Goal: Transaction & Acquisition: Purchase product/service

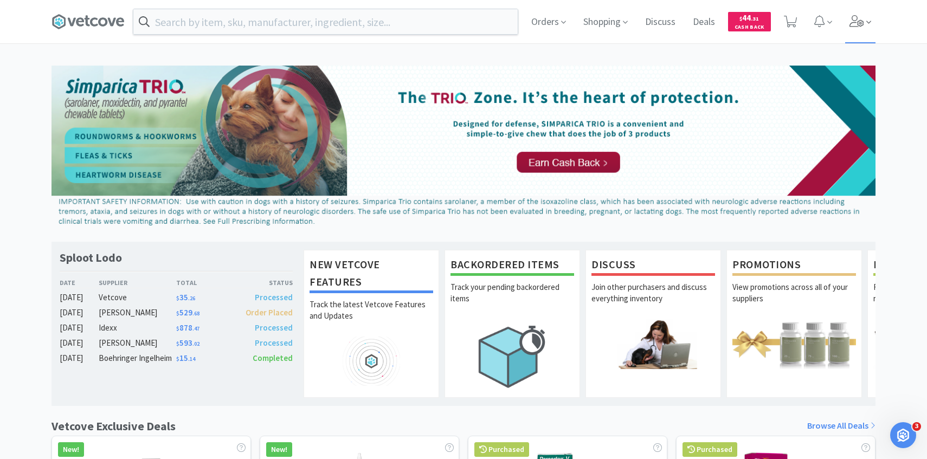
click at [868, 16] on span at bounding box center [860, 21] width 31 height 43
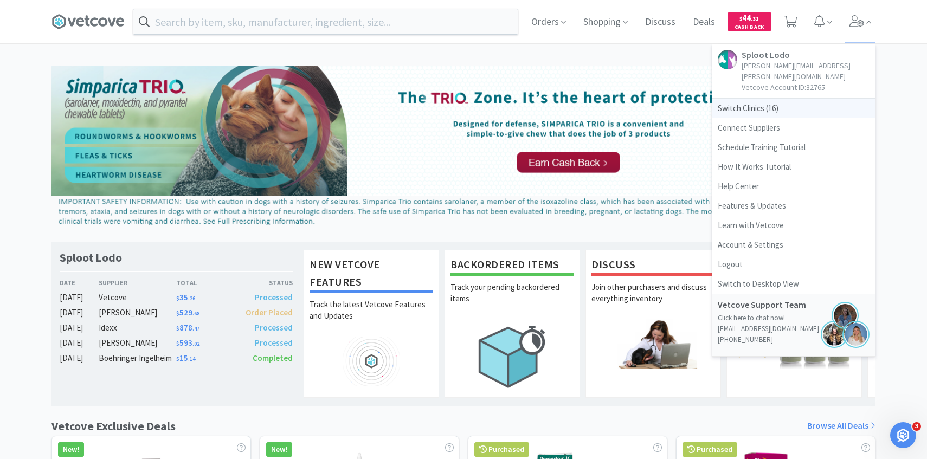
click at [786, 99] on span "Switch Clinics ( 16 )" at bounding box center [793, 109] width 163 height 20
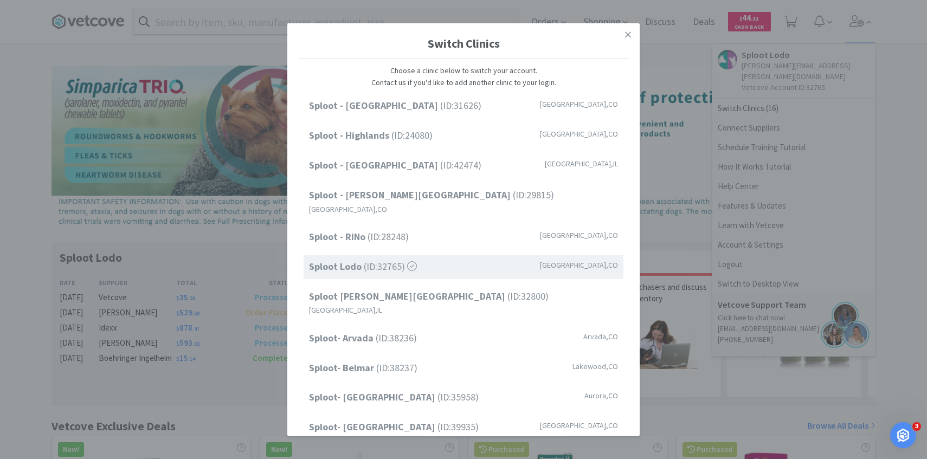
scroll to position [138, 0]
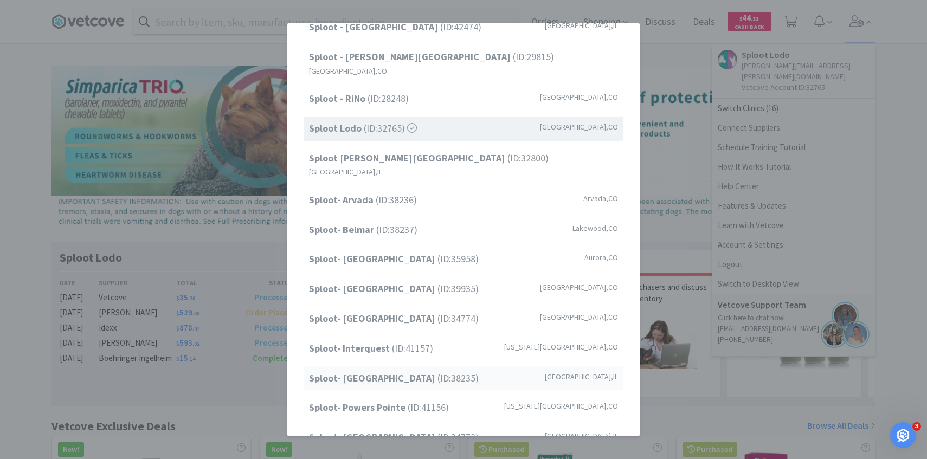
click at [409, 370] on span "Sploot- [GEOGRAPHIC_DATA] (ID: 38235 )" at bounding box center [394, 378] width 170 height 16
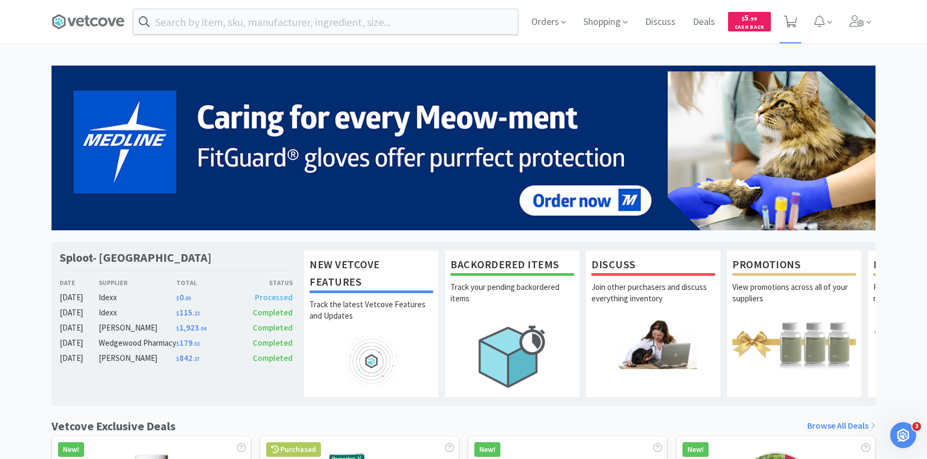
click at [791, 18] on icon at bounding box center [791, 22] width 14 height 12
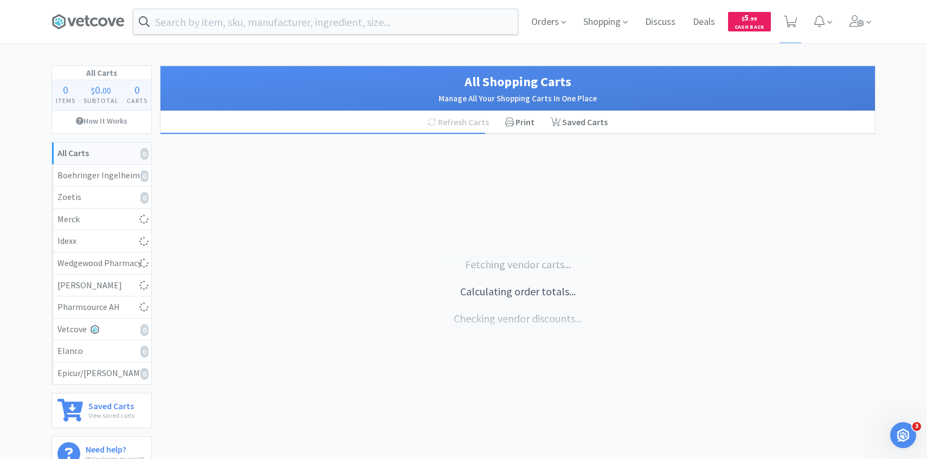
select select "1"
select select "3"
select select "2"
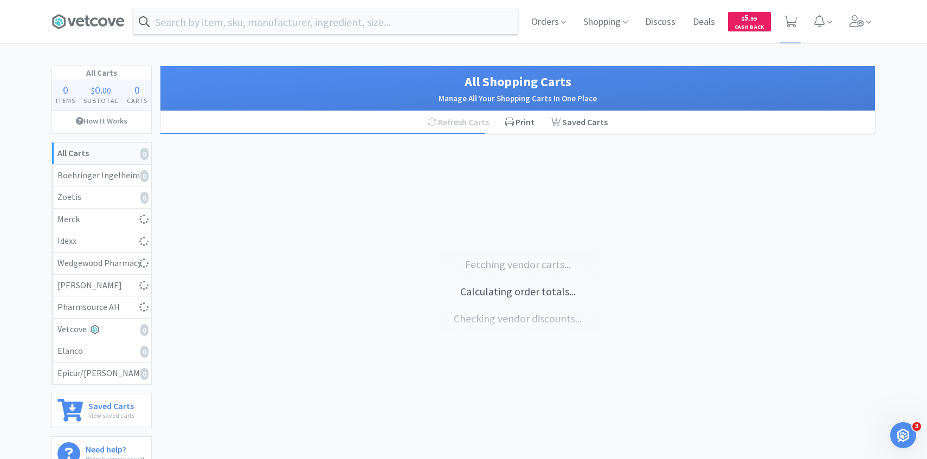
select select "1"
select select "2"
select select "4"
select select "1"
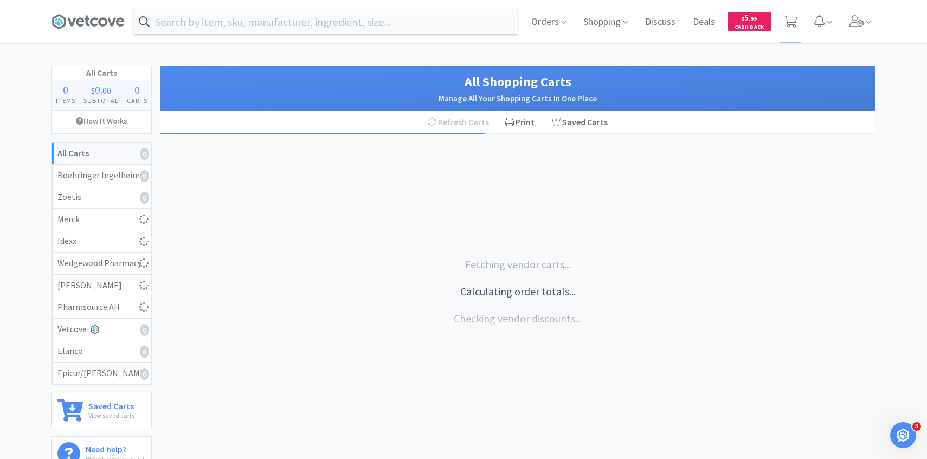
select select "2"
select select "1"
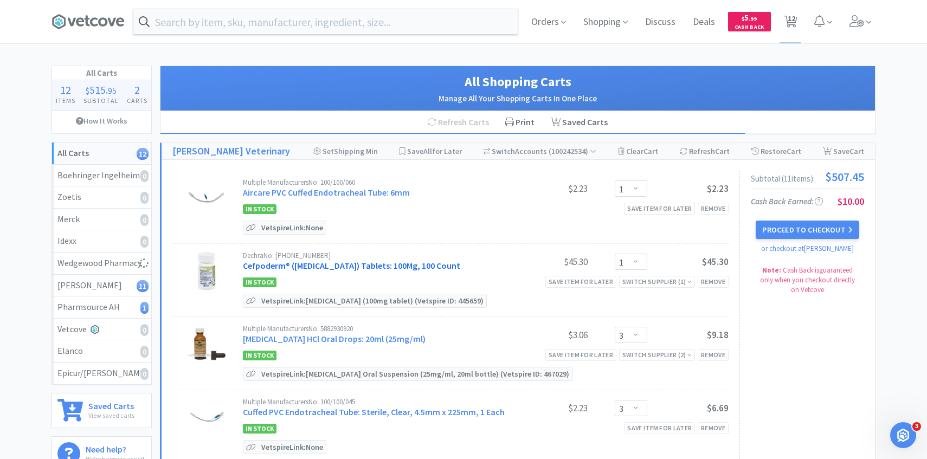
select select "1"
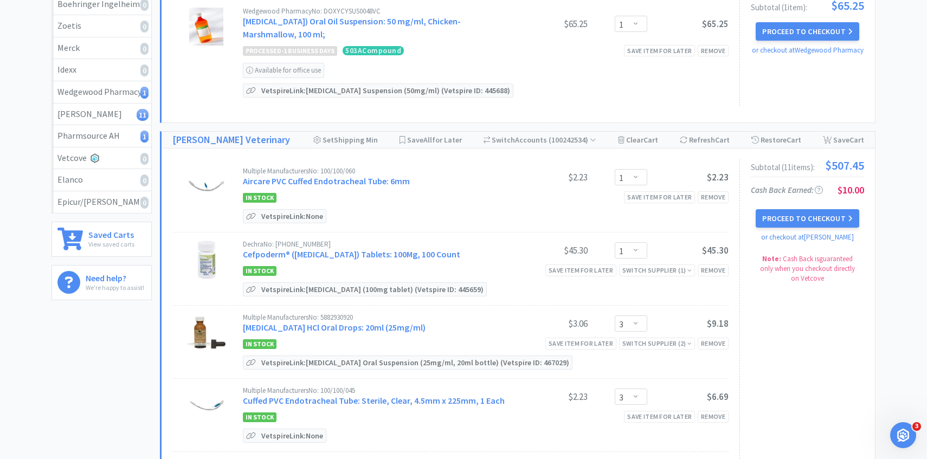
scroll to position [196, 0]
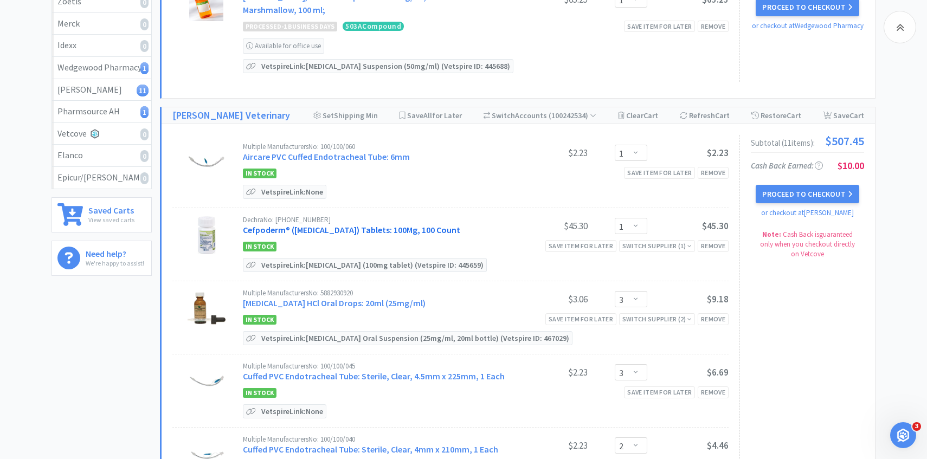
click at [323, 227] on link "Cefpoderm® (Cefpodoxime Proxetil) Tablets: 100Mg, 100 Count" at bounding box center [351, 229] width 217 height 11
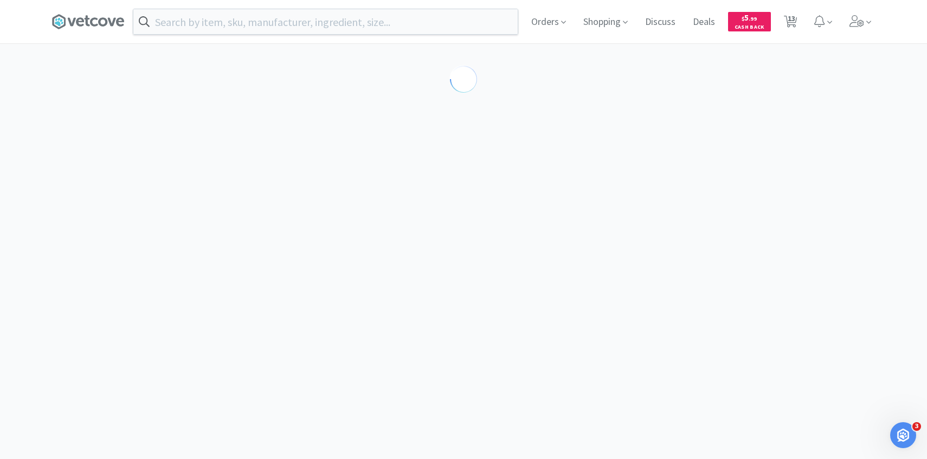
select select "291704"
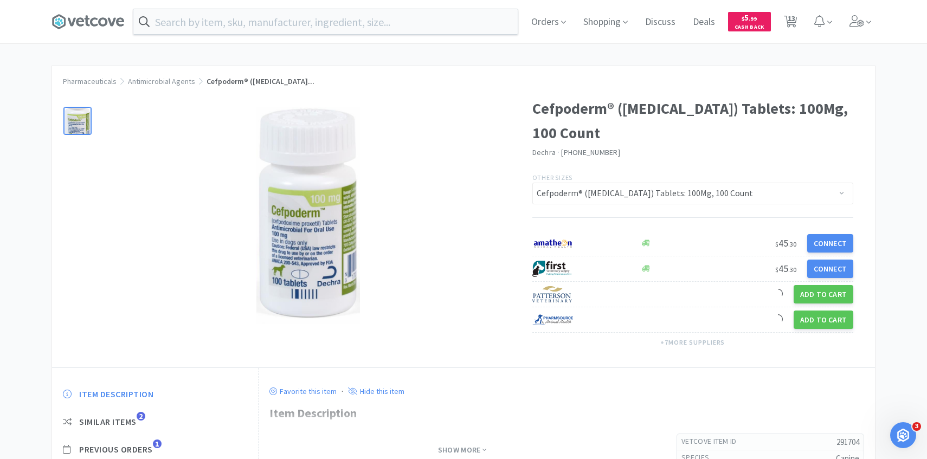
scroll to position [58, 0]
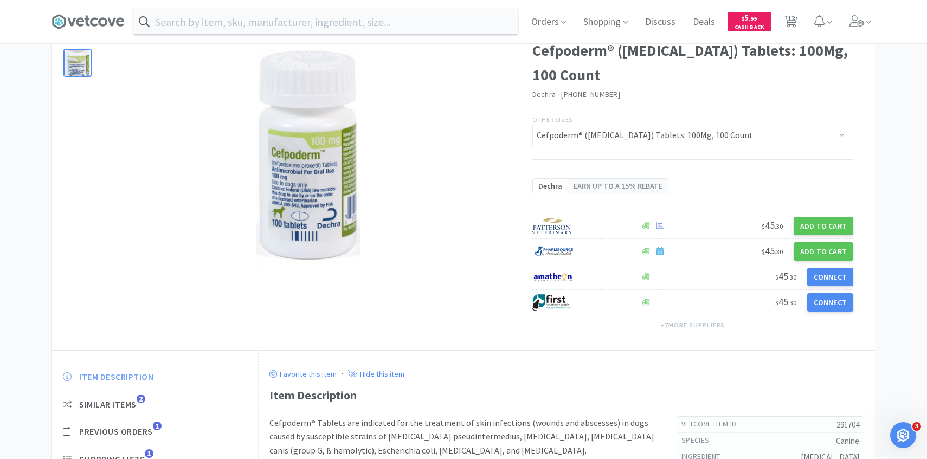
click at [161, 382] on span "Item Description" at bounding box center [155, 376] width 184 height 11
click at [154, 426] on span "1" at bounding box center [157, 426] width 9 height 9
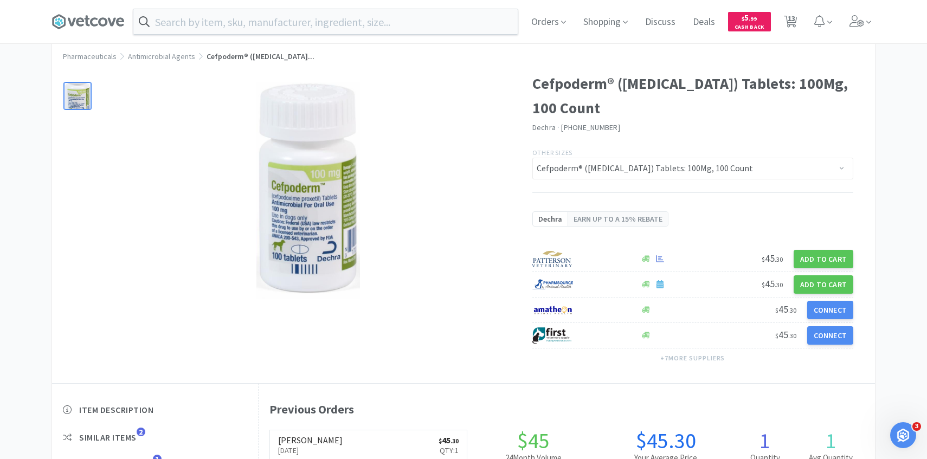
scroll to position [0, 0]
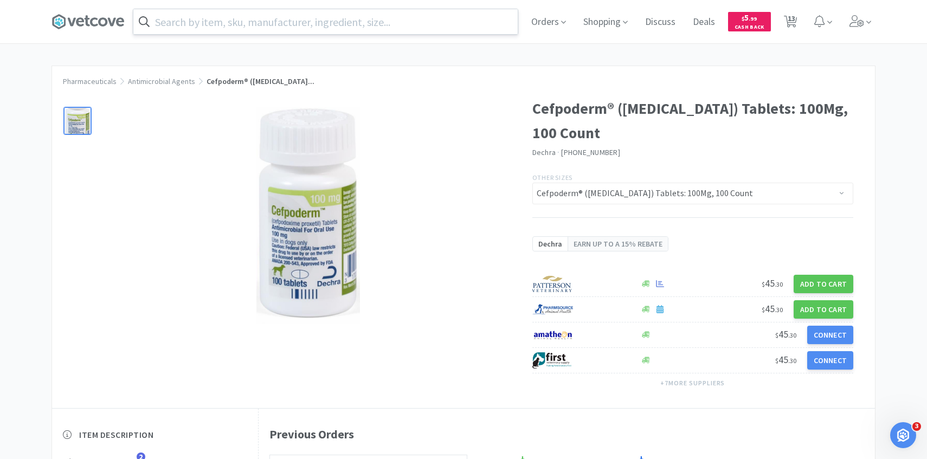
click at [292, 25] on input "text" at bounding box center [325, 21] width 384 height 25
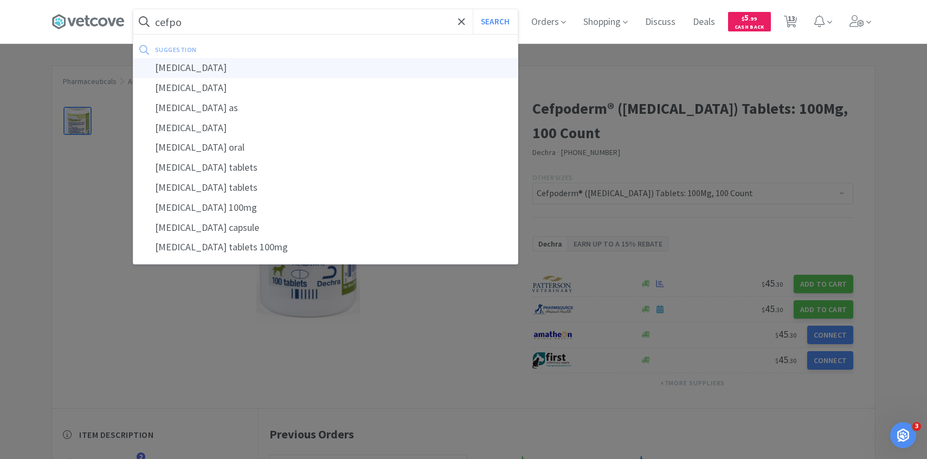
click at [313, 63] on div "cefpodoxime" at bounding box center [325, 68] width 384 height 20
type input "cefpodoxime"
select select "1"
select select "3"
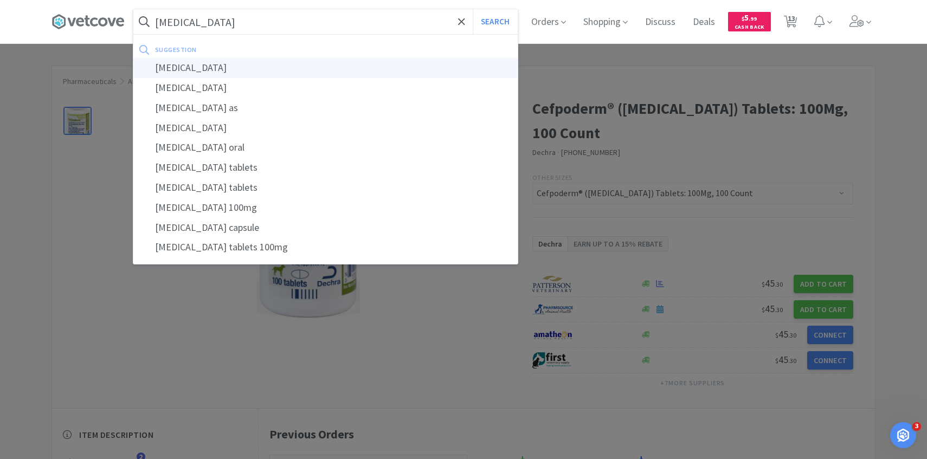
select select "3"
select select "2"
select select "1"
select select "2"
select select "4"
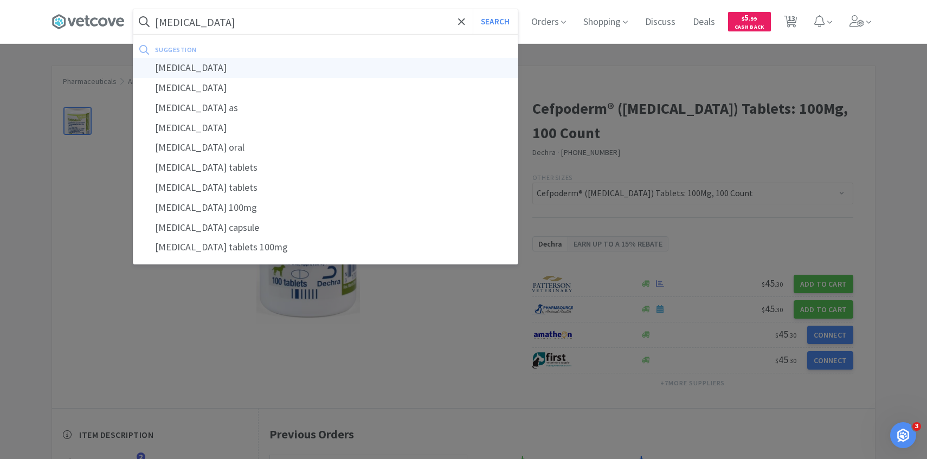
select select "1"
select select "2"
select select "1"
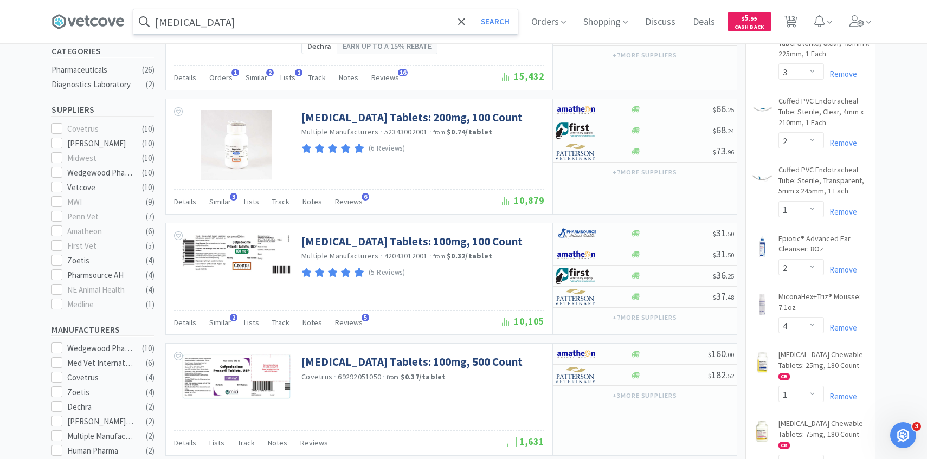
scroll to position [283, 0]
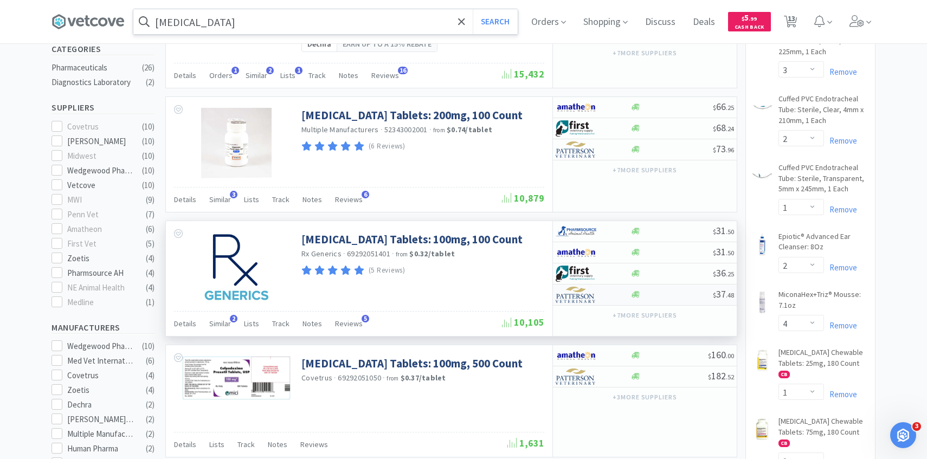
click at [567, 299] on img at bounding box center [576, 295] width 41 height 16
select select "1"
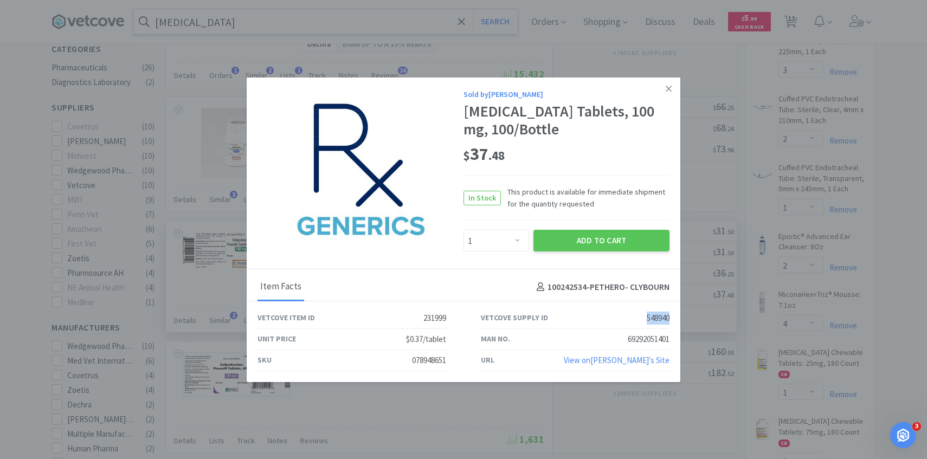
drag, startPoint x: 670, startPoint y: 314, endPoint x: 623, endPoint y: 314, distance: 47.2
click at [624, 314] on div "Vetcove Supply ID 548940" at bounding box center [574, 318] width 223 height 21
copy div "548940"
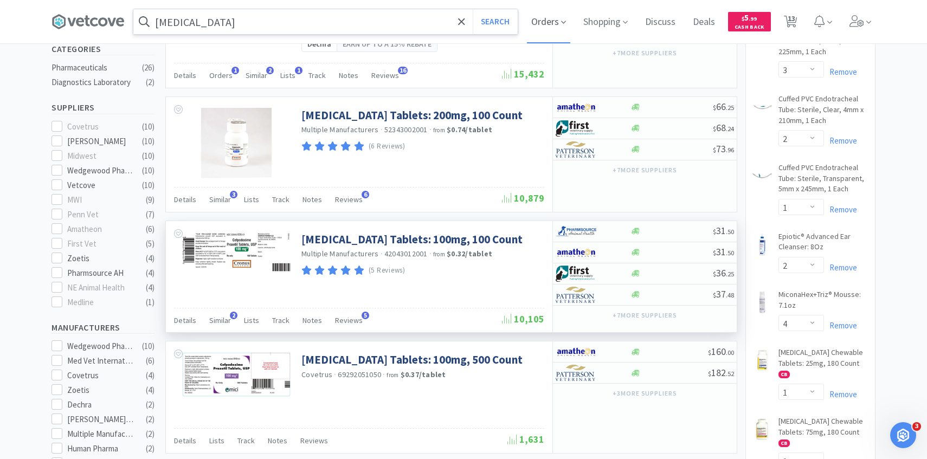
click at [561, 23] on icon at bounding box center [563, 22] width 5 height 10
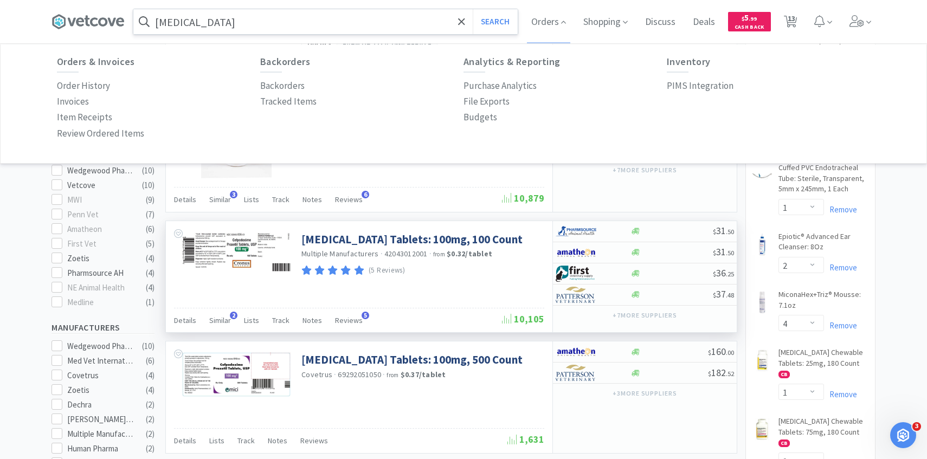
click at [513, 276] on div "Cefpodoxime Proxetil Tablets: 100mg, 100 Count Multiple Manufacturers · 4204301…" at bounding box center [421, 253] width 240 height 52
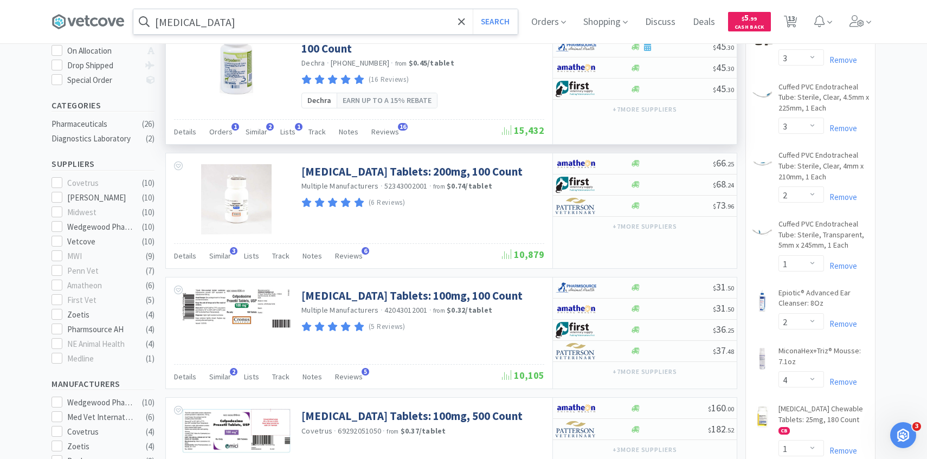
scroll to position [85, 0]
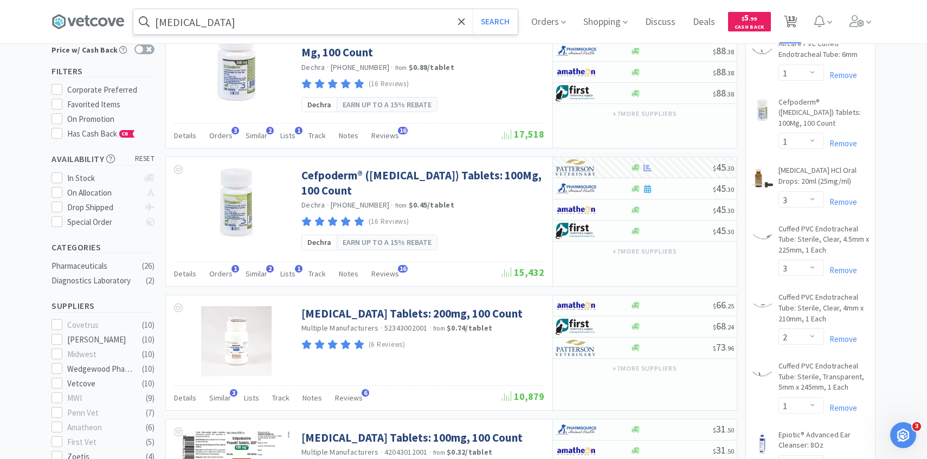
click at [792, 23] on span "13" at bounding box center [792, 18] width 8 height 43
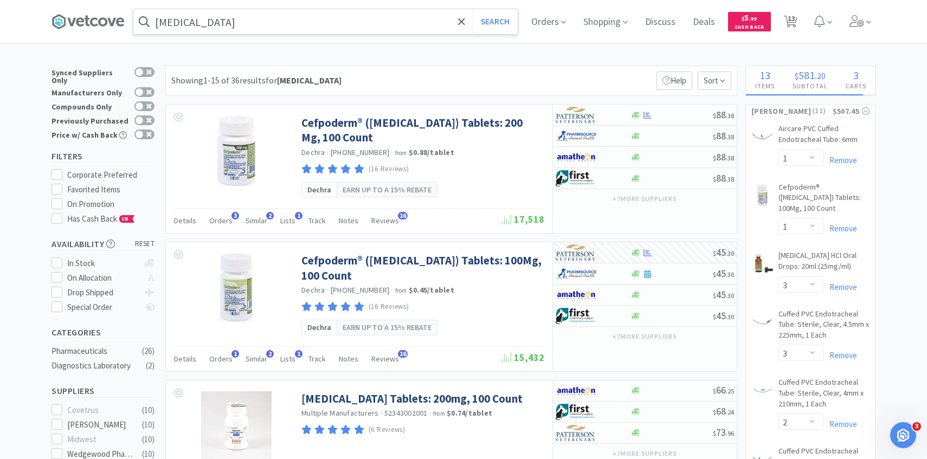
select select "1"
select select "3"
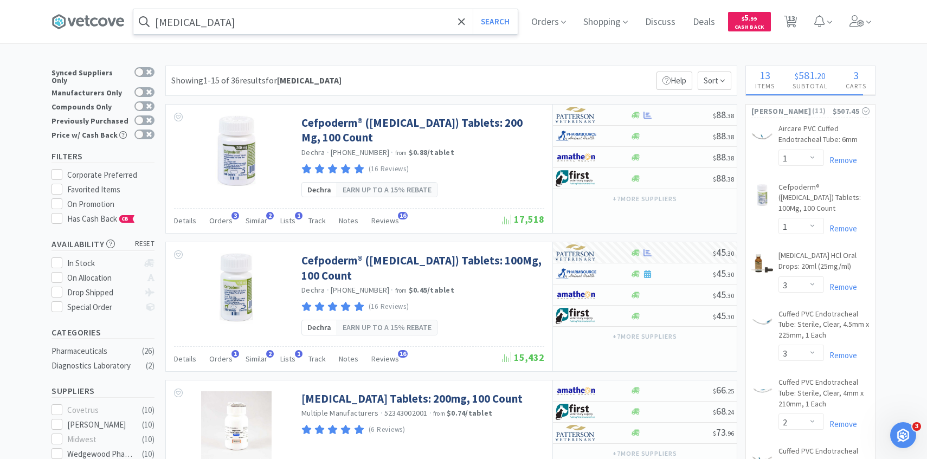
select select "2"
select select "1"
select select "2"
select select "4"
select select "1"
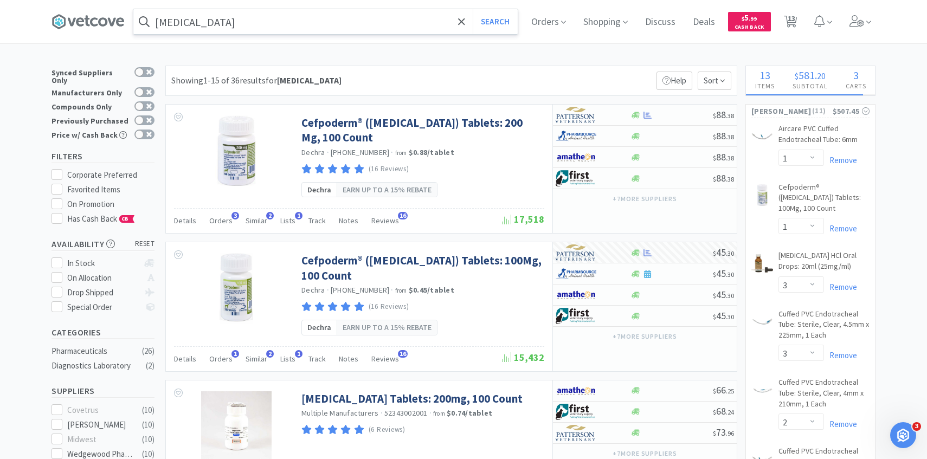
select select "1"
select select "2"
select select "1"
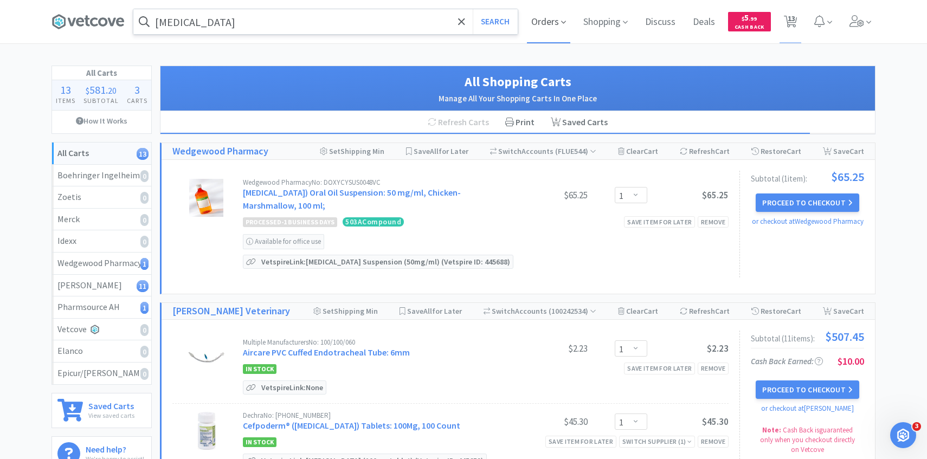
click at [538, 34] on span "Orders" at bounding box center [548, 21] width 43 height 43
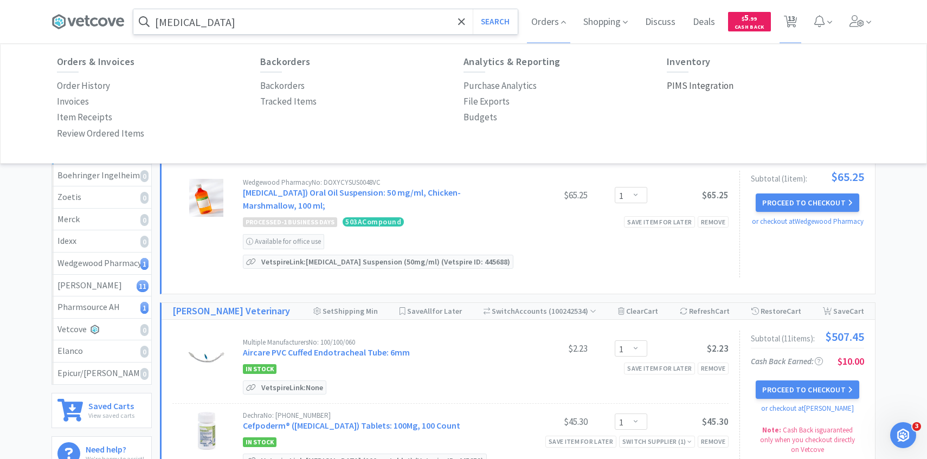
click at [680, 88] on p "PIMS Integration" at bounding box center [700, 86] width 67 height 15
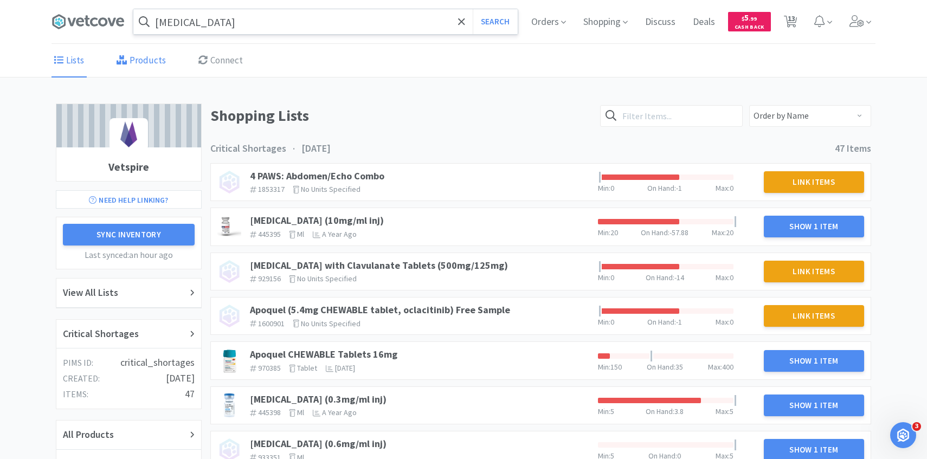
click at [134, 59] on link "Products" at bounding box center [141, 60] width 55 height 33
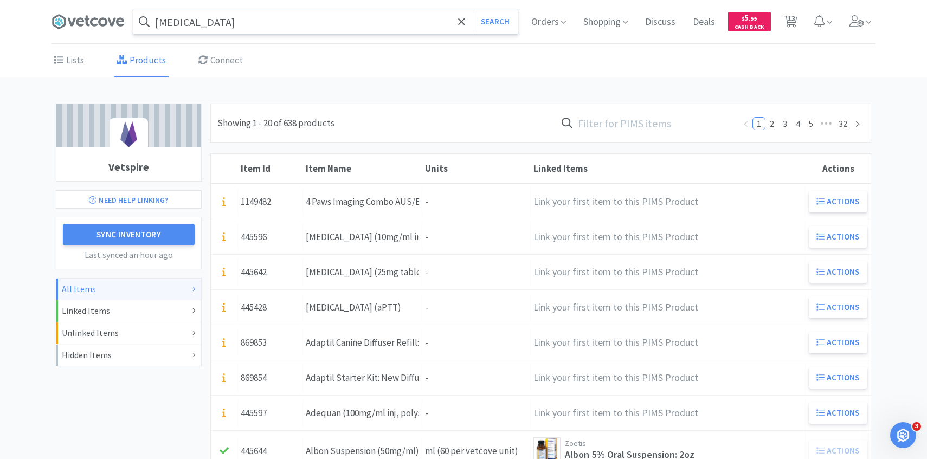
click at [694, 126] on input "text" at bounding box center [645, 123] width 179 height 25
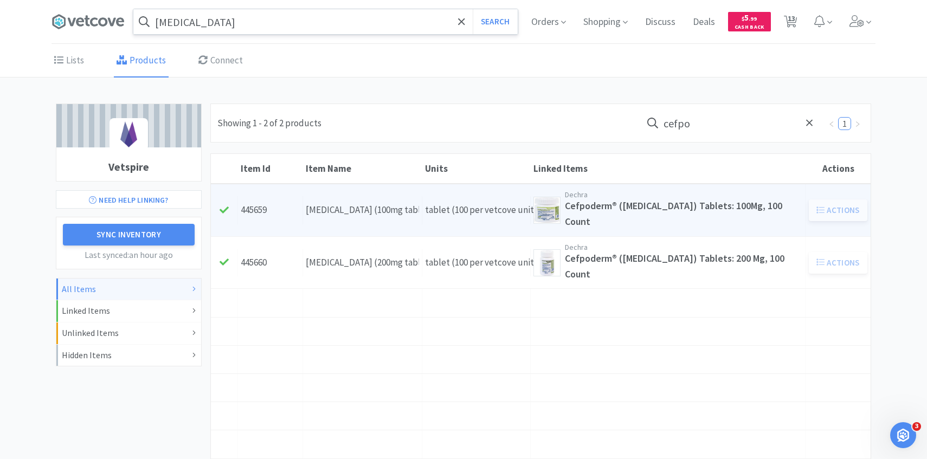
type input "cefpo"
click at [427, 221] on div "Units tablet (100 per vetcove unit)" at bounding box center [476, 210] width 108 height 28
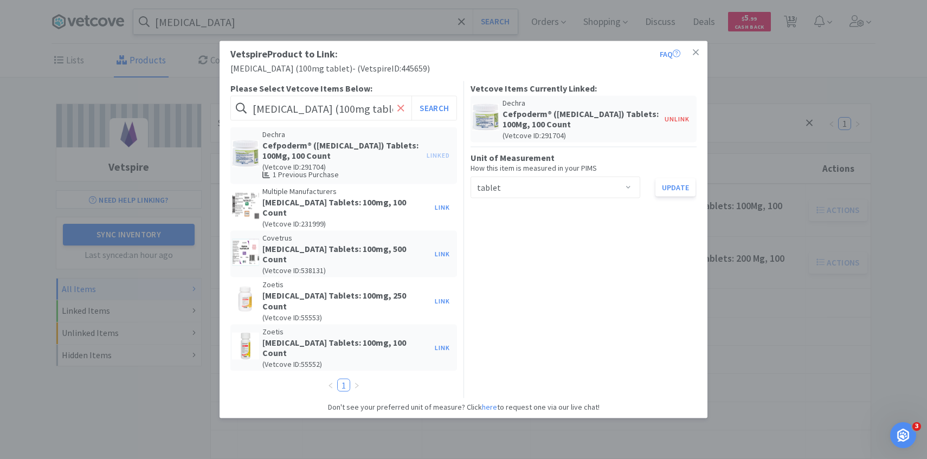
click at [405, 111] on span at bounding box center [401, 108] width 12 height 23
paste input "548940"
type input "548940"
click at [435, 102] on button "Search" at bounding box center [433, 108] width 45 height 25
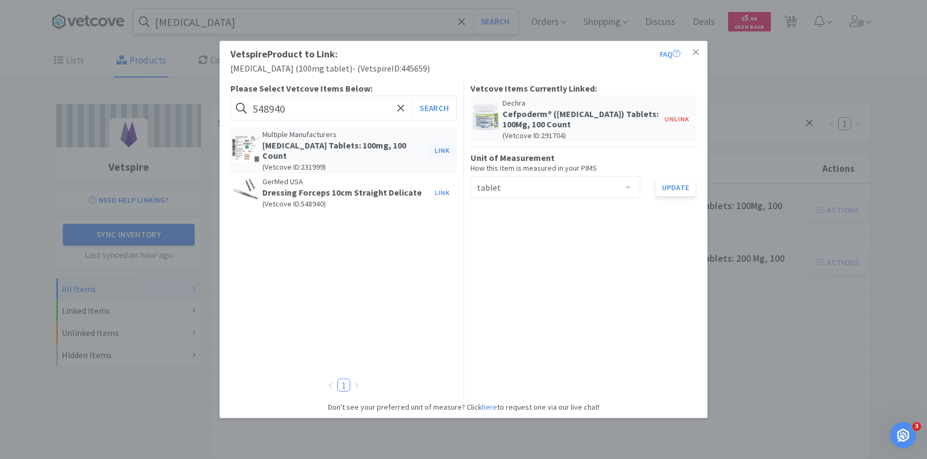
click at [437, 149] on button "Link" at bounding box center [442, 150] width 26 height 15
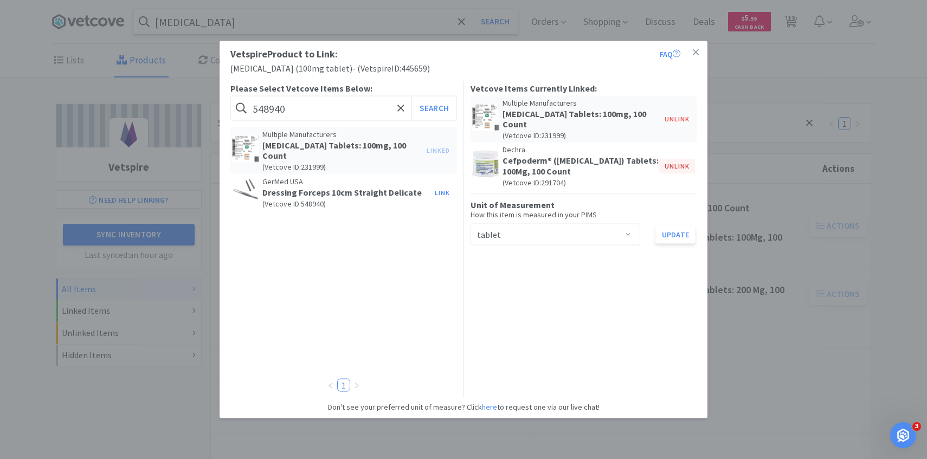
click at [673, 165] on button "Unlink" at bounding box center [677, 165] width 36 height 15
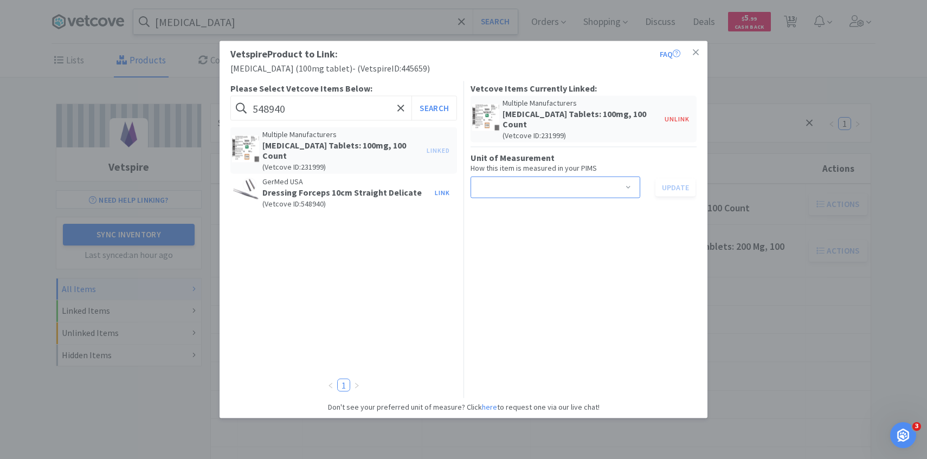
click at [608, 181] on div "Select unit of measurement" at bounding box center [552, 187] width 150 height 21
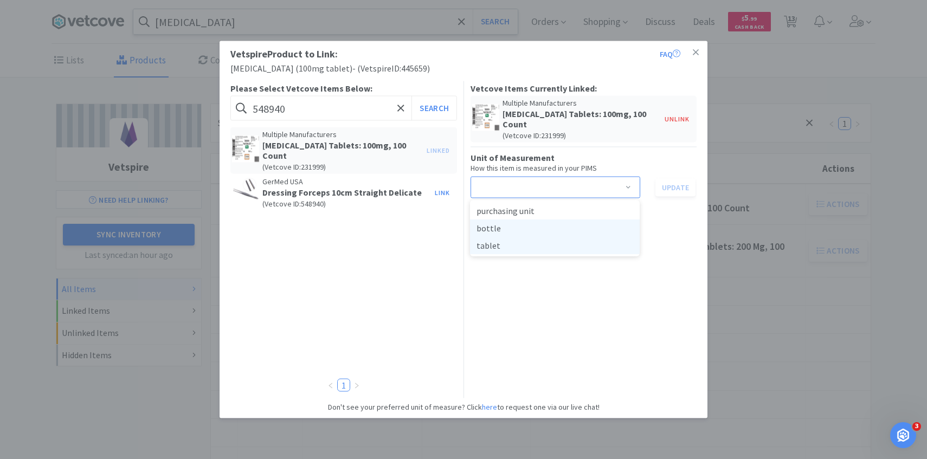
click at [565, 240] on li "tablet" at bounding box center [555, 245] width 170 height 17
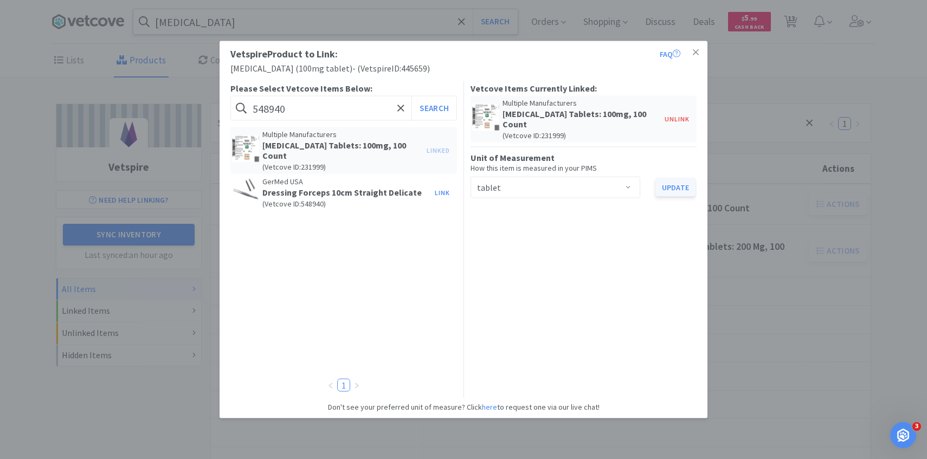
click at [677, 191] on button "Update" at bounding box center [675, 187] width 40 height 18
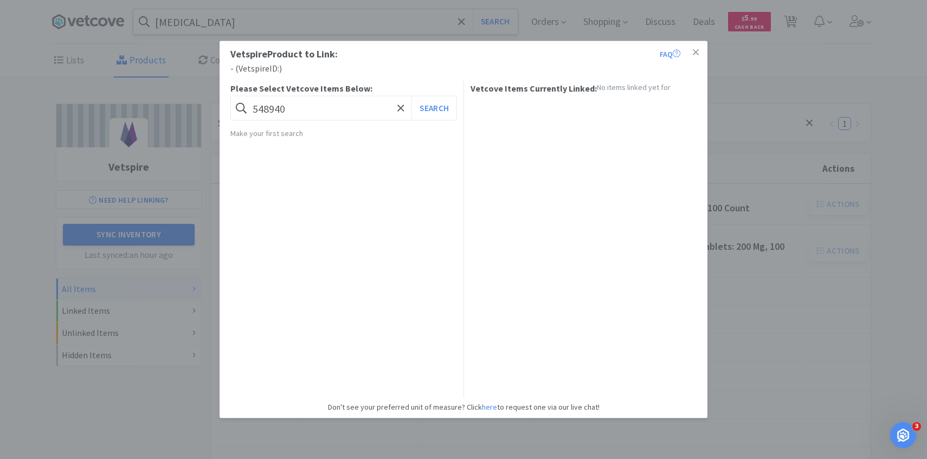
click at [166, 121] on div "Vetspire Product to Link: FAQ - ( Vetspire ID: ) Please Select Vetcove Items Be…" at bounding box center [463, 229] width 927 height 459
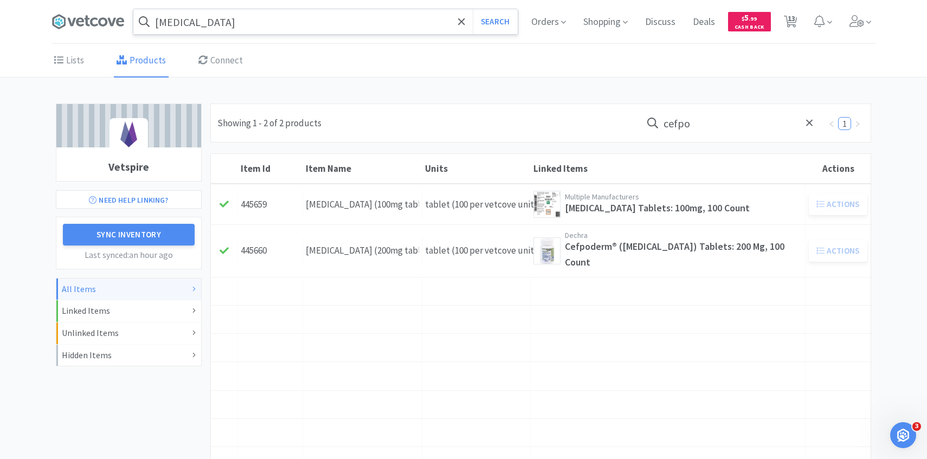
click at [269, 26] on input "cefpodoxime" at bounding box center [325, 21] width 384 height 25
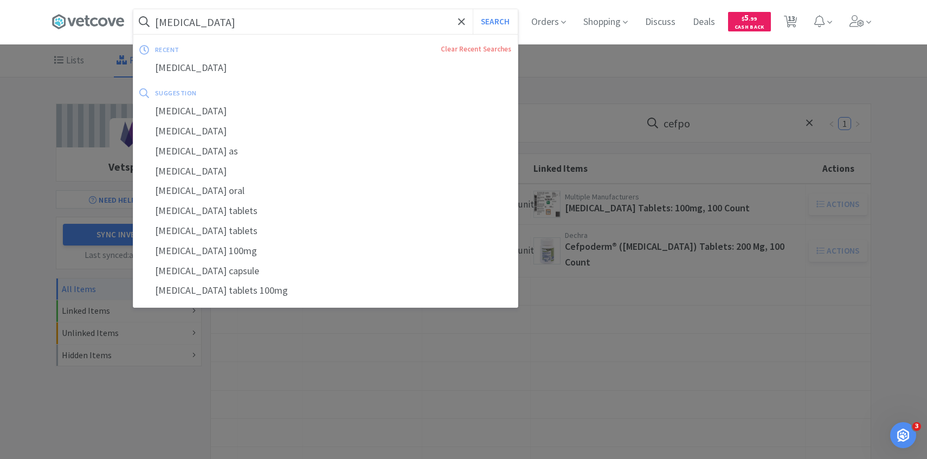
click at [473, 9] on button "Search" at bounding box center [495, 21] width 45 height 25
select select "1"
select select "3"
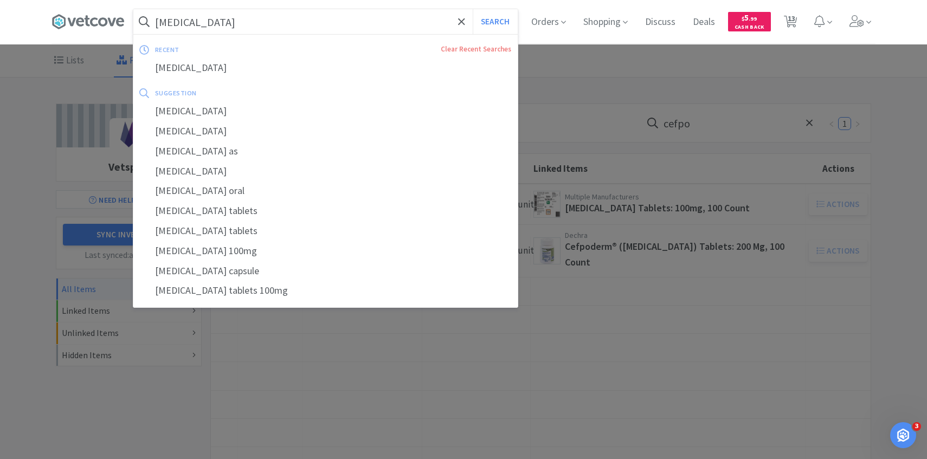
select select "2"
select select "1"
select select "2"
select select "4"
select select "1"
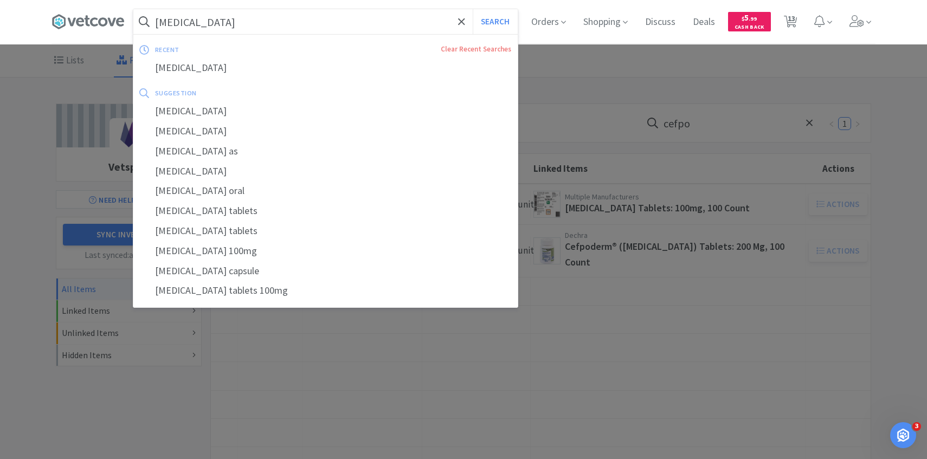
select select "1"
select select "2"
select select "1"
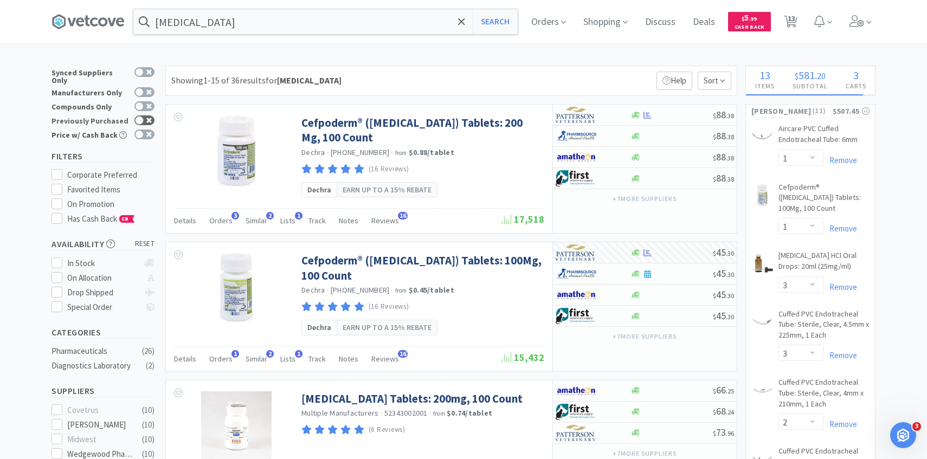
click at [149, 118] on icon at bounding box center [148, 120] width 5 height 5
checkbox input "true"
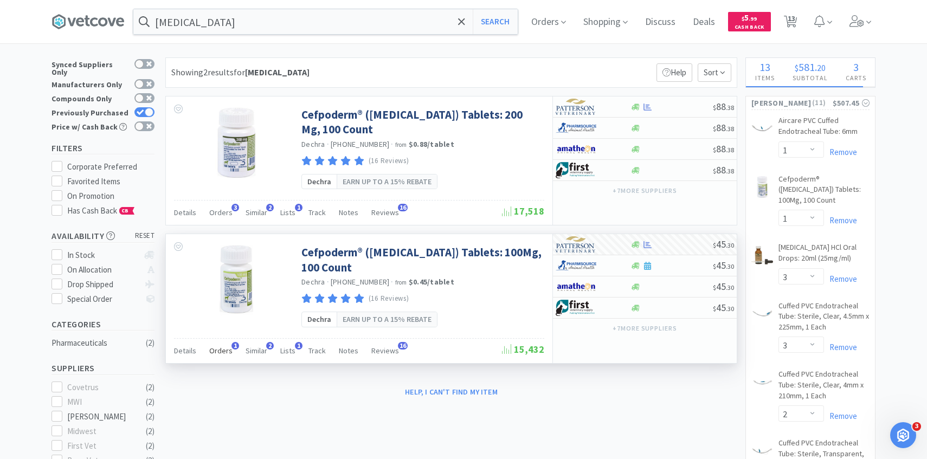
click at [223, 350] on span "Orders" at bounding box center [220, 351] width 23 height 10
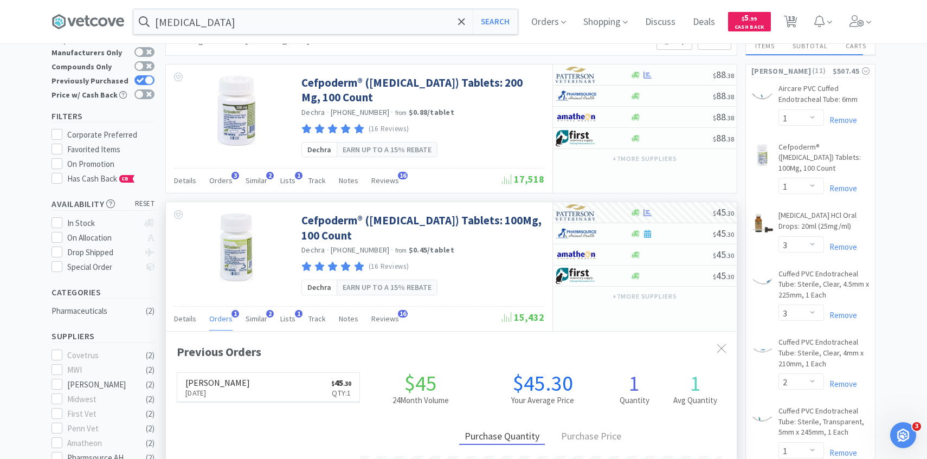
scroll to position [42, 0]
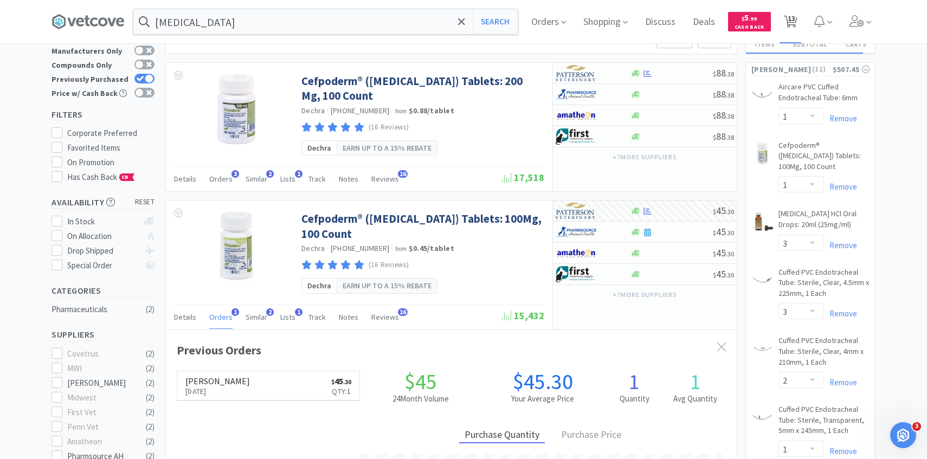
click at [786, 28] on span "13" at bounding box center [791, 21] width 14 height 15
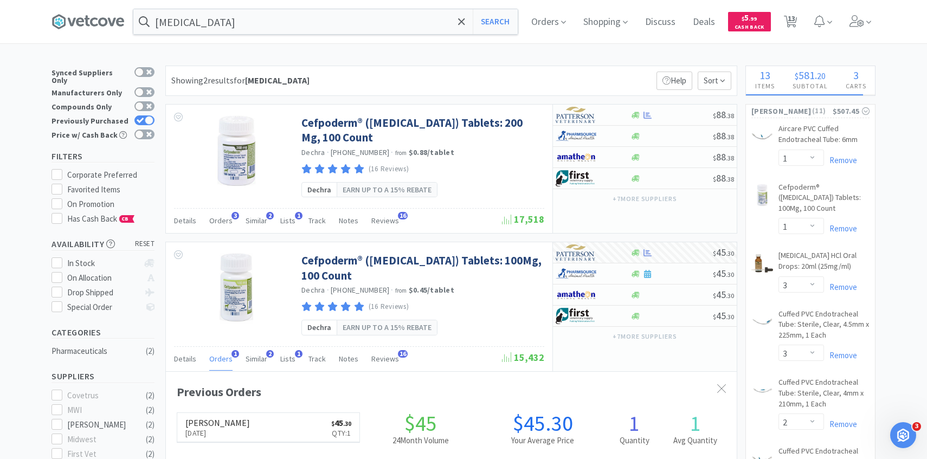
select select "1"
select select "3"
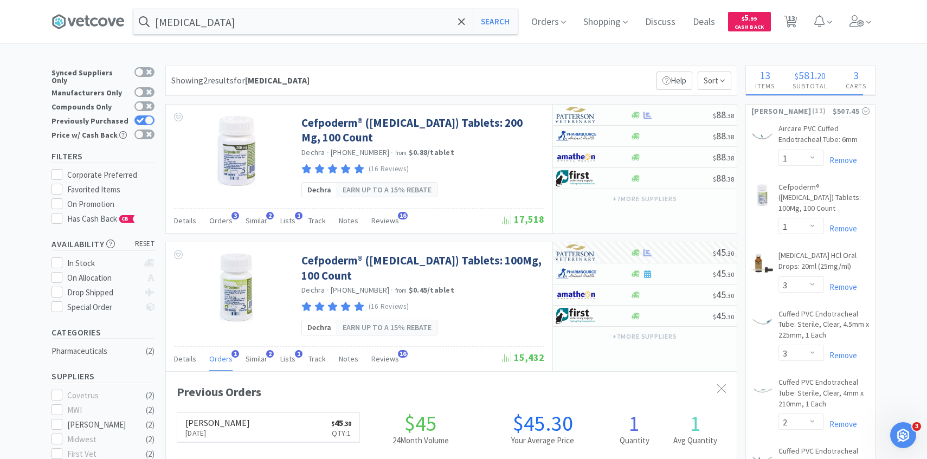
select select "2"
select select "1"
select select "2"
select select "4"
select select "1"
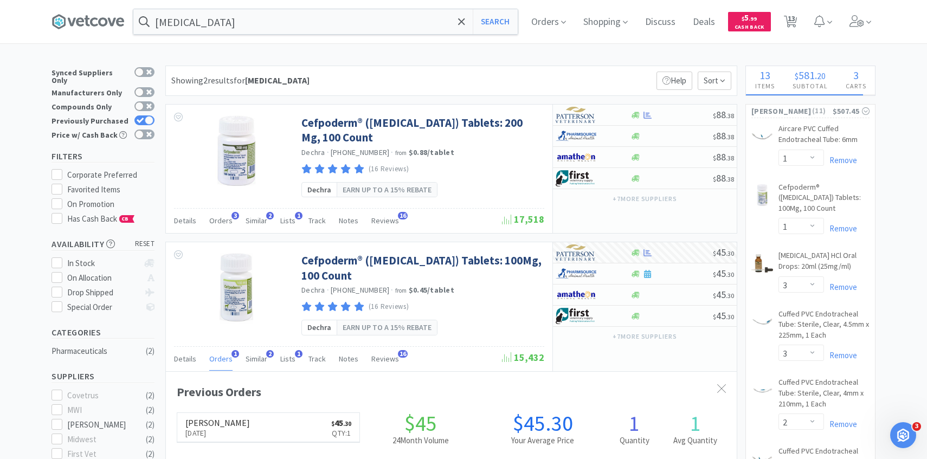
select select "1"
select select "2"
select select "1"
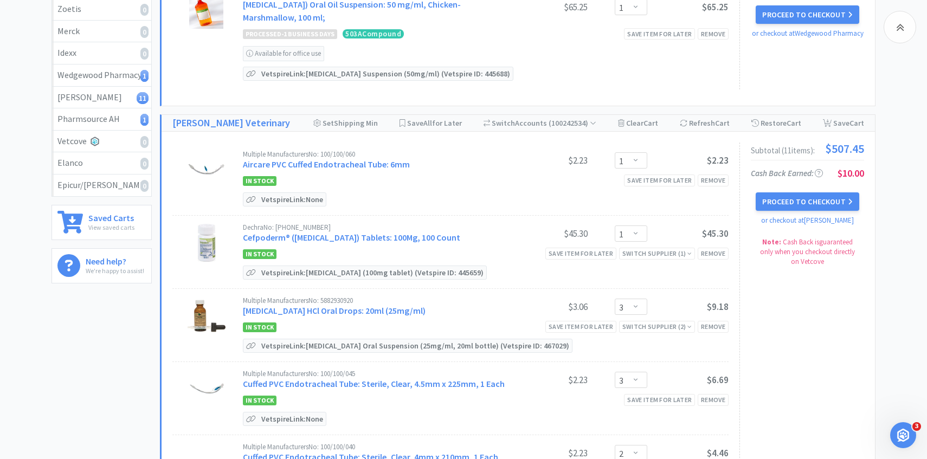
scroll to position [190, 0]
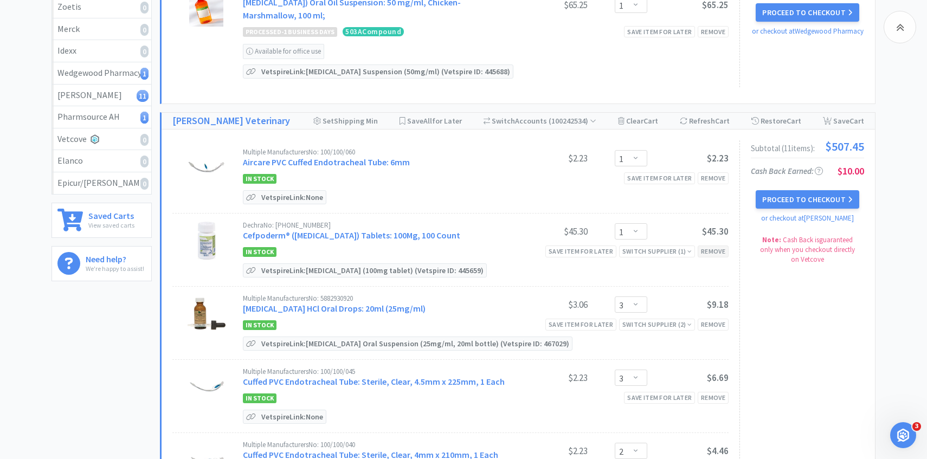
click at [710, 249] on div "Remove" at bounding box center [713, 251] width 31 height 11
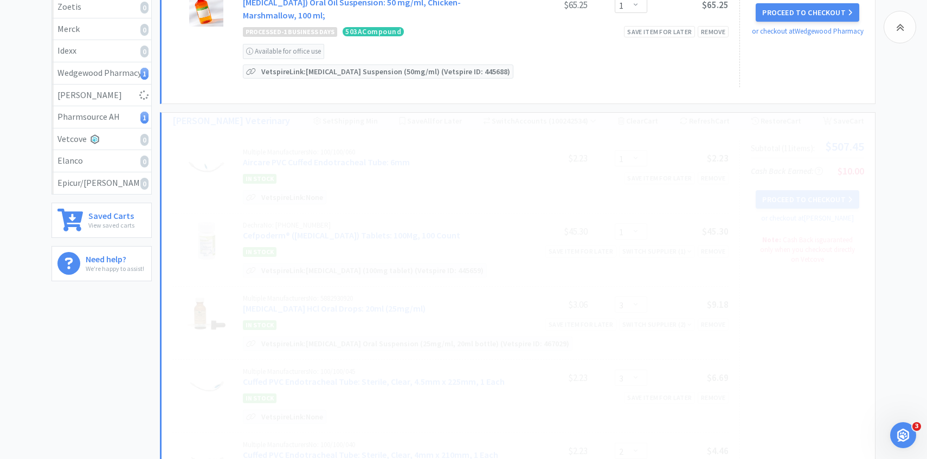
select select "3"
select select "2"
select select "1"
select select "2"
select select "4"
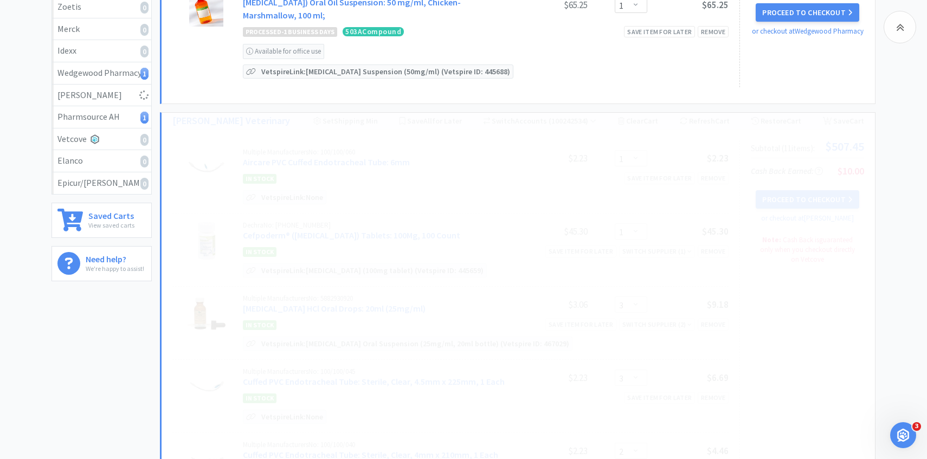
select select "1"
select select "2"
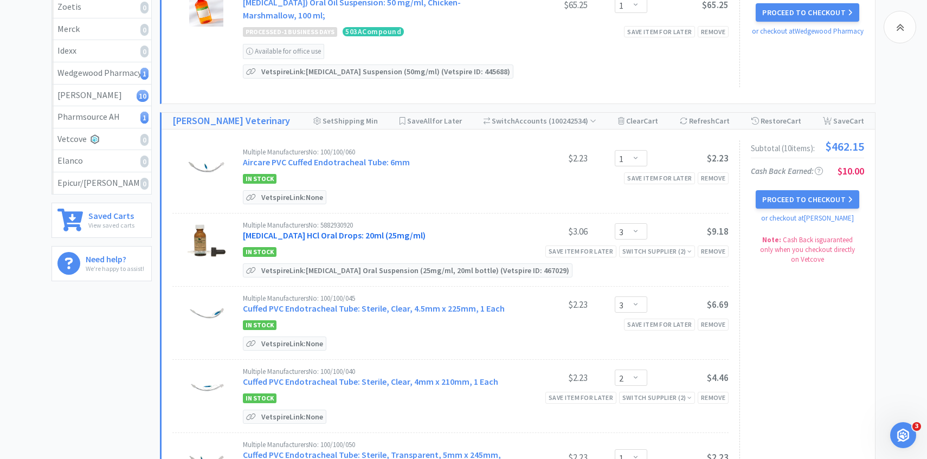
click at [326, 232] on link "Clindamycin HCl Oral Drops: 20ml (25mg/ml)" at bounding box center [334, 235] width 183 height 11
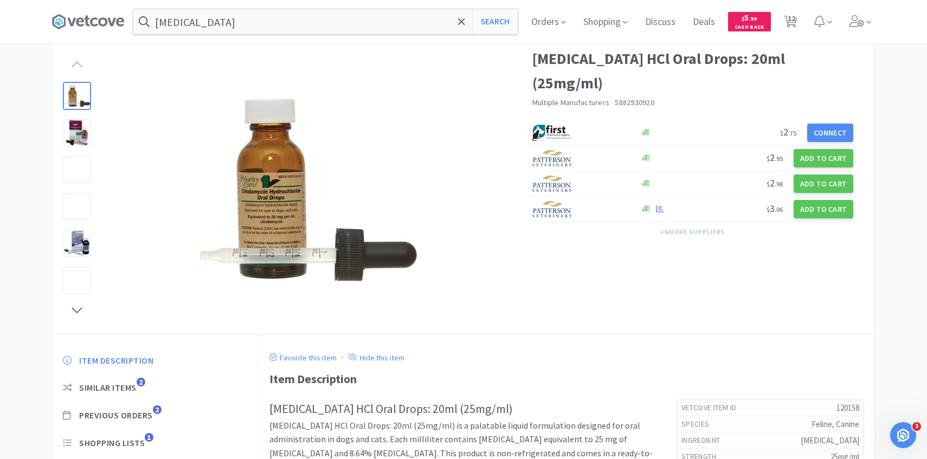
scroll to position [149, 0]
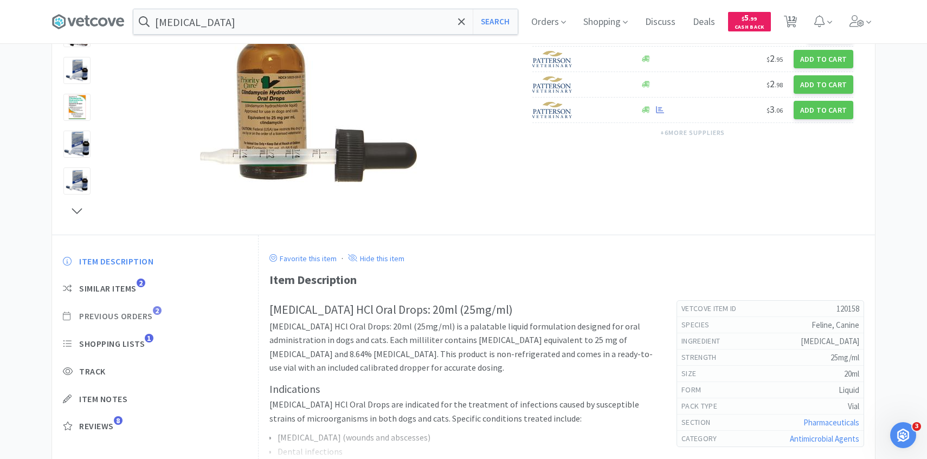
click at [148, 314] on span "Previous Orders" at bounding box center [116, 316] width 74 height 11
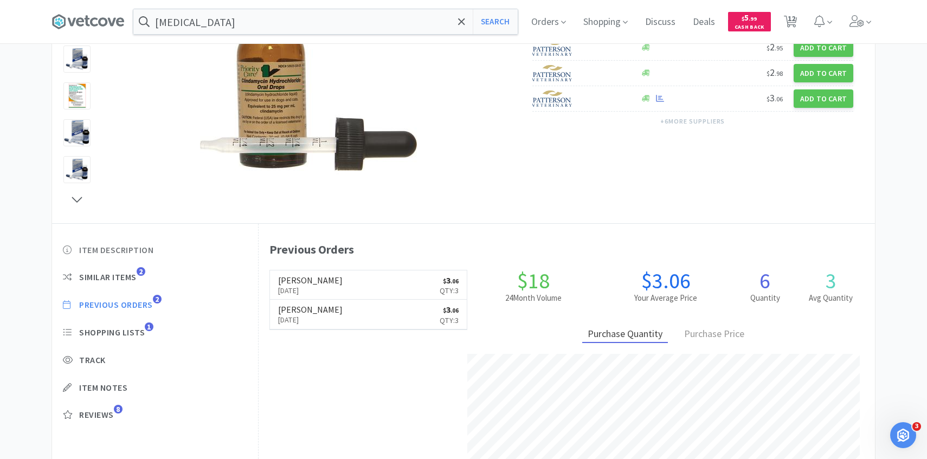
scroll to position [164, 0]
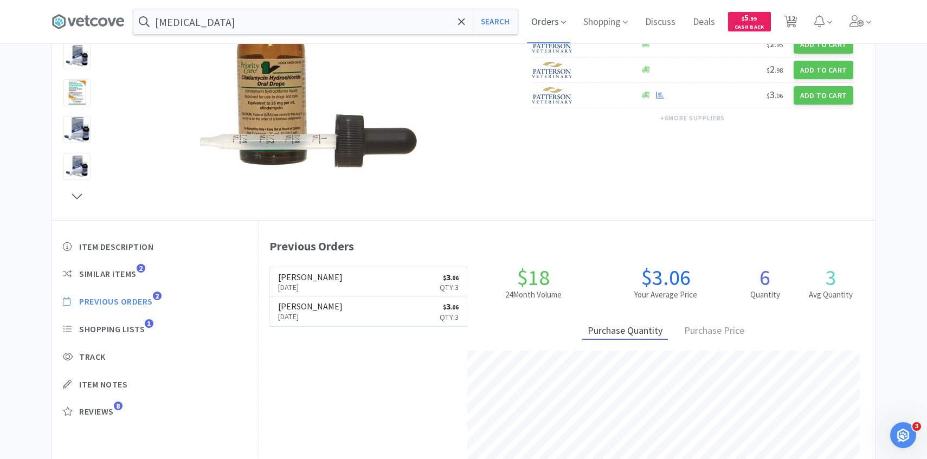
select select "1"
select select "3"
select select "2"
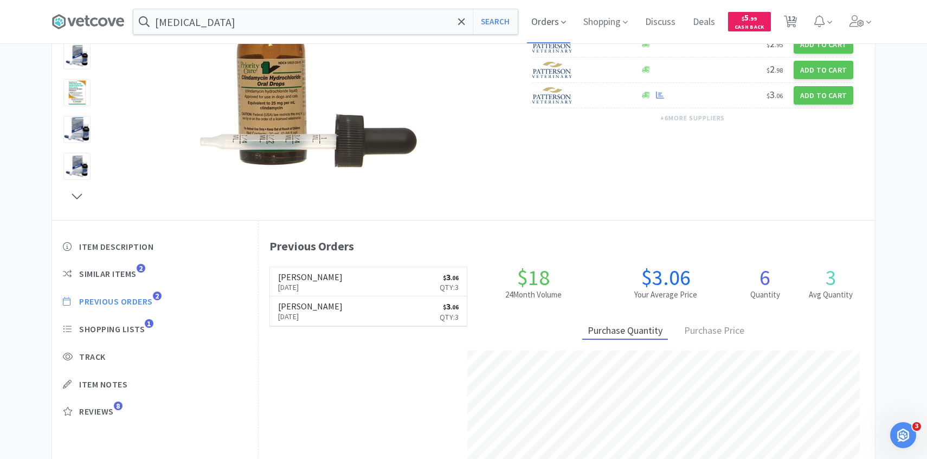
select select "1"
select select "2"
select select "4"
select select "1"
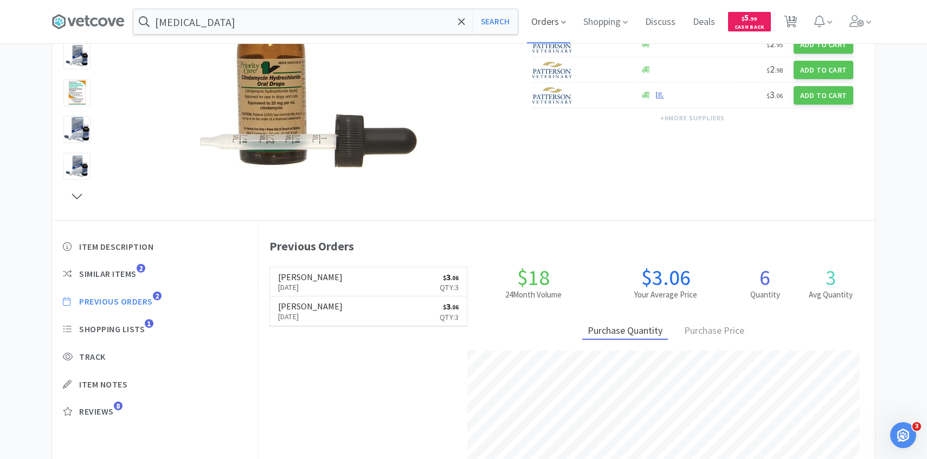
select select "2"
select select "1"
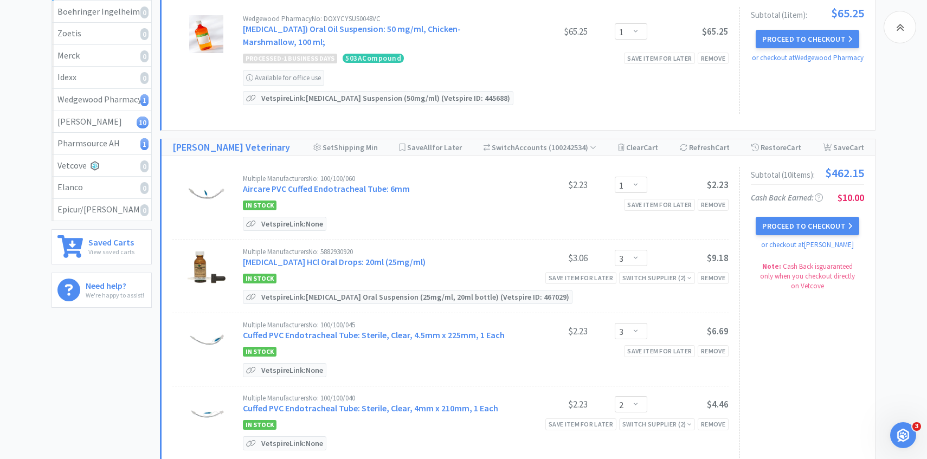
scroll to position [190, 0]
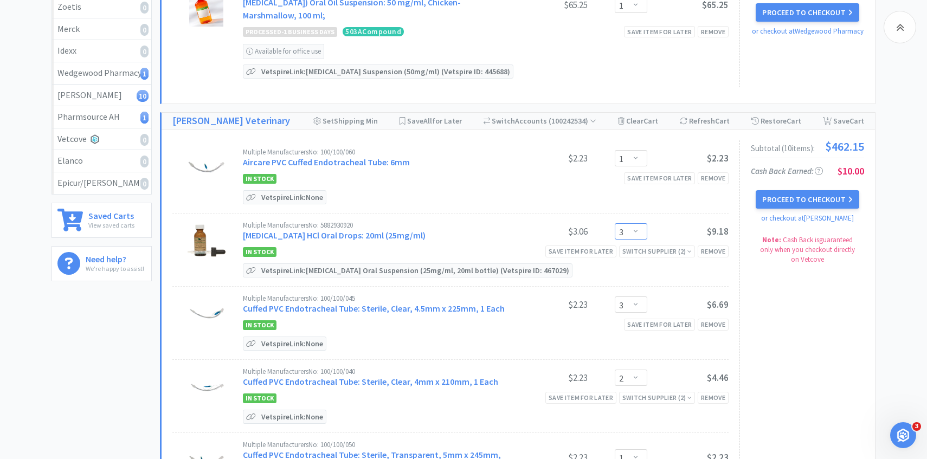
click at [638, 231] on select "Enter Quantity 1 2 3 4 5 6 7 8 9 10 11 12 13 14 15 16 17 18 19 20 Enter Quantity" at bounding box center [631, 231] width 33 height 16
click at [615, 223] on select "Enter Quantity 1 2 3 4 5 6 7 8 9 10 11 12 13 14 15 16 17 18 19 20 Enter Quantity" at bounding box center [631, 231] width 33 height 16
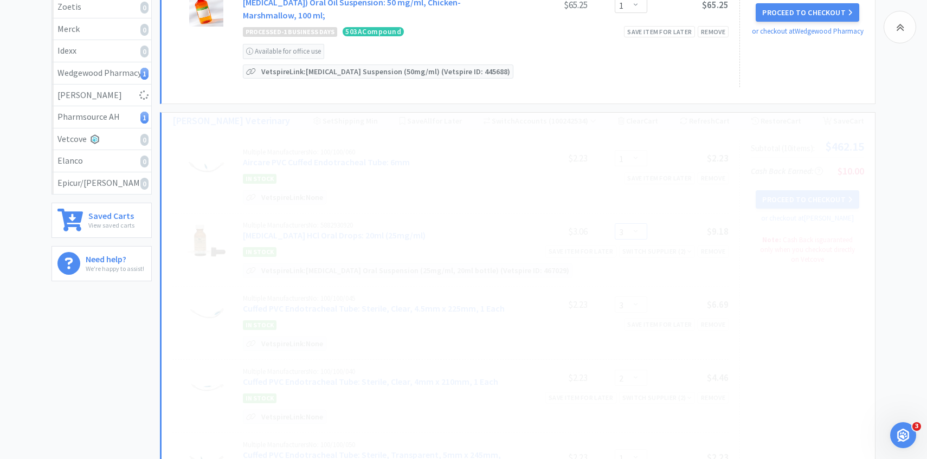
select select "2"
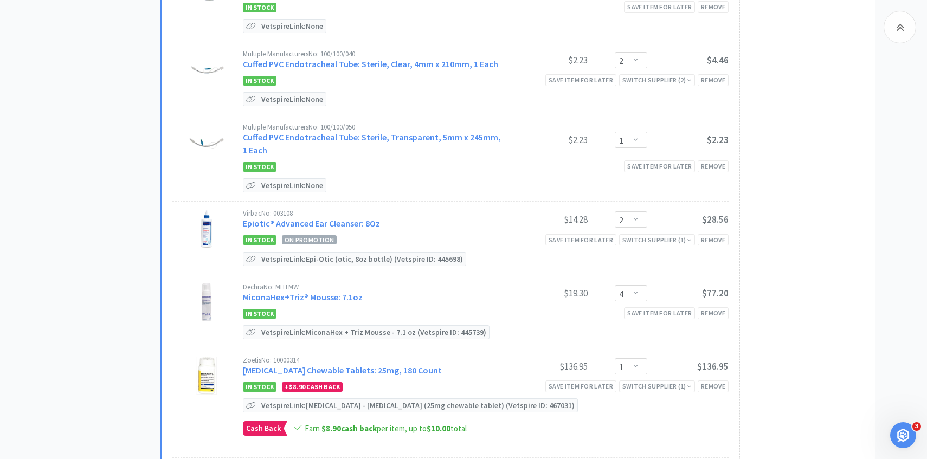
scroll to position [526, 0]
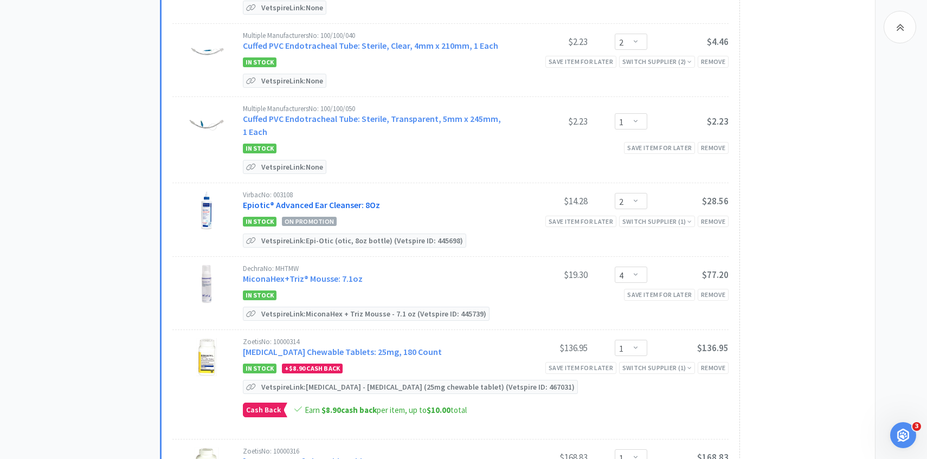
click at [345, 204] on link "Epiotic® Advanced Ear Cleanser: 8Oz" at bounding box center [311, 204] width 137 height 11
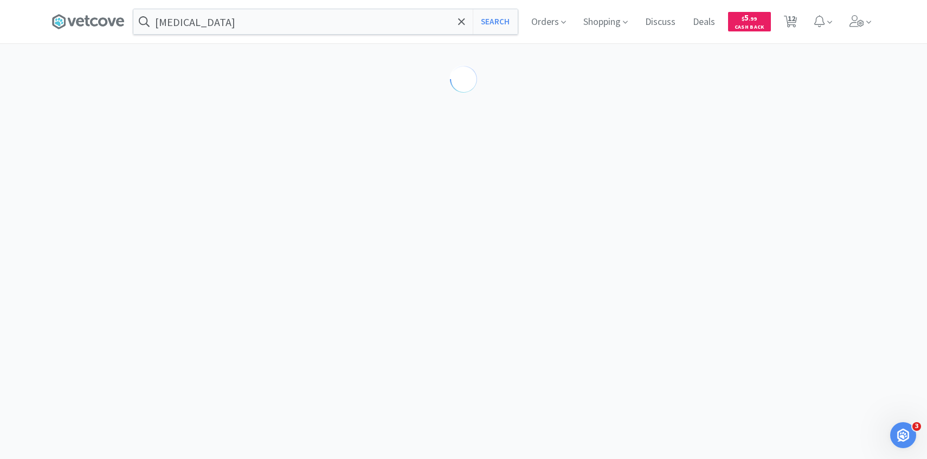
select select "189581"
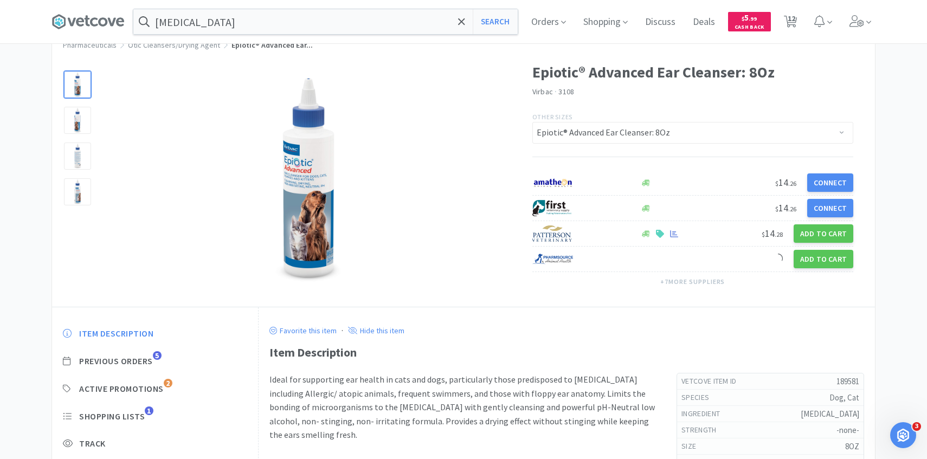
scroll to position [105, 0]
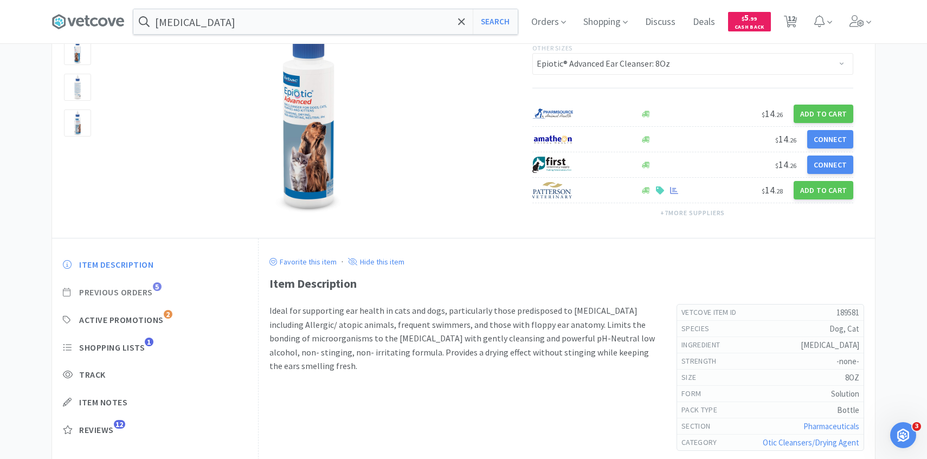
click at [144, 294] on span "Previous Orders" at bounding box center [116, 292] width 74 height 11
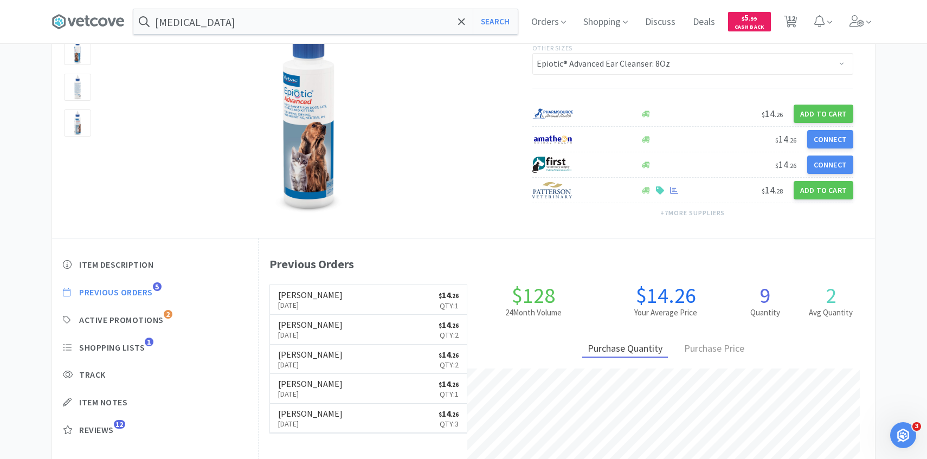
scroll to position [298, 616]
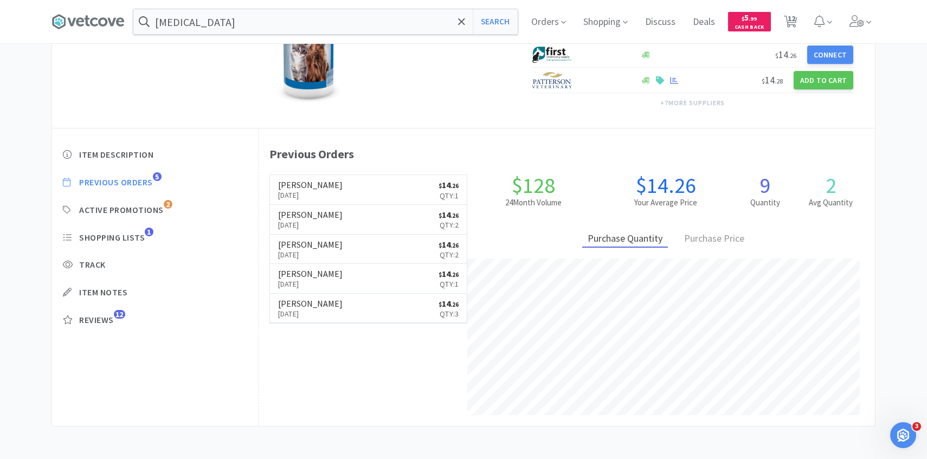
select select "1"
select select "2"
select select "3"
select select "2"
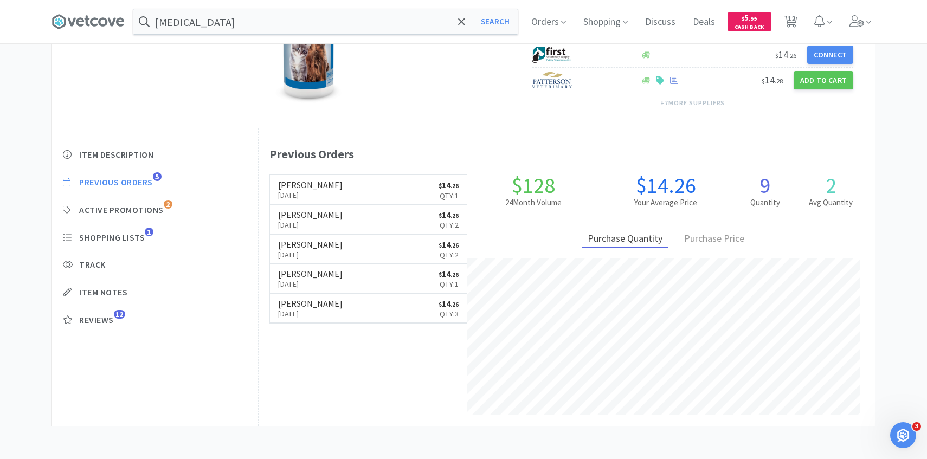
select select "1"
select select "2"
select select "4"
select select "1"
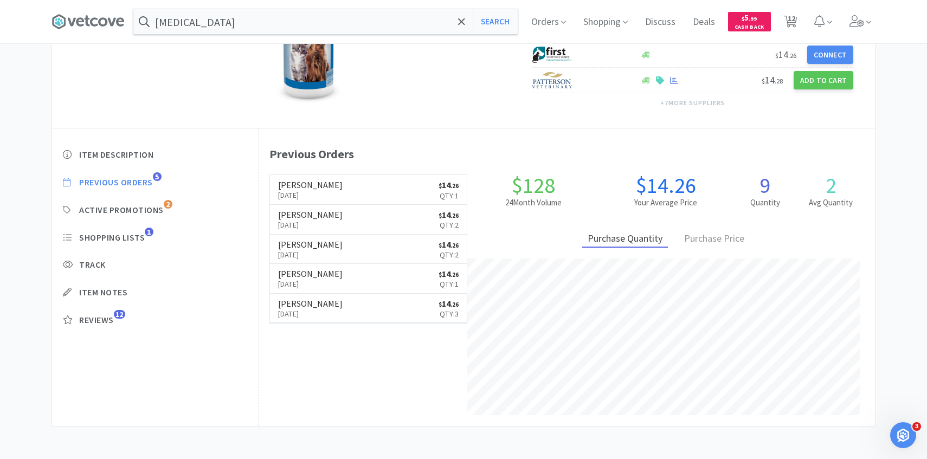
select select "2"
select select "1"
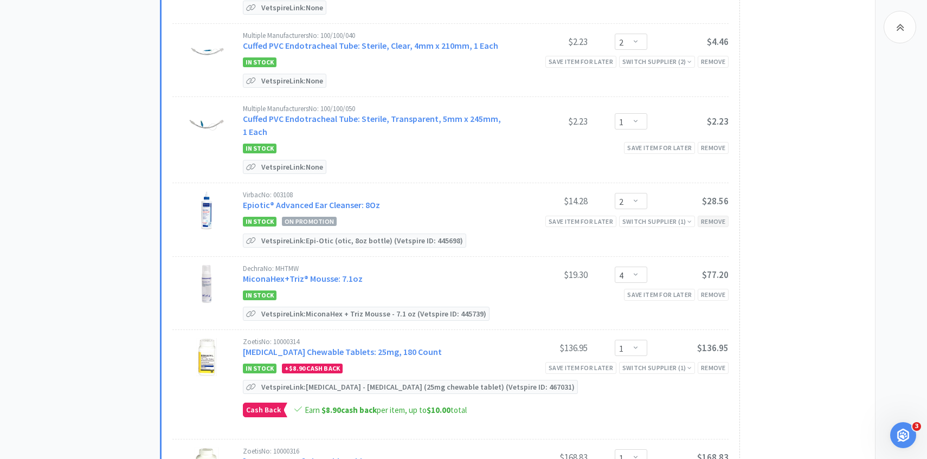
click at [713, 219] on div "Remove" at bounding box center [713, 221] width 31 height 11
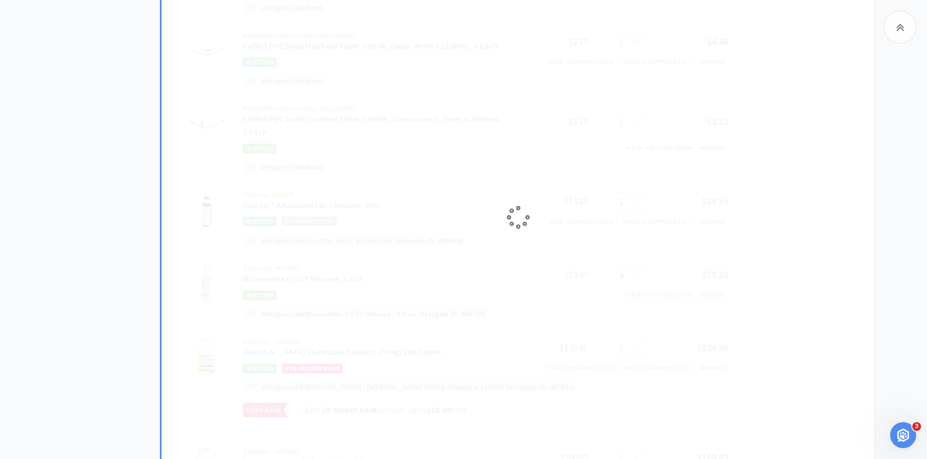
select select "4"
select select "1"
select select "2"
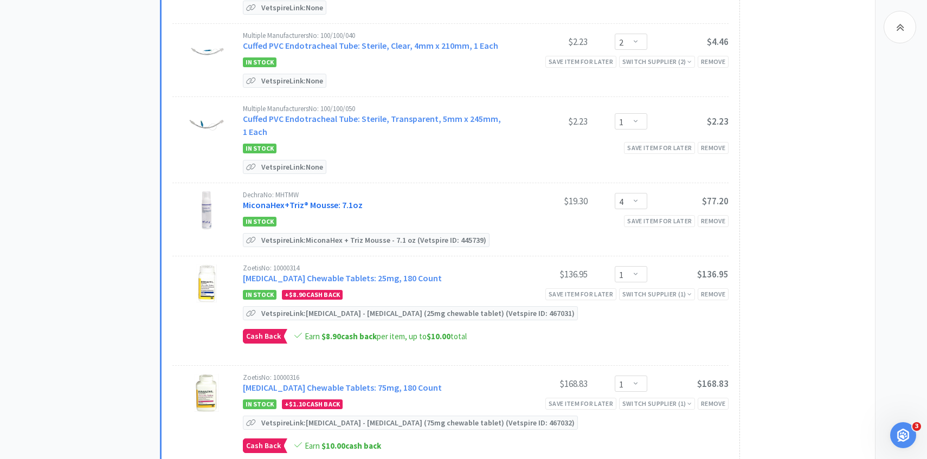
click at [324, 199] on link "MiconaHex+Triz® Mousse: 7.1oz" at bounding box center [303, 204] width 120 height 11
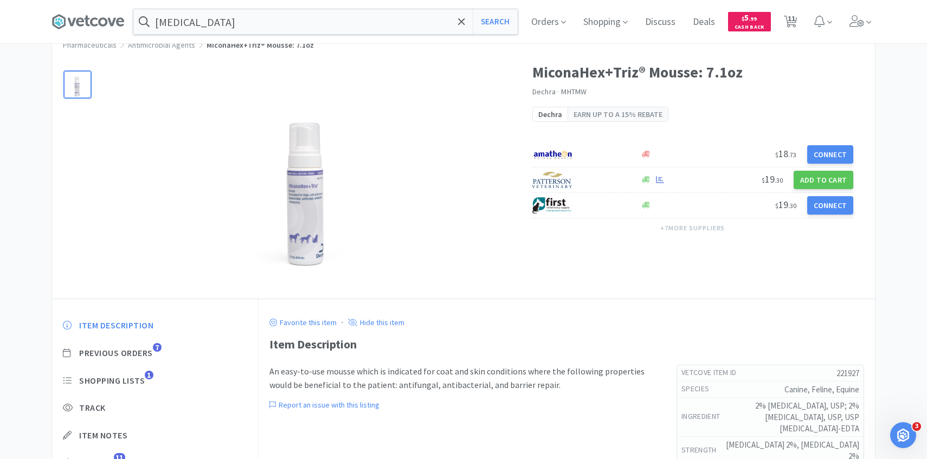
scroll to position [101, 0]
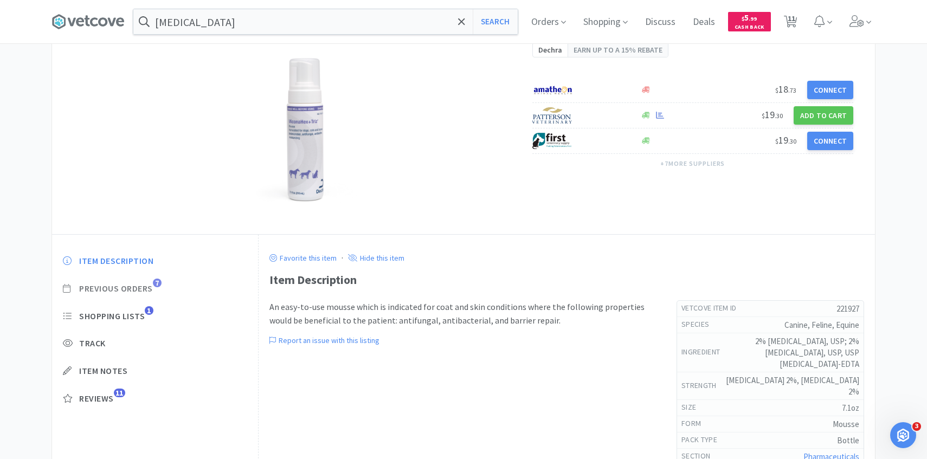
click at [144, 288] on span "Previous Orders" at bounding box center [116, 288] width 74 height 11
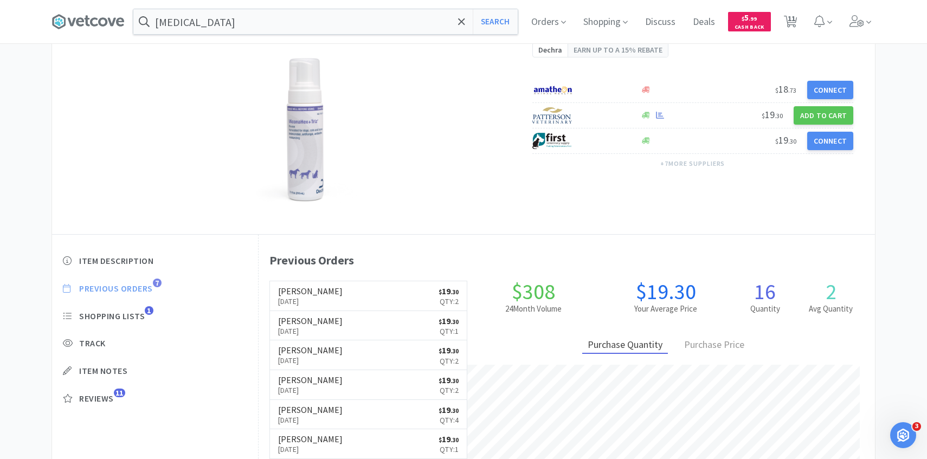
scroll to position [298, 616]
click at [383, 287] on link "Patterson Aug 26th, 2025 $ 19 . 30 Qty: 2" at bounding box center [368, 296] width 197 height 30
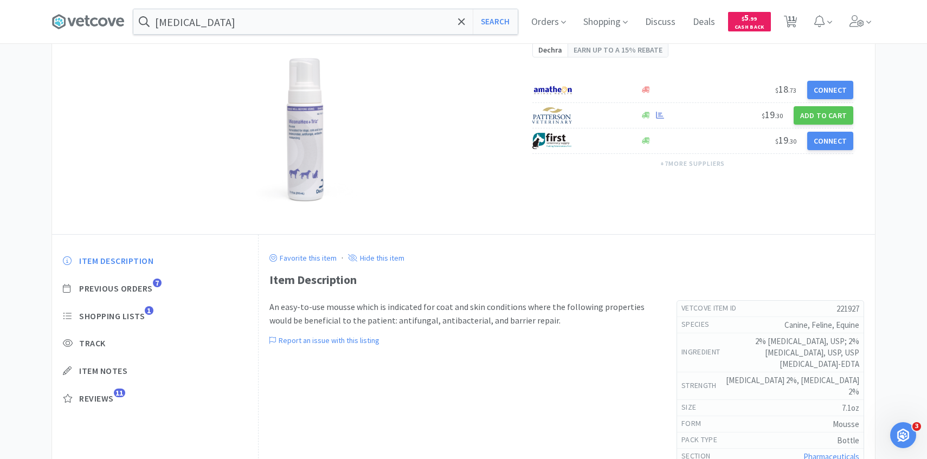
scroll to position [526, 0]
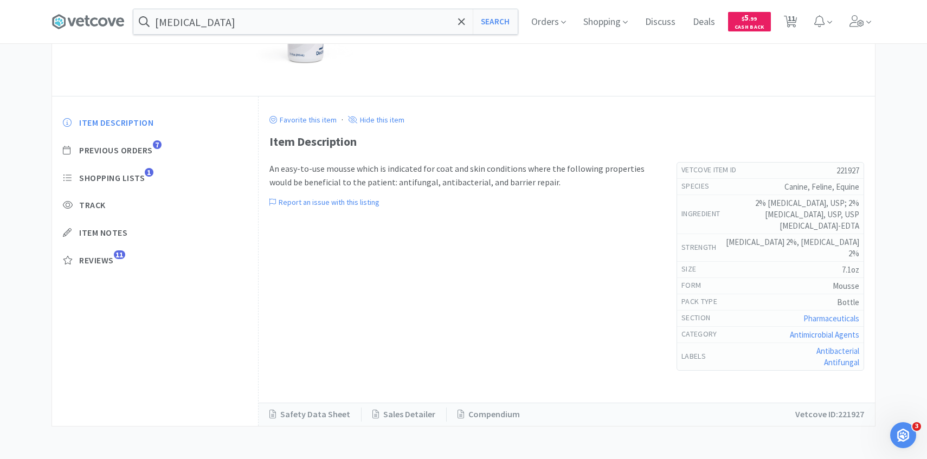
select select "1"
select select "2"
select select "3"
select select "2"
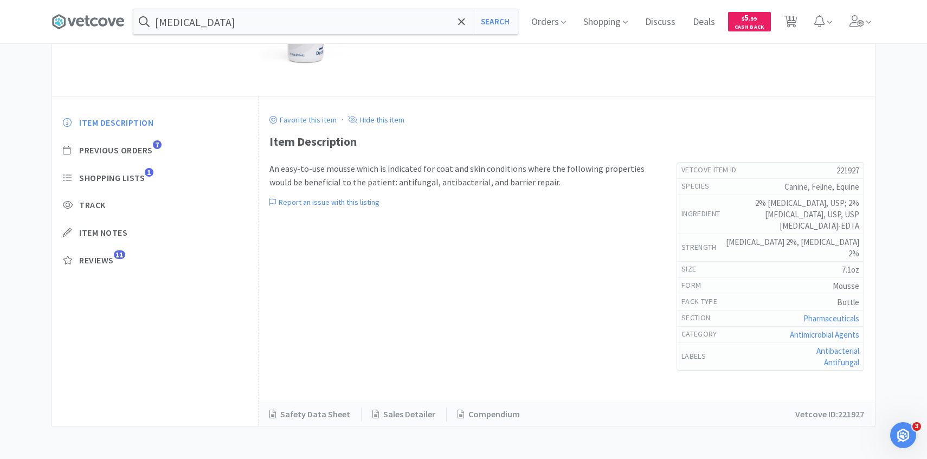
select select "1"
select select "4"
select select "1"
select select "2"
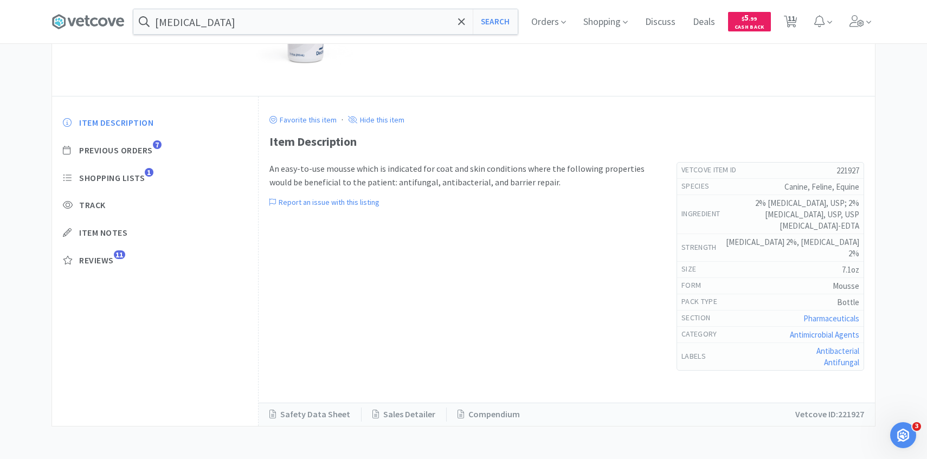
select select "1"
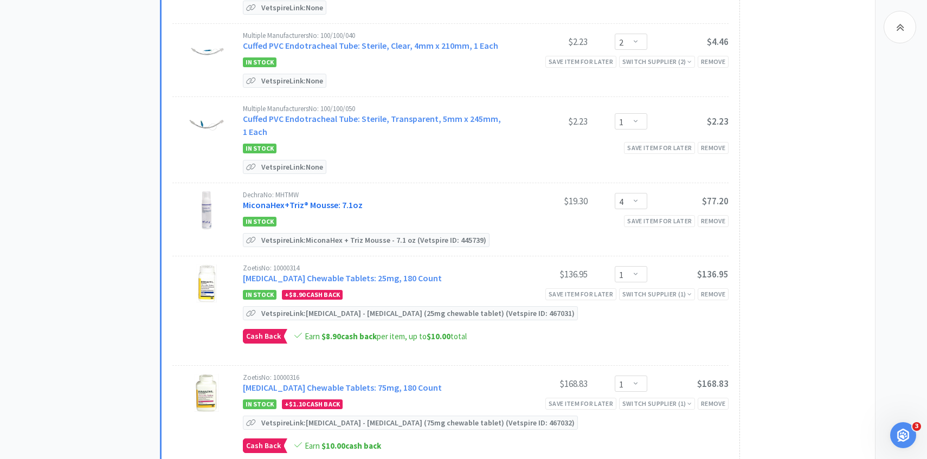
click at [343, 205] on link "MiconaHex+Triz® Mousse: 7.1oz" at bounding box center [303, 204] width 120 height 11
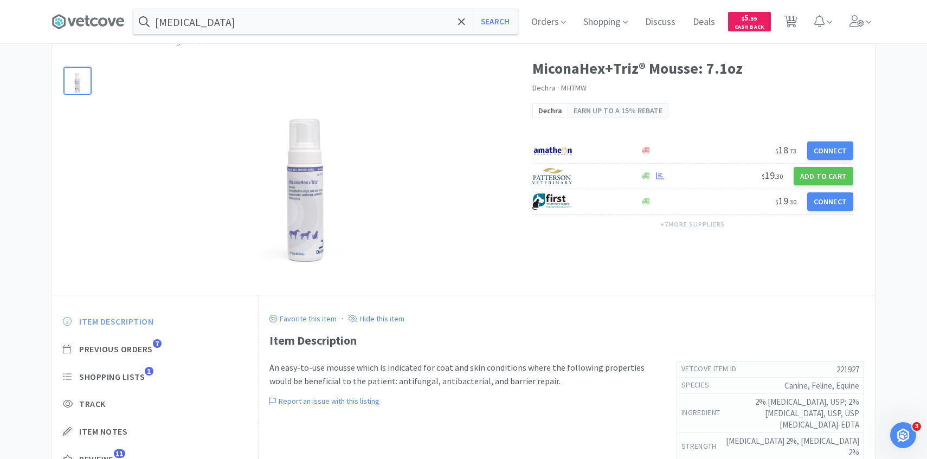
scroll to position [65, 0]
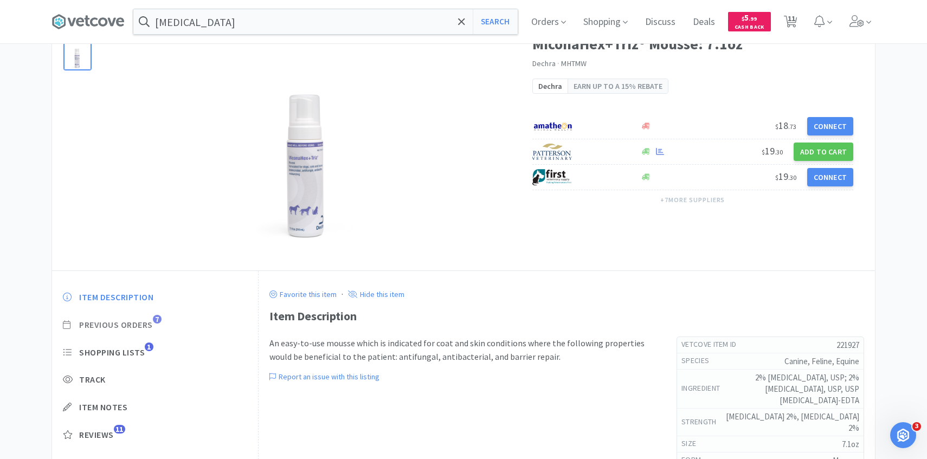
click at [141, 322] on span "Previous Orders" at bounding box center [116, 324] width 74 height 11
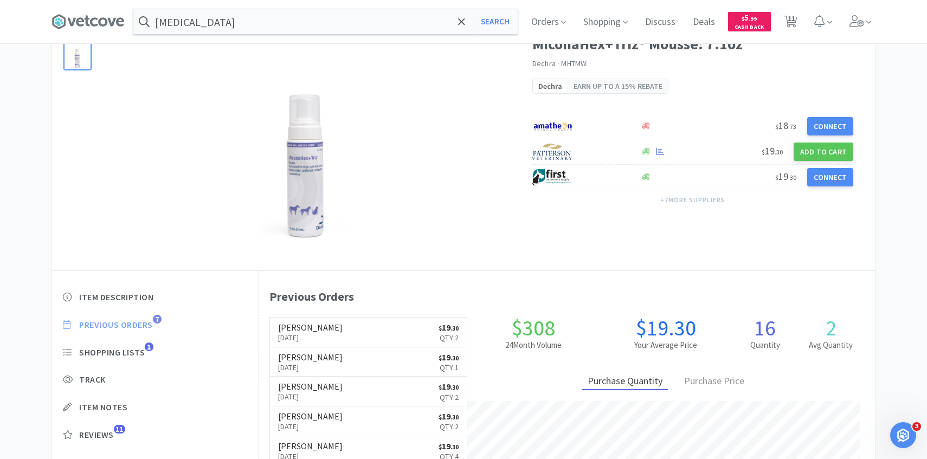
scroll to position [298, 616]
select select "1"
select select "2"
select select "3"
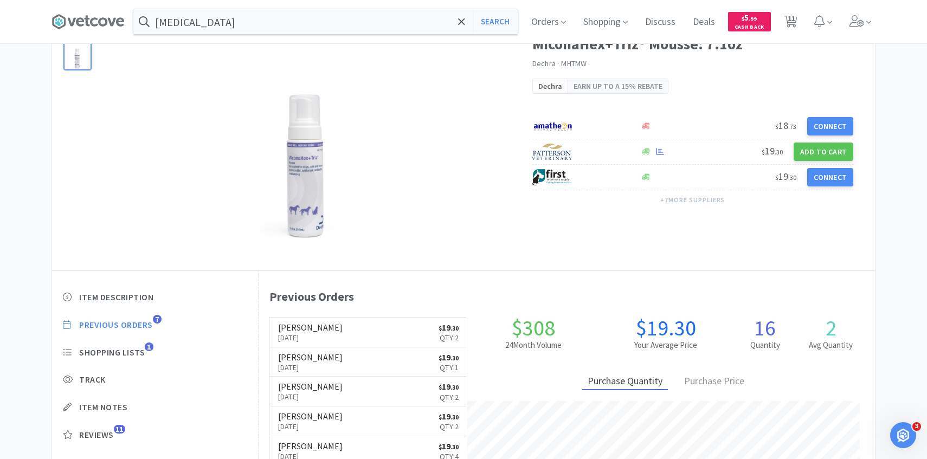
select select "2"
select select "1"
select select "4"
select select "1"
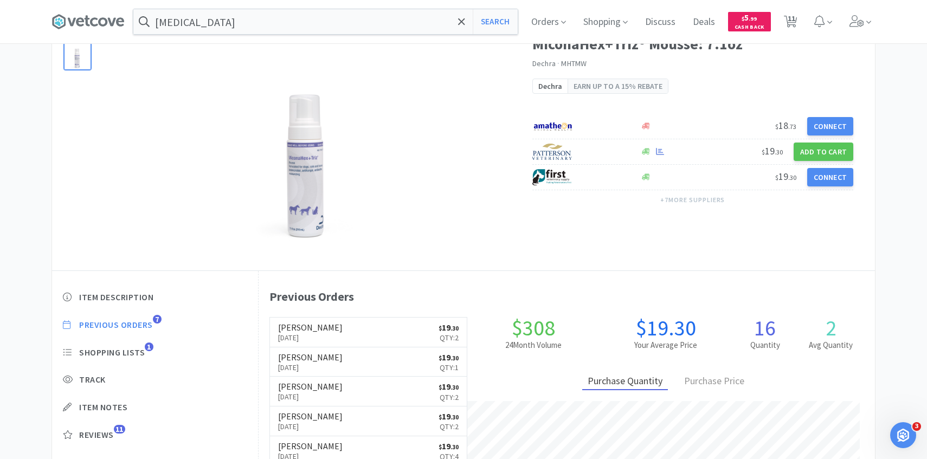
select select "2"
select select "1"
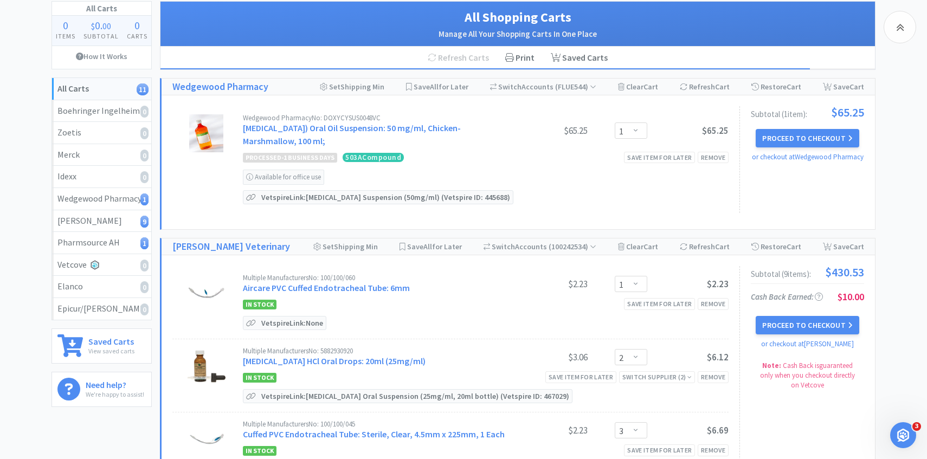
scroll to position [526, 0]
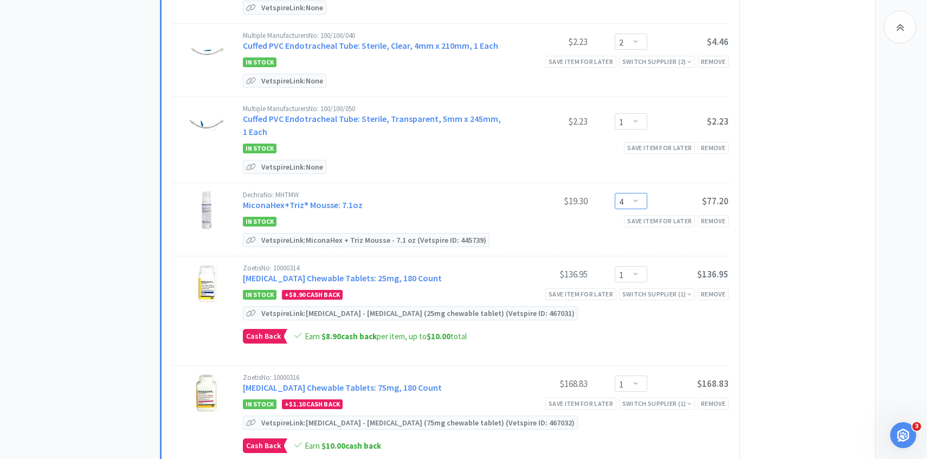
click at [642, 199] on select "Enter Quantity 1 2 3 4 5 6 7 8 9 10 11 12 13 14 15 16 17 18 19 20 Enter Quantity" at bounding box center [631, 201] width 33 height 16
click at [615, 193] on select "Enter Quantity 1 2 3 4 5 6 7 8 9 10 11 12 13 14 15 16 17 18 19 20 Enter Quantity" at bounding box center [631, 201] width 33 height 16
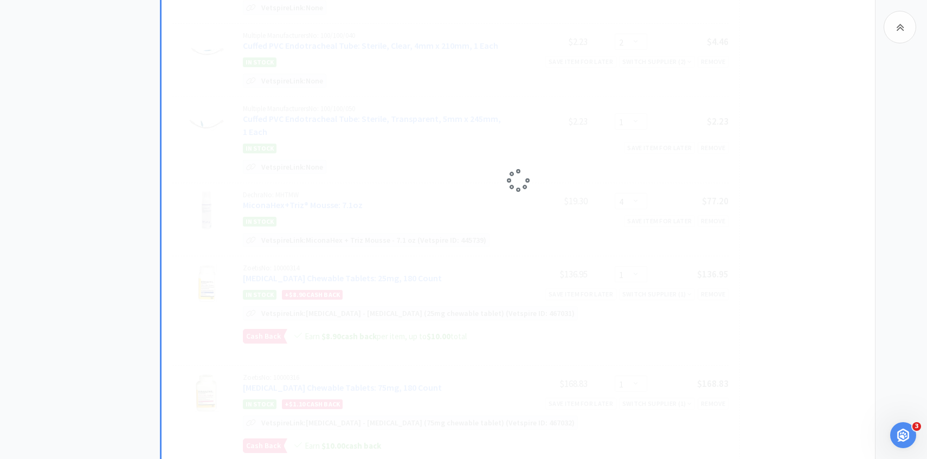
select select "3"
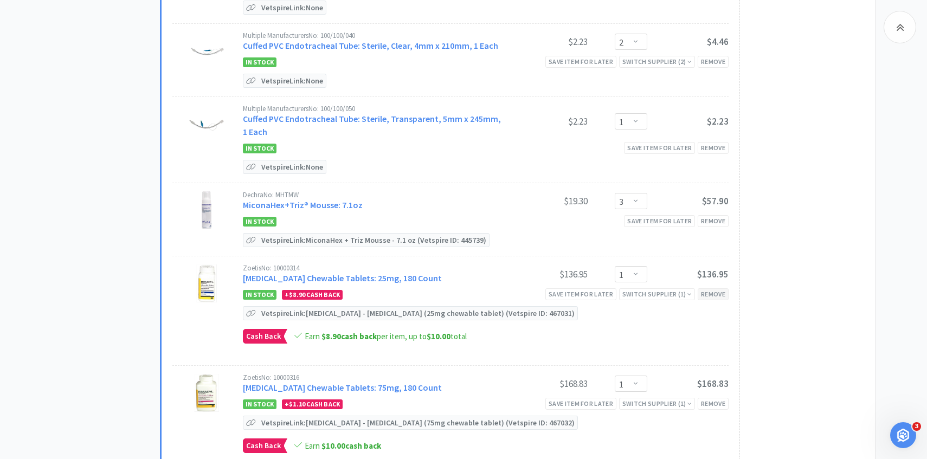
click at [719, 292] on div "Remove" at bounding box center [713, 293] width 31 height 11
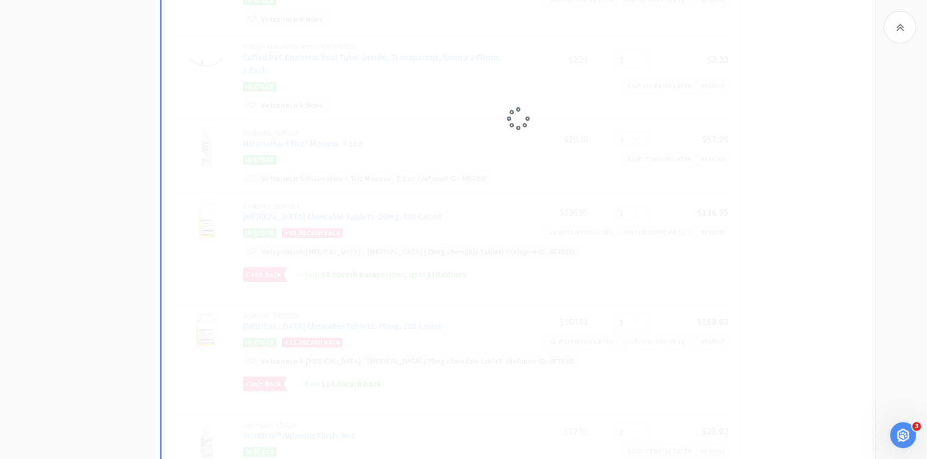
select select "2"
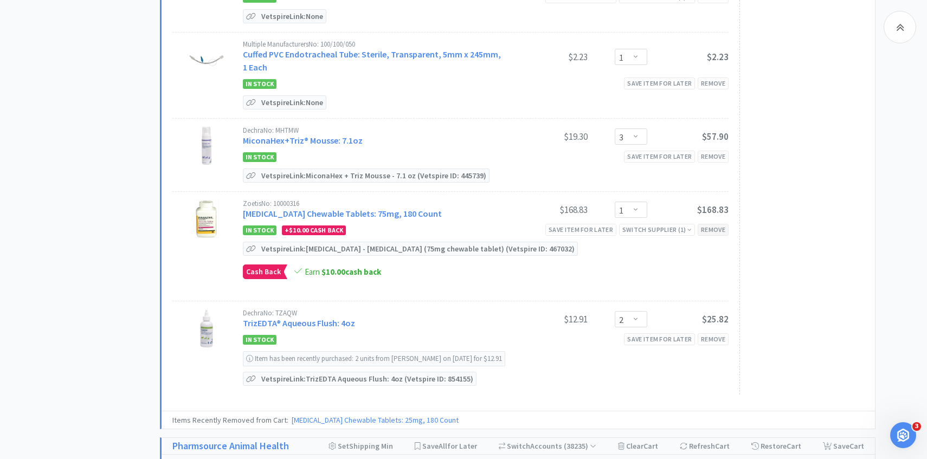
click at [711, 229] on div "Remove" at bounding box center [713, 229] width 31 height 11
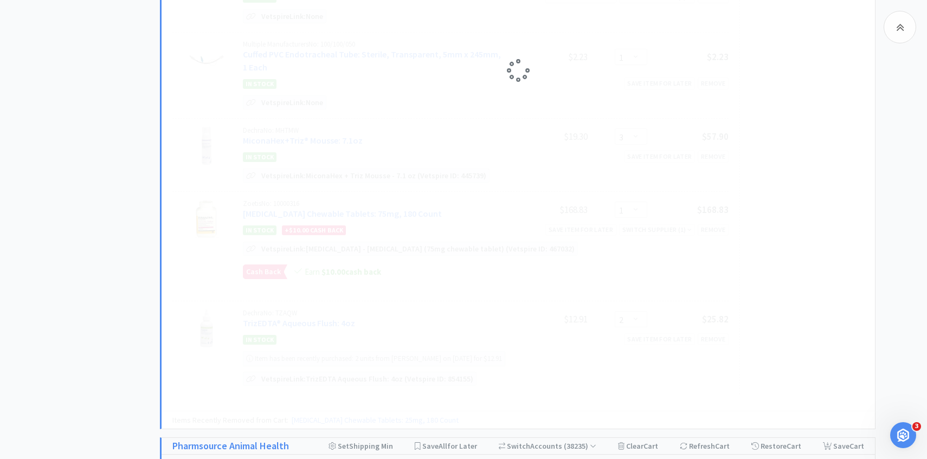
select select "2"
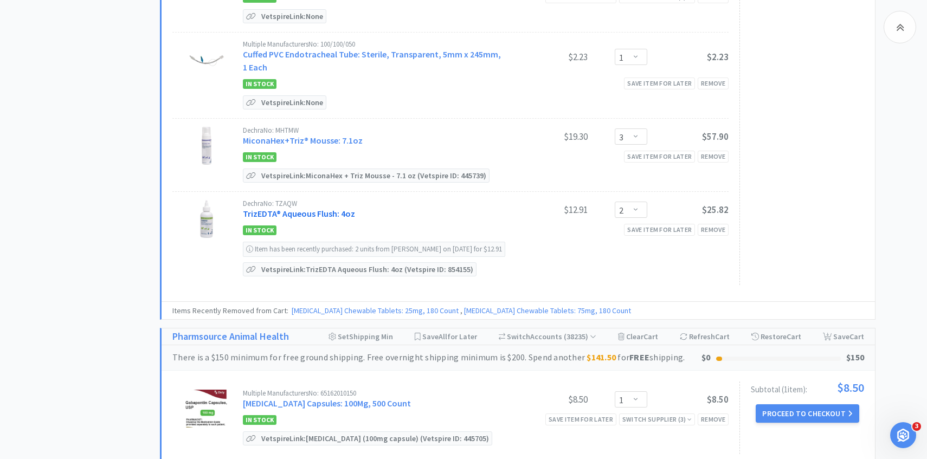
click at [320, 211] on link "TrizEDTA® Aqueous Flush: 4oz" at bounding box center [299, 213] width 112 height 11
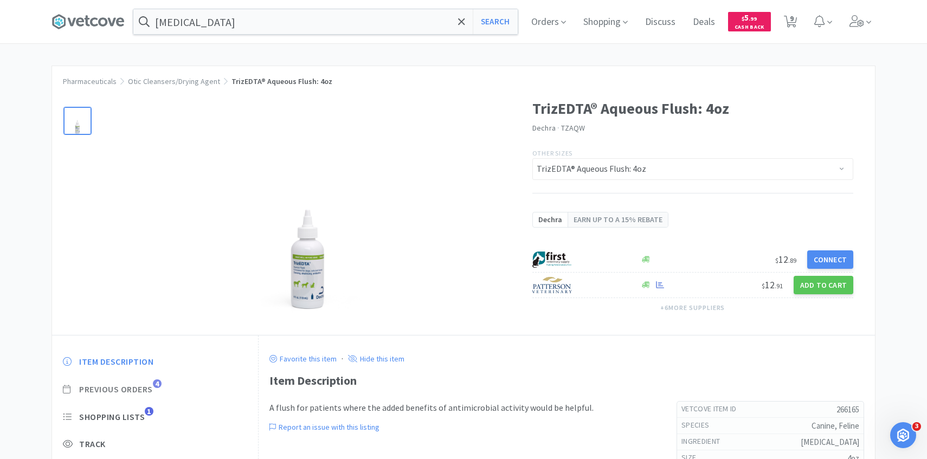
click at [153, 382] on span "4" at bounding box center [157, 383] width 9 height 9
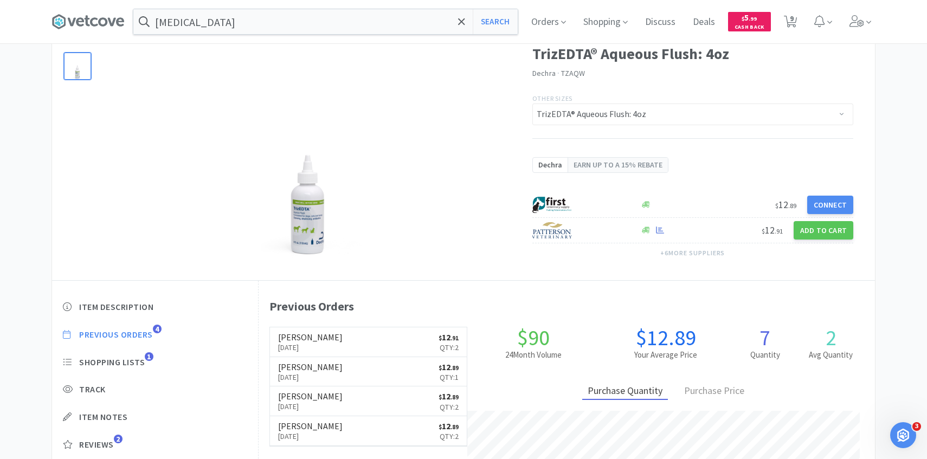
scroll to position [64, 0]
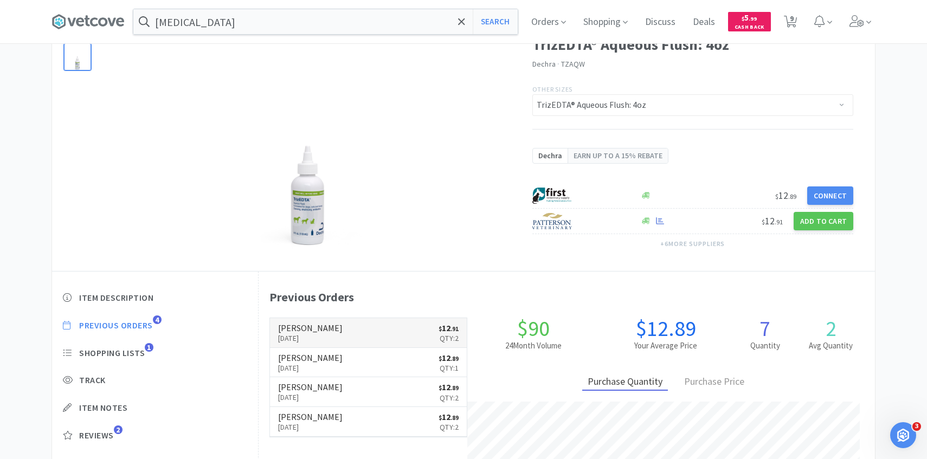
click at [325, 327] on link "Patterson Sep 2nd, 2025 $ 12 . 91 Qty: 2" at bounding box center [368, 333] width 197 height 30
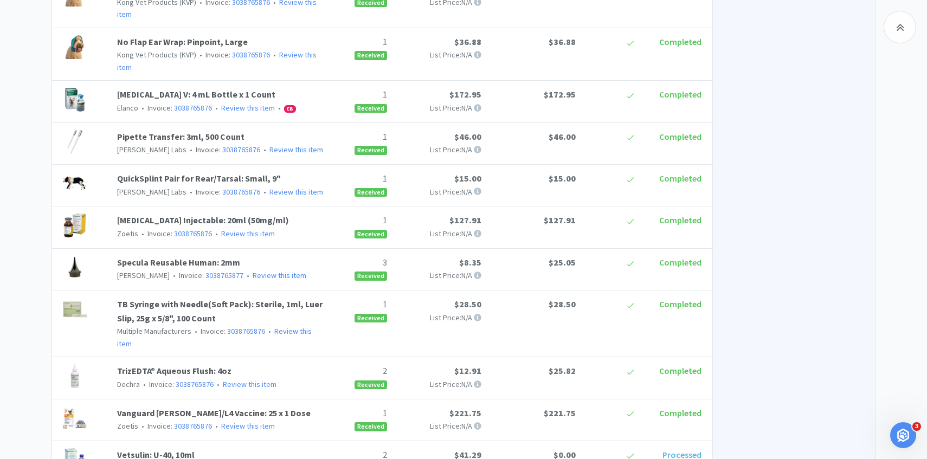
scroll to position [981, 0]
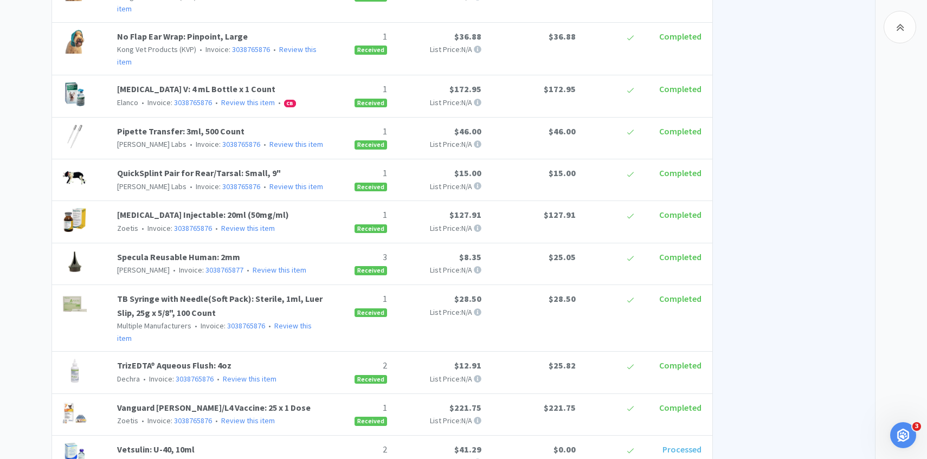
scroll to position [64, 0]
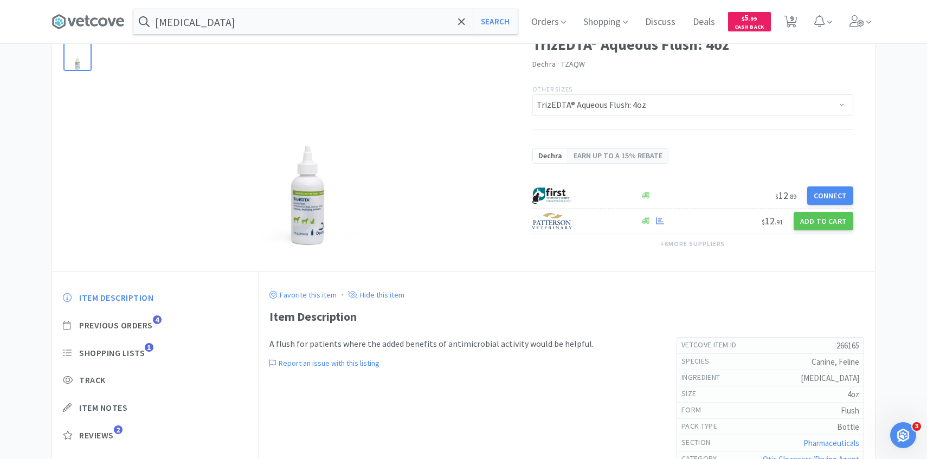
click at [143, 318] on div "Item Description Previous Orders 4 Shopping Lists 1 Track Item Notes Reviews 2" at bounding box center [155, 374] width 206 height 187
click at [143, 321] on span "Previous Orders" at bounding box center [116, 325] width 74 height 11
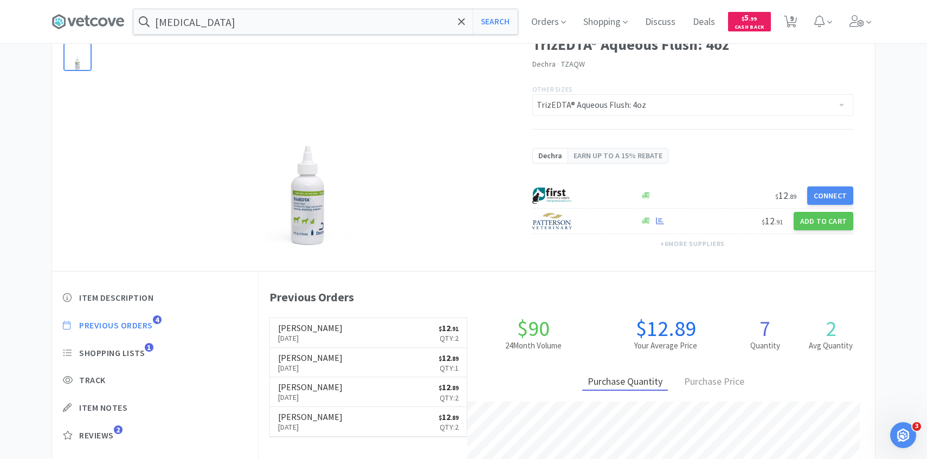
scroll to position [70, 0]
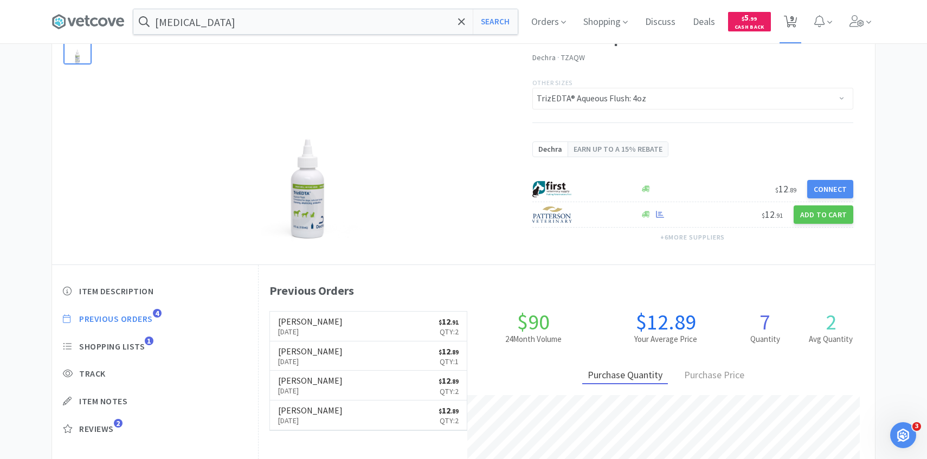
click at [787, 21] on icon at bounding box center [791, 22] width 14 height 12
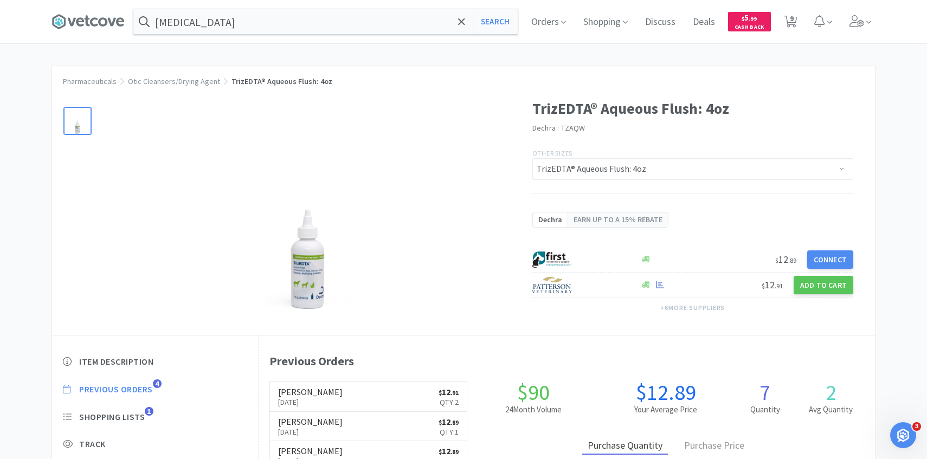
select select "1"
select select "2"
select select "3"
select select "2"
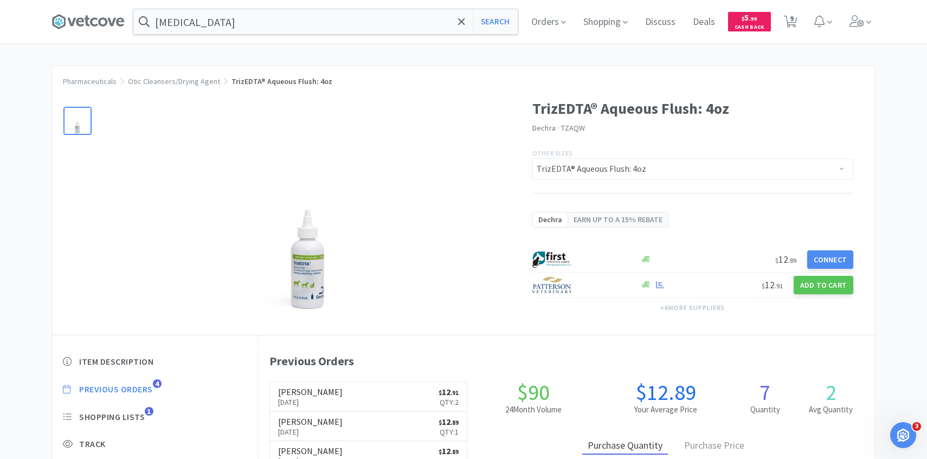
select select "1"
select select "3"
select select "2"
select select "1"
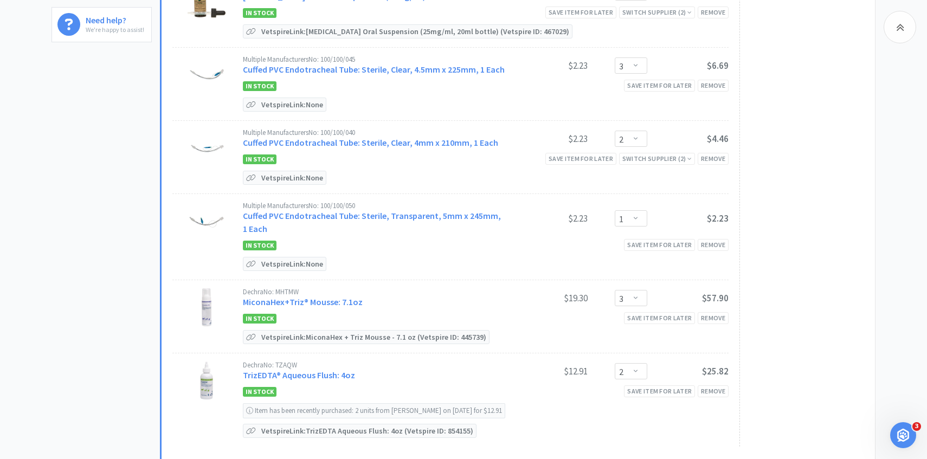
scroll to position [693, 0]
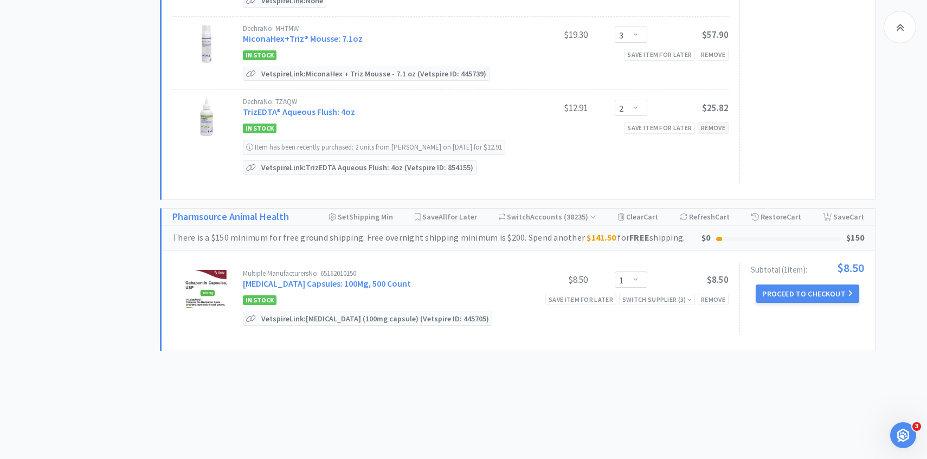
click at [716, 125] on div "Remove" at bounding box center [713, 127] width 31 height 11
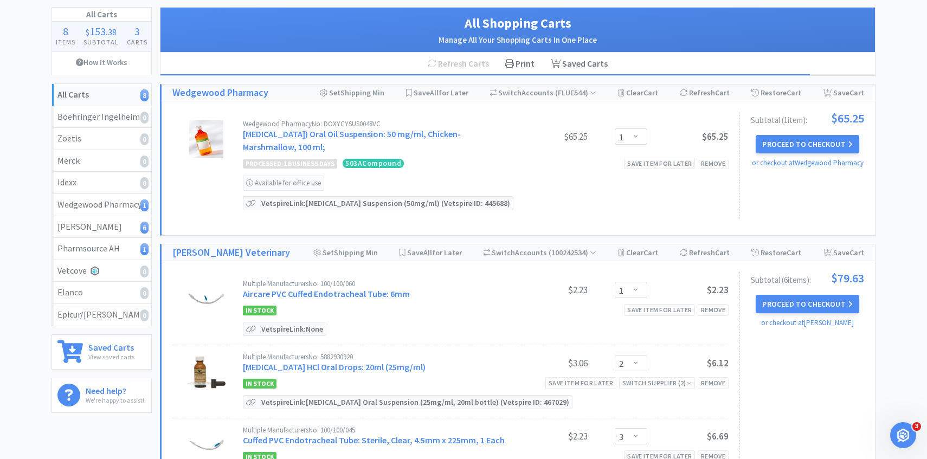
scroll to position [70, 0]
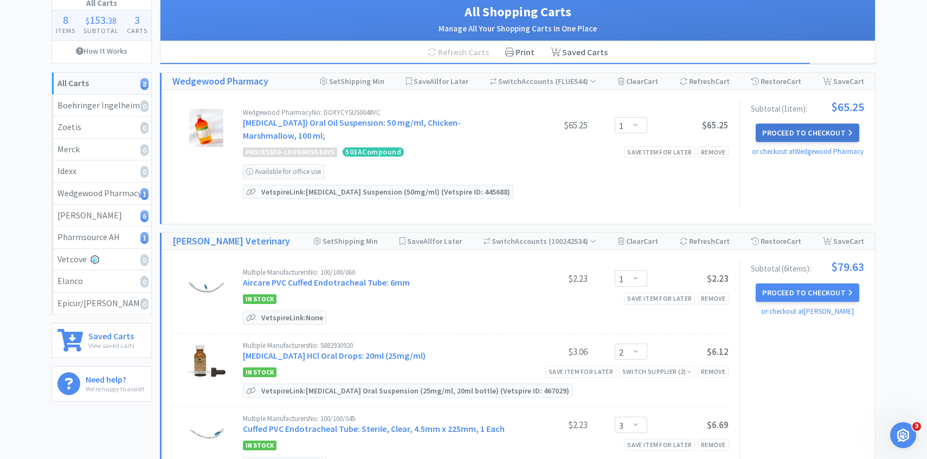
click at [811, 135] on button "Proceed to Checkout" at bounding box center [807, 133] width 103 height 18
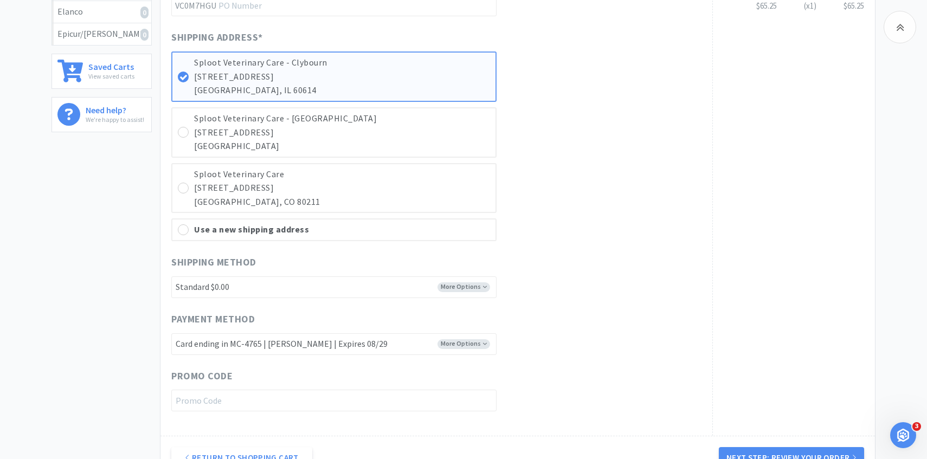
scroll to position [271, 0]
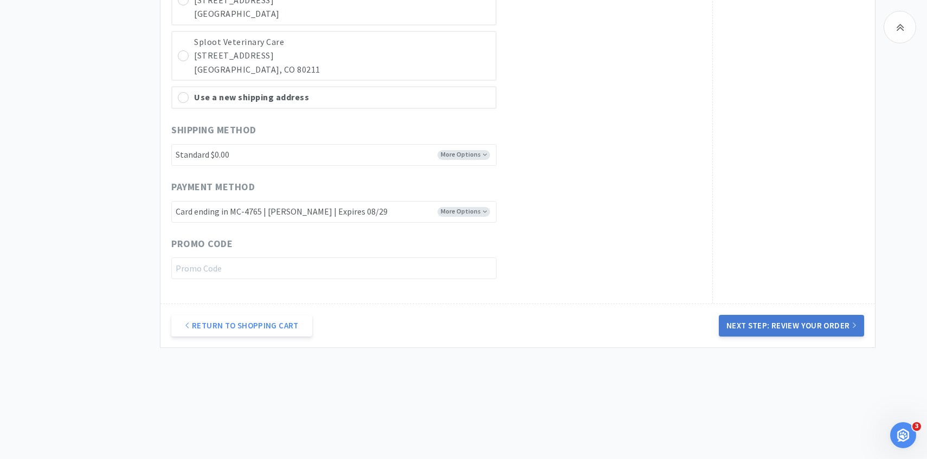
click at [748, 329] on button "Next Step: Review Your Order" at bounding box center [791, 326] width 145 height 22
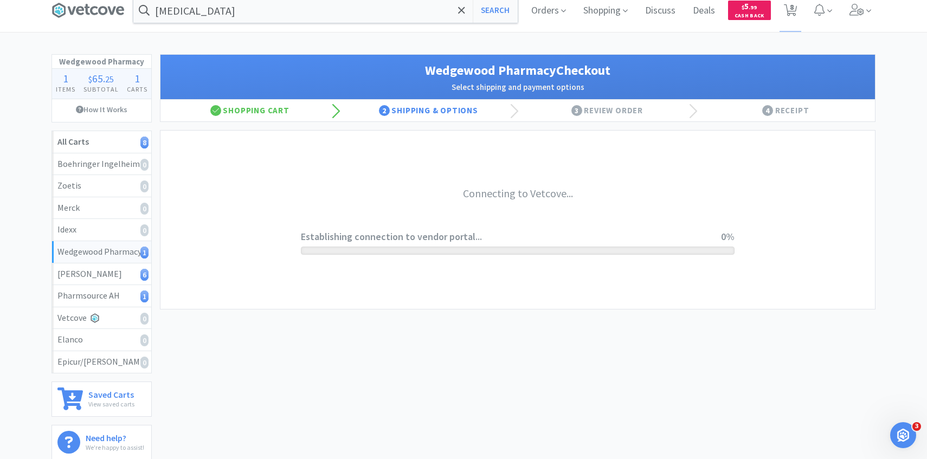
scroll to position [0, 0]
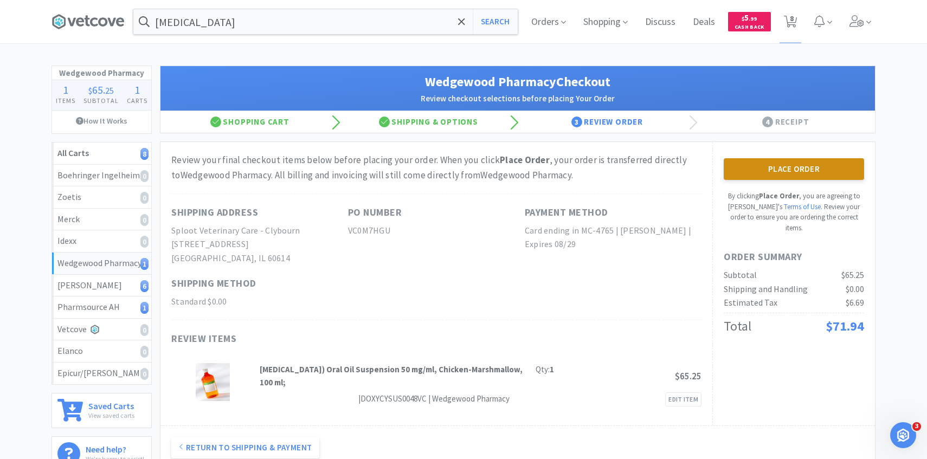
click at [765, 164] on button "Place Order" at bounding box center [794, 169] width 140 height 22
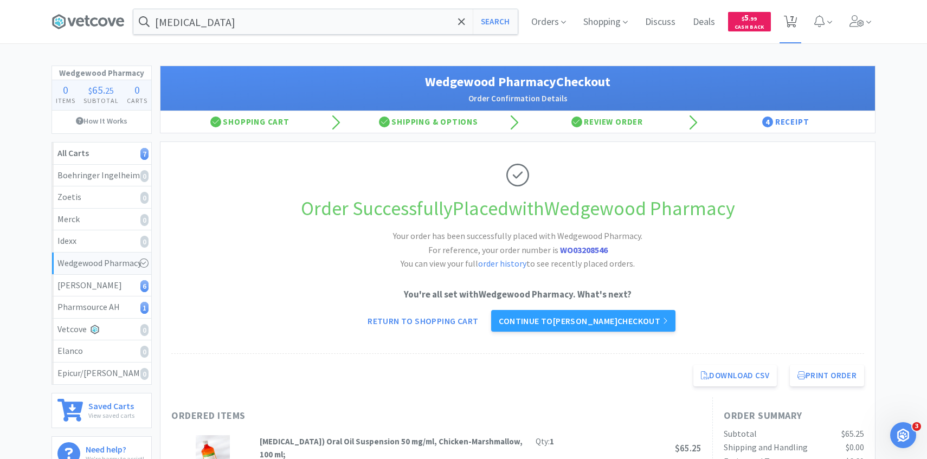
click at [796, 21] on icon at bounding box center [791, 22] width 14 height 12
select select "1"
select select "2"
select select "3"
select select "2"
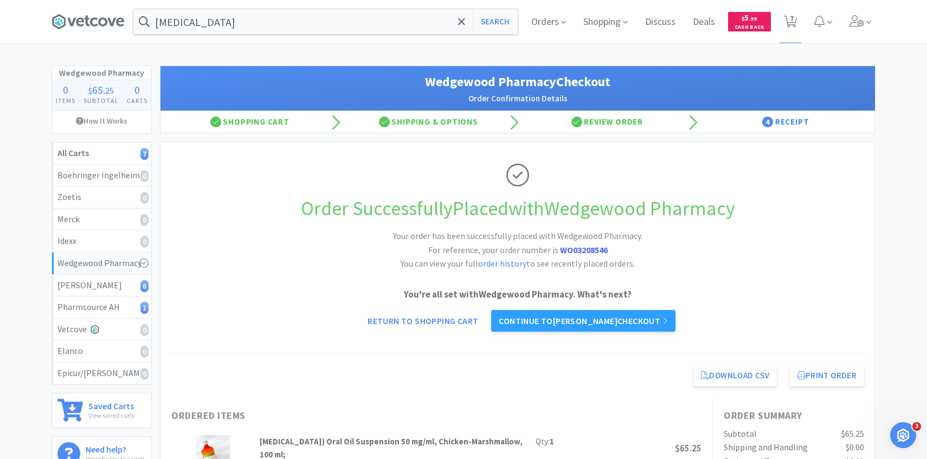
select select "1"
select select "3"
select select "1"
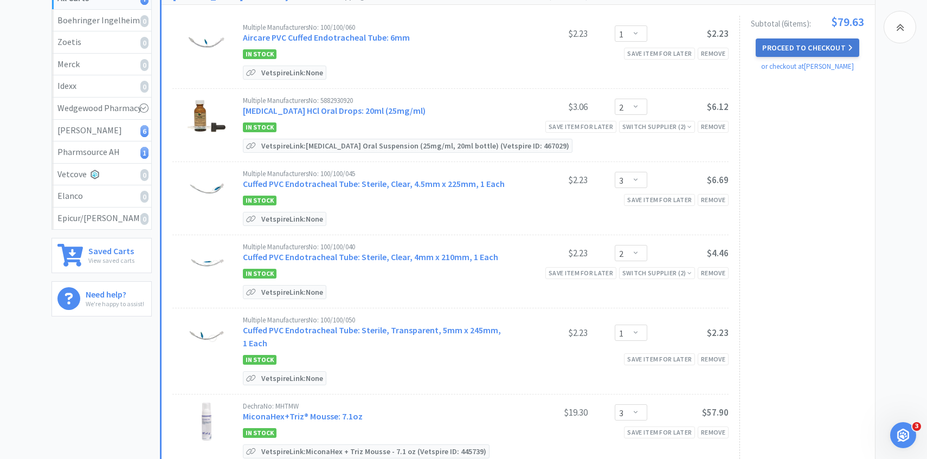
click at [789, 47] on button "Proceed to Checkout" at bounding box center [807, 47] width 103 height 18
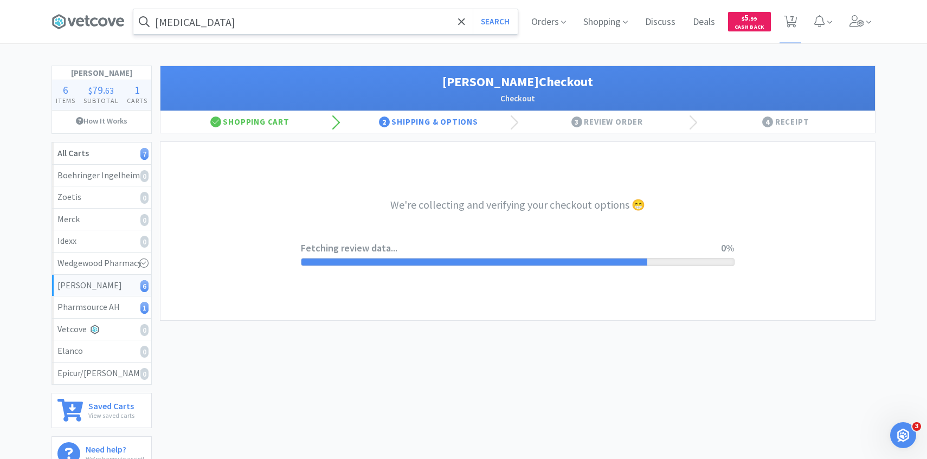
select select "1"
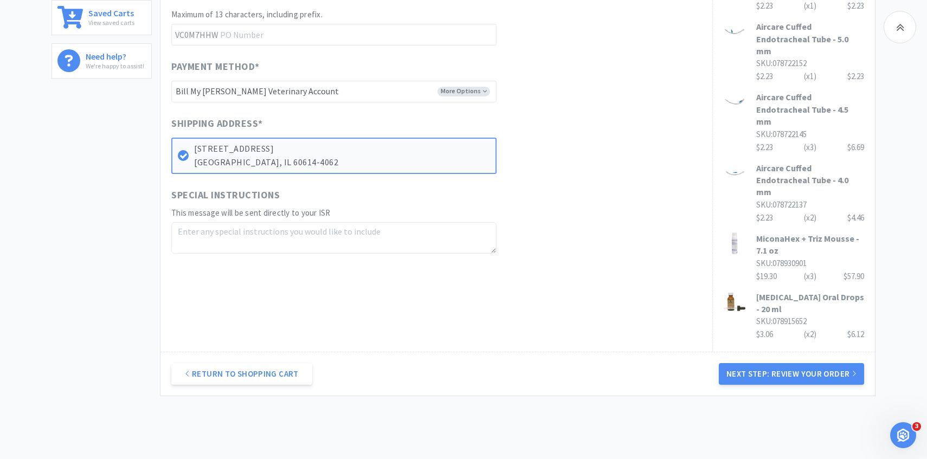
click at [765, 363] on button "Next Step: Review Your Order" at bounding box center [791, 374] width 145 height 22
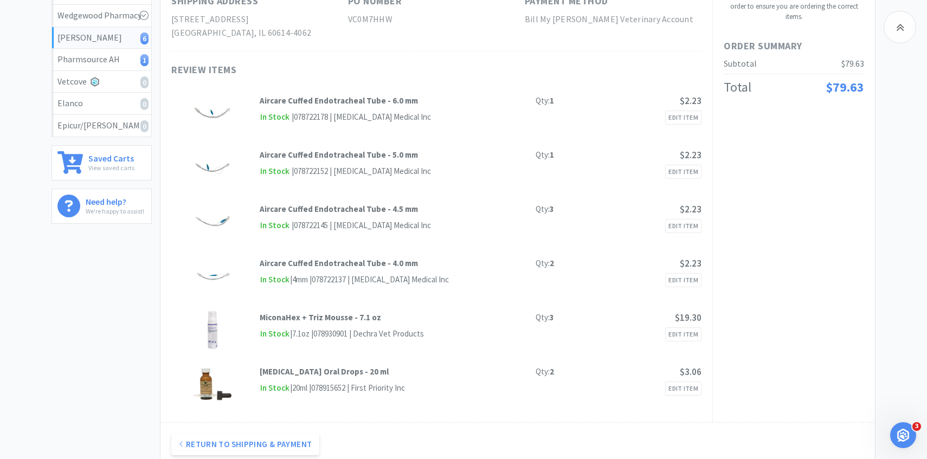
scroll to position [93, 0]
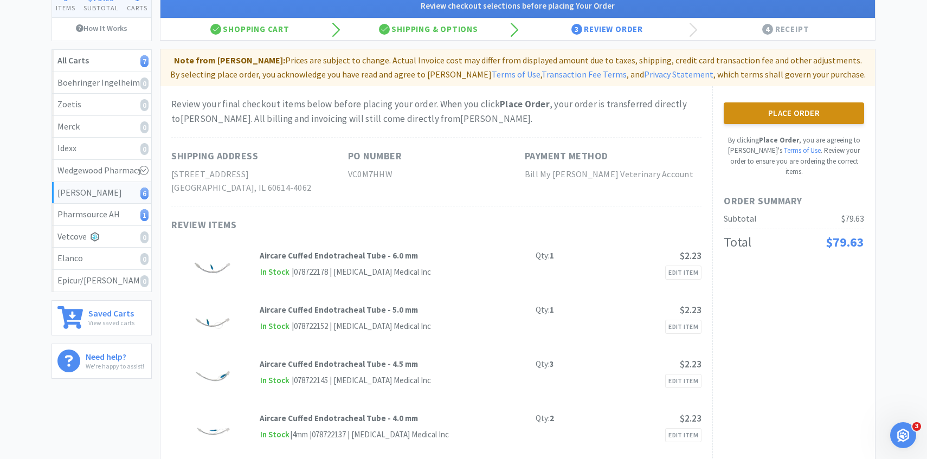
click at [777, 111] on button "Place Order" at bounding box center [794, 113] width 140 height 22
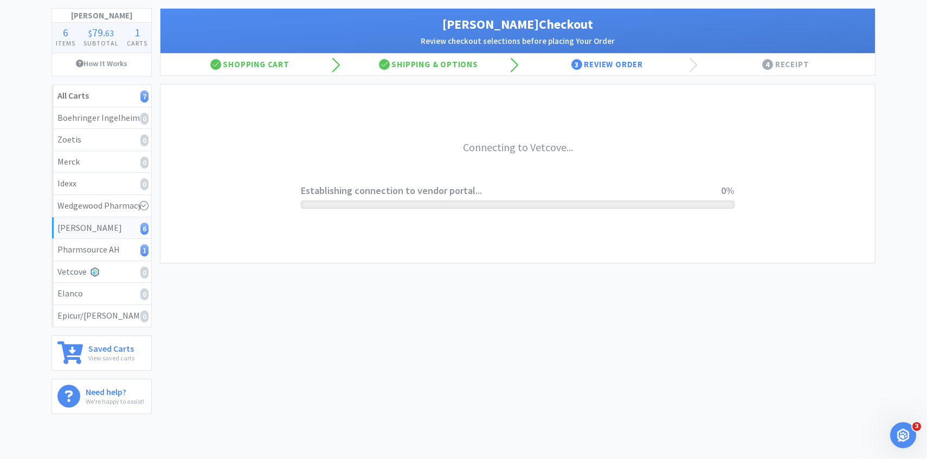
scroll to position [0, 0]
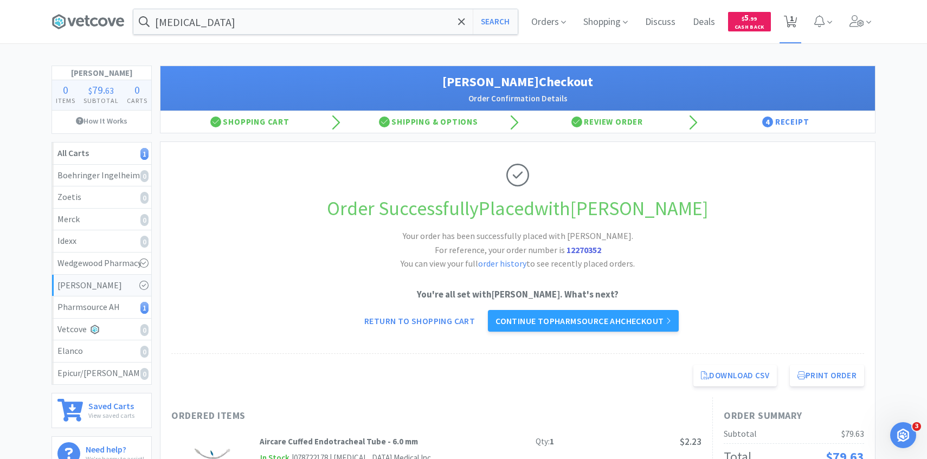
click at [782, 16] on span "1" at bounding box center [790, 21] width 22 height 43
select select "1"
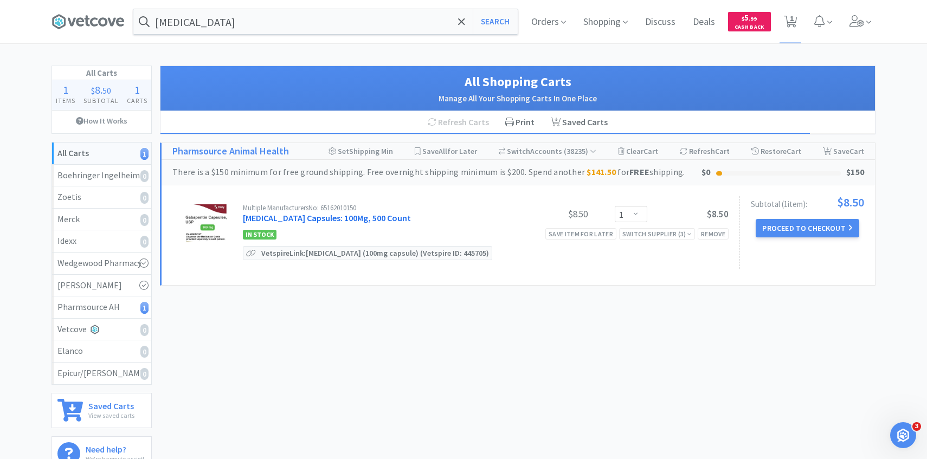
click at [359, 215] on link "Gabapentin Capsules: 100Mg, 500 Count" at bounding box center [327, 217] width 168 height 11
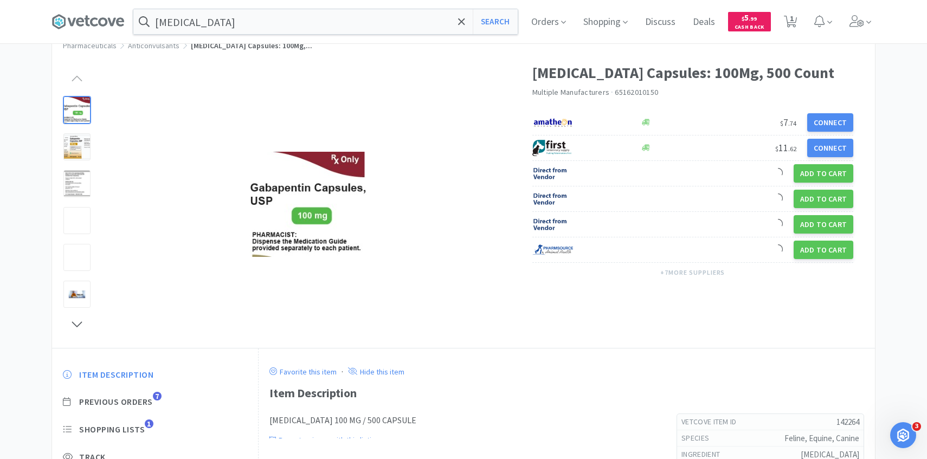
scroll to position [80, 0]
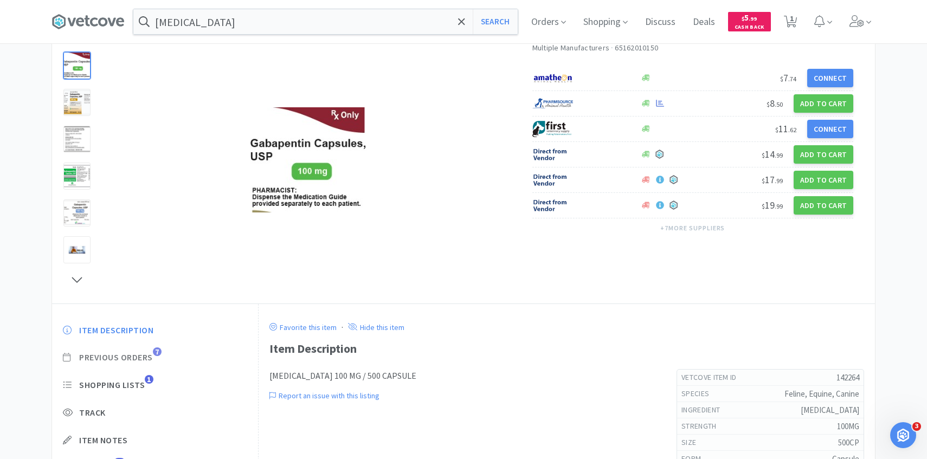
click at [141, 353] on span "Previous Orders" at bounding box center [116, 357] width 74 height 11
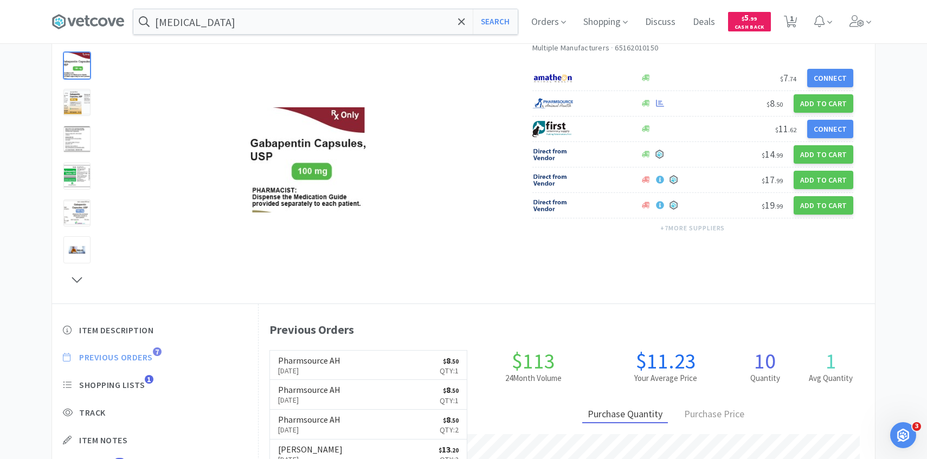
scroll to position [298, 616]
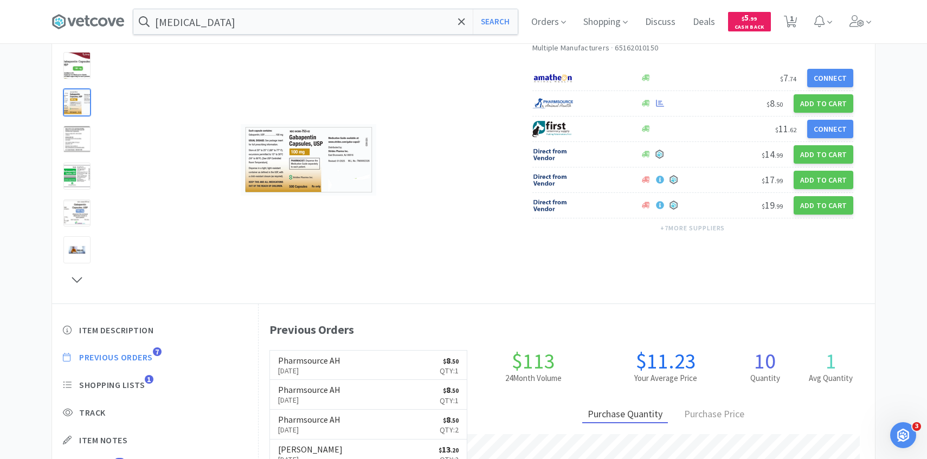
select select "1"
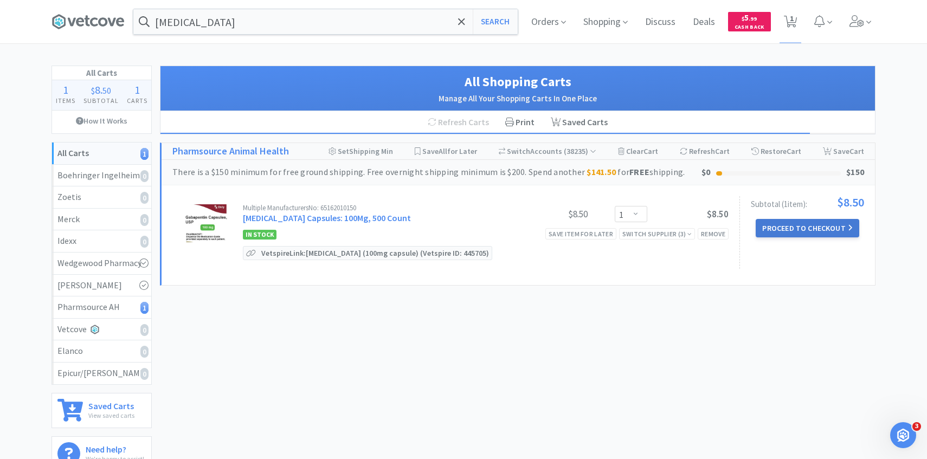
click at [785, 231] on button "Proceed to Checkout" at bounding box center [807, 228] width 103 height 18
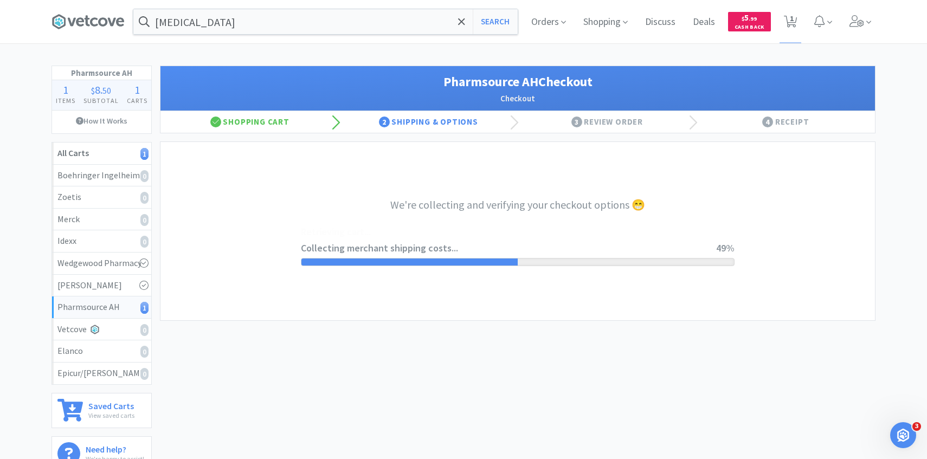
select select "1001"
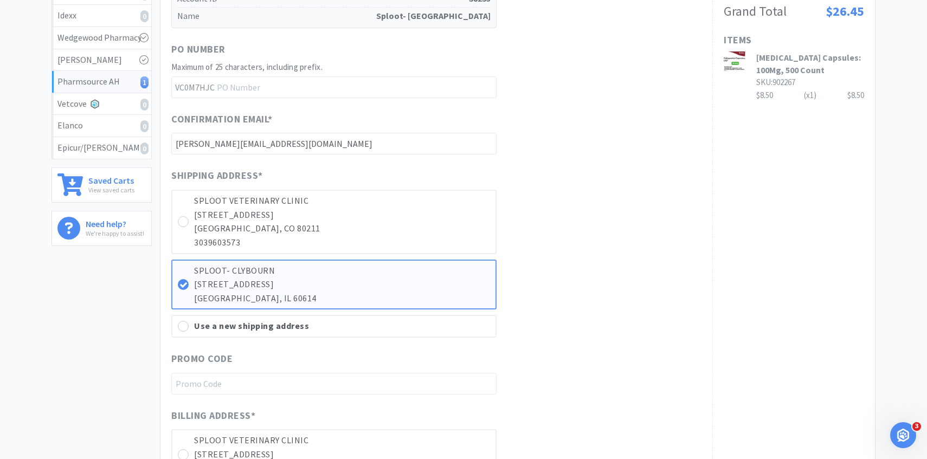
scroll to position [652, 0]
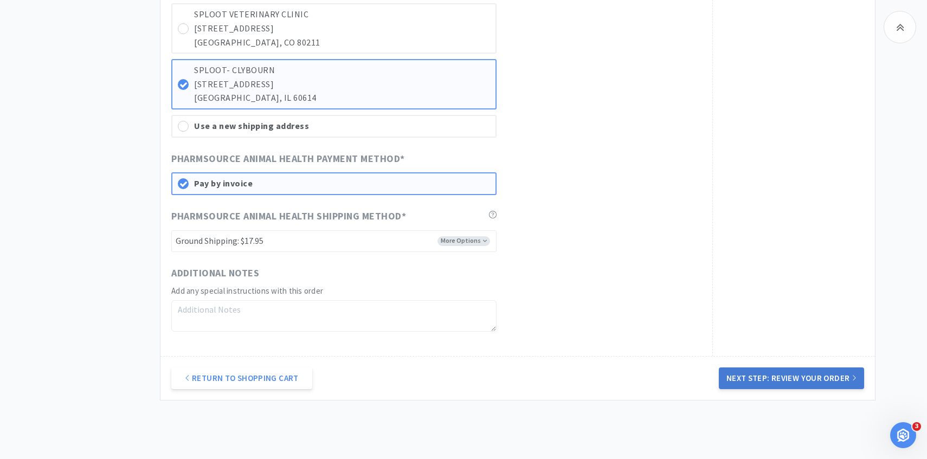
click at [759, 376] on button "Next Step: Review Your Order" at bounding box center [791, 379] width 145 height 22
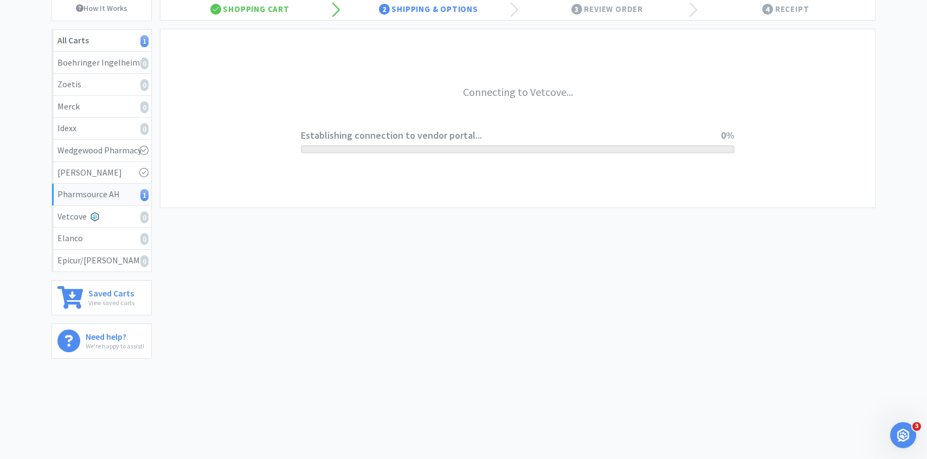
scroll to position [0, 0]
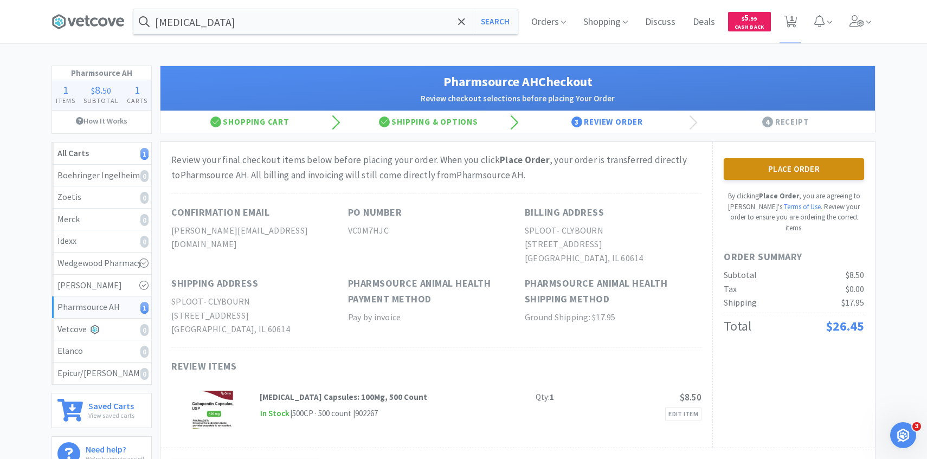
click at [727, 171] on button "Place Order" at bounding box center [794, 169] width 140 height 22
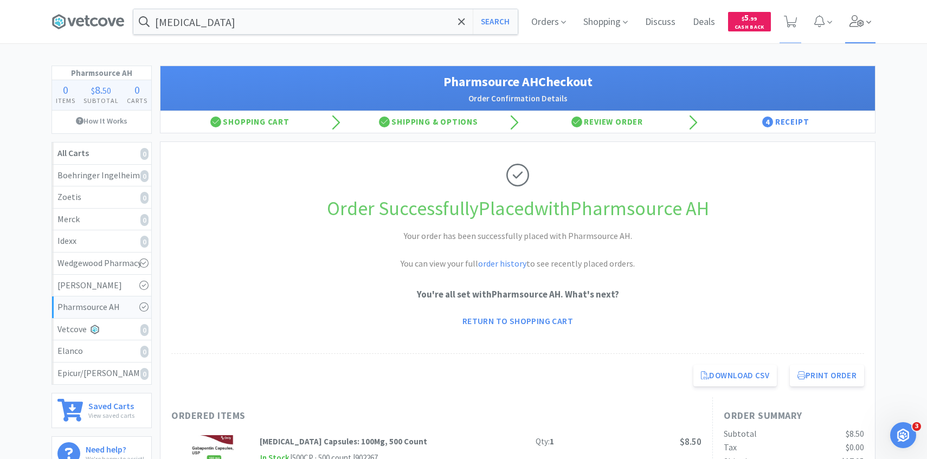
click at [861, 25] on icon at bounding box center [856, 21] width 15 height 12
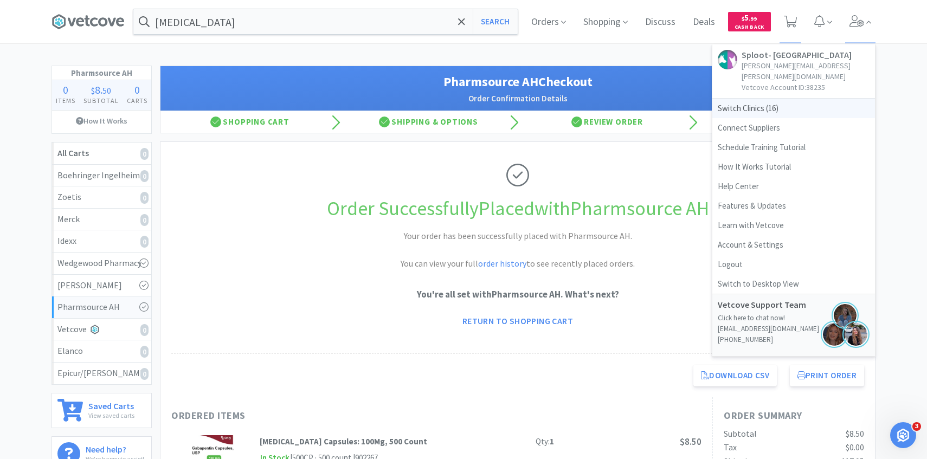
click at [797, 99] on span "Switch Clinics ( 16 )" at bounding box center [793, 109] width 163 height 20
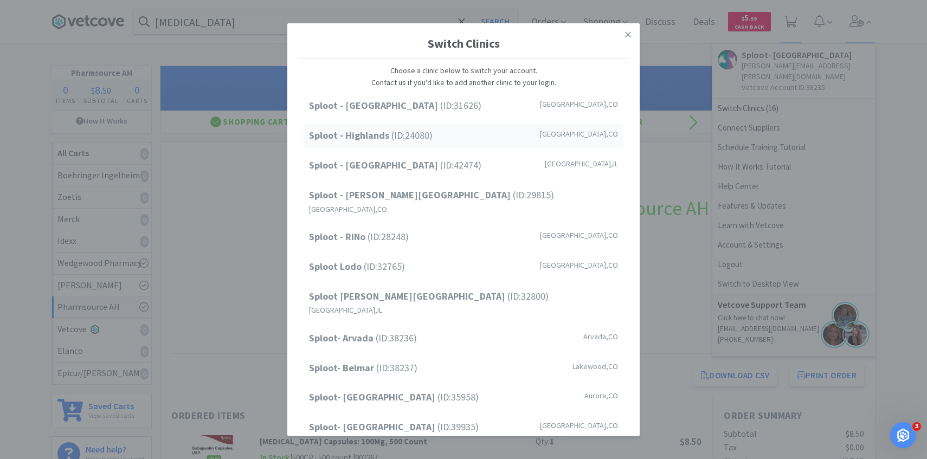
click at [500, 140] on div "Sploot - Highlands (ID: 24080 ) Denver , CO" at bounding box center [464, 136] width 320 height 24
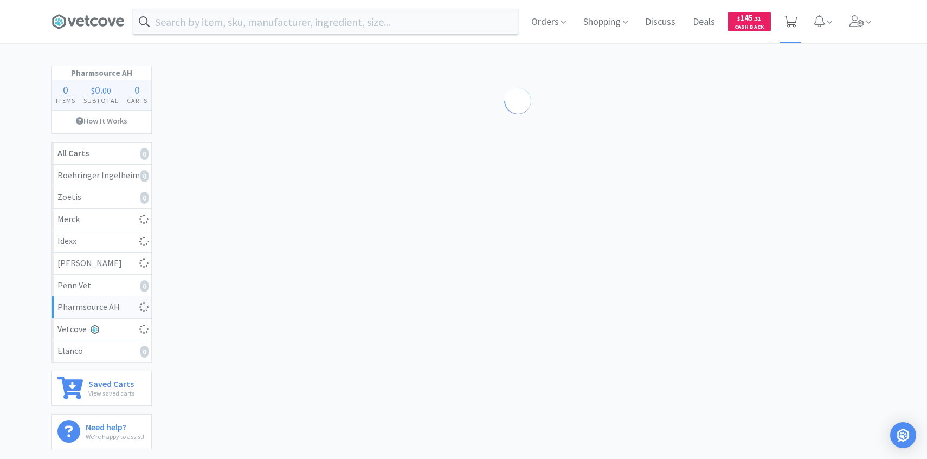
click at [788, 20] on icon at bounding box center [791, 22] width 14 height 12
select select "1"
select select "2"
select select "1"
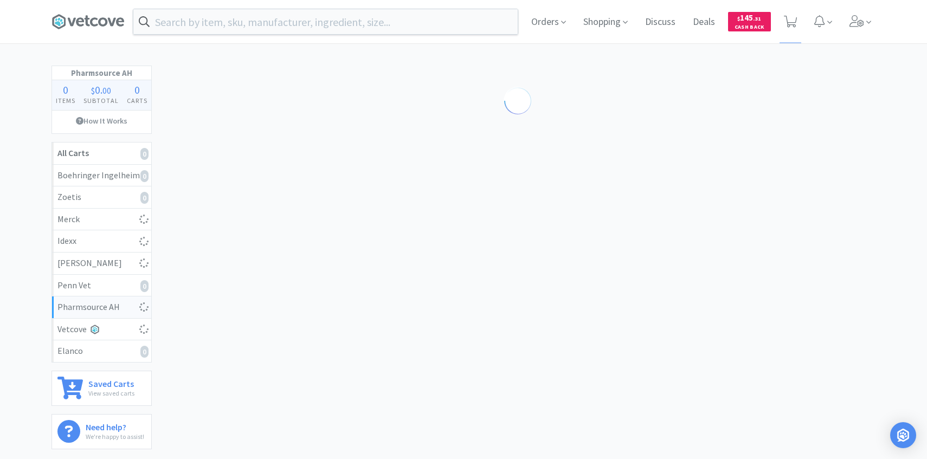
select select "1"
select select "3"
select select "5"
select select "2"
select select "1"
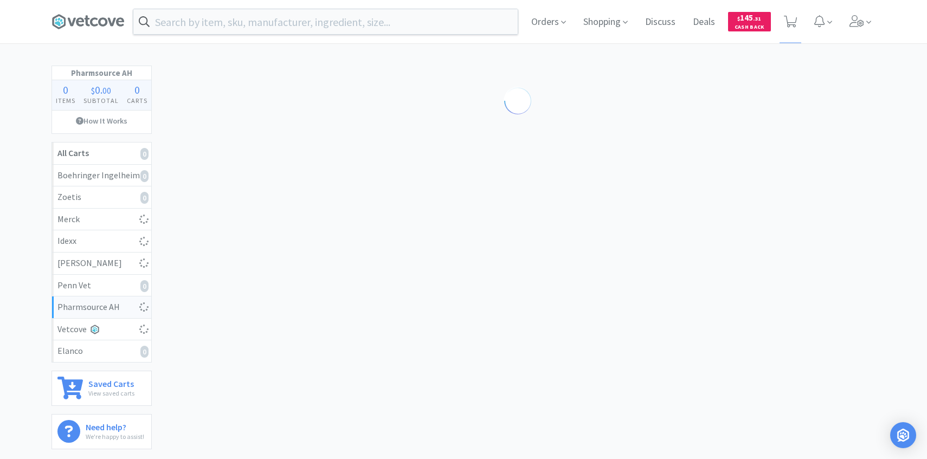
select select "1"
select select "2"
select select "1"
select select "3"
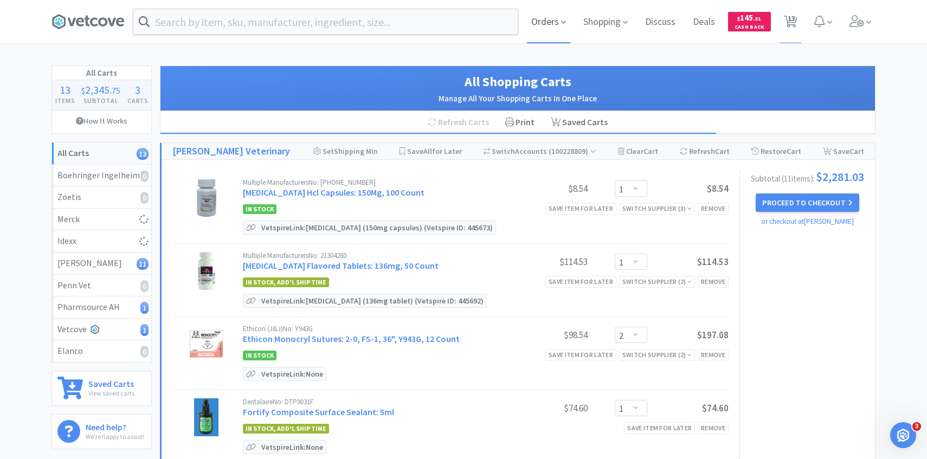
click at [550, 27] on span "Orders" at bounding box center [548, 21] width 43 height 43
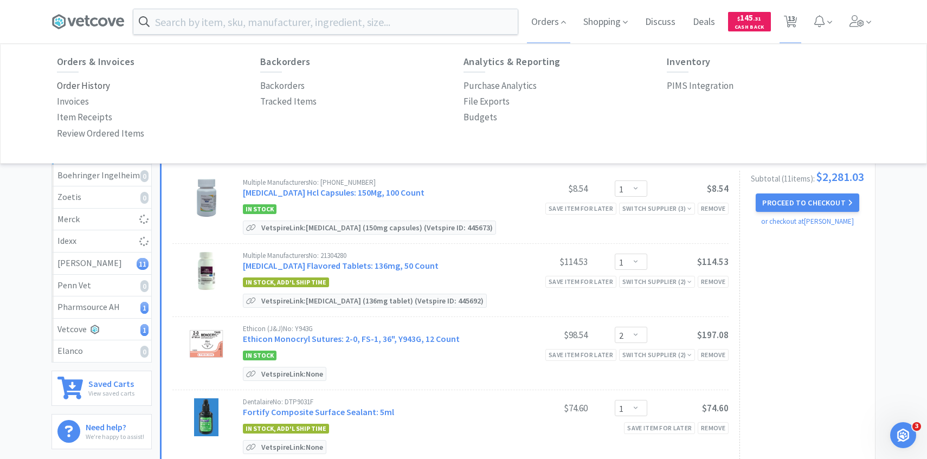
click at [97, 86] on p "Order History" at bounding box center [83, 86] width 53 height 15
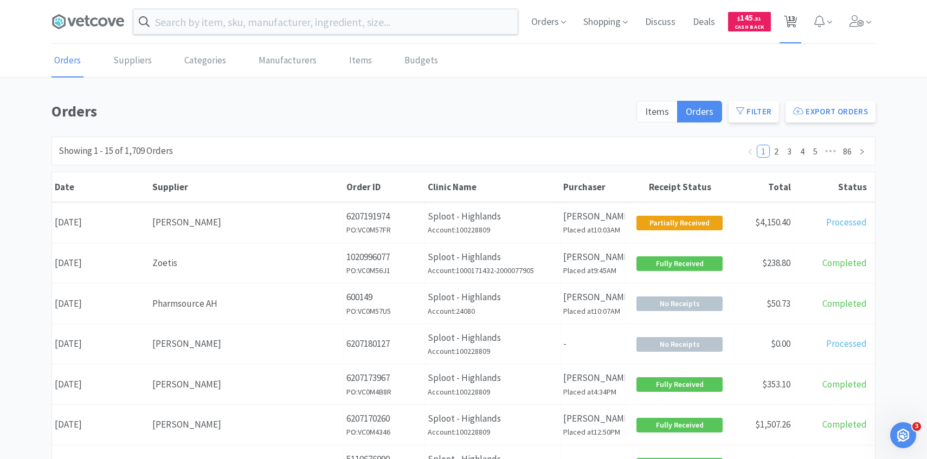
click at [791, 27] on span "13" at bounding box center [792, 18] width 8 height 43
select select "1"
select select "2"
select select "1"
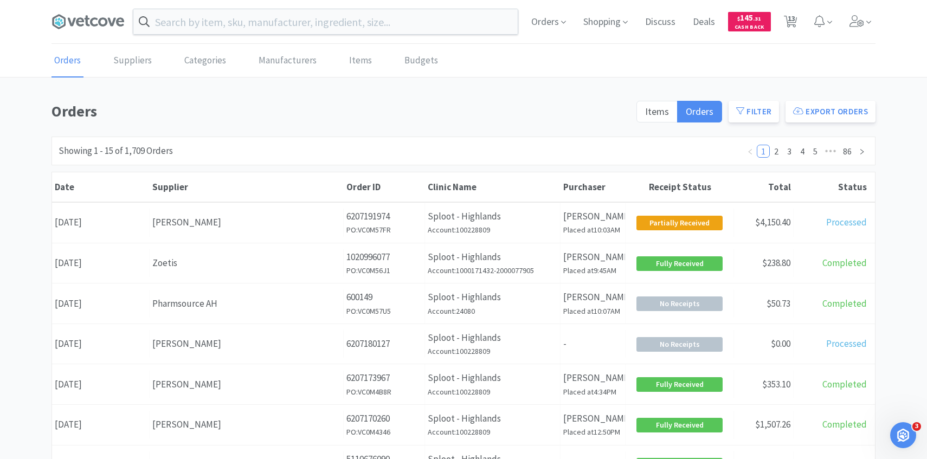
select select "1"
select select "3"
select select "5"
select select "2"
select select "1"
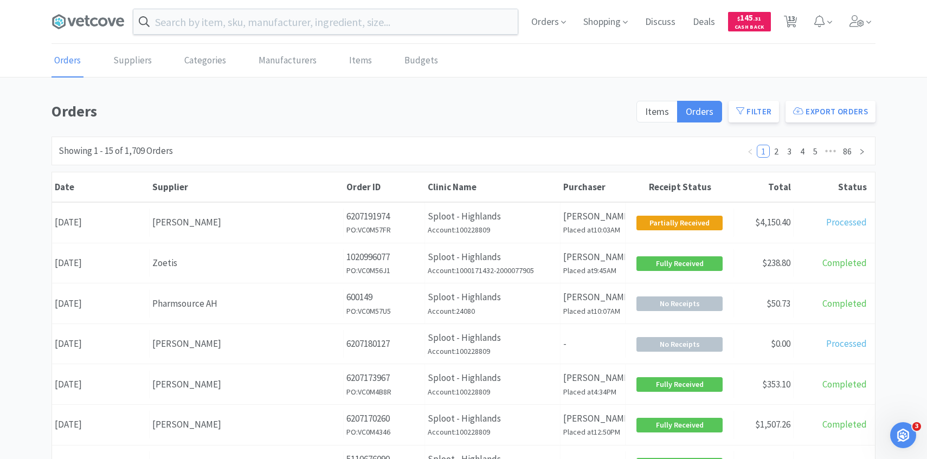
select select "1"
select select "2"
select select "1"
select select "3"
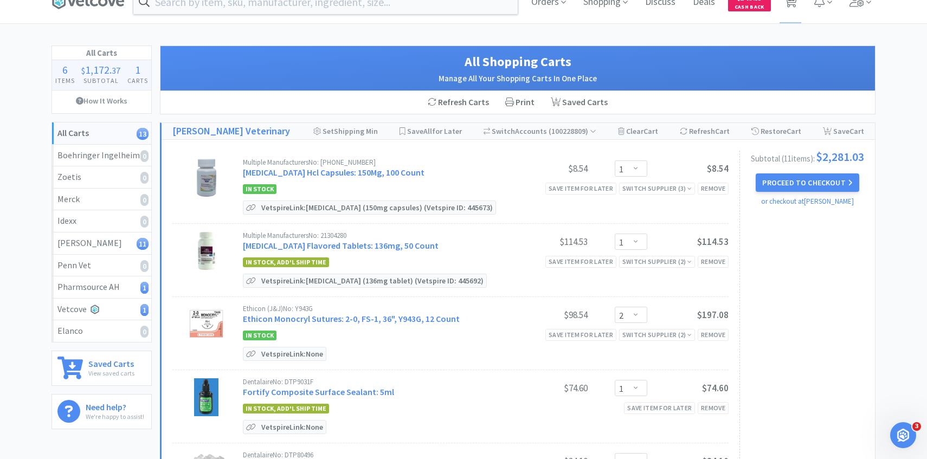
scroll to position [24, 0]
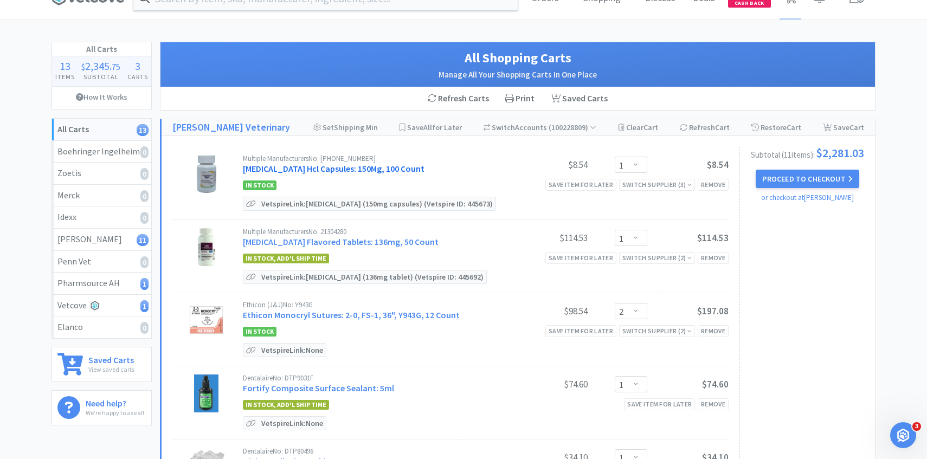
click at [349, 171] on link "Clindamycin Hcl Capsules: 150Mg, 100 Count" at bounding box center [334, 168] width 182 height 11
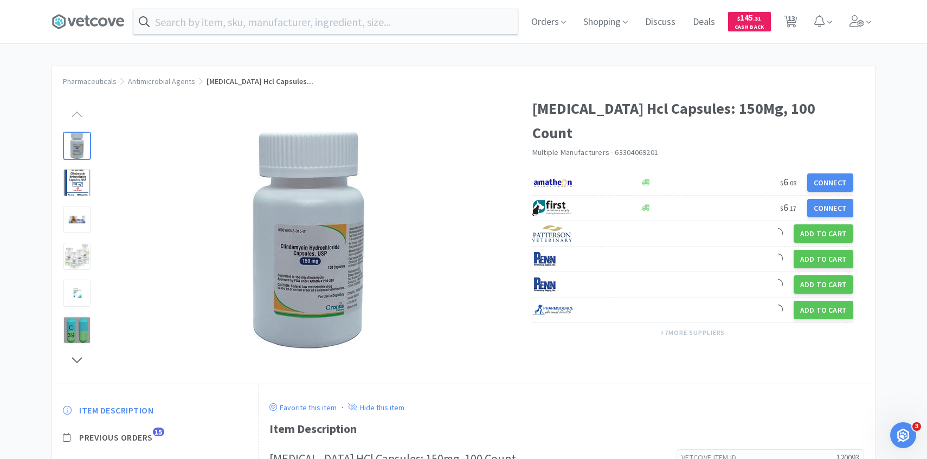
scroll to position [56, 0]
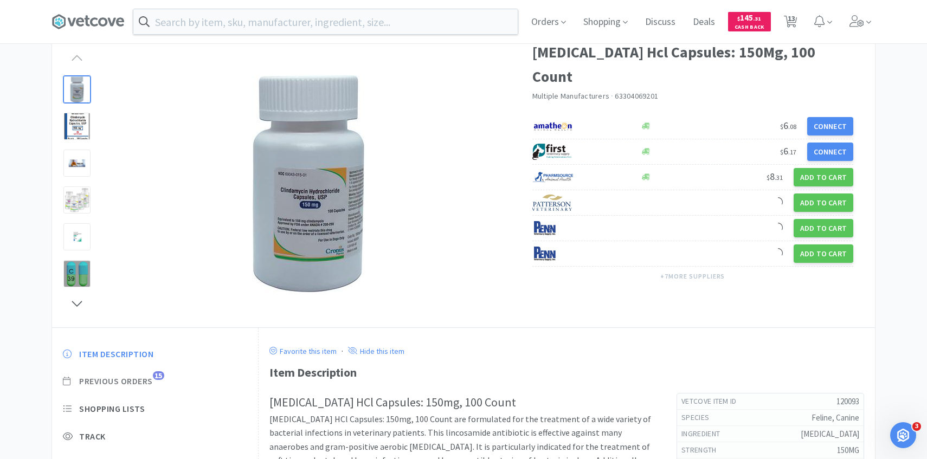
click at [158, 374] on span "15" at bounding box center [158, 375] width 11 height 9
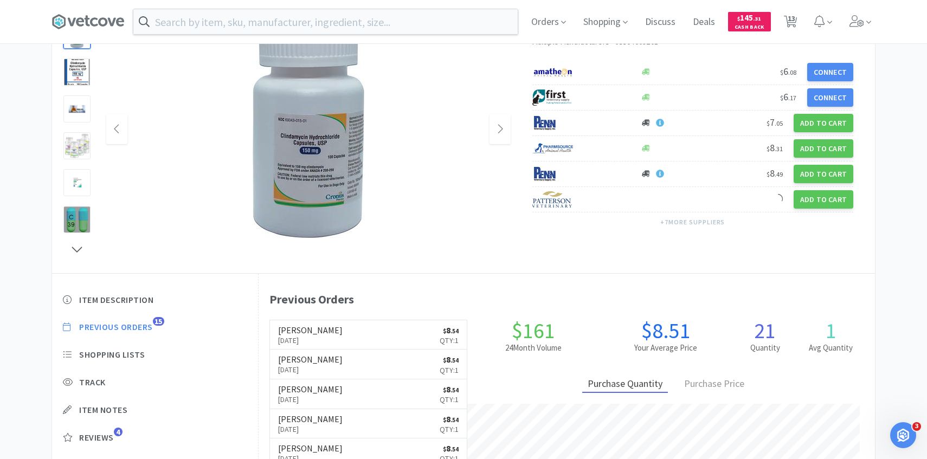
scroll to position [298, 616]
select select "1"
select select "2"
select select "1"
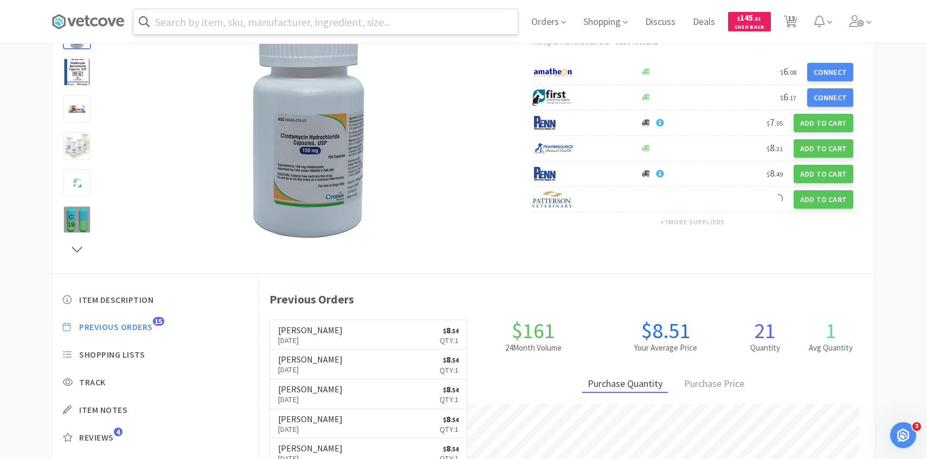
select select "1"
select select "3"
select select "5"
select select "2"
select select "1"
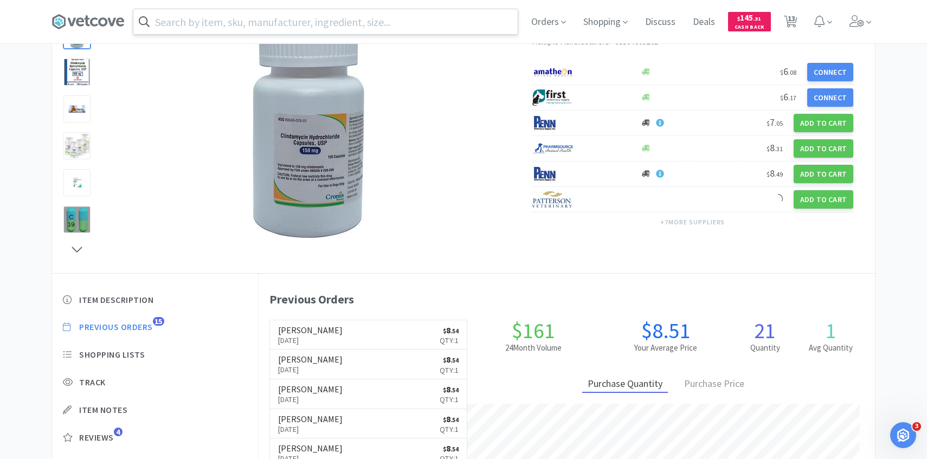
select select "1"
select select "2"
select select "1"
select select "3"
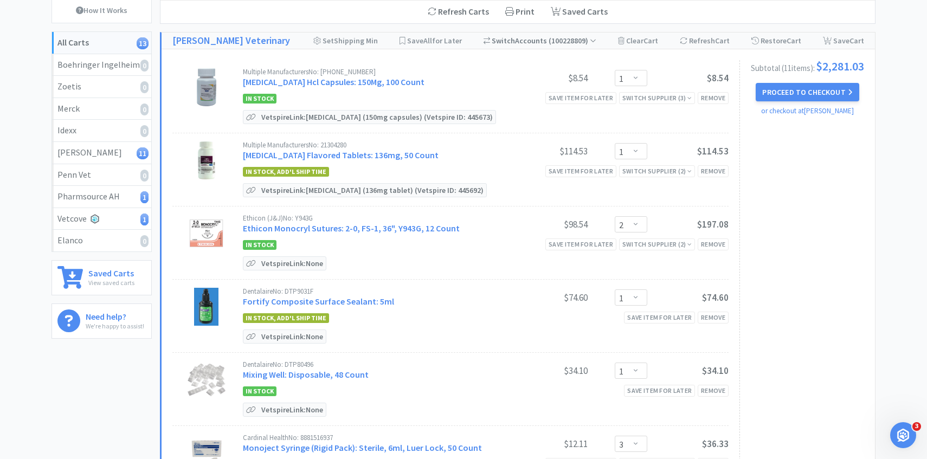
scroll to position [24, 0]
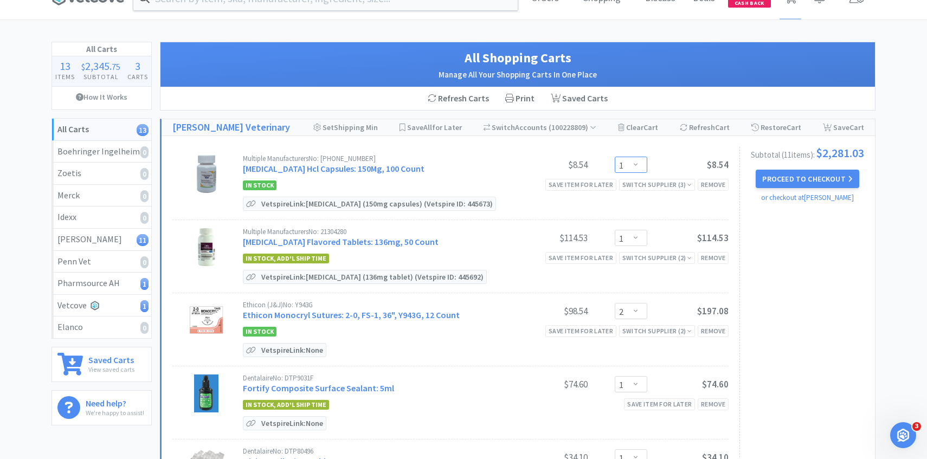
click at [638, 160] on select "Enter Quantity 1 2 3 4 5 6 7 8 9 10 11 12 13 14 15 16 17 18 19 20 Enter Quantity" at bounding box center [631, 165] width 33 height 16
click at [615, 157] on select "Enter Quantity 1 2 3 4 5 6 7 8 9 10 11 12 13 14 15 16 17 18 19 20 Enter Quantity" at bounding box center [631, 165] width 33 height 16
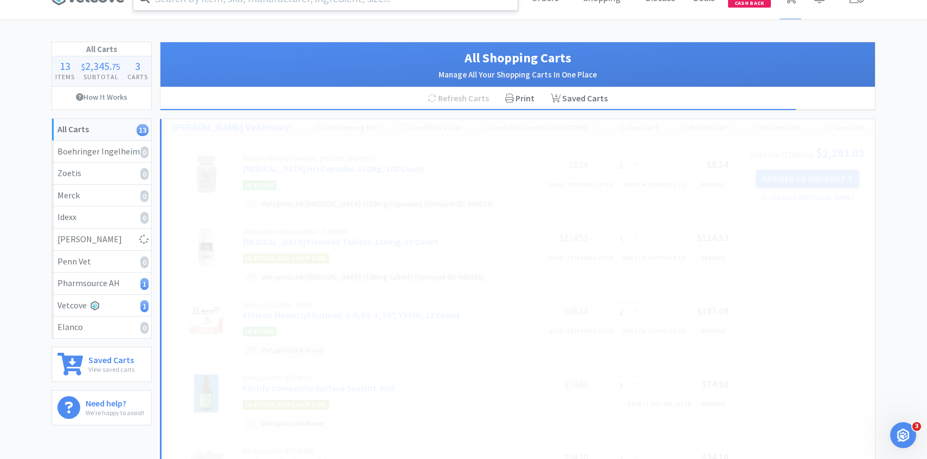
select select "2"
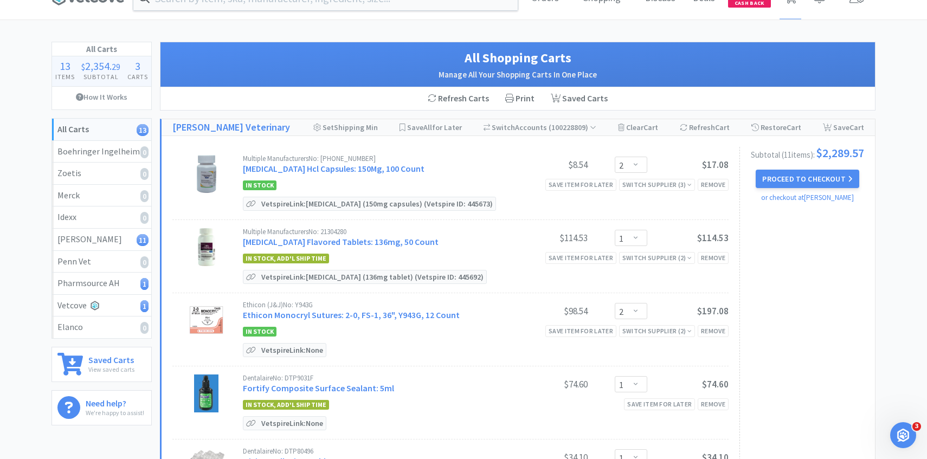
click at [331, 234] on div "Multiple Manufacturers No: 21304280" at bounding box center [374, 231] width 263 height 7
click at [331, 237] on link "Enrofloxacin Flavored Tablets: 136mg, 50 Count" at bounding box center [341, 241] width 196 height 11
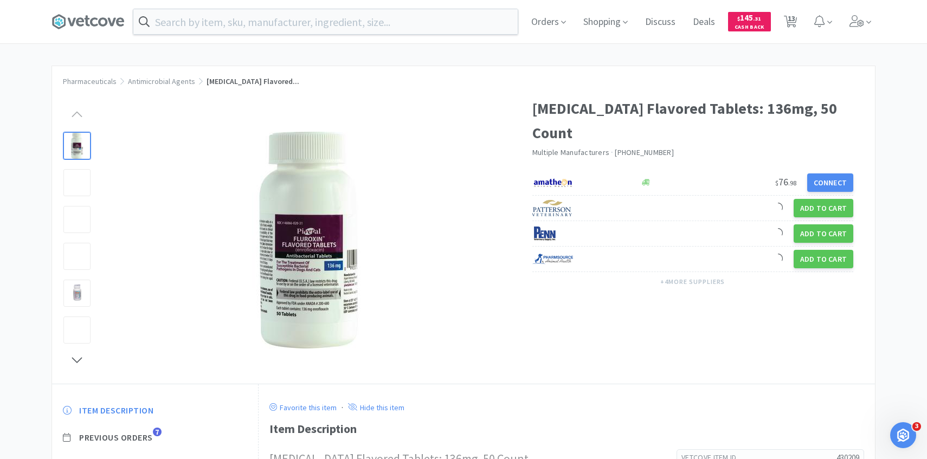
scroll to position [101, 0]
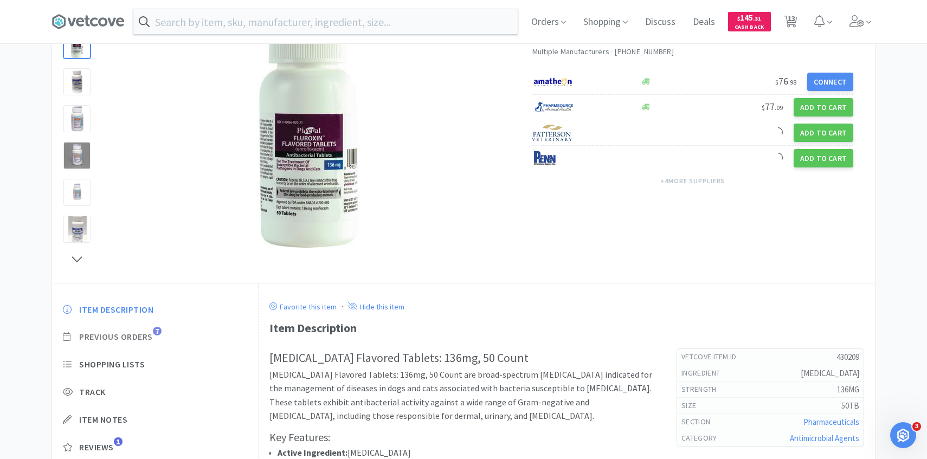
click at [150, 333] on span "Previous Orders" at bounding box center [116, 336] width 74 height 11
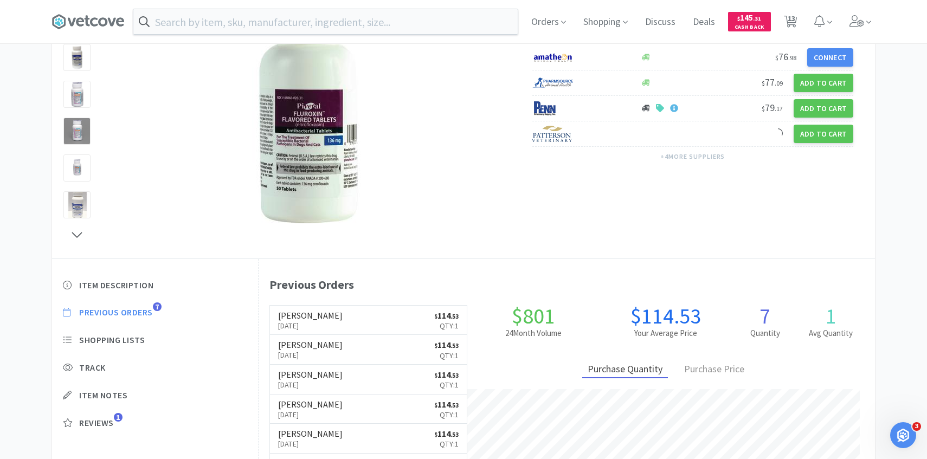
scroll to position [0, 0]
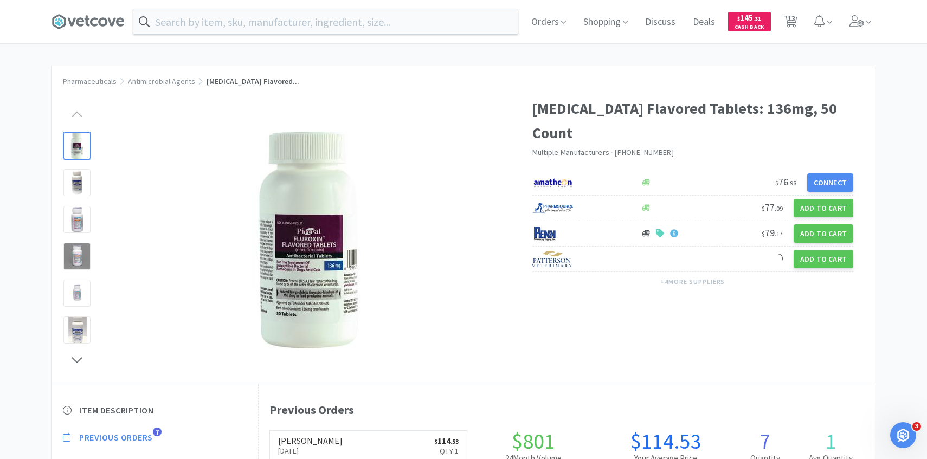
select select "2"
select select "1"
select select "2"
select select "1"
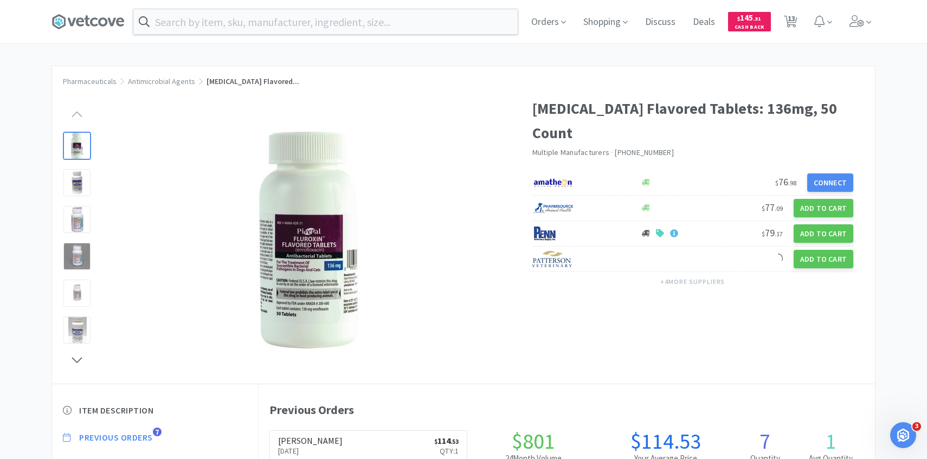
select select "3"
select select "5"
select select "2"
select select "1"
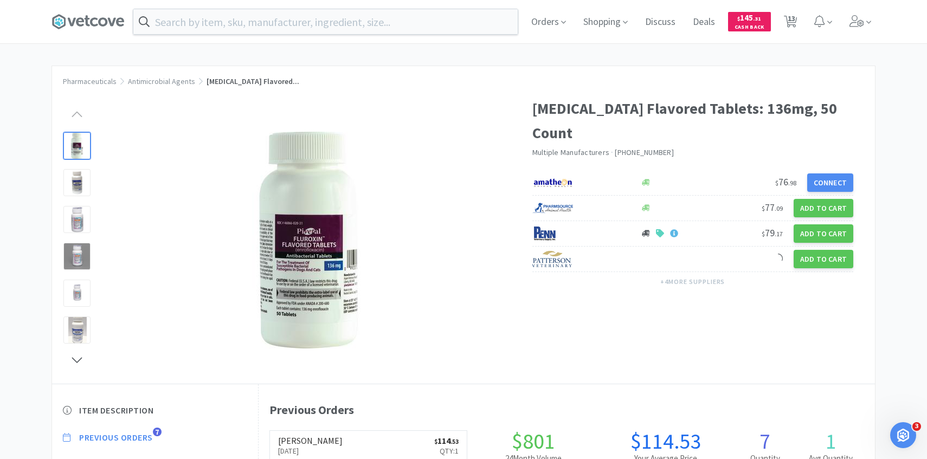
select select "2"
select select "1"
select select "3"
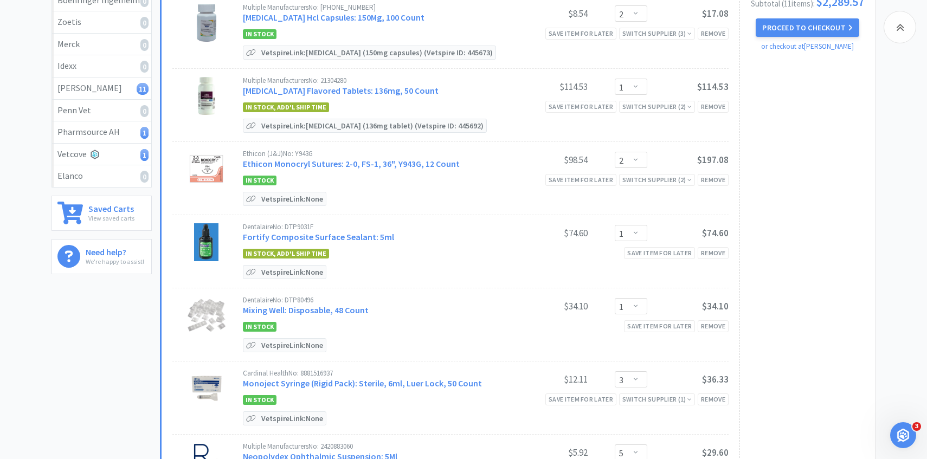
scroll to position [176, 0]
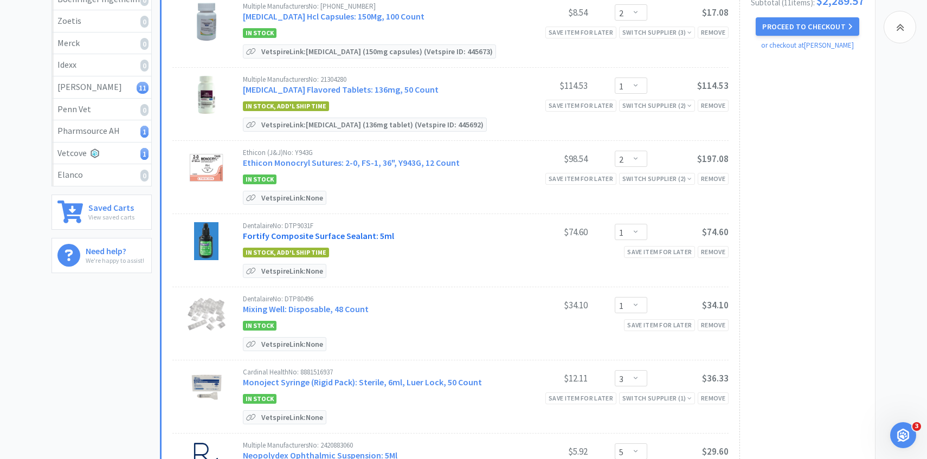
click at [357, 234] on link "Fortify Composite Surface Sealant: 5ml" at bounding box center [318, 235] width 151 height 11
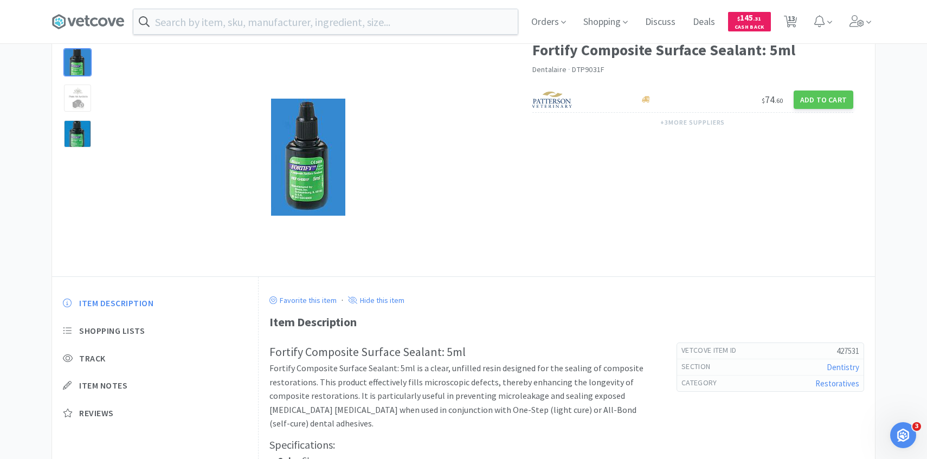
scroll to position [111, 0]
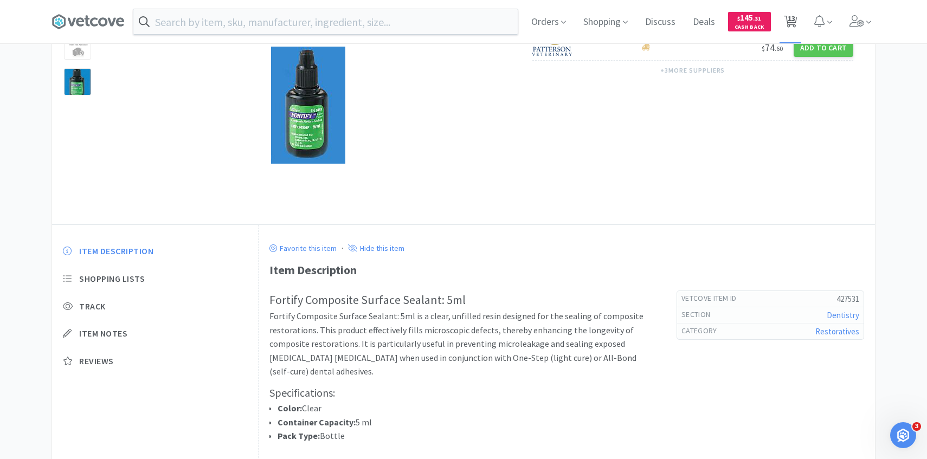
click at [797, 21] on span "13" at bounding box center [790, 21] width 22 height 43
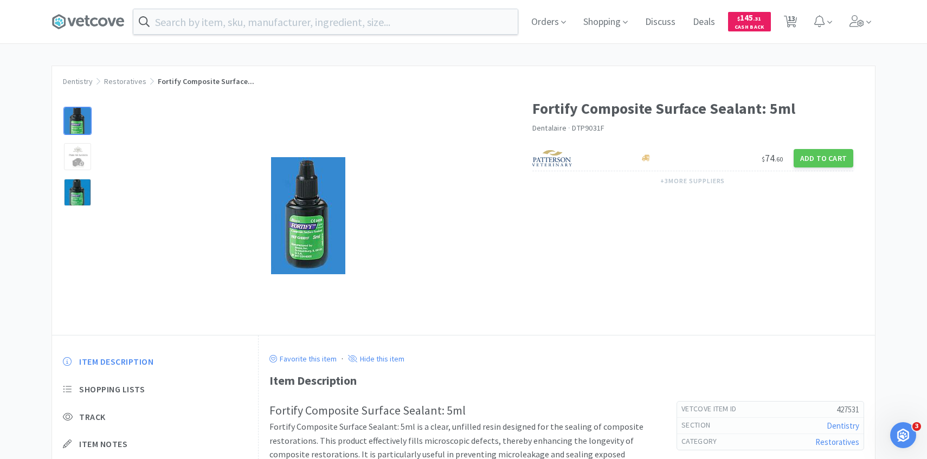
select select "2"
select select "1"
select select "2"
select select "1"
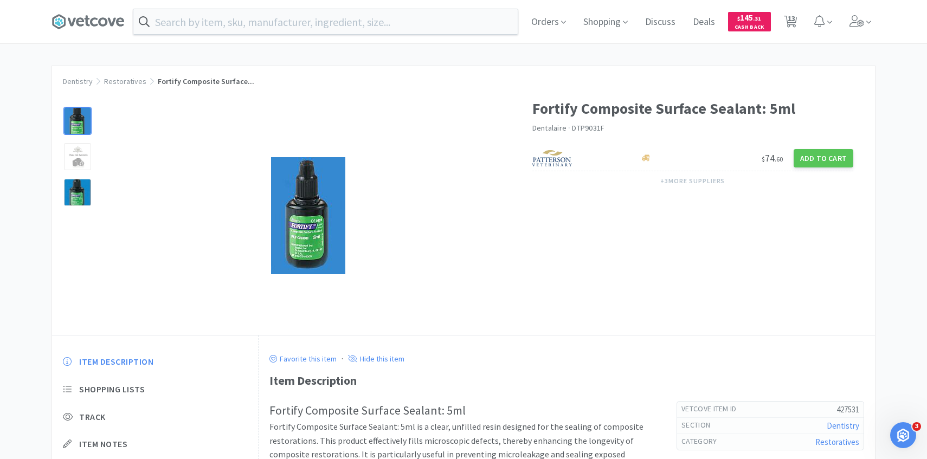
select select "3"
select select "5"
select select "2"
select select "1"
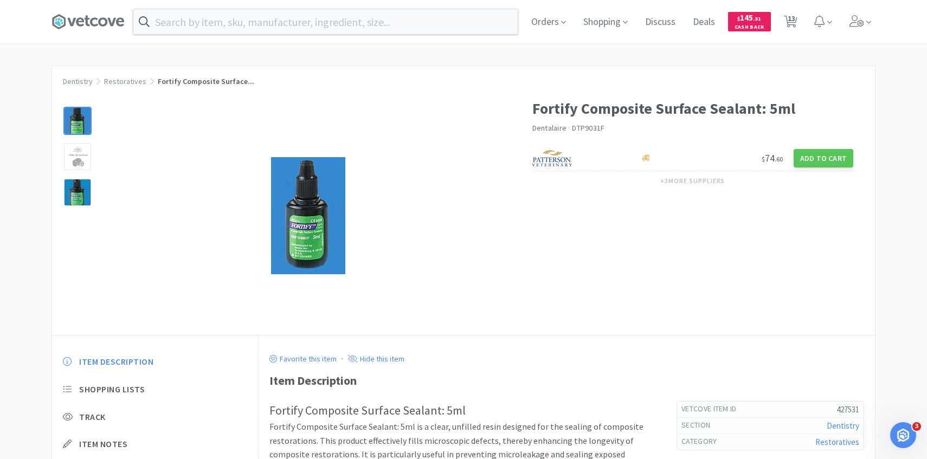
select select "2"
select select "1"
select select "3"
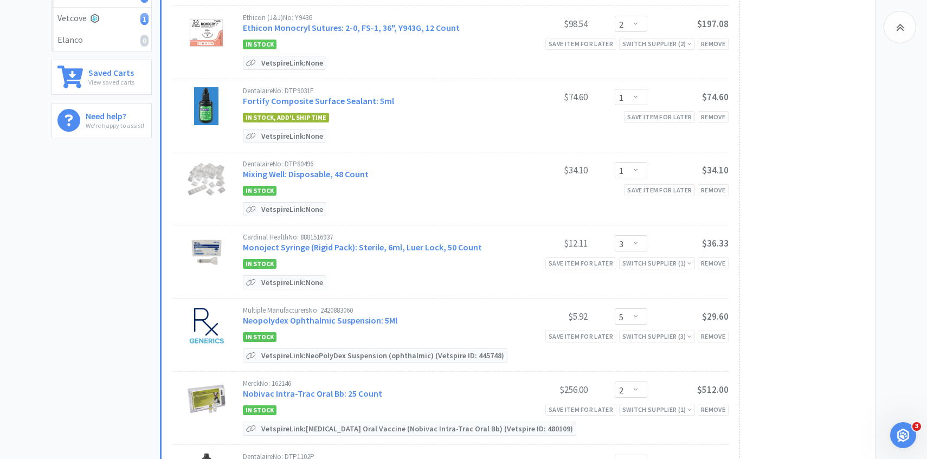
scroll to position [322, 0]
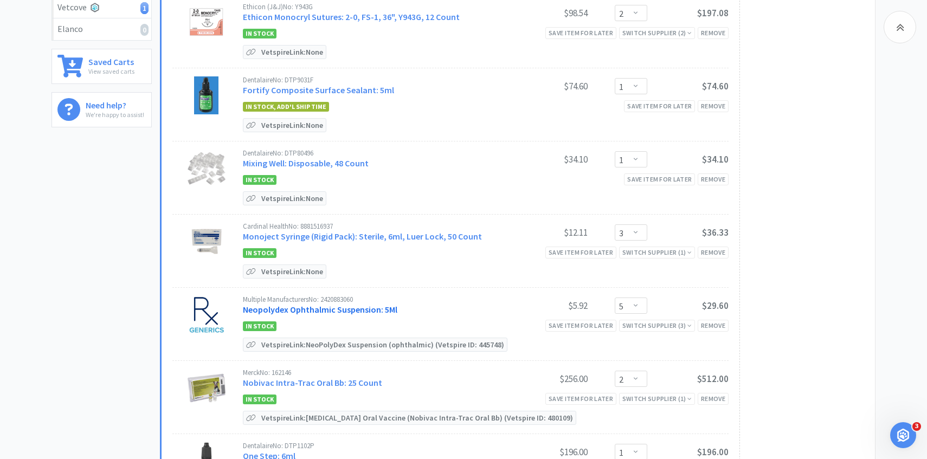
click at [343, 307] on link "Neopolydex Ophthalmic Suspension: 5Ml" at bounding box center [320, 309] width 154 height 11
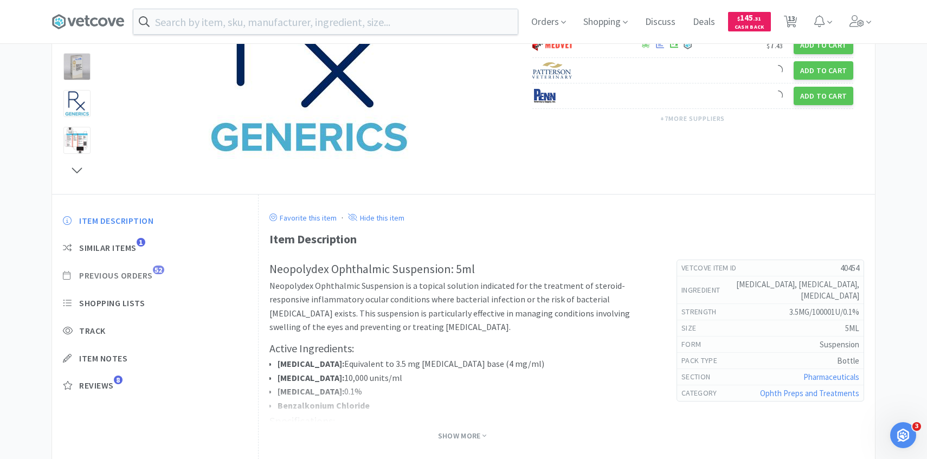
click at [128, 277] on span "Previous Orders" at bounding box center [116, 275] width 74 height 11
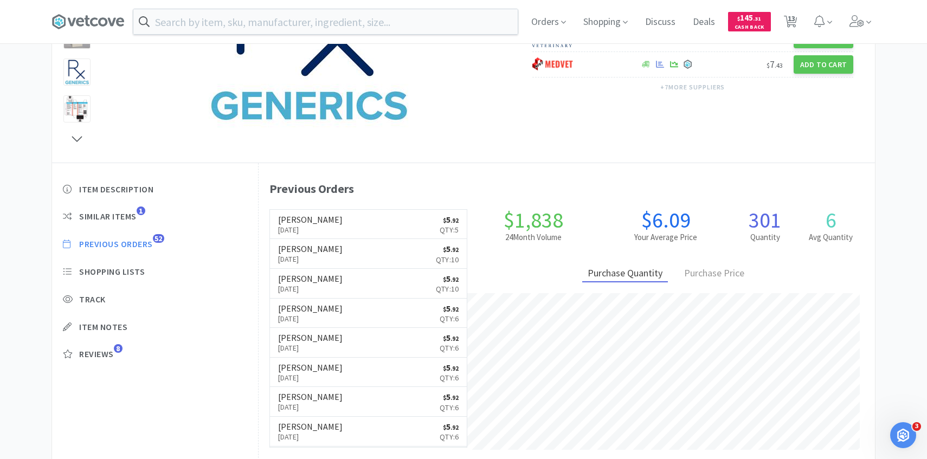
scroll to position [298, 616]
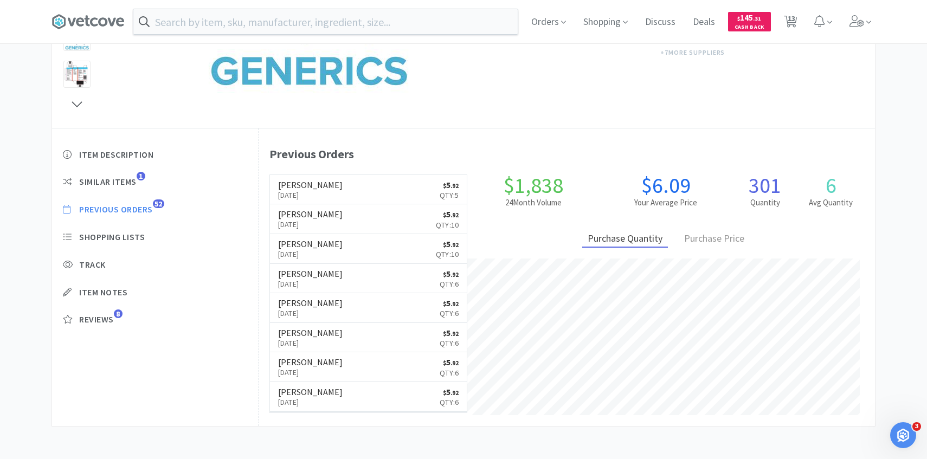
select select "2"
select select "1"
select select "2"
select select "1"
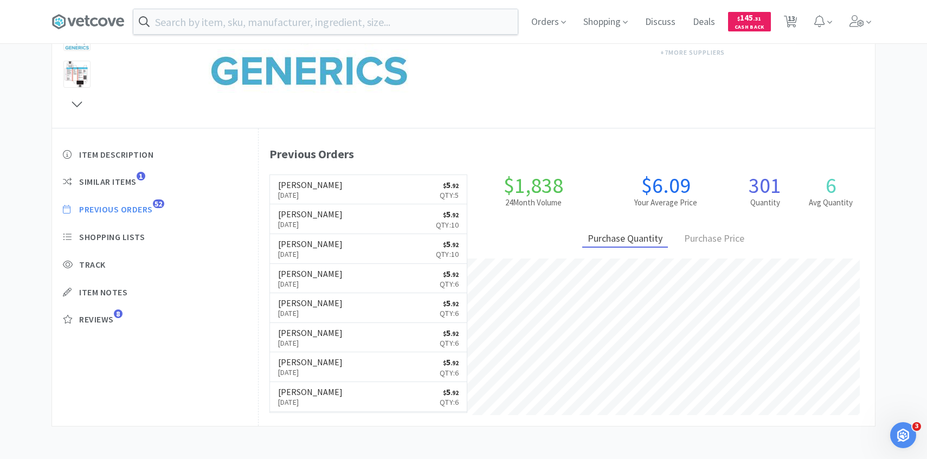
select select "3"
select select "5"
select select "2"
select select "1"
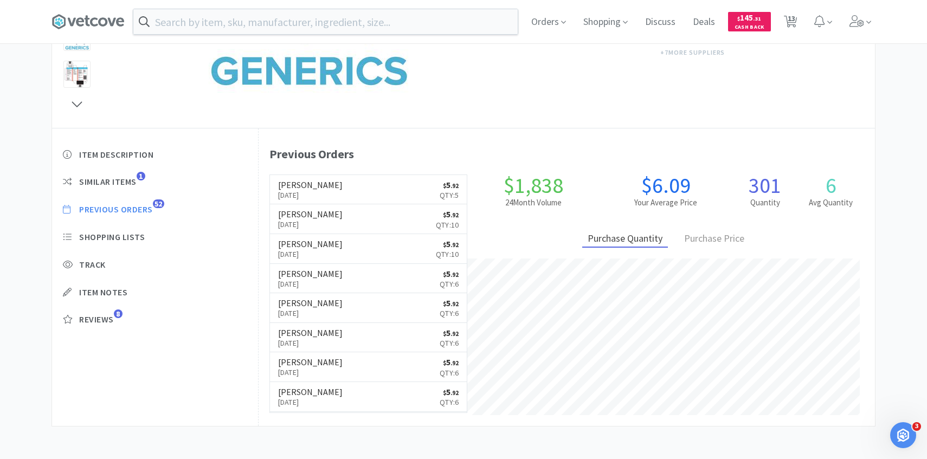
select select "2"
select select "1"
select select "3"
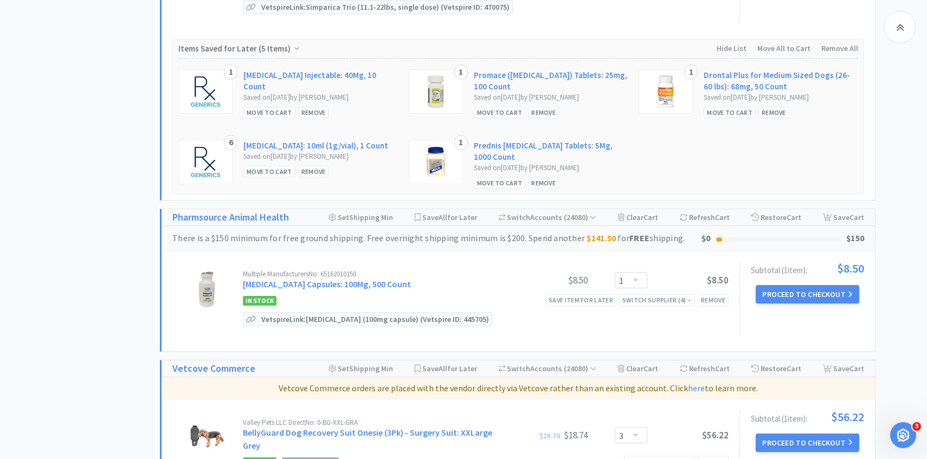
scroll to position [966, 0]
click at [338, 275] on div "Multiple Manufacturers No: 65162010150 Gabapentin Capsules: 100Mg, 500 Count" at bounding box center [374, 280] width 263 height 20
click at [338, 278] on link "Gabapentin Capsules: 100Mg, 500 Count" at bounding box center [327, 283] width 168 height 11
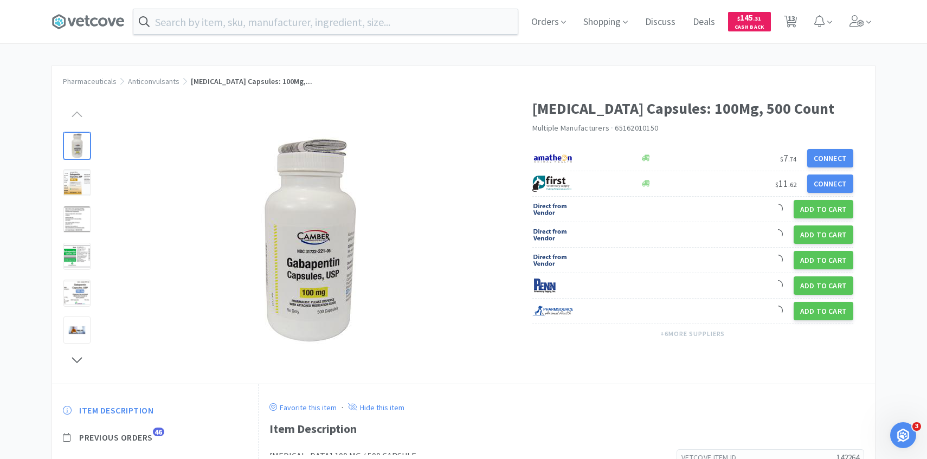
scroll to position [70, 0]
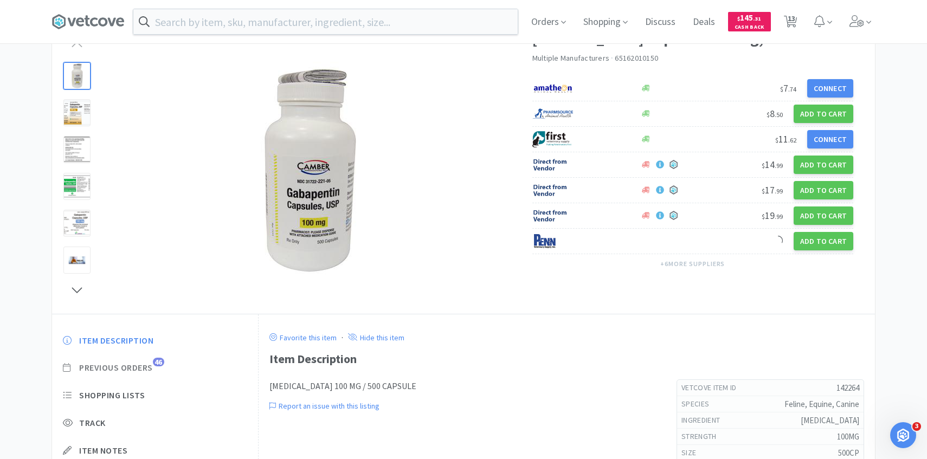
click at [156, 361] on span "46" at bounding box center [158, 362] width 11 height 9
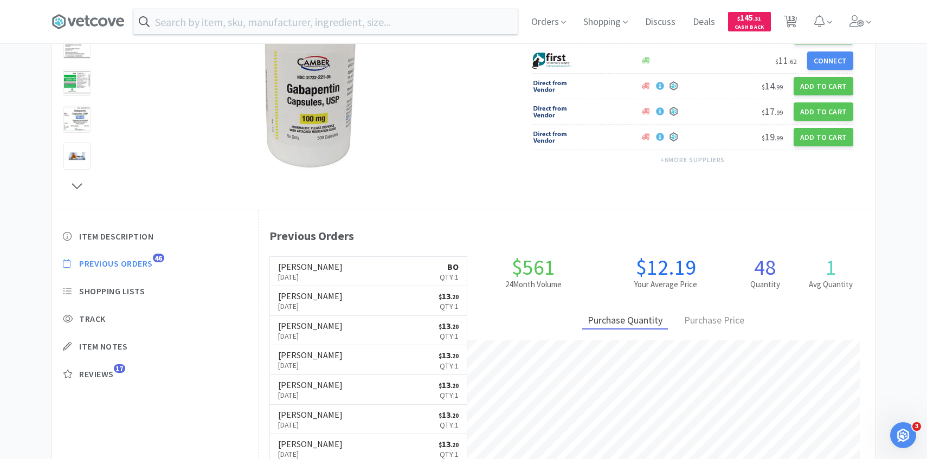
scroll to position [176, 0]
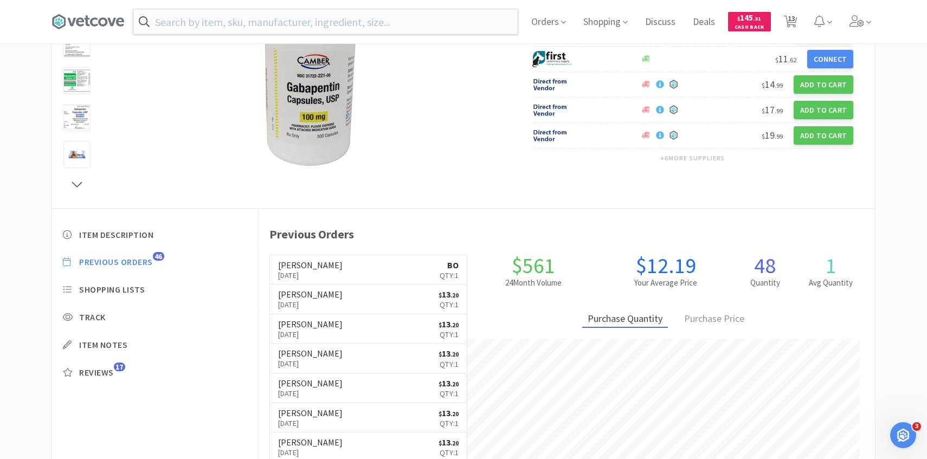
select select "2"
select select "1"
select select "2"
select select "1"
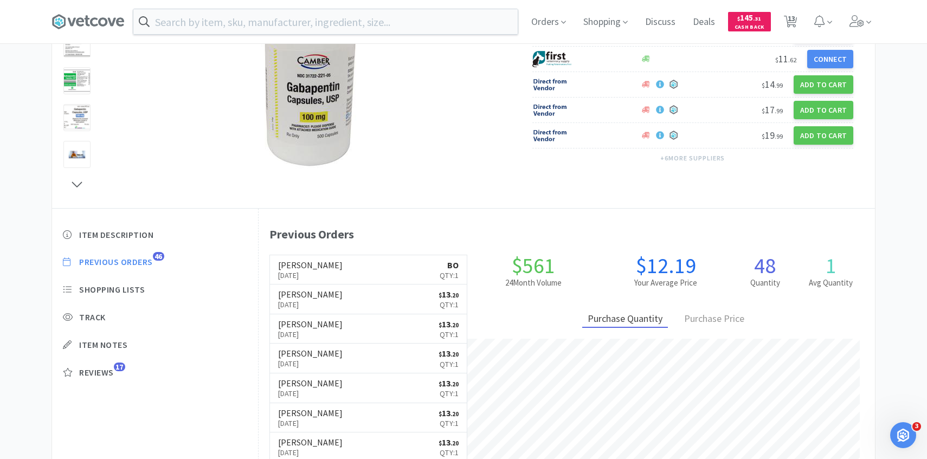
select select "3"
select select "5"
select select "2"
select select "1"
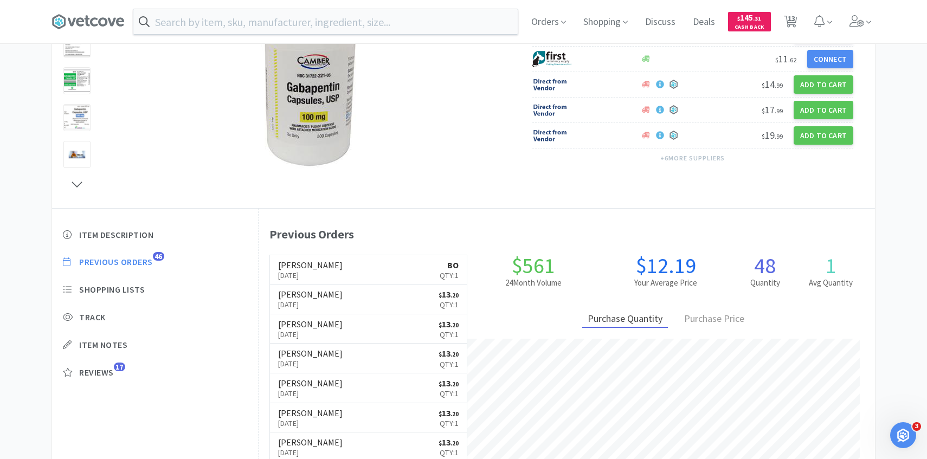
select select "2"
select select "1"
select select "3"
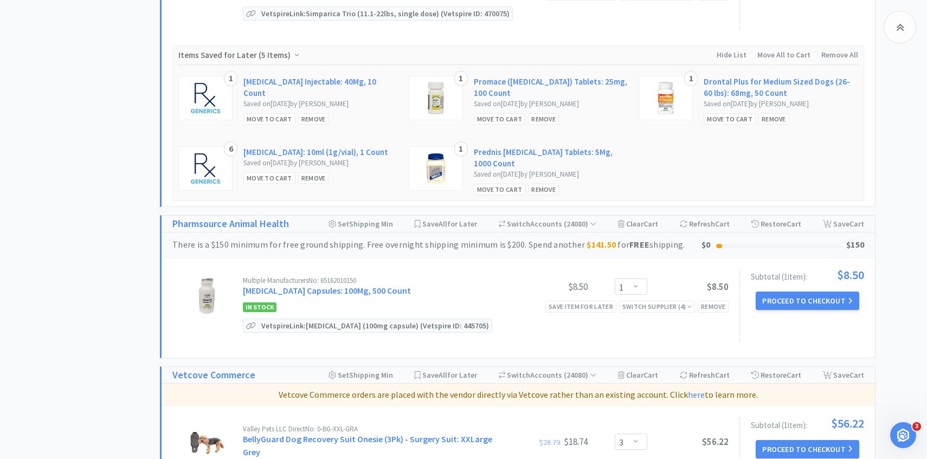
scroll to position [1128, 0]
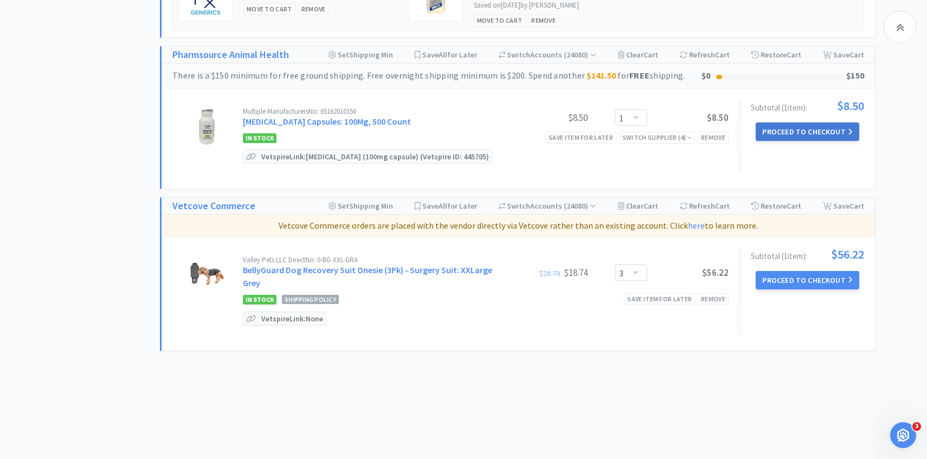
click at [801, 131] on button "Proceed to Checkout" at bounding box center [807, 132] width 103 height 18
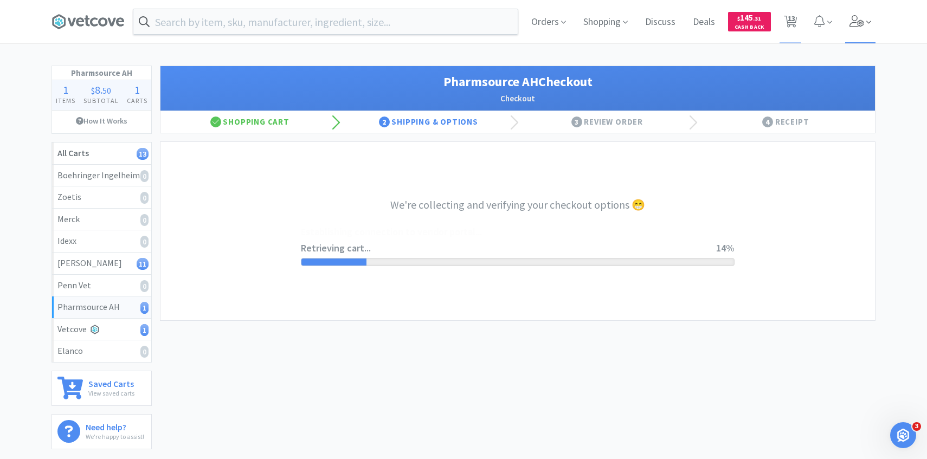
click at [862, 25] on icon at bounding box center [856, 21] width 15 height 12
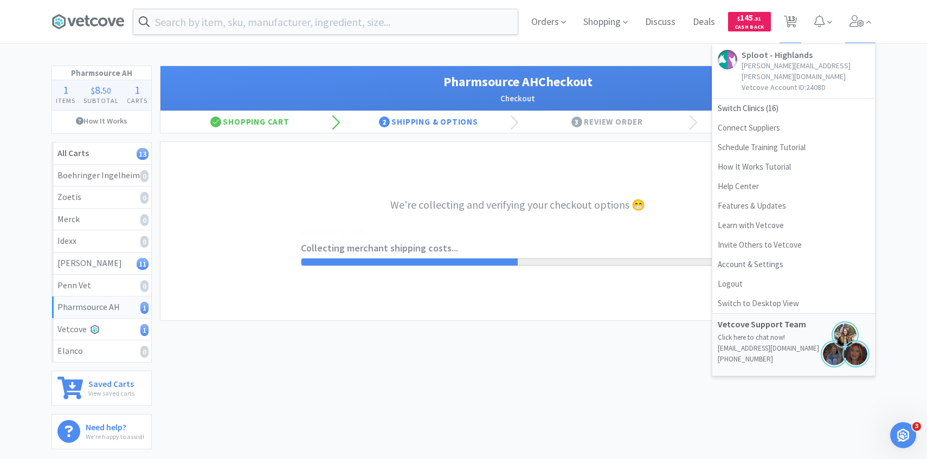
click at [481, 53] on div "Orders Shopping Discuss Discuss Deals Deals $ 145 . 31 Cash Back 13 13 Sploot -…" at bounding box center [463, 228] width 927 height 457
select select "1001"
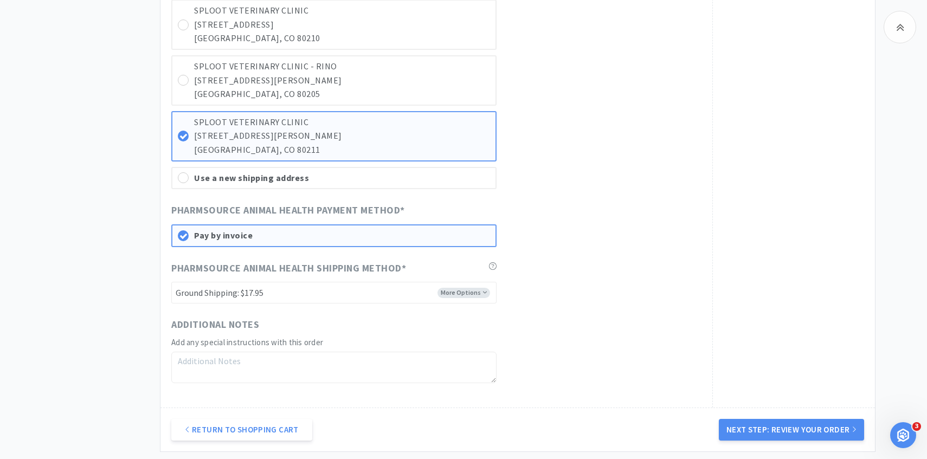
scroll to position [977, 0]
click at [749, 449] on div "Return to Shopping Cart Next Step: Review Your Order" at bounding box center [517, 429] width 714 height 44
click at [757, 434] on button "Next Step: Review Your Order" at bounding box center [791, 429] width 145 height 22
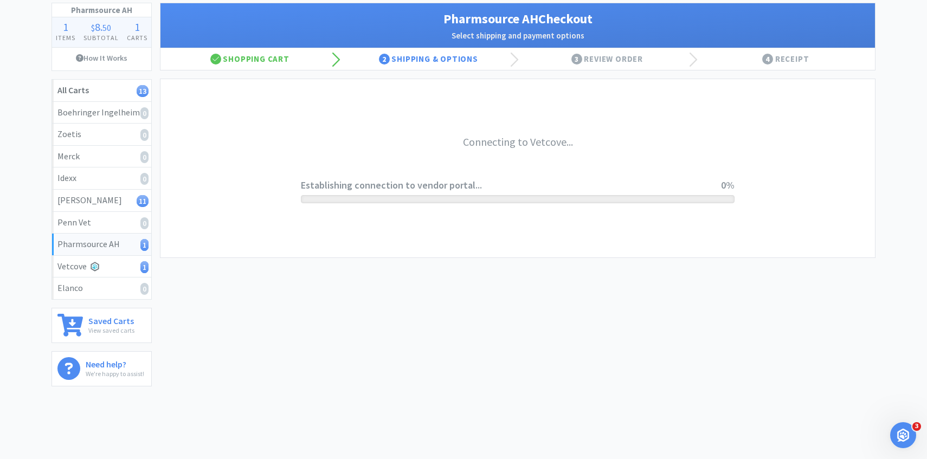
scroll to position [0, 0]
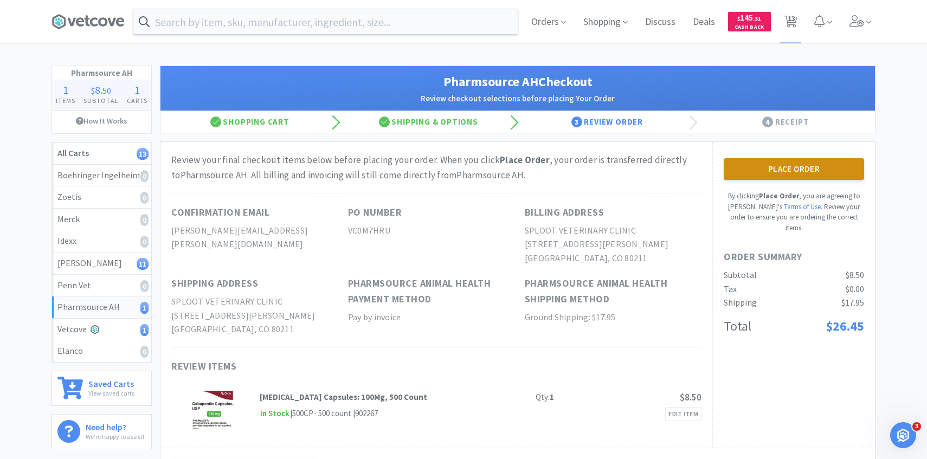
click at [744, 171] on button "Place Order" at bounding box center [794, 169] width 140 height 22
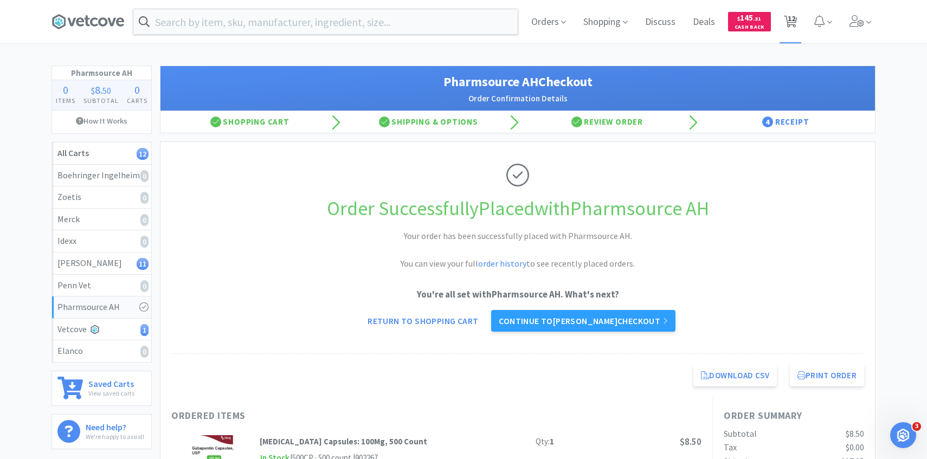
click at [783, 24] on span "12" at bounding box center [790, 21] width 22 height 43
select select "2"
select select "1"
select select "2"
select select "1"
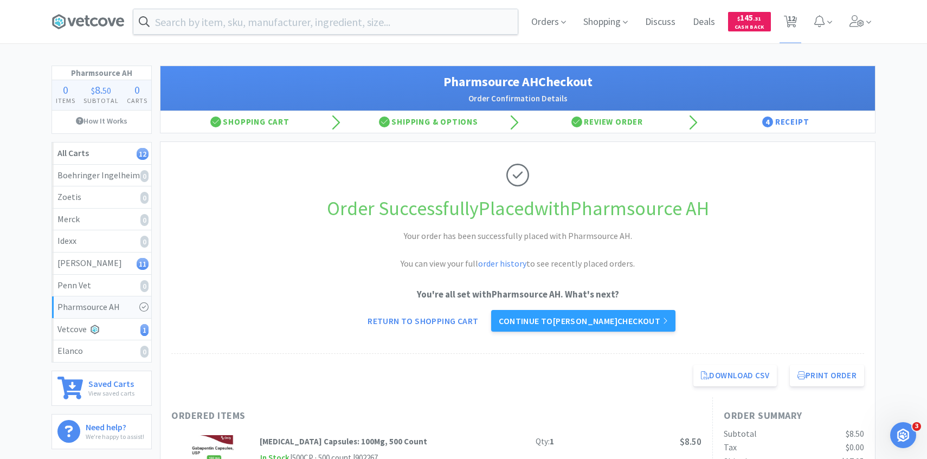
select select "1"
select select "3"
select select "5"
select select "2"
select select "1"
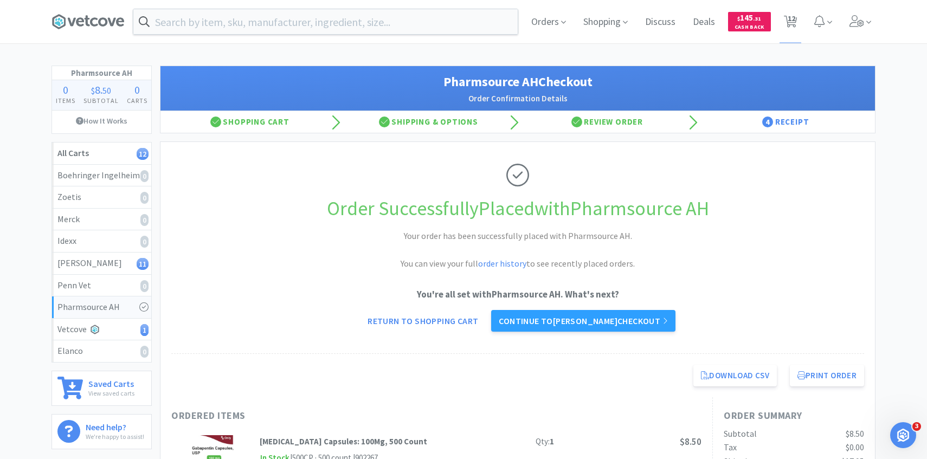
select select "1"
select select "2"
select select "3"
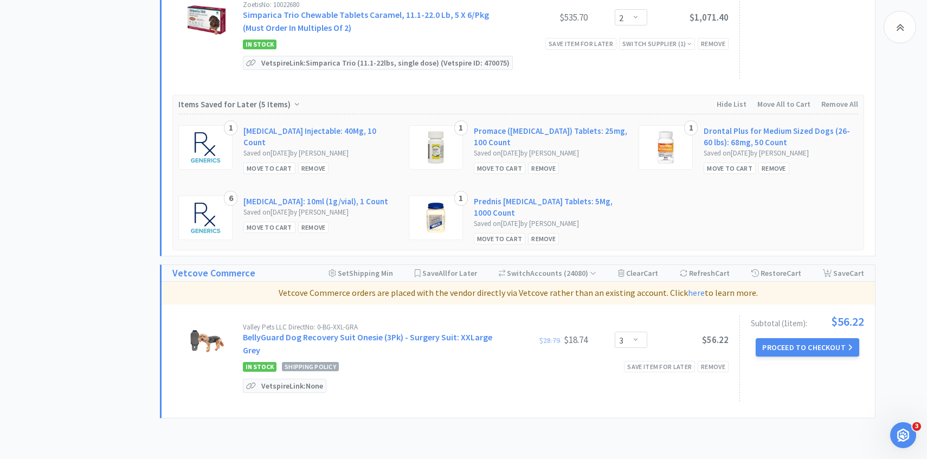
scroll to position [977, 0]
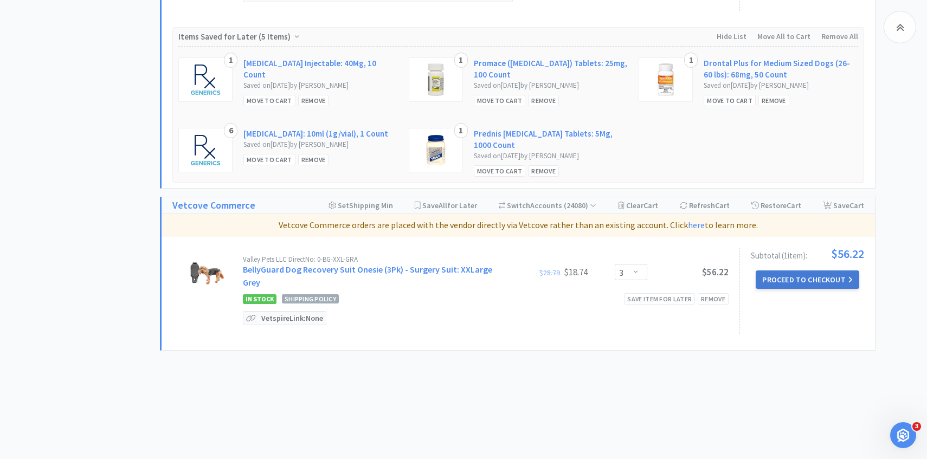
click at [809, 282] on button "Proceed to Checkout" at bounding box center [807, 279] width 103 height 18
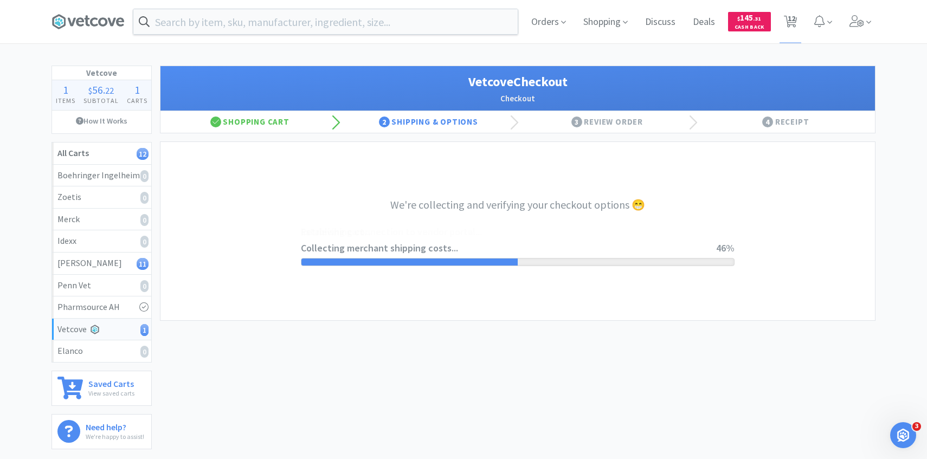
select select "1904"
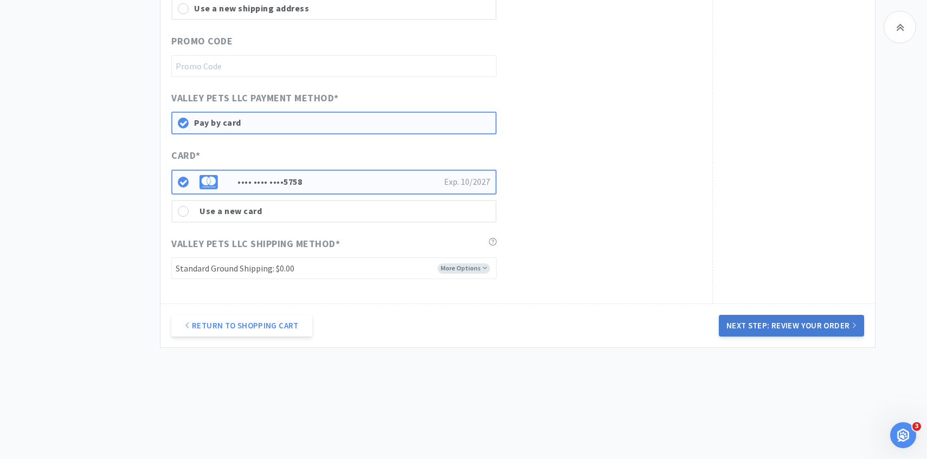
click at [754, 328] on button "Next Step: Review Your Order" at bounding box center [791, 326] width 145 height 22
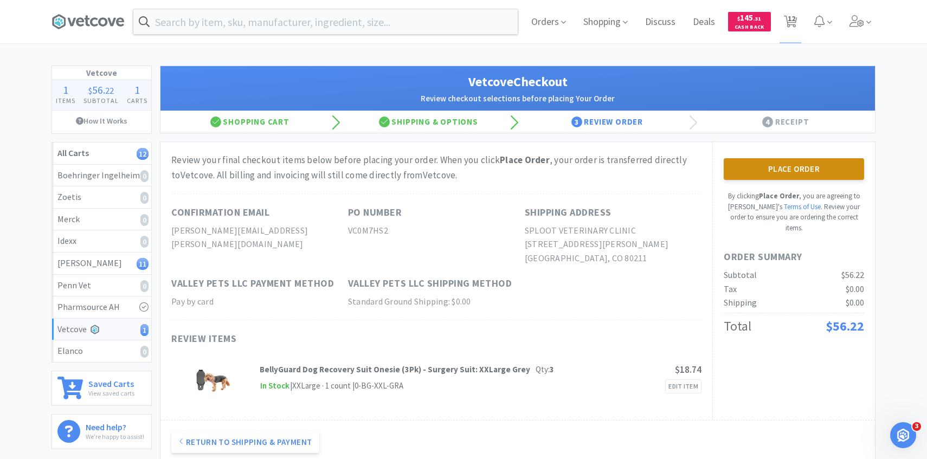
click at [775, 168] on button "Place Order" at bounding box center [794, 169] width 140 height 22
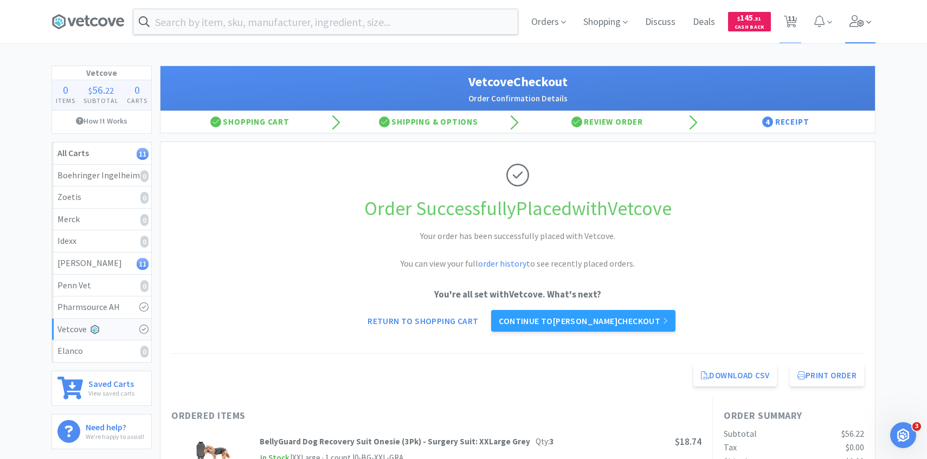
click at [862, 32] on span at bounding box center [860, 21] width 31 height 43
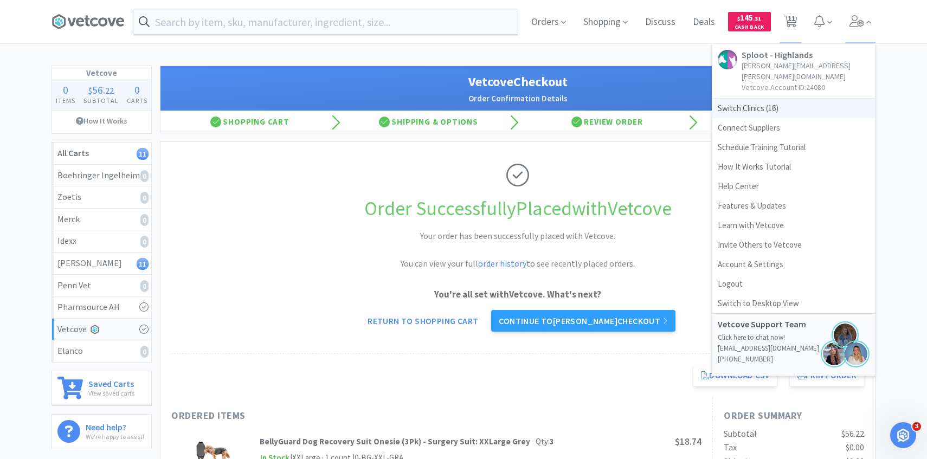
click at [761, 99] on span "Switch Clinics ( 16 )" at bounding box center [793, 109] width 163 height 20
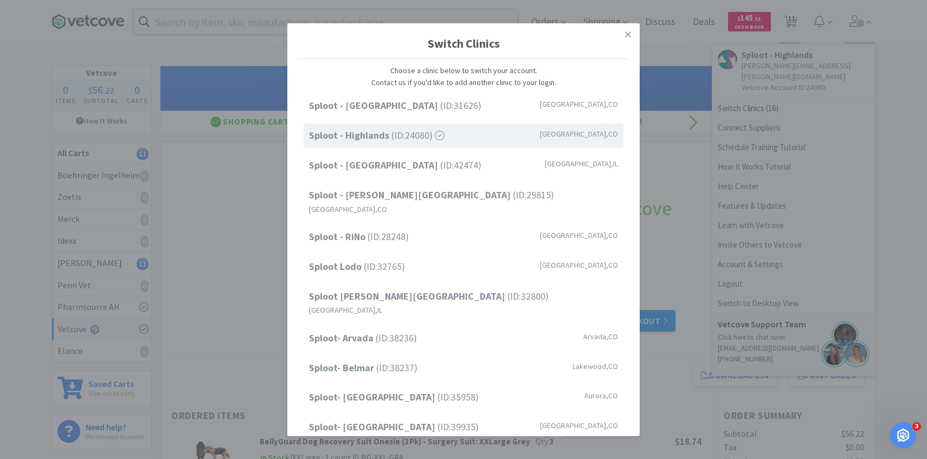
scroll to position [138, 0]
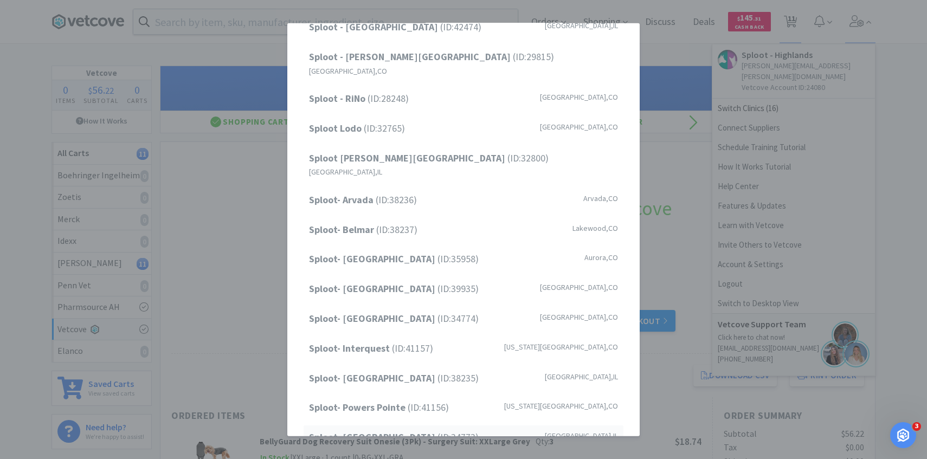
click at [410, 426] on div "Sploot- Roscoe Village (ID: 34773 ) Chicago , IL" at bounding box center [464, 438] width 320 height 24
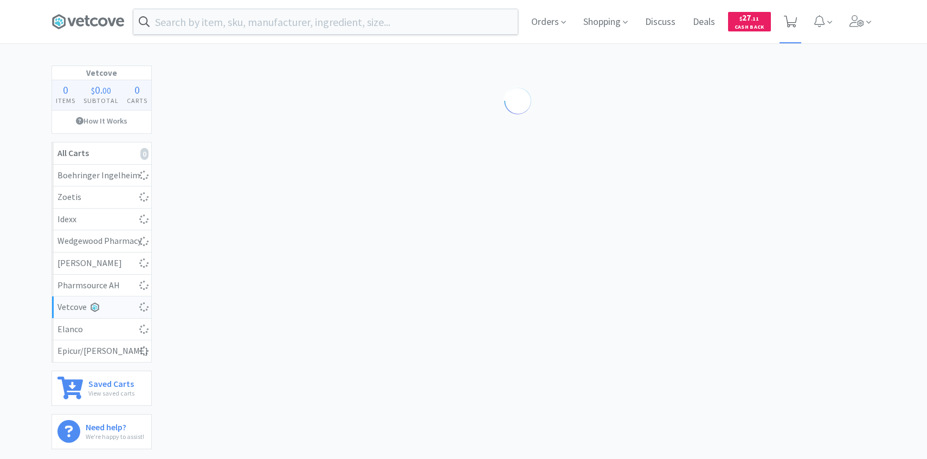
click at [791, 20] on icon at bounding box center [791, 22] width 14 height 12
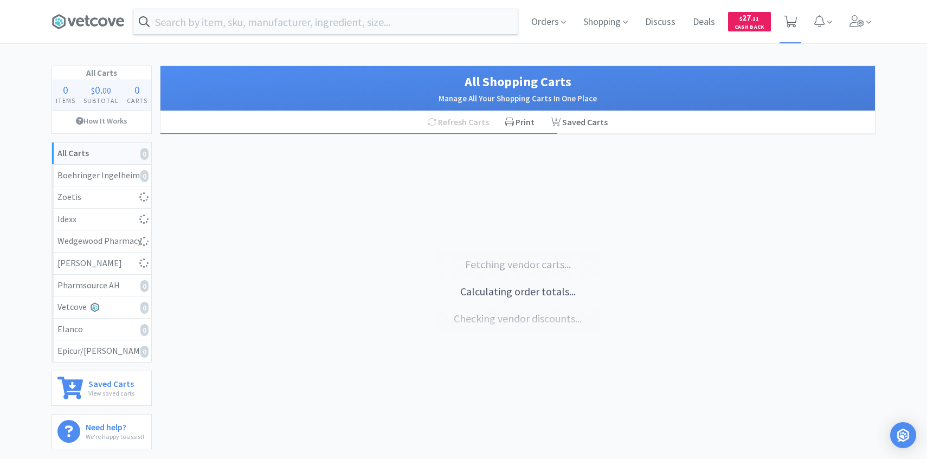
select select "10"
select select "3"
select select "4"
select select "3"
select select "1"
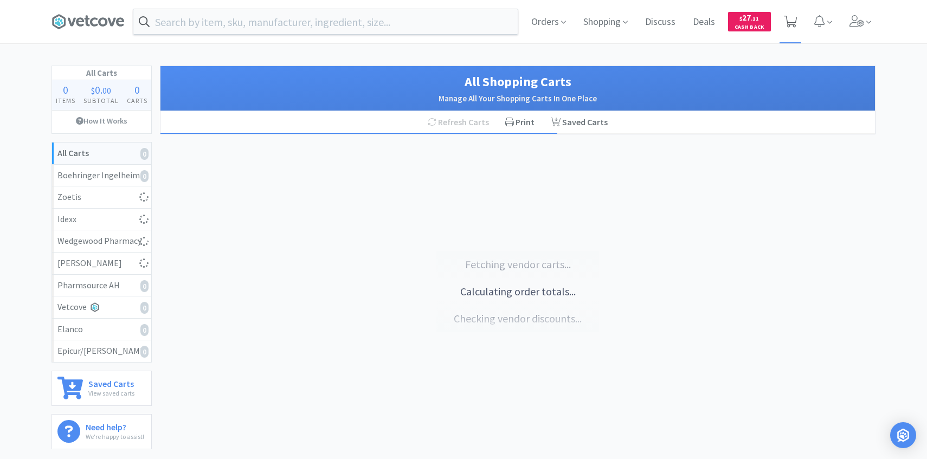
select select "1"
select select "2"
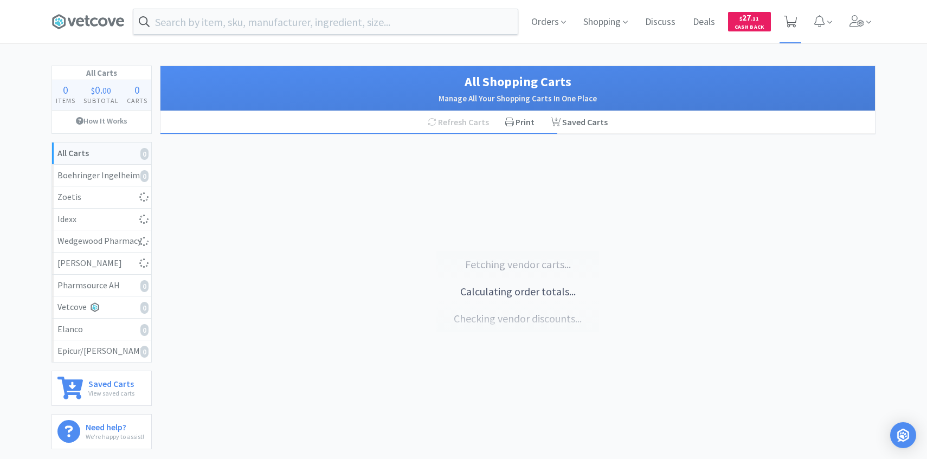
select select "2"
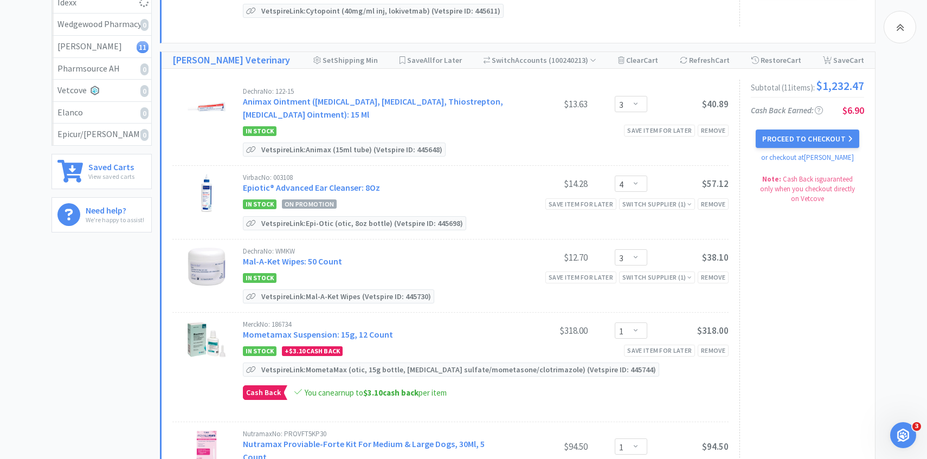
scroll to position [78, 0]
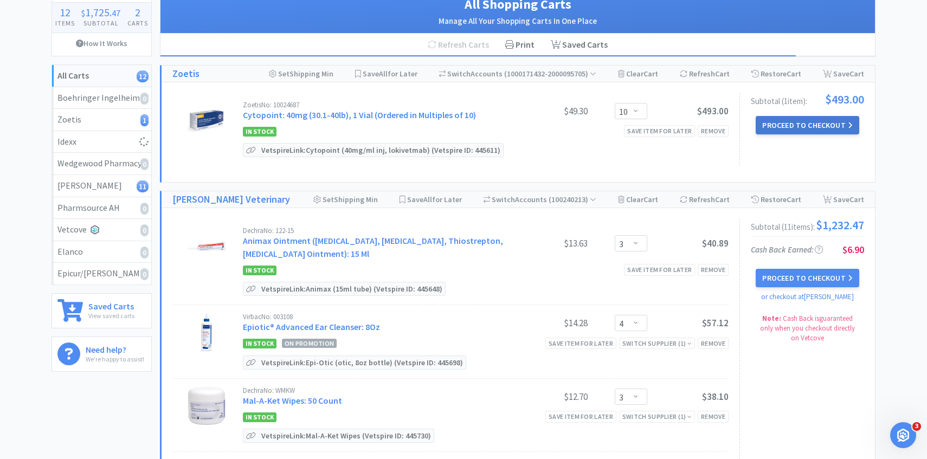
click at [769, 129] on button "Proceed to Checkout" at bounding box center [807, 125] width 103 height 18
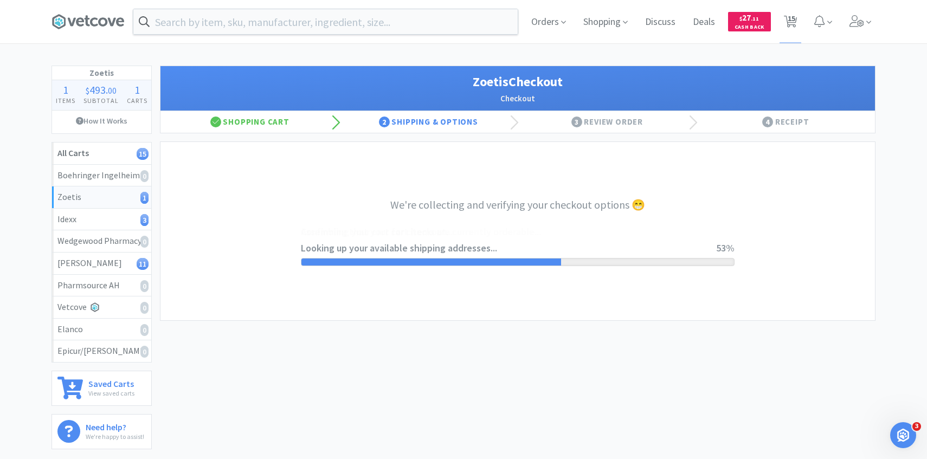
select select "invoice"
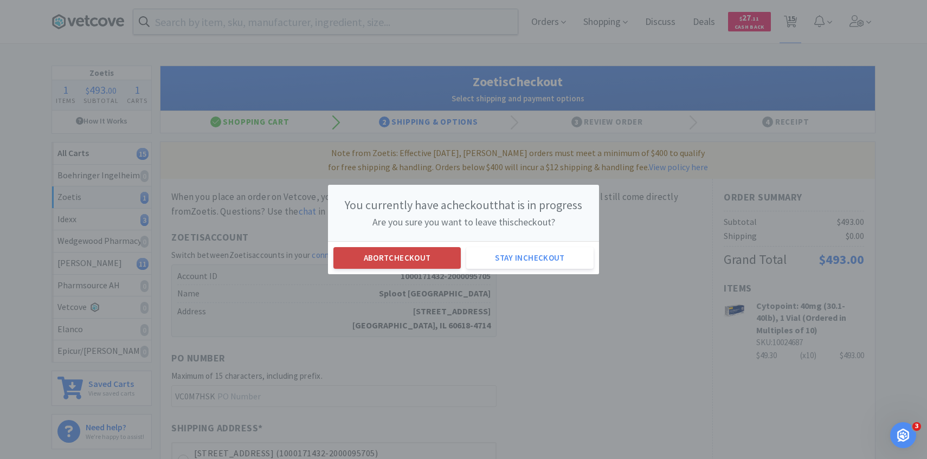
click at [364, 249] on button "Abort checkout" at bounding box center [396, 258] width 127 height 22
select select "10"
select select "1"
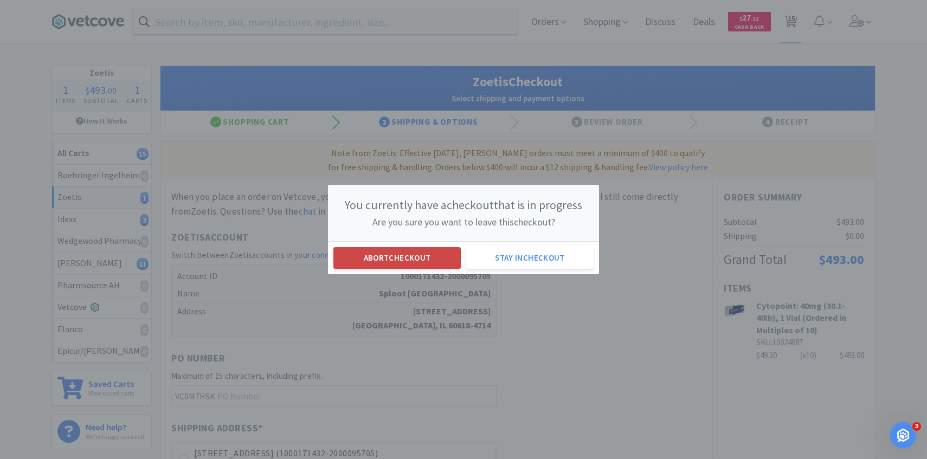
select select "3"
select select "4"
select select "3"
select select "1"
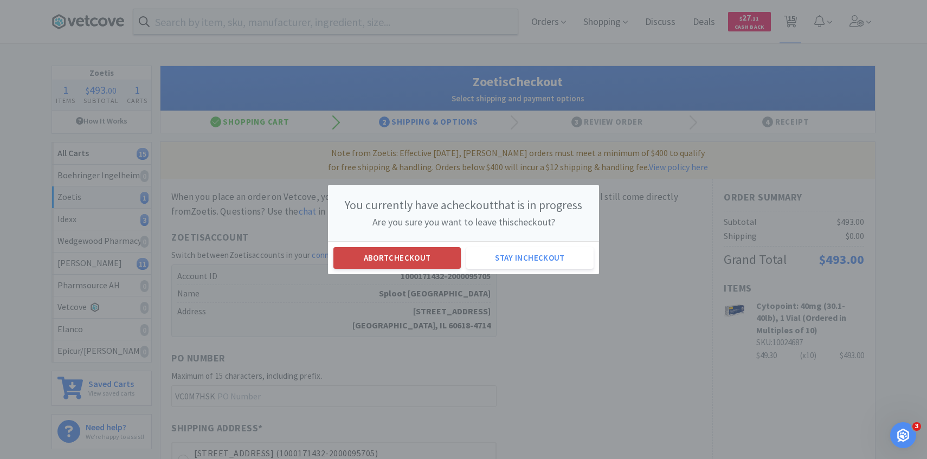
select select "1"
select select "2"
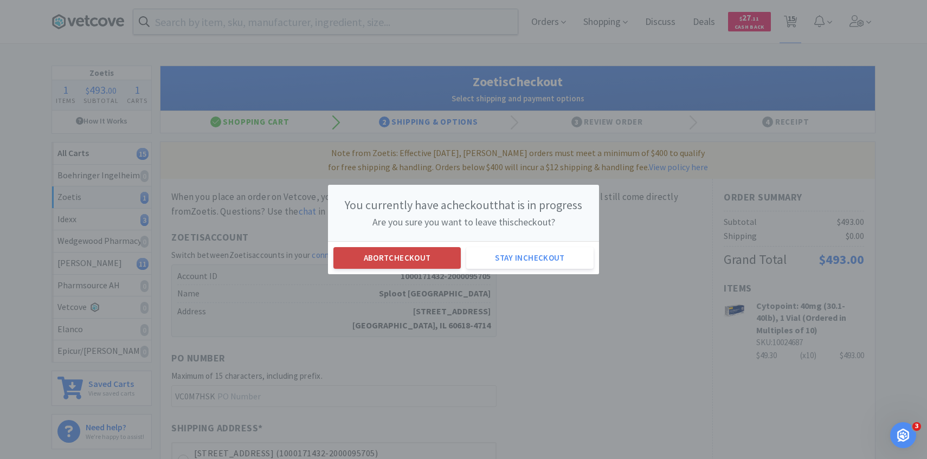
select select "2"
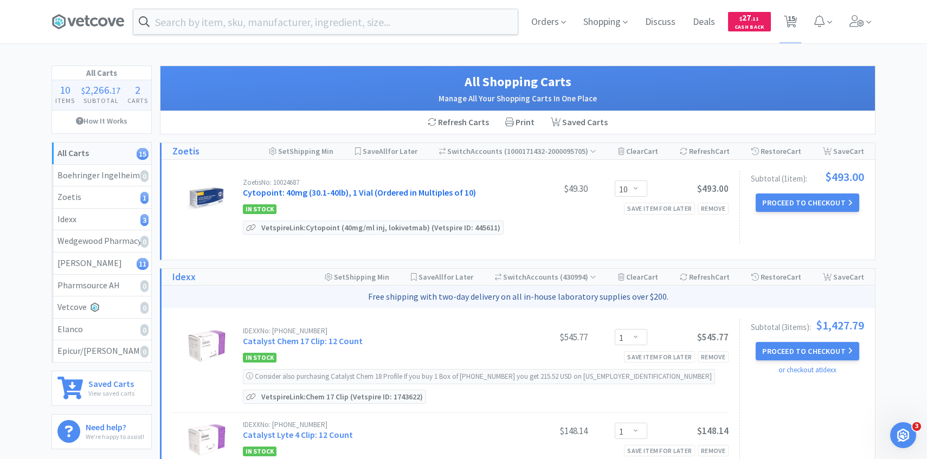
click at [328, 191] on link "Cytopoint: 40mg (30.1-40lb), 1 Vial (Ordered in Multiples of 10)" at bounding box center [359, 192] width 233 height 11
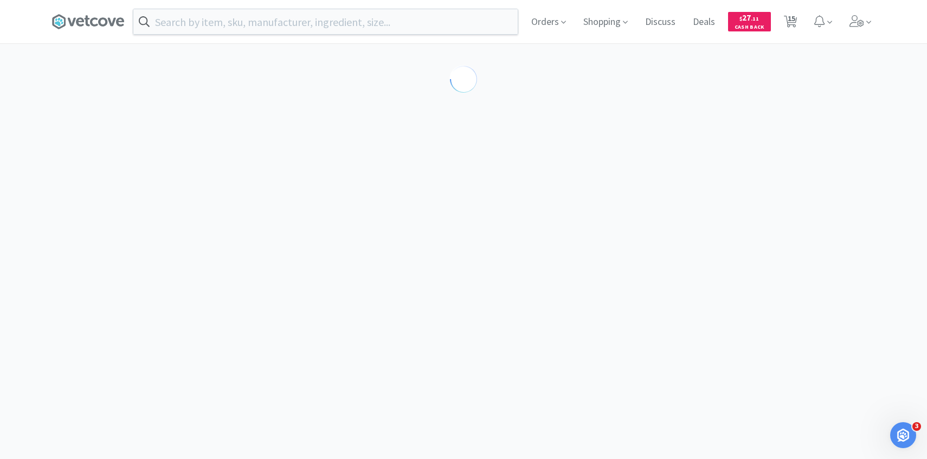
select select "298817"
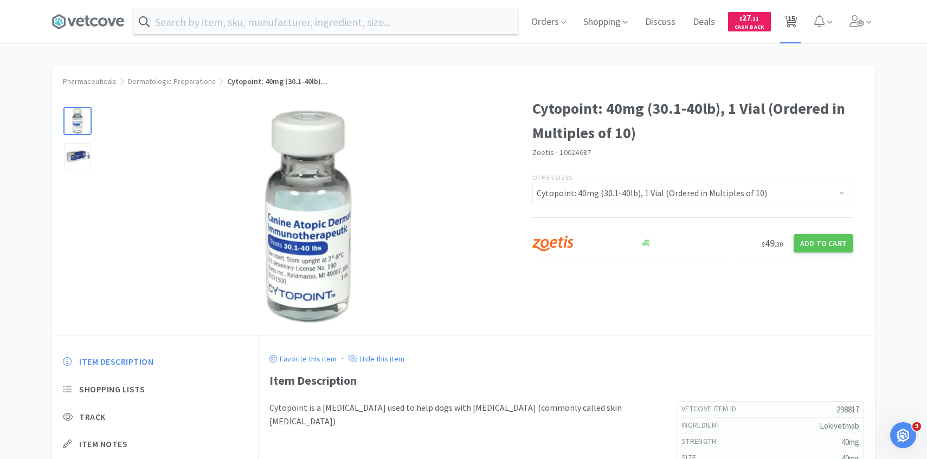
click at [794, 12] on span "15" at bounding box center [792, 18] width 8 height 43
select select "10"
select select "1"
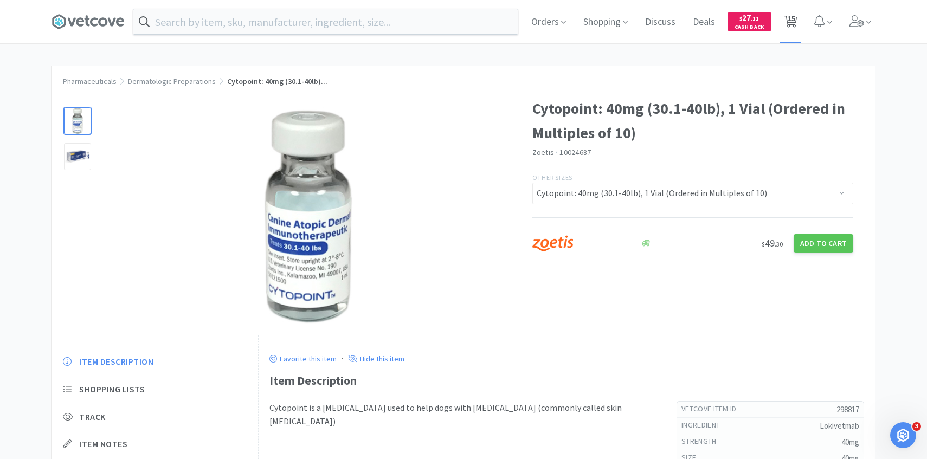
select select "3"
select select "4"
select select "3"
select select "1"
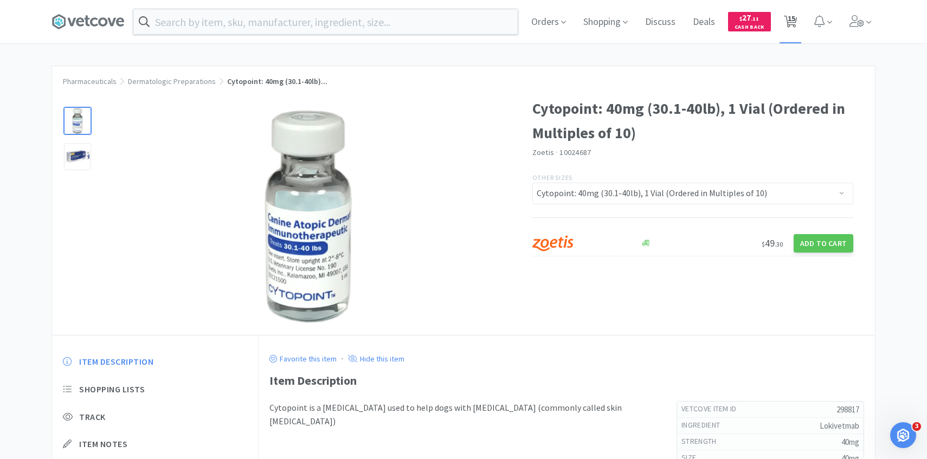
select select "1"
select select "2"
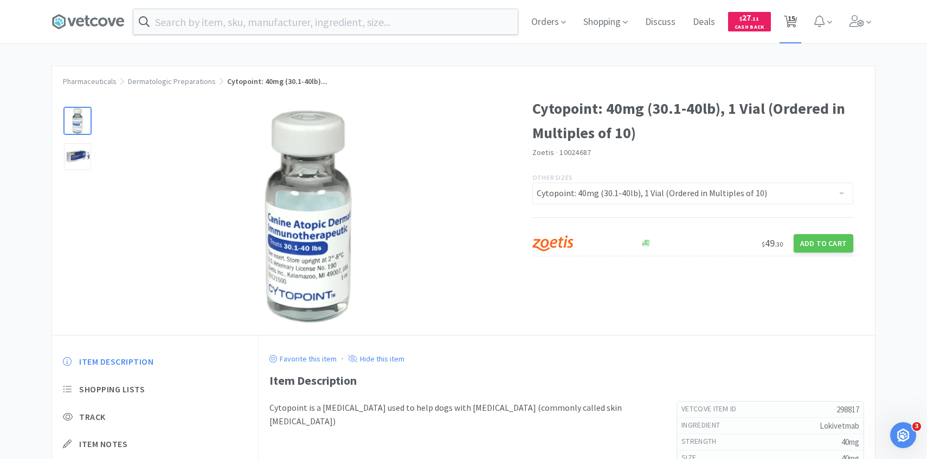
select select "2"
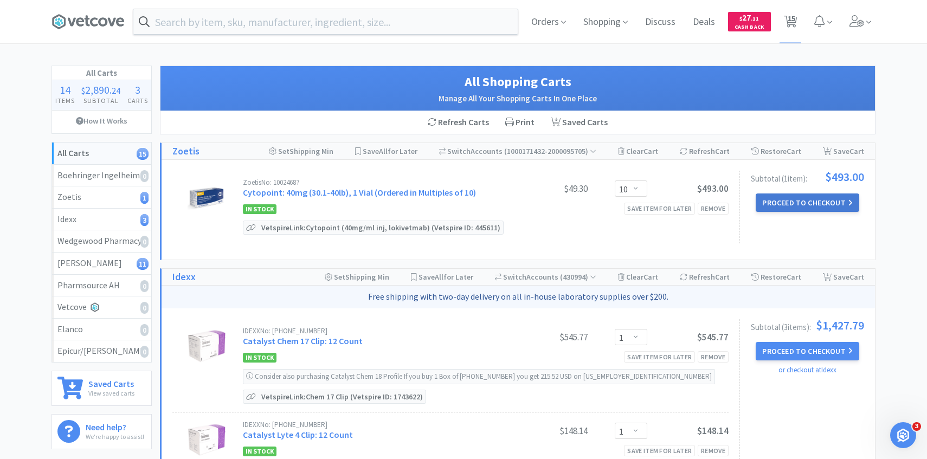
click at [801, 197] on button "Proceed to Checkout" at bounding box center [807, 203] width 103 height 18
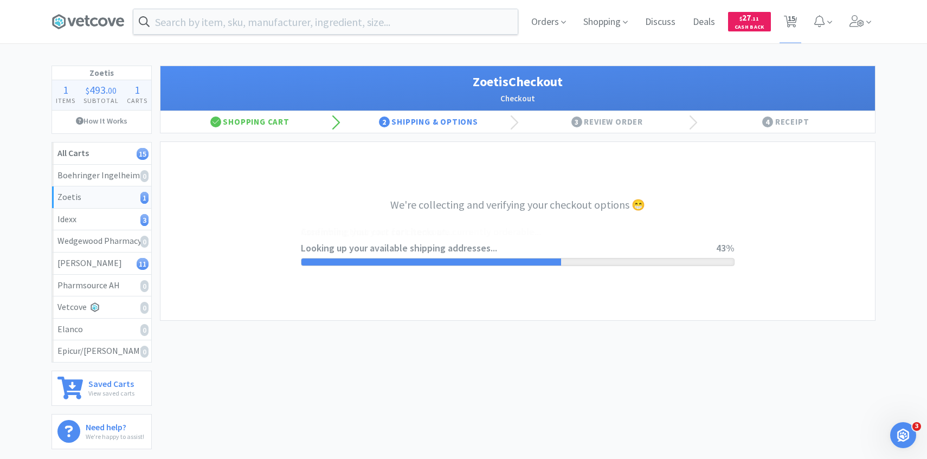
select select "invoice"
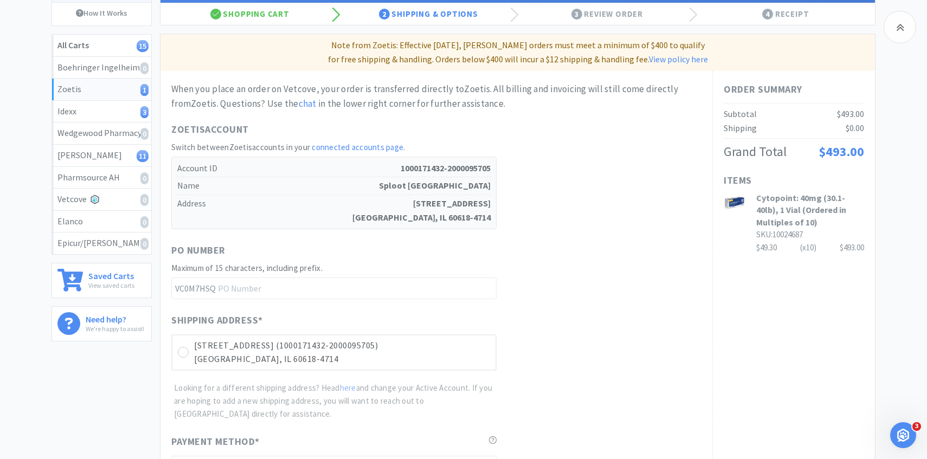
scroll to position [306, 0]
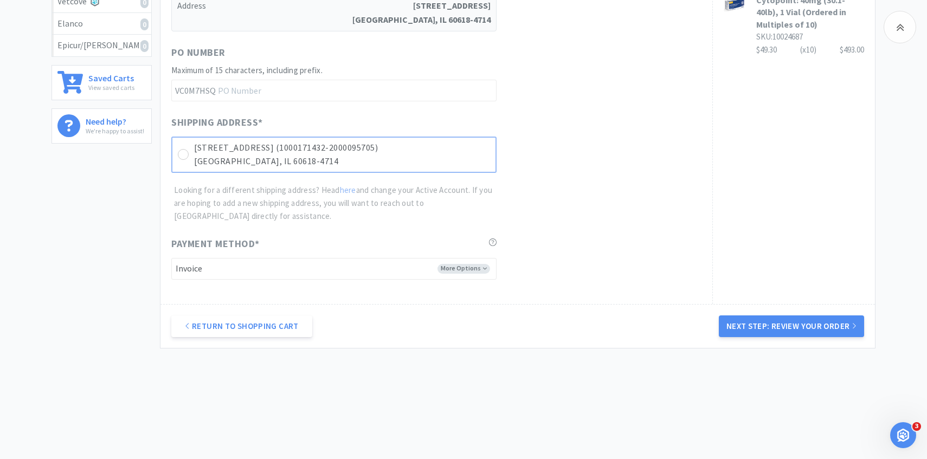
click at [463, 148] on p "3621 N Western Ave Unit B (1000171432-2000095705)" at bounding box center [342, 148] width 296 height 14
click at [764, 321] on button "Next Step: Review Your Order" at bounding box center [791, 326] width 145 height 22
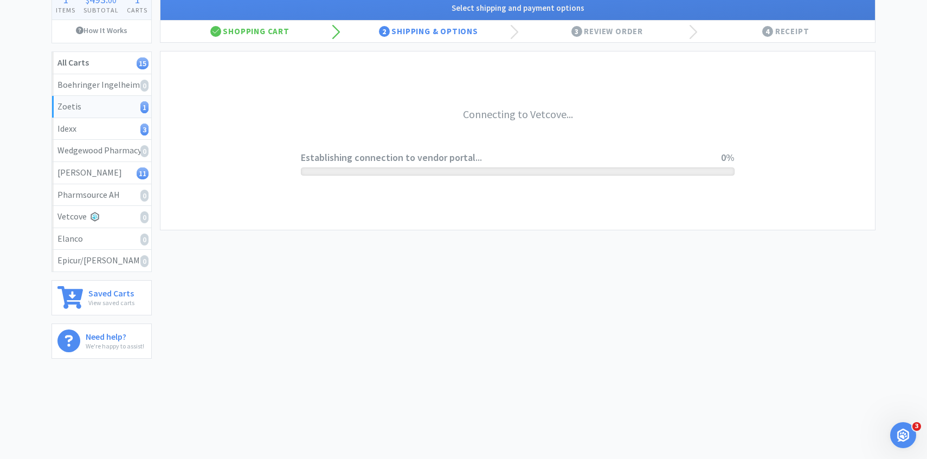
scroll to position [0, 0]
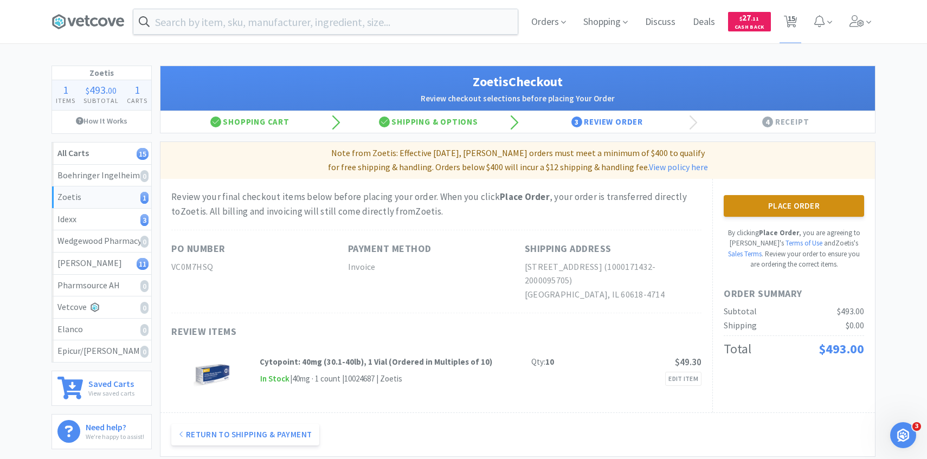
click at [821, 207] on button "Place Order" at bounding box center [794, 206] width 140 height 22
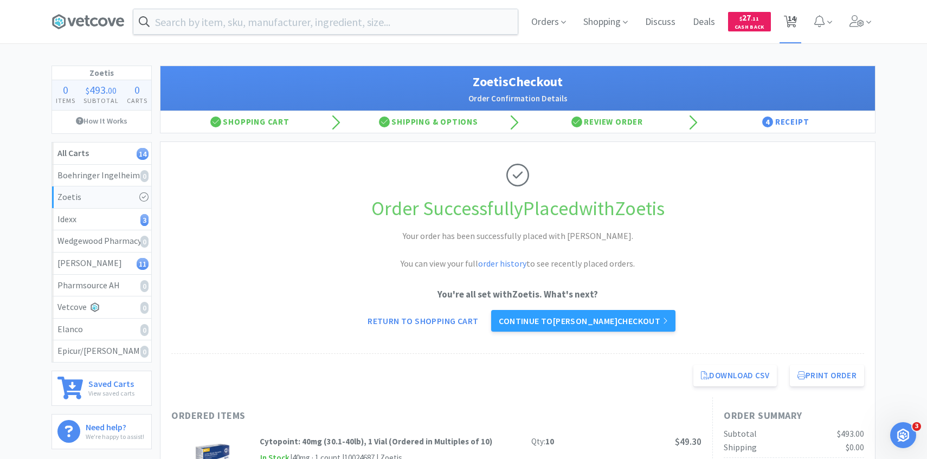
click at [791, 31] on span "14" at bounding box center [792, 18] width 8 height 43
select select "1"
select select "3"
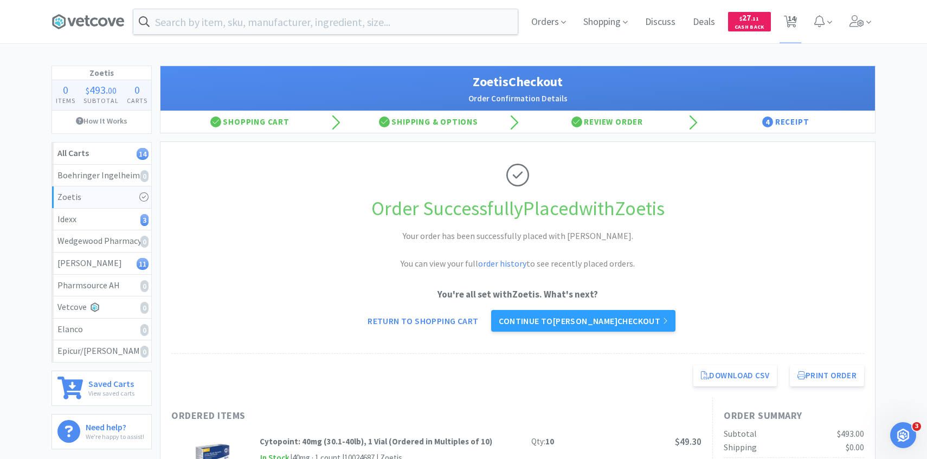
select select "4"
select select "3"
select select "1"
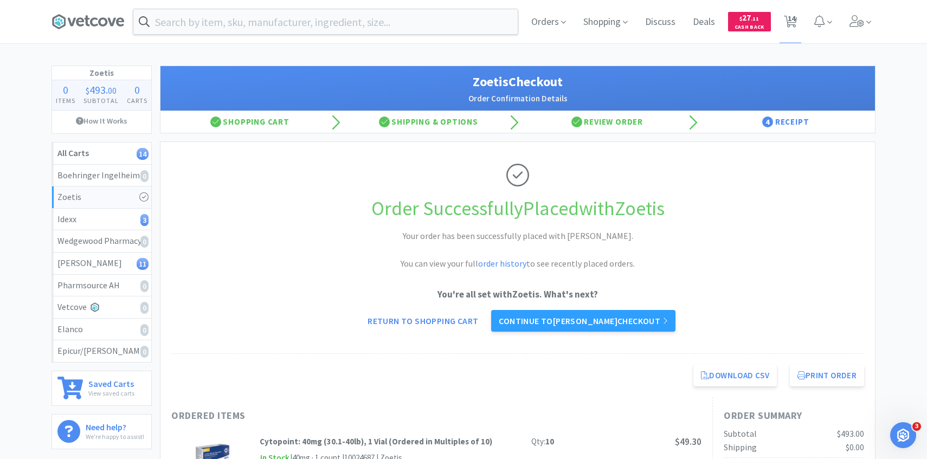
select select "1"
select select "2"
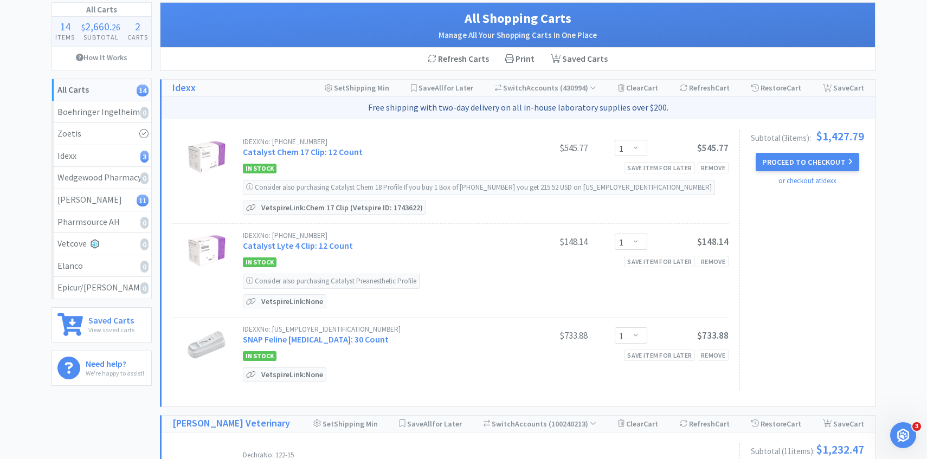
scroll to position [69, 0]
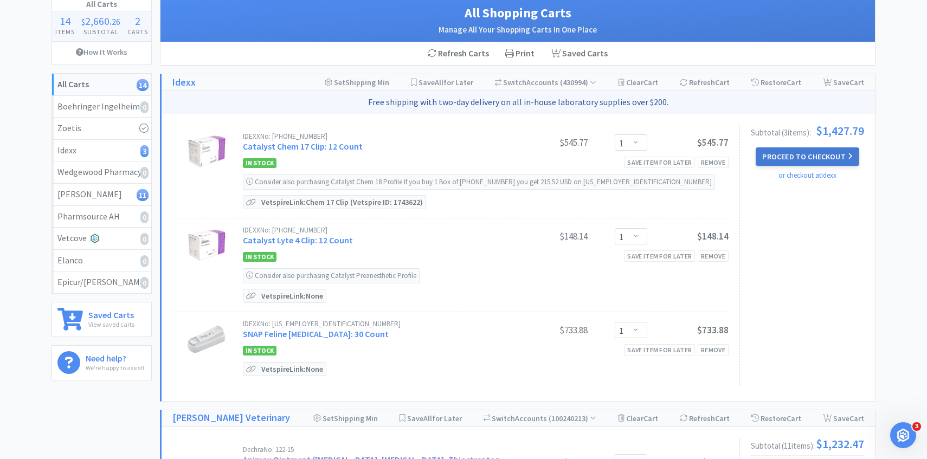
click at [766, 159] on button "Proceed to Checkout" at bounding box center [807, 156] width 103 height 18
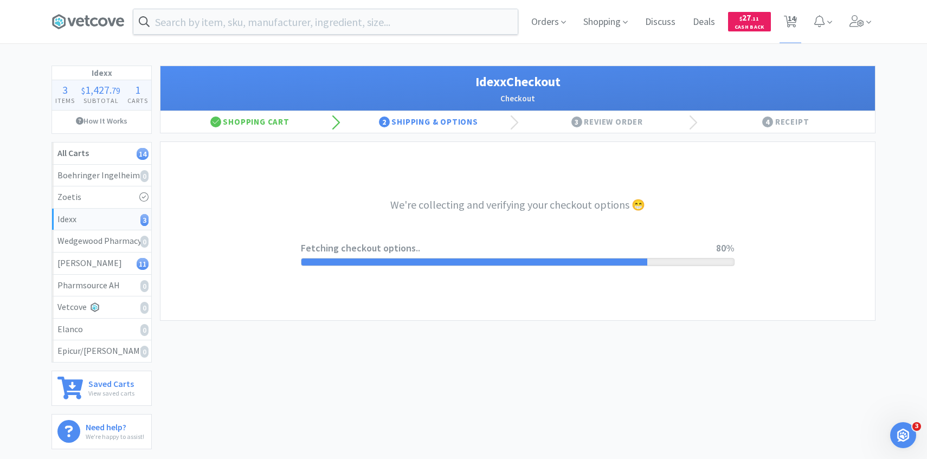
select select "904"
select select "003"
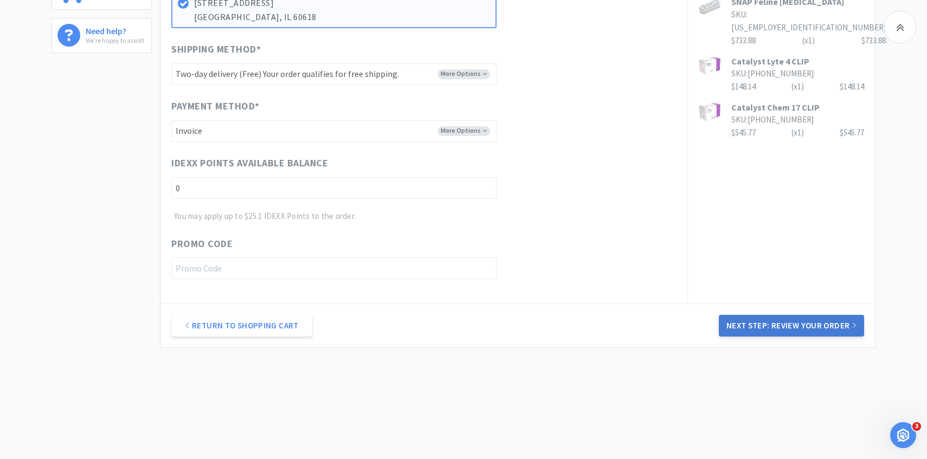
click at [762, 335] on button "Next Step: Review Your Order" at bounding box center [791, 326] width 145 height 22
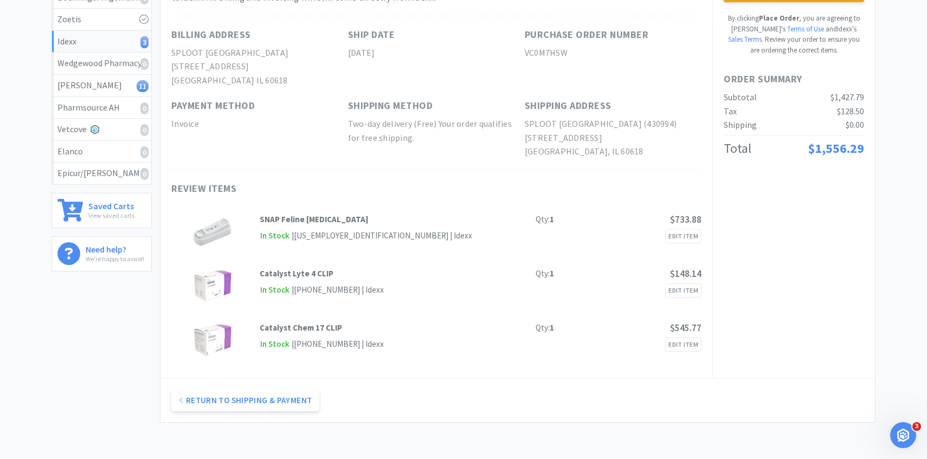
scroll to position [60, 0]
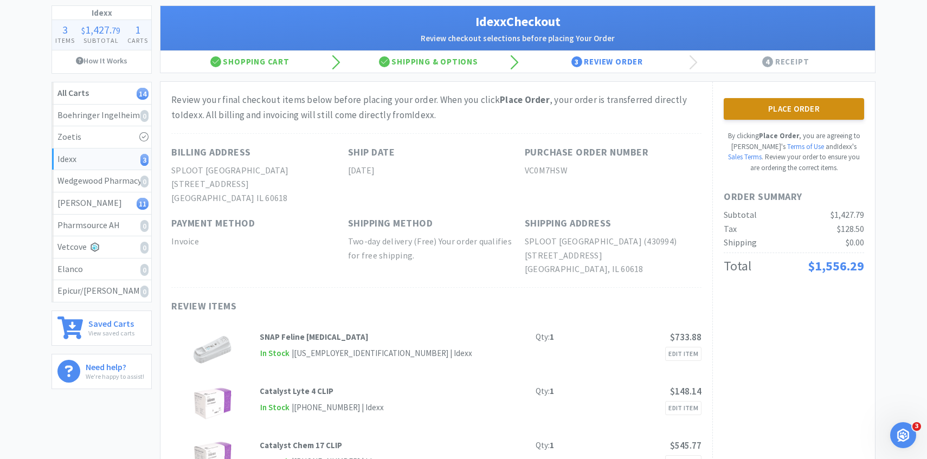
click at [779, 112] on button "Place Order" at bounding box center [794, 109] width 140 height 22
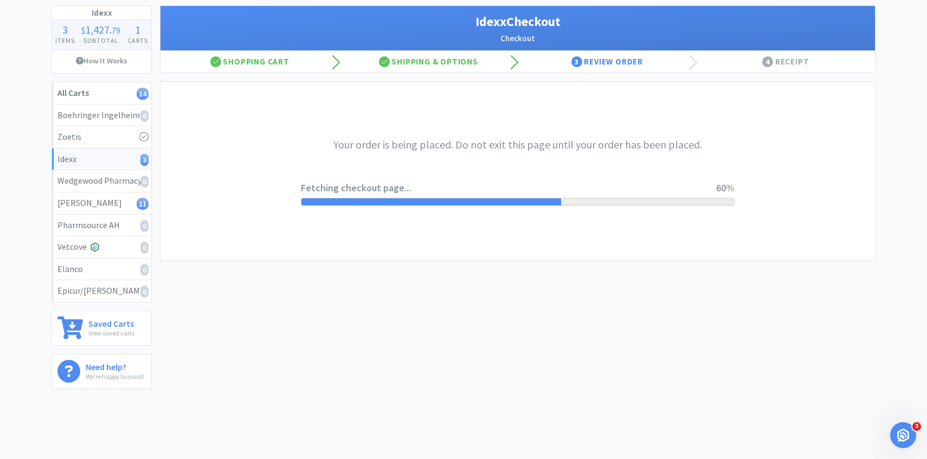
scroll to position [0, 0]
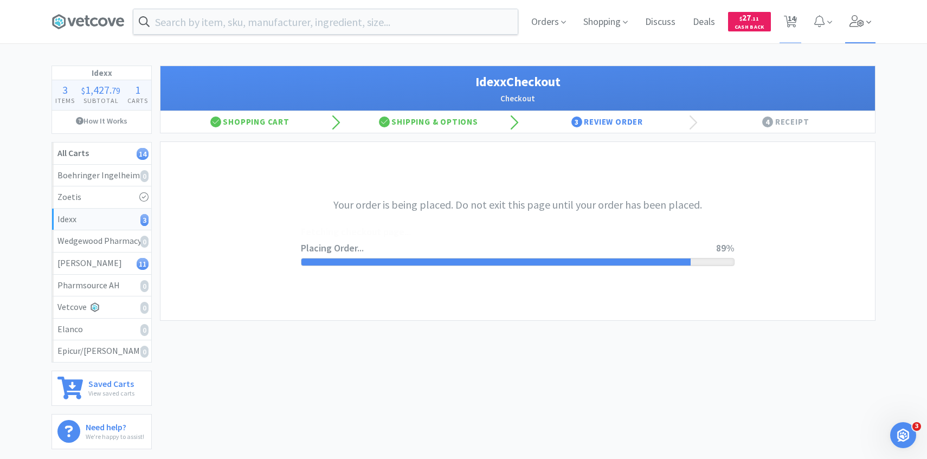
click at [850, 25] on icon at bounding box center [856, 21] width 15 height 12
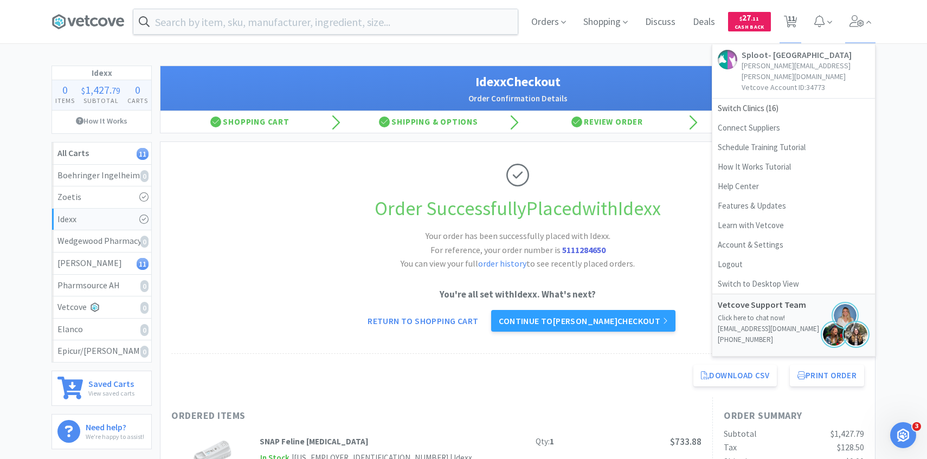
click at [679, 49] on div "Orders Shopping Discuss Discuss Deals Deals $ 27 . 11 Cash Back 11 11 Sploot- R…" at bounding box center [463, 440] width 927 height 881
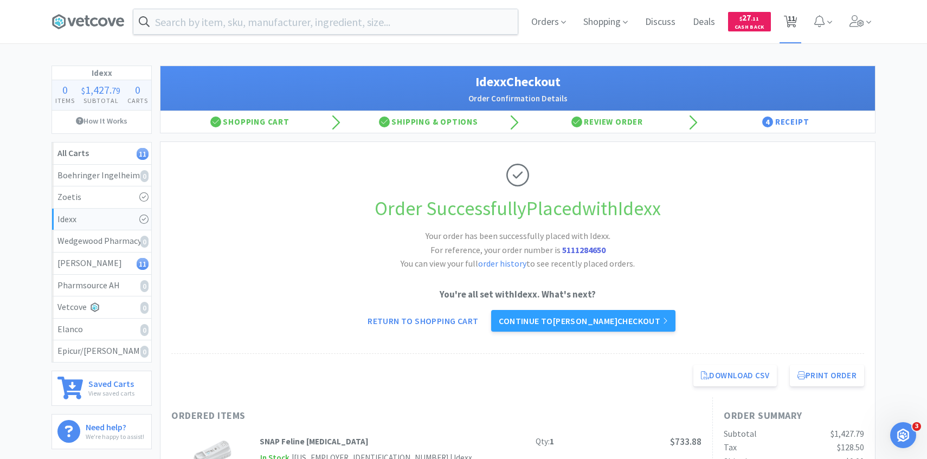
click at [781, 27] on span "11" at bounding box center [790, 21] width 22 height 43
select select "3"
select select "4"
select select "3"
select select "1"
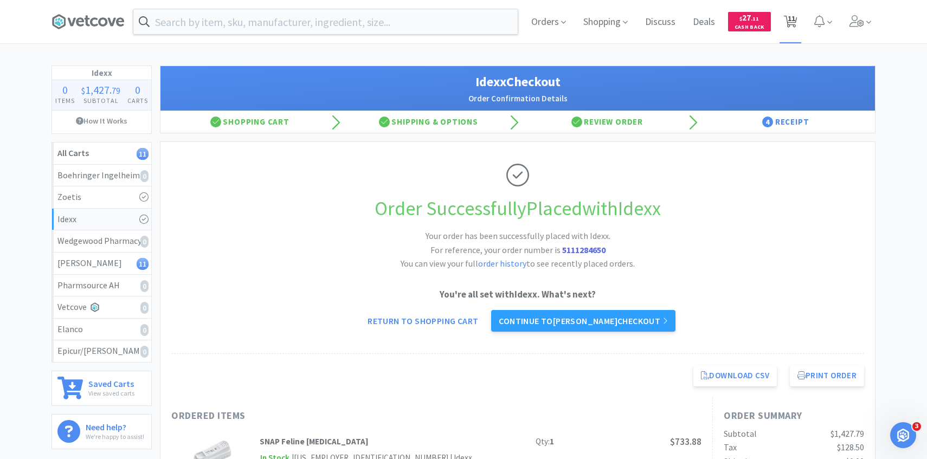
select select "1"
select select "2"
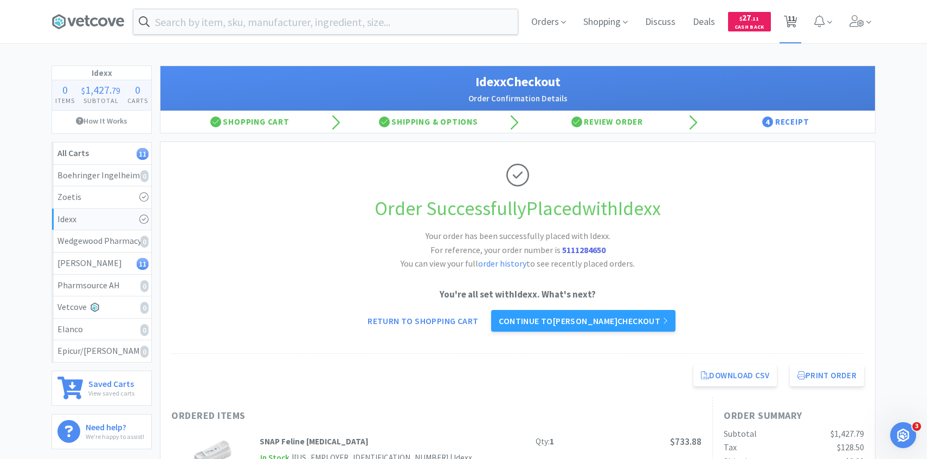
select select "2"
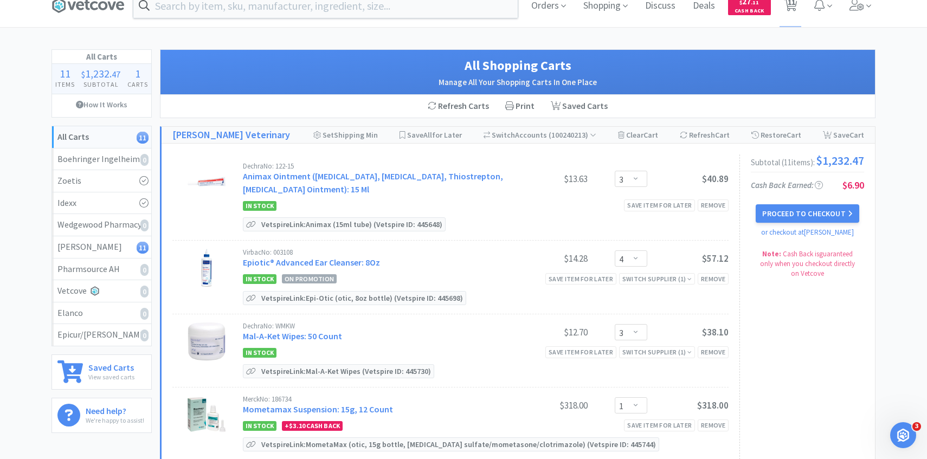
scroll to position [28, 0]
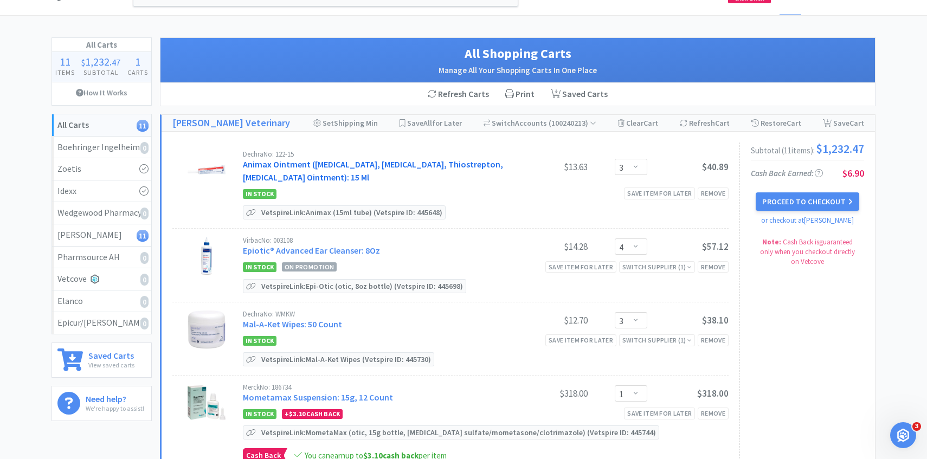
click at [411, 165] on link "Animax Ointment (Nystatin, Neomycin Sulfate, Thiostrepton, Triamcinolone Aceton…" at bounding box center [373, 171] width 260 height 24
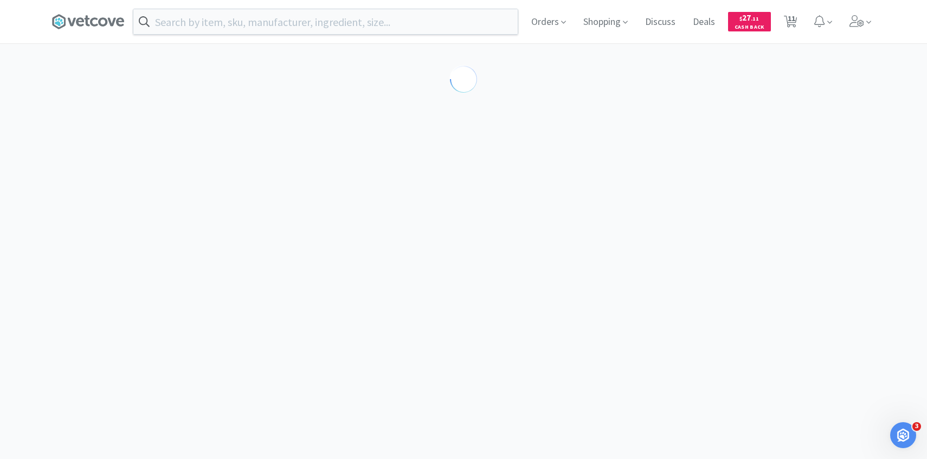
select select "143513"
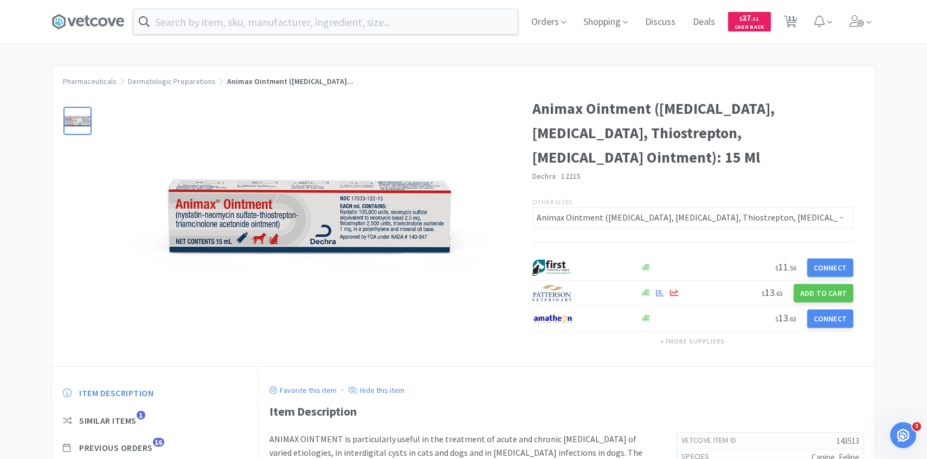
scroll to position [91, 0]
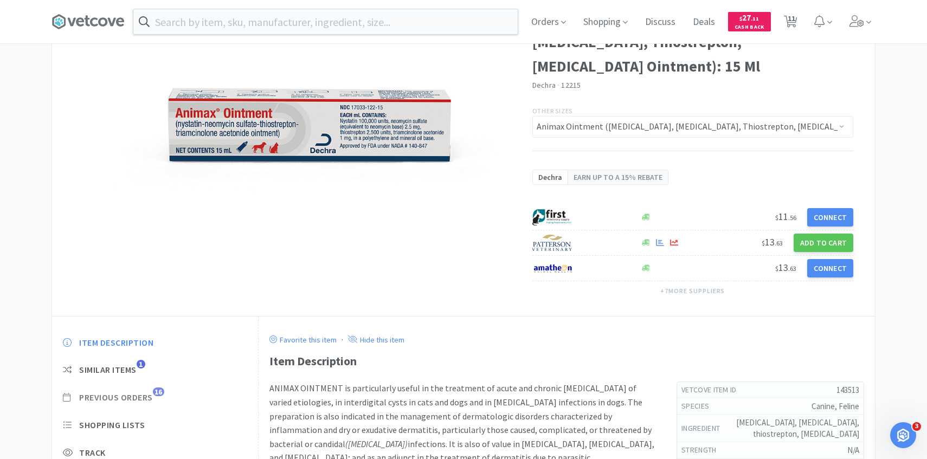
click at [153, 397] on span "Previous Orders" at bounding box center [116, 397] width 74 height 11
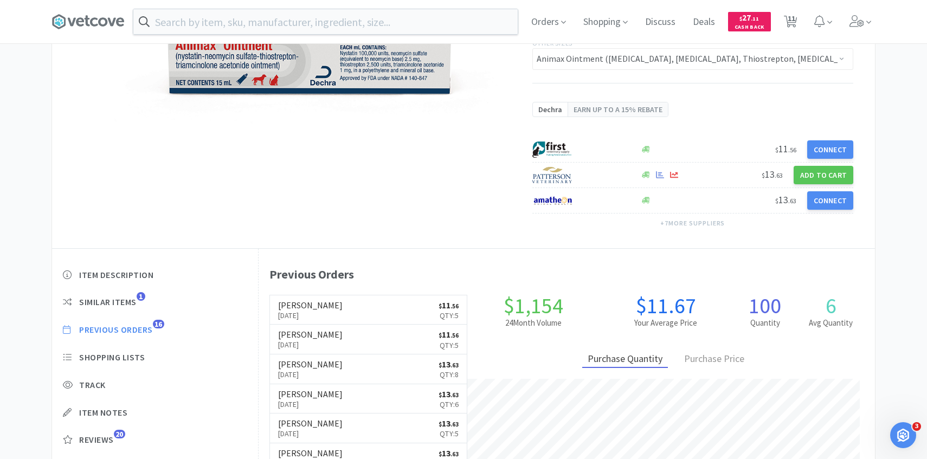
scroll to position [163, 0]
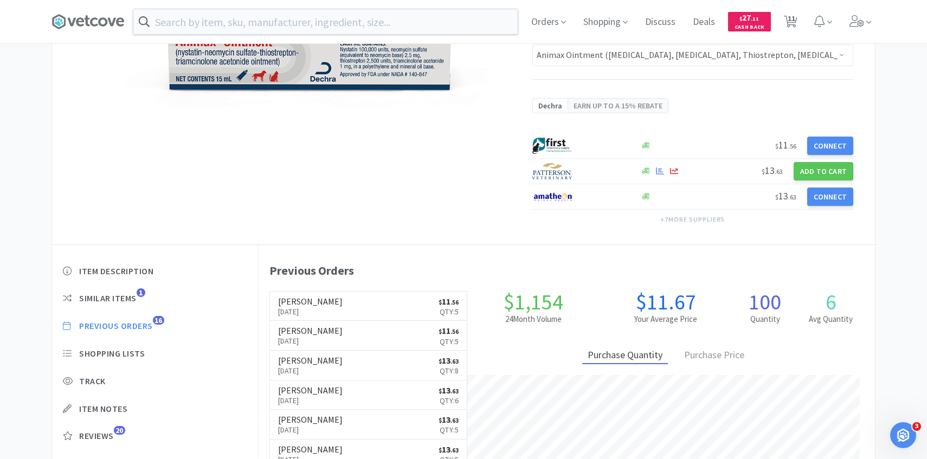
scroll to position [28, 0]
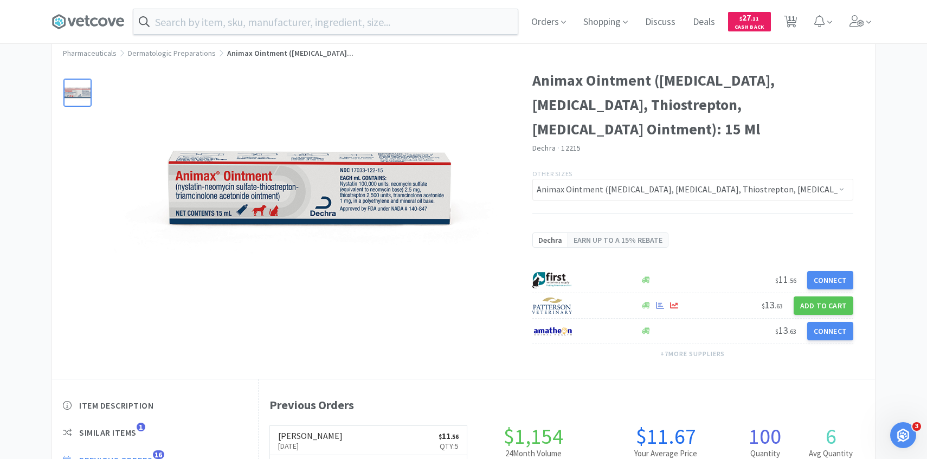
select select "3"
select select "4"
select select "3"
select select "1"
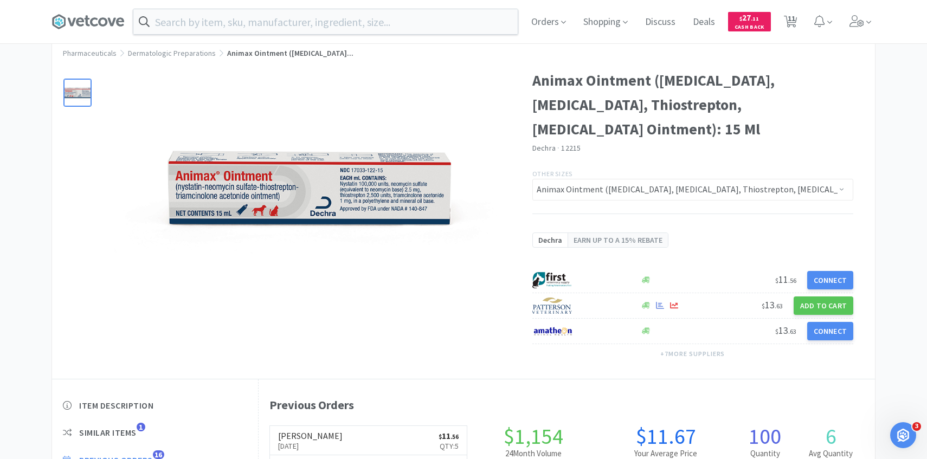
select select "1"
select select "2"
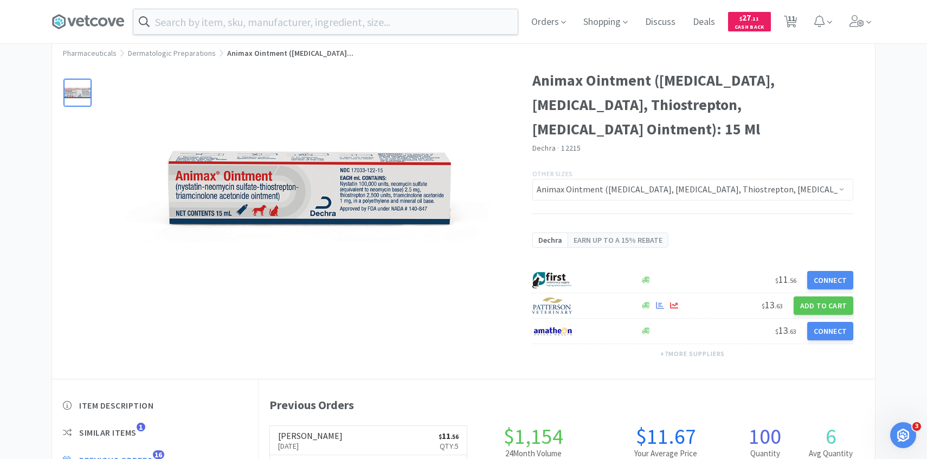
select select "2"
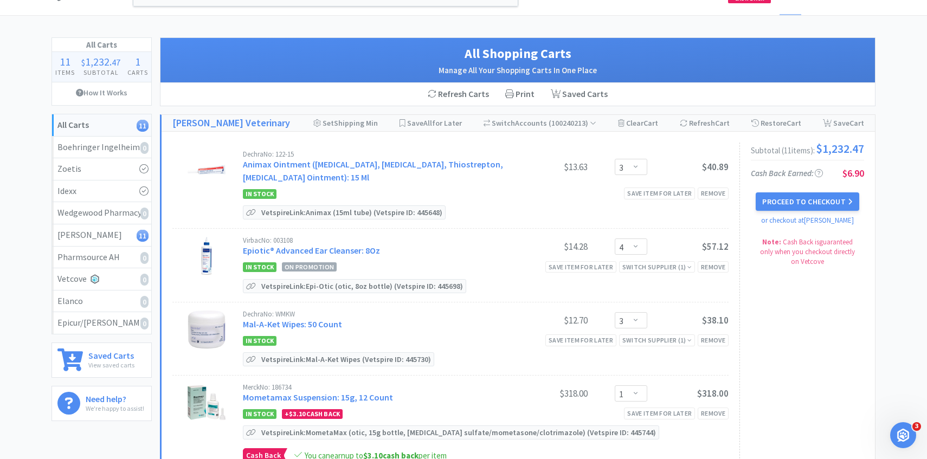
scroll to position [39, 0]
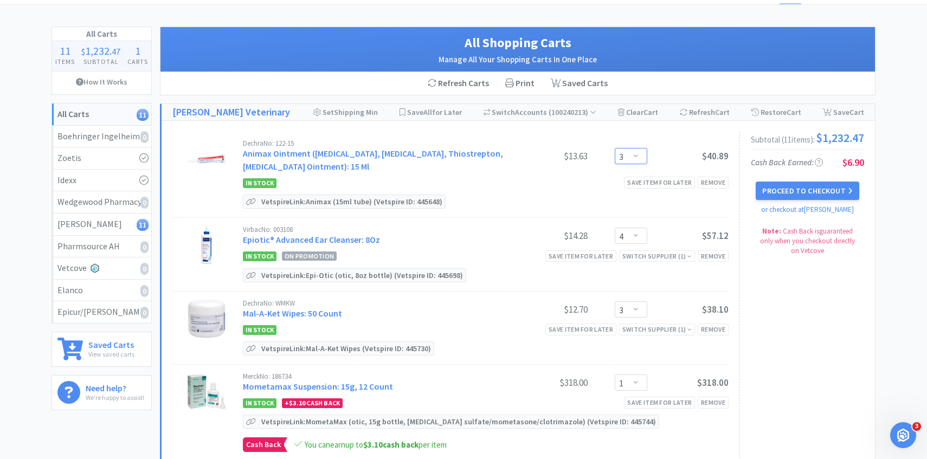
click at [624, 153] on select "Enter Quantity 1 2 3 4 5 6 7 8 9 10 11 12 13 14 15 16 17 18 19 20 Enter Quantity" at bounding box center [631, 156] width 33 height 16
click at [615, 148] on select "Enter Quantity 1 2 3 4 5 6 7 8 9 10 11 12 13 14 15 16 17 18 19 20 Enter Quantity" at bounding box center [631, 156] width 33 height 16
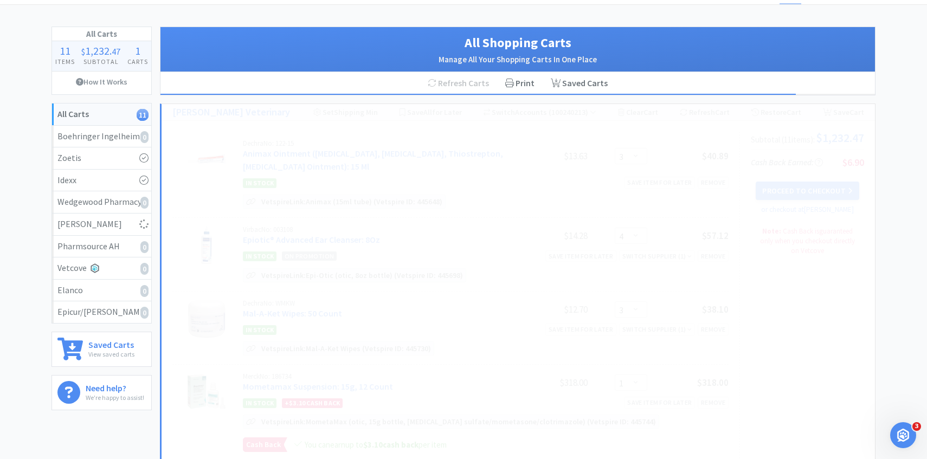
select select "4"
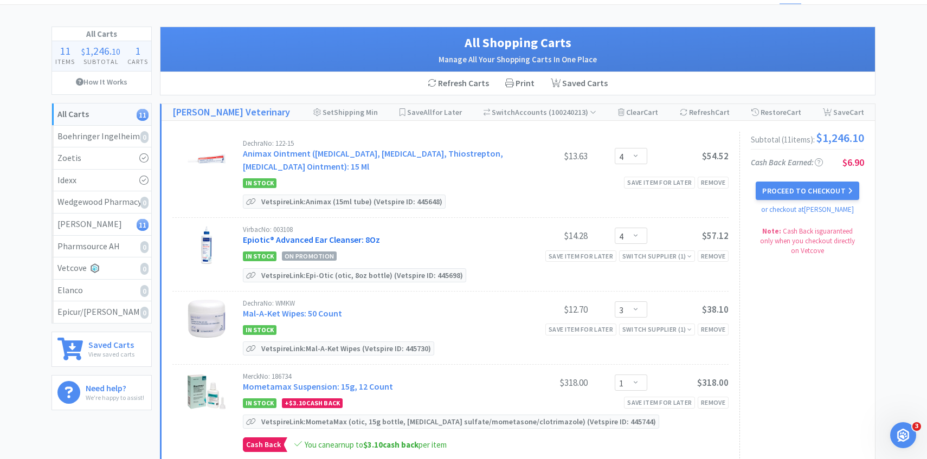
click at [338, 235] on link "Epiotic® Advanced Ear Cleanser: 8Oz" at bounding box center [311, 239] width 137 height 11
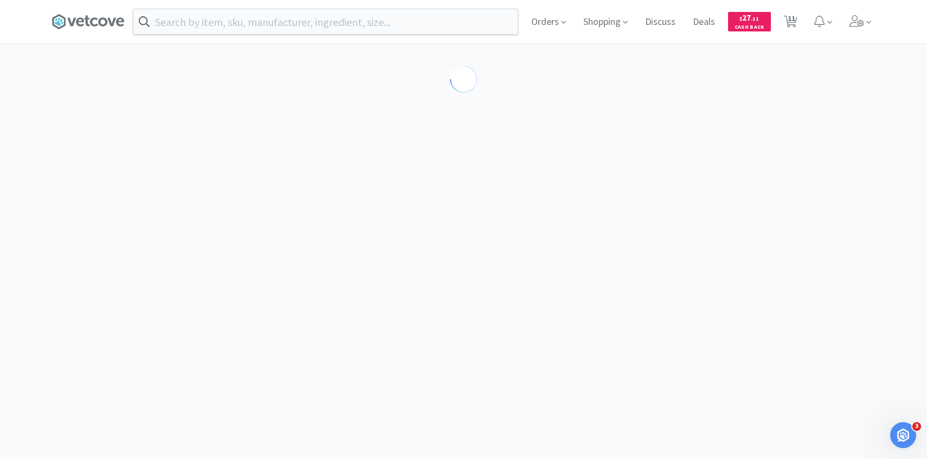
select select "189581"
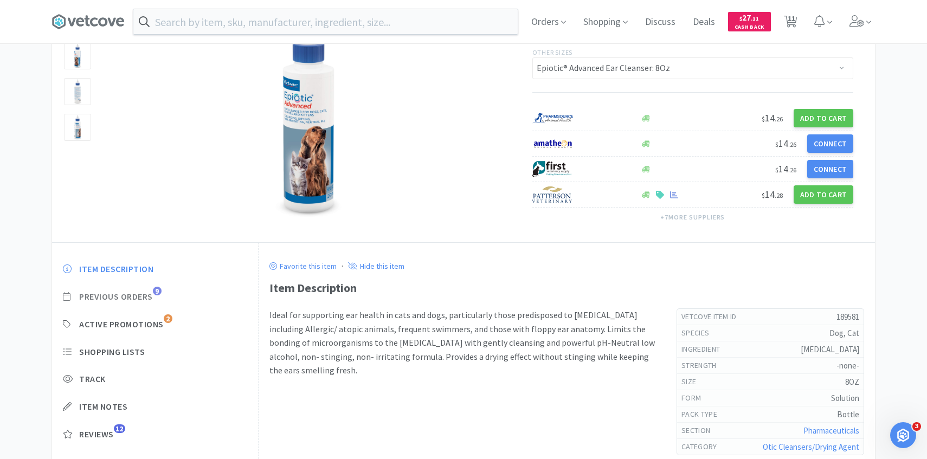
click at [152, 292] on span "Previous Orders" at bounding box center [116, 296] width 74 height 11
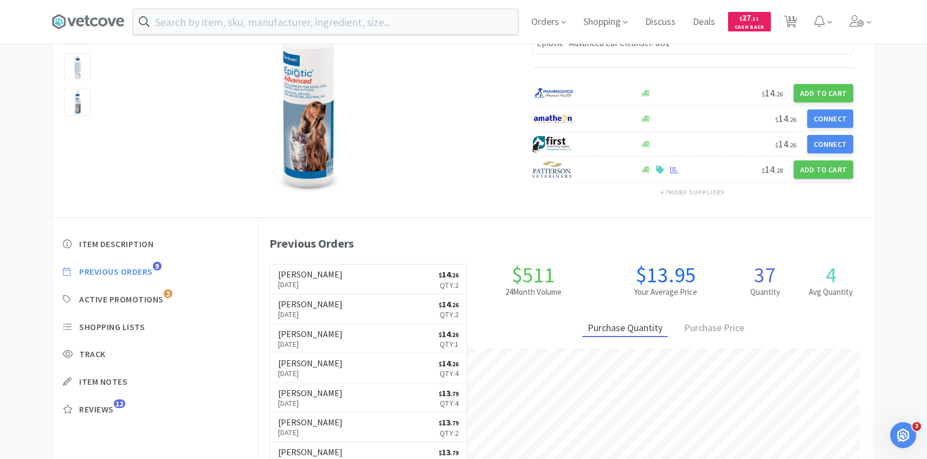
scroll to position [126, 0]
click at [374, 281] on link "Patterson Aug 28th, 2025 $ 14 . 26 Qty: 2" at bounding box center [368, 279] width 197 height 30
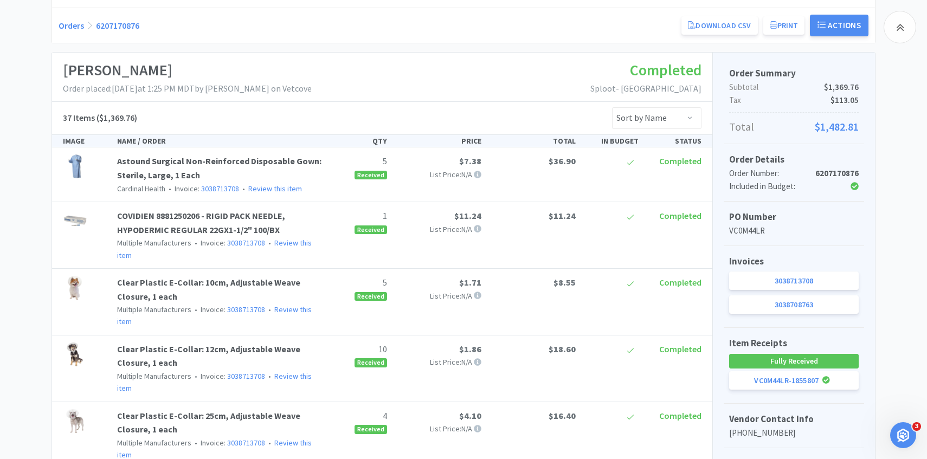
select select "189581"
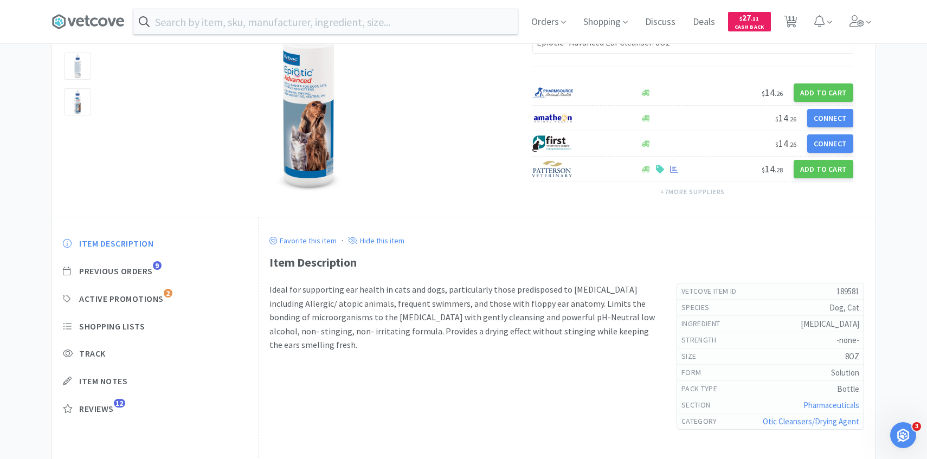
select select "4"
select select "3"
select select "1"
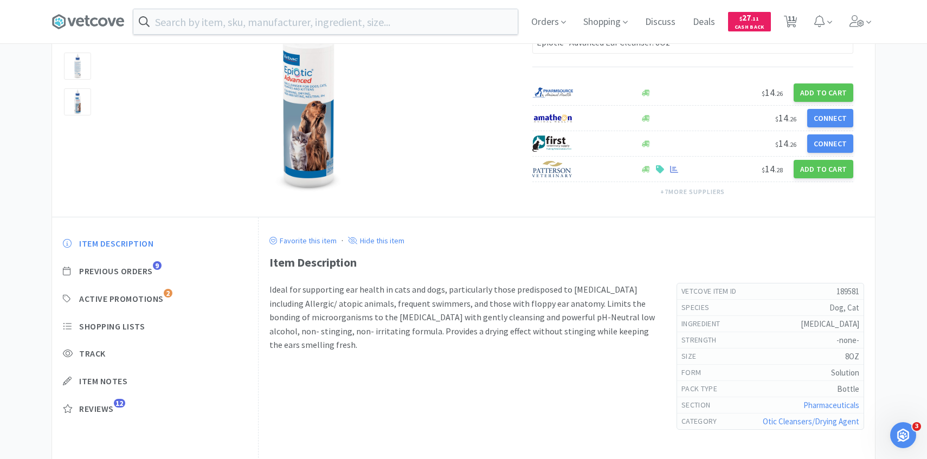
select select "1"
select select "2"
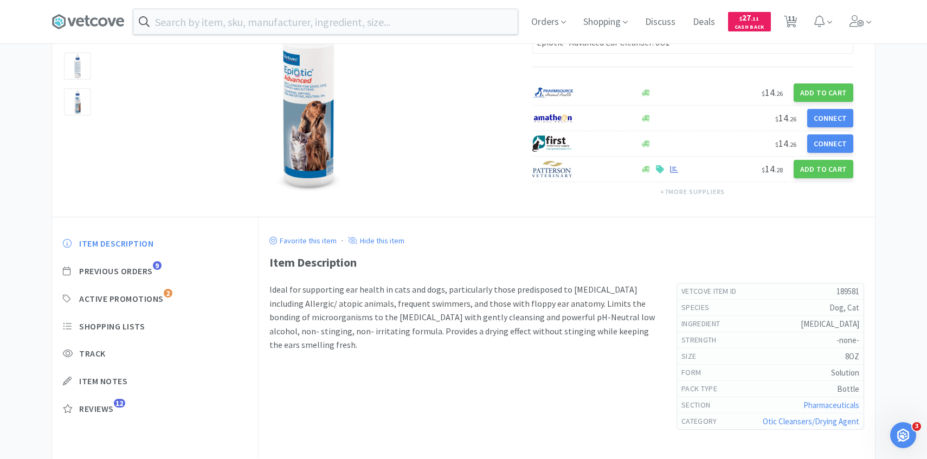
select select "2"
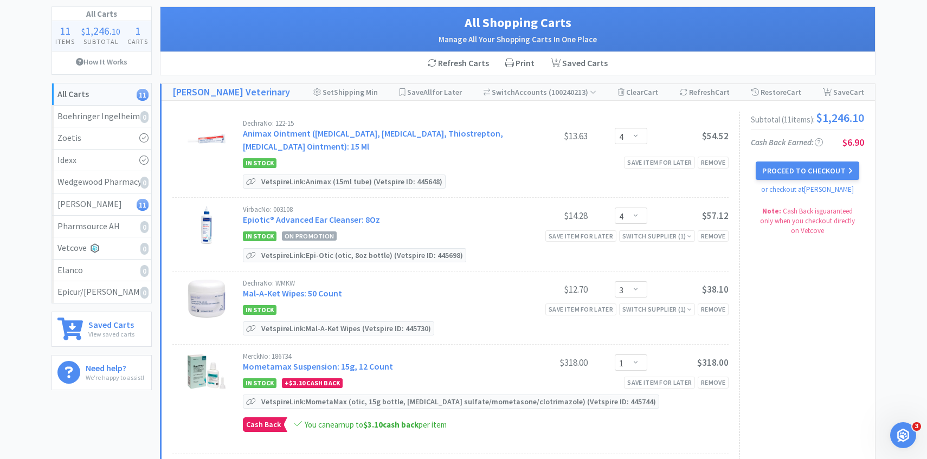
scroll to position [61, 0]
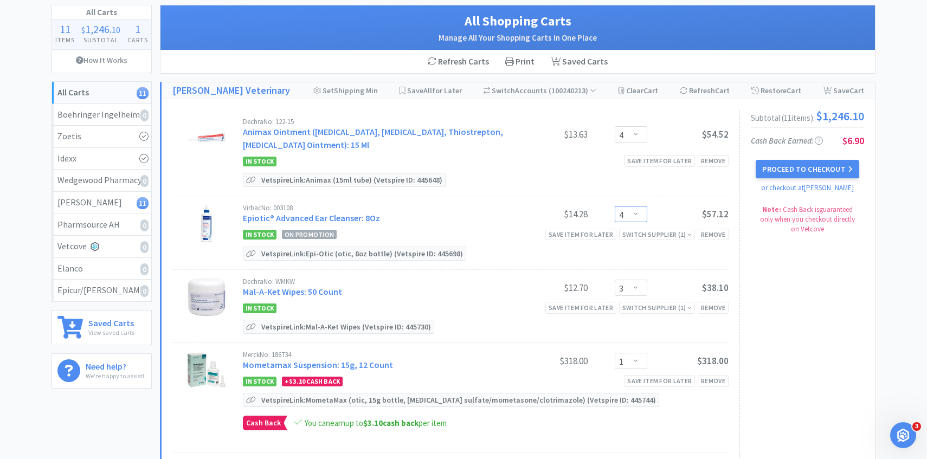
click at [632, 218] on select "Enter Quantity 1 2 3 4 5 6 7 8 9 10 11 12 13 14 15 16 17 18 19 20 Enter Quantity" at bounding box center [631, 214] width 33 height 16
click at [615, 206] on select "Enter Quantity 1 2 3 4 5 6 7 8 9 10 11 12 13 14 15 16 17 18 19 20 Enter Quantity" at bounding box center [631, 214] width 33 height 16
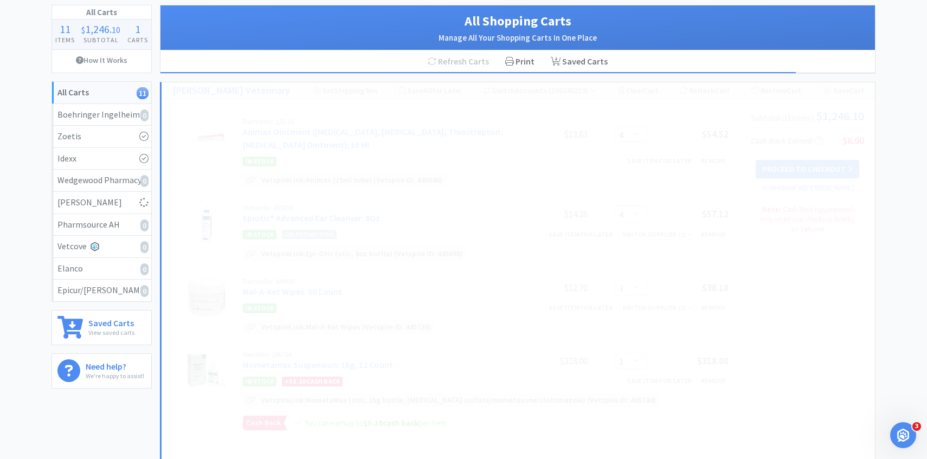
select select "2"
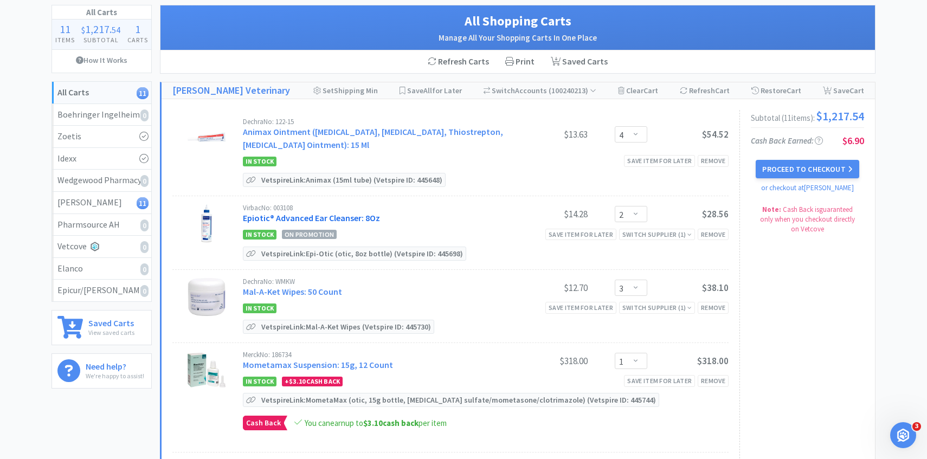
click at [338, 212] on link "Epiotic® Advanced Ear Cleanser: 8Oz" at bounding box center [311, 217] width 137 height 11
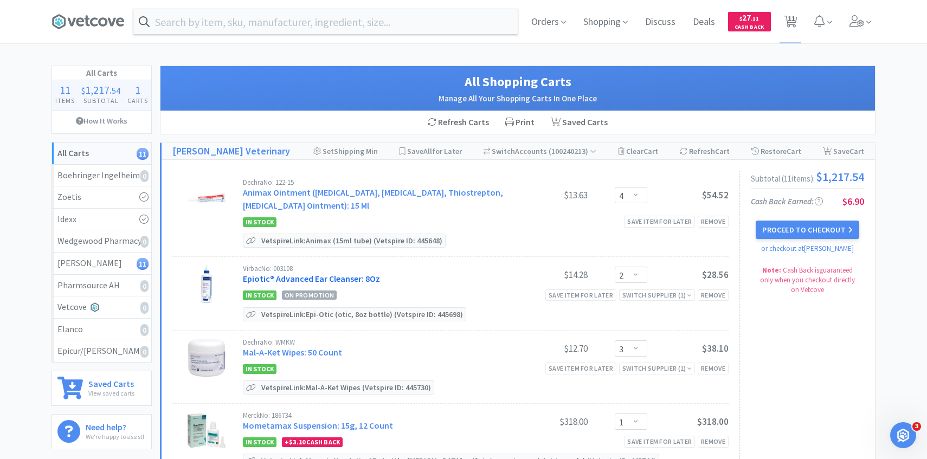
select select "189581"
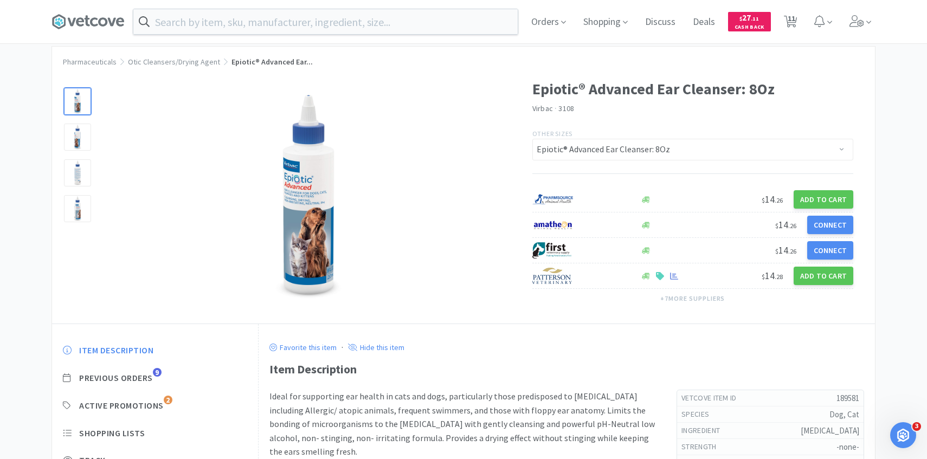
scroll to position [31, 0]
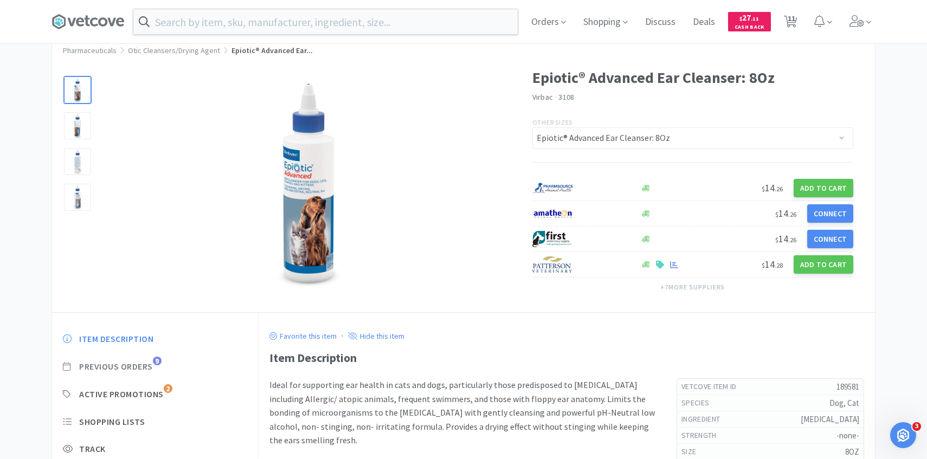
click at [152, 366] on span "Previous Orders" at bounding box center [116, 366] width 74 height 11
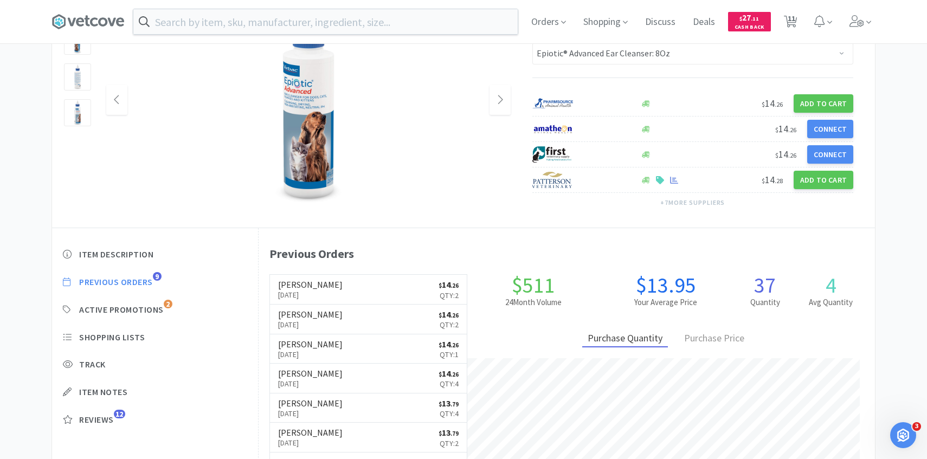
scroll to position [118, 0]
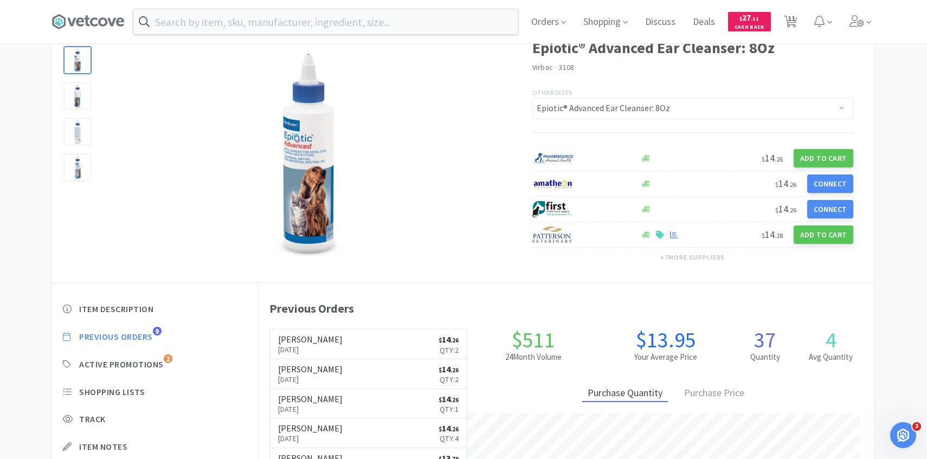
select select "4"
select select "2"
select select "3"
select select "1"
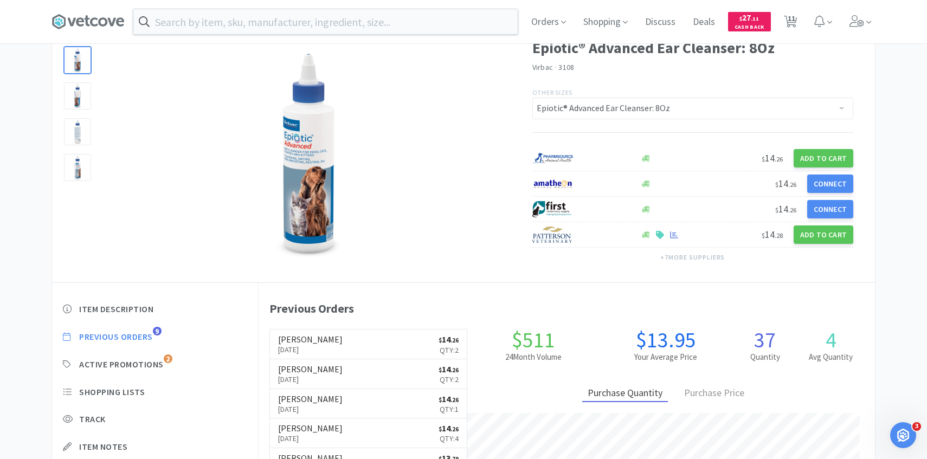
select select "1"
select select "2"
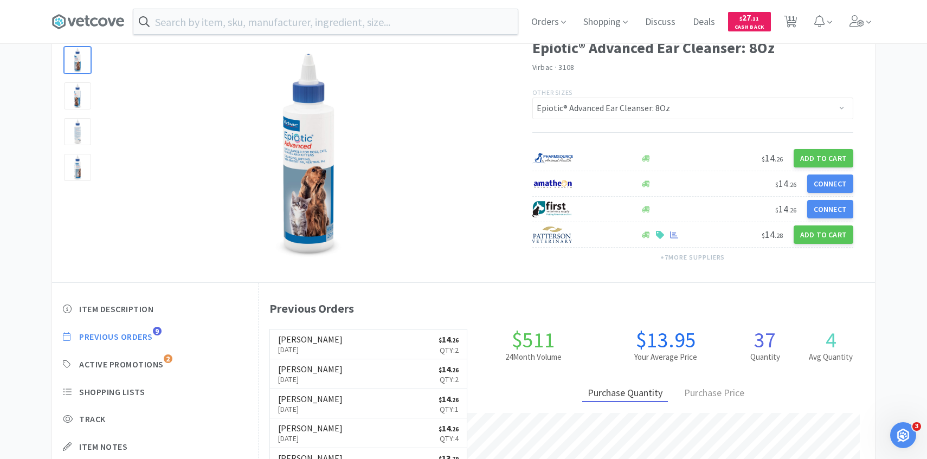
select select "2"
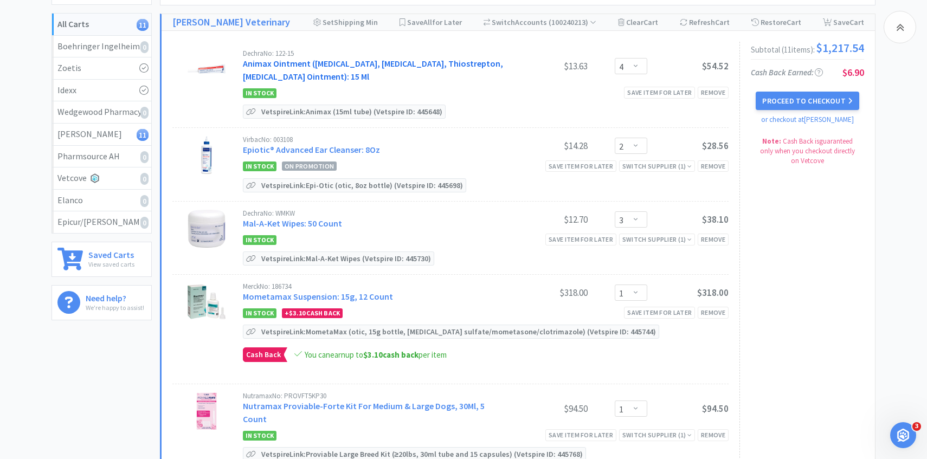
scroll to position [142, 0]
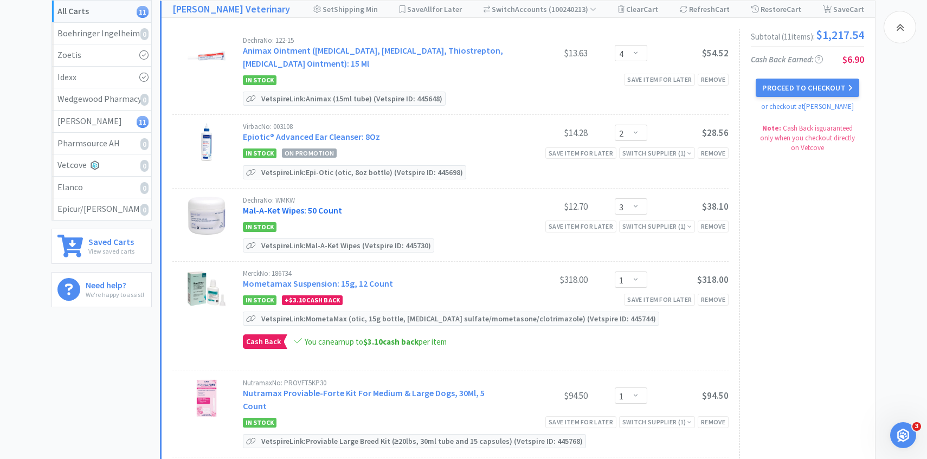
click at [331, 209] on link "Mal-A-Ket Wipes: 50 Count" at bounding box center [292, 210] width 99 height 11
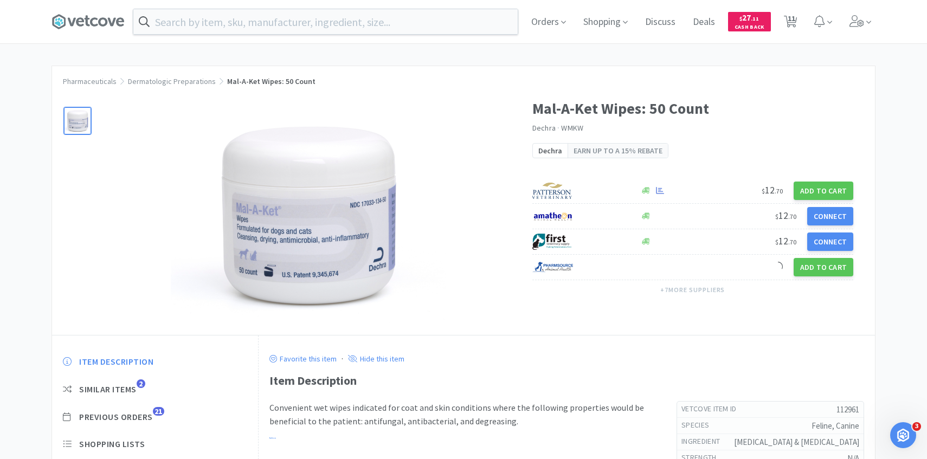
scroll to position [126, 0]
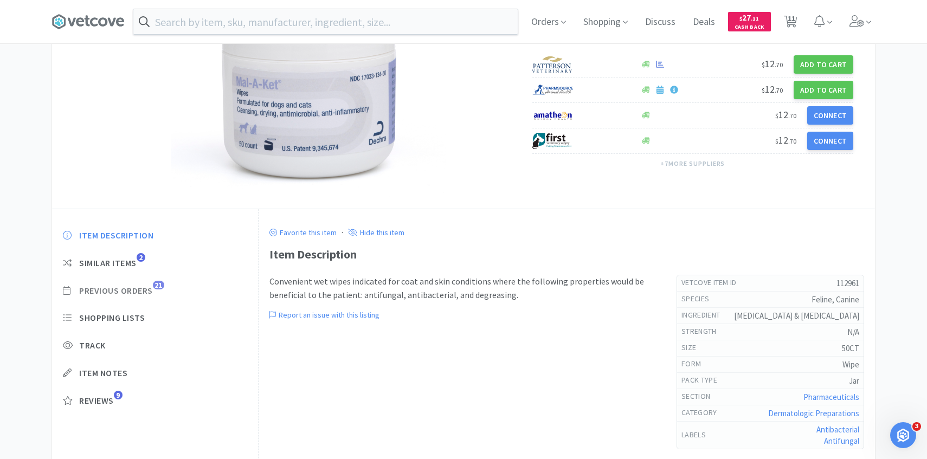
click at [149, 292] on span "Previous Orders" at bounding box center [116, 290] width 74 height 11
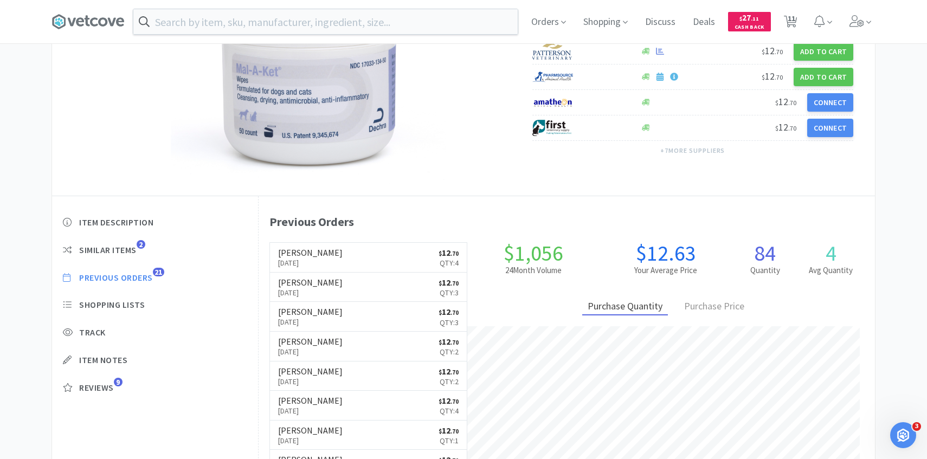
scroll to position [144, 0]
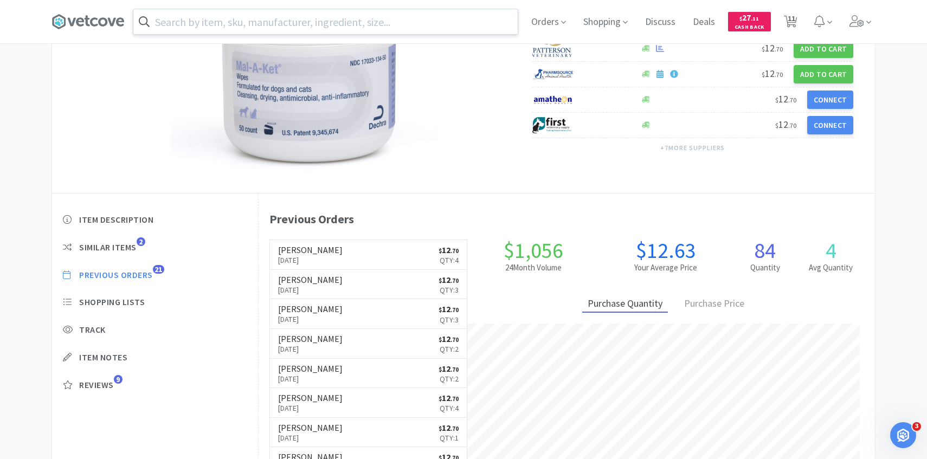
select select "4"
select select "2"
select select "3"
select select "1"
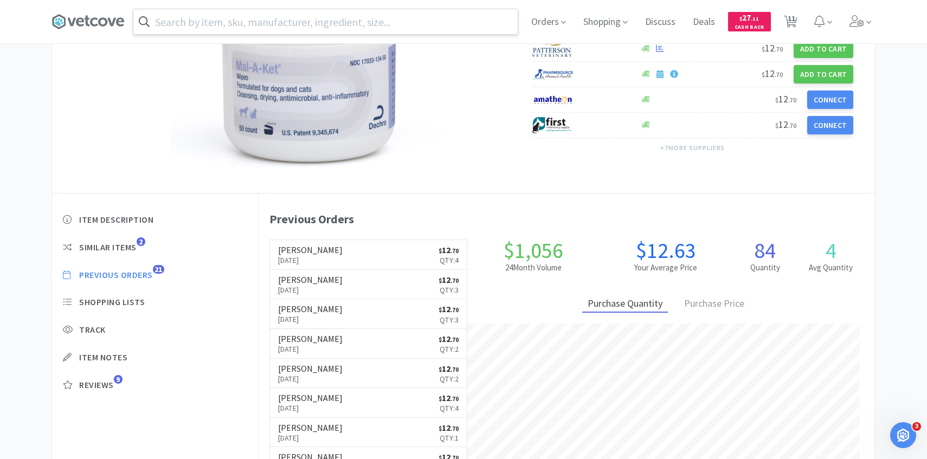
select select "1"
select select "2"
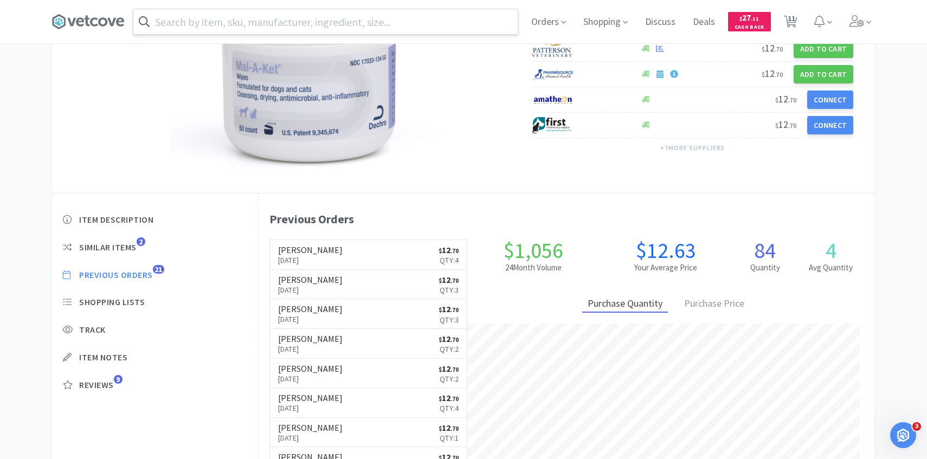
select select "2"
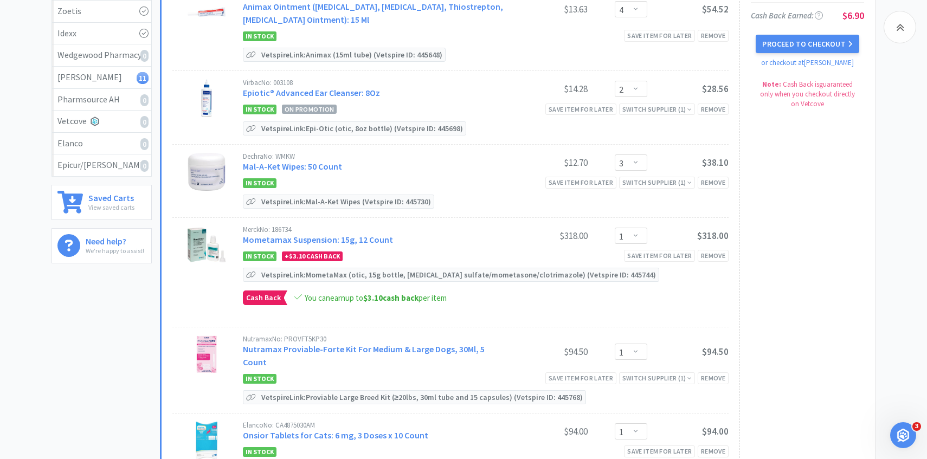
scroll to position [283, 0]
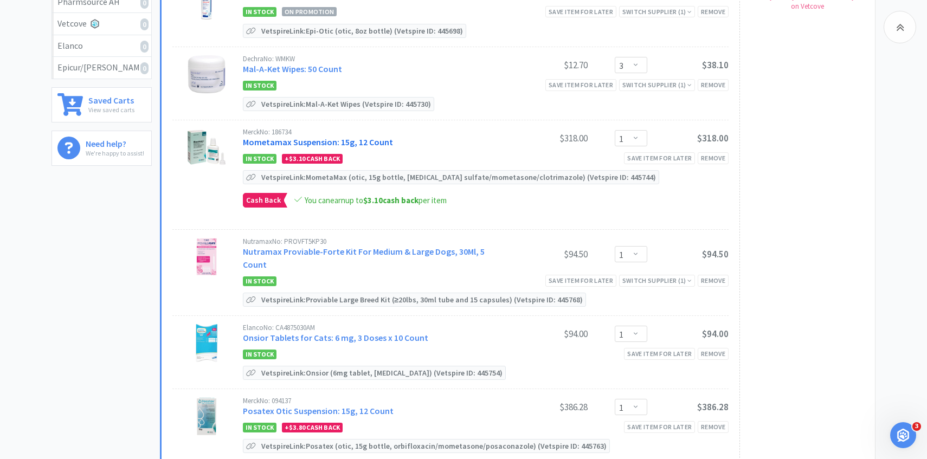
click at [351, 139] on link "Mometamax Suspension: 15g, 12 Count" at bounding box center [318, 142] width 150 height 11
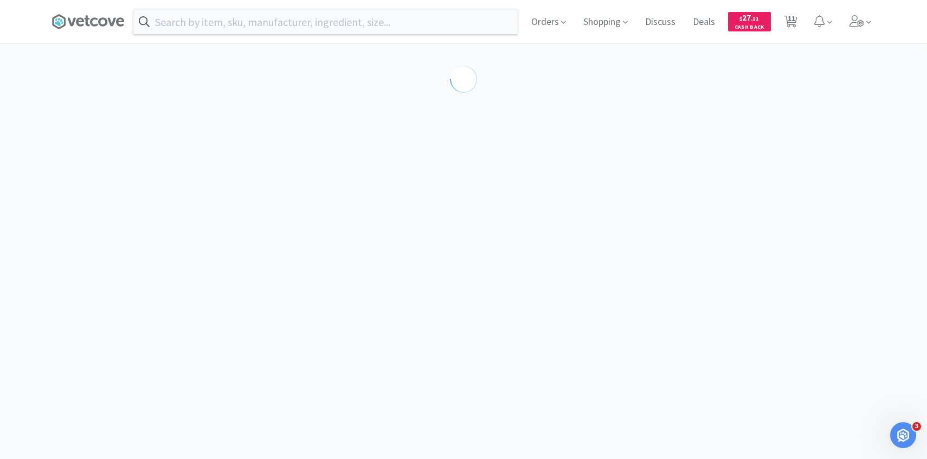
select select "191956"
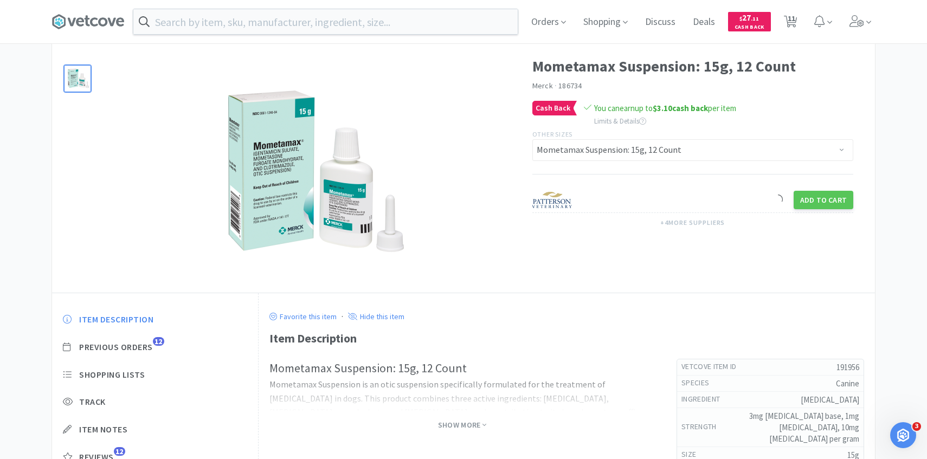
scroll to position [89, 0]
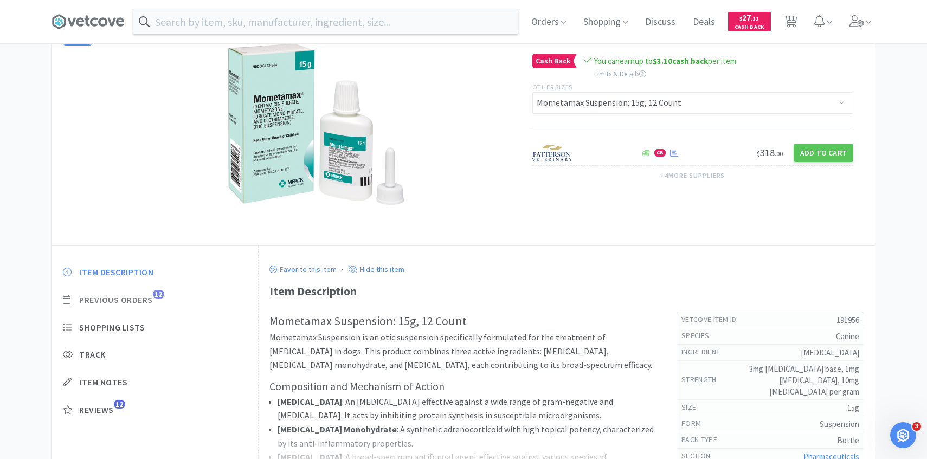
click at [152, 294] on span "Previous Orders" at bounding box center [116, 299] width 74 height 11
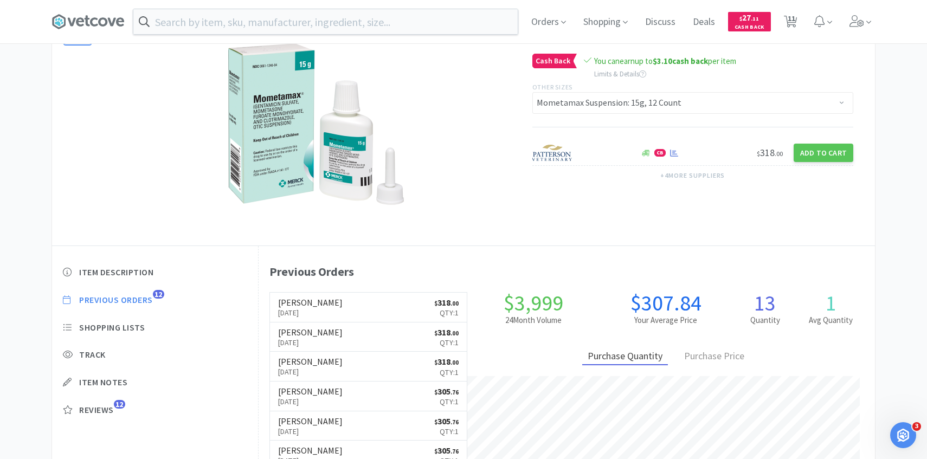
scroll to position [298, 616]
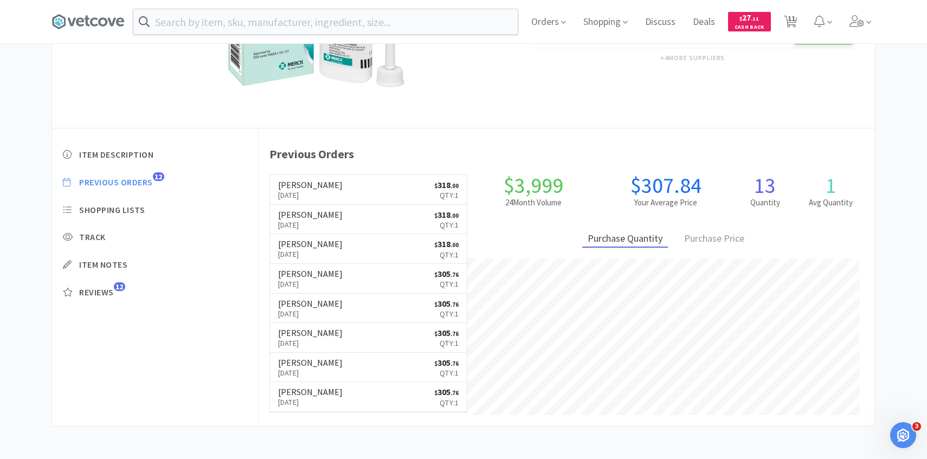
select select "4"
select select "2"
select select "3"
select select "1"
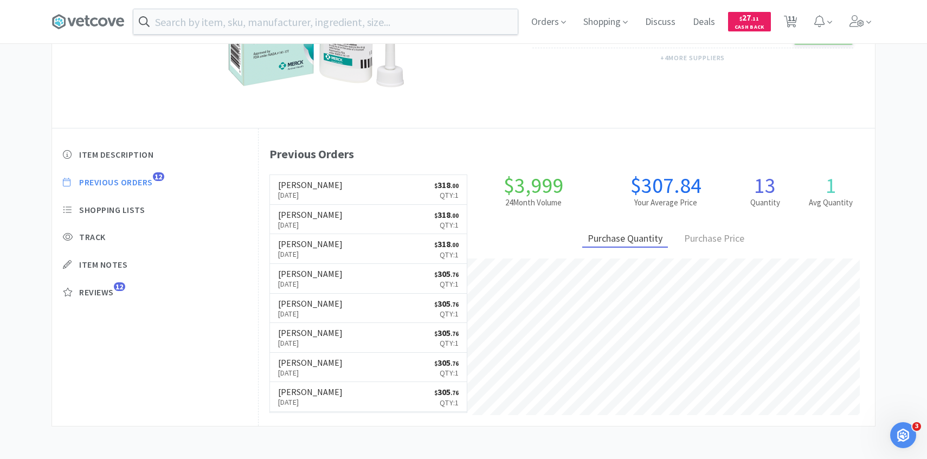
select select "1"
select select "2"
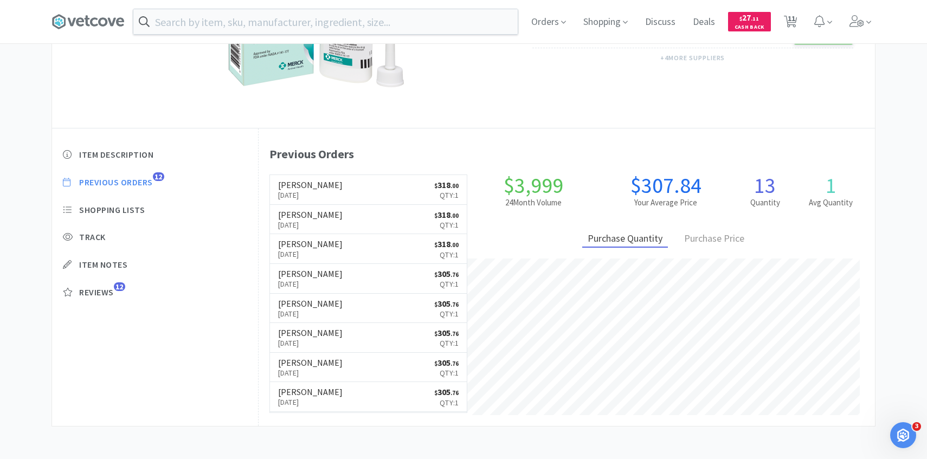
select select "2"
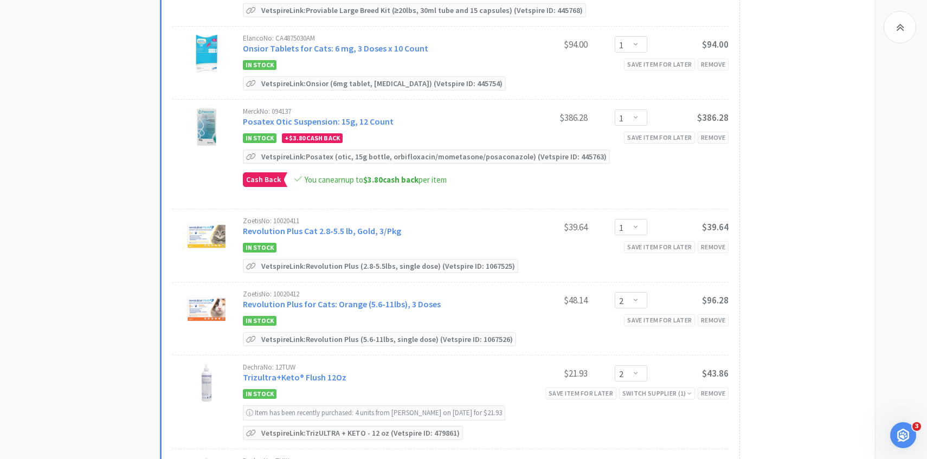
scroll to position [578, 0]
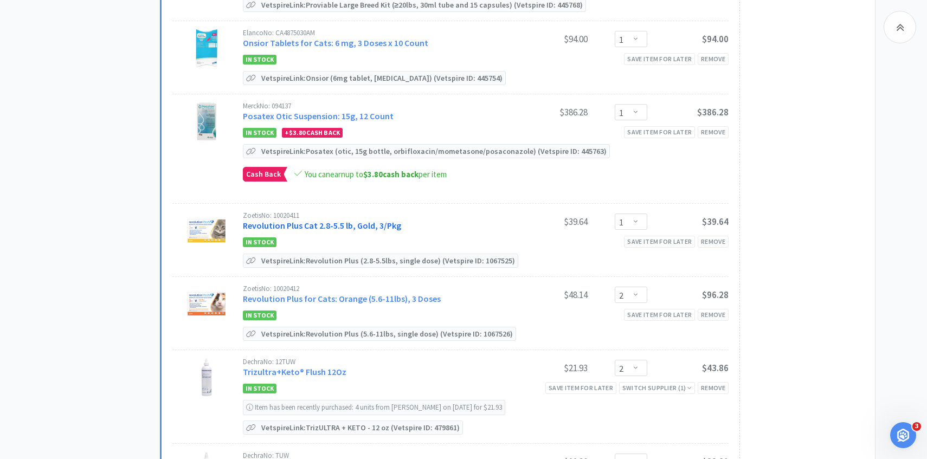
click at [342, 220] on link "Revolution Plus Cat 2.8-5.5 lb, Gold, 3/Pkg" at bounding box center [322, 225] width 158 height 11
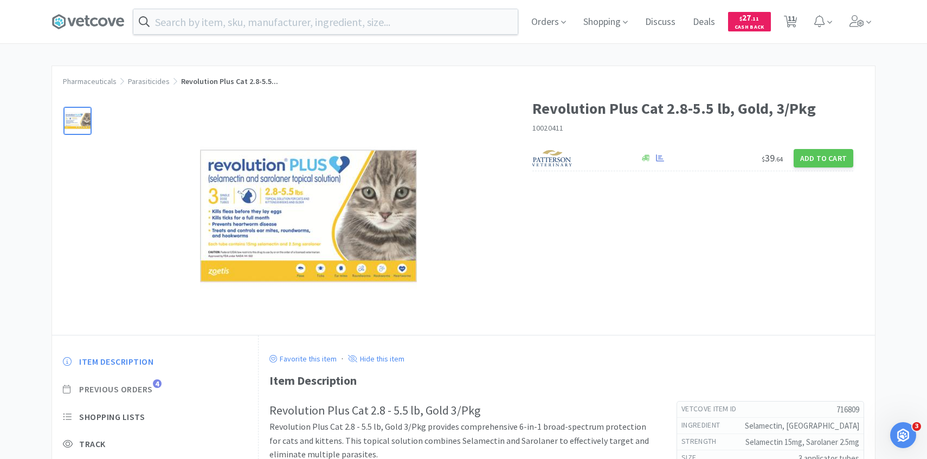
click at [156, 389] on span "Previous Orders 4" at bounding box center [155, 389] width 184 height 11
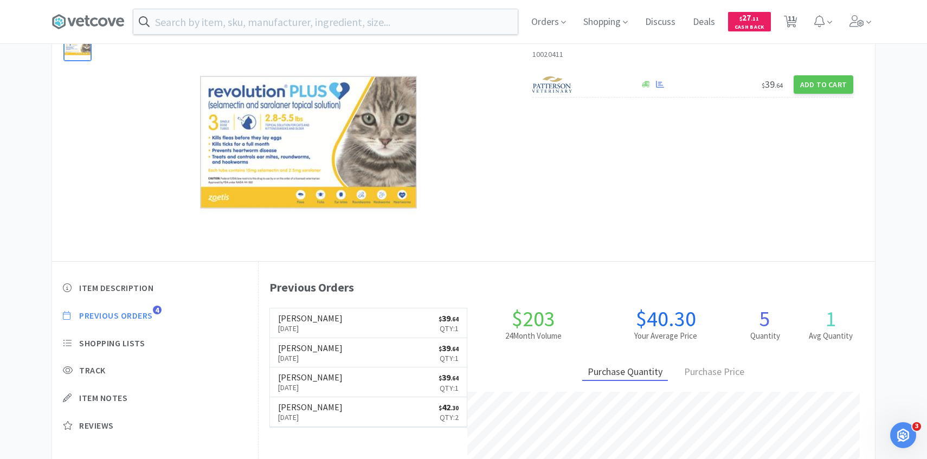
scroll to position [77, 0]
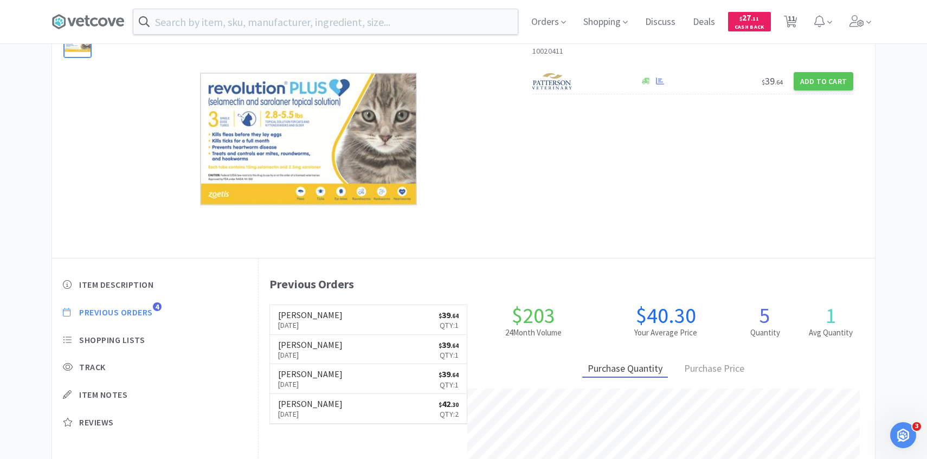
scroll to position [578, 0]
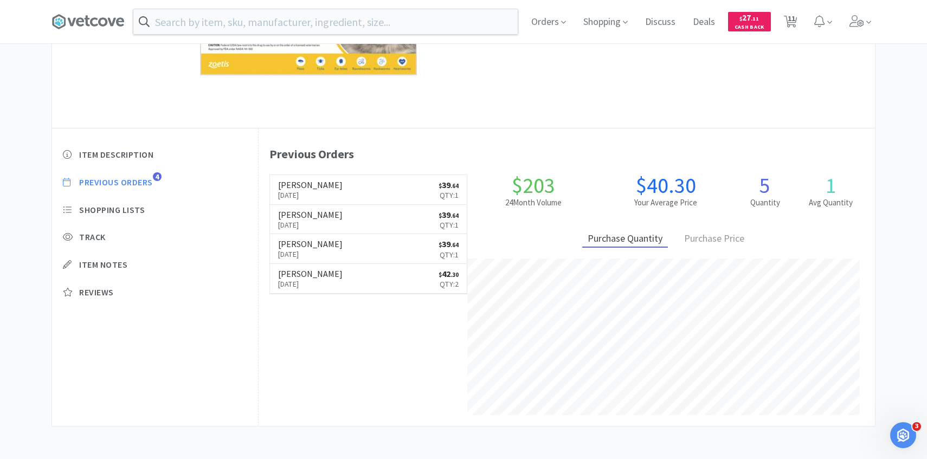
select select "4"
select select "2"
select select "3"
select select "1"
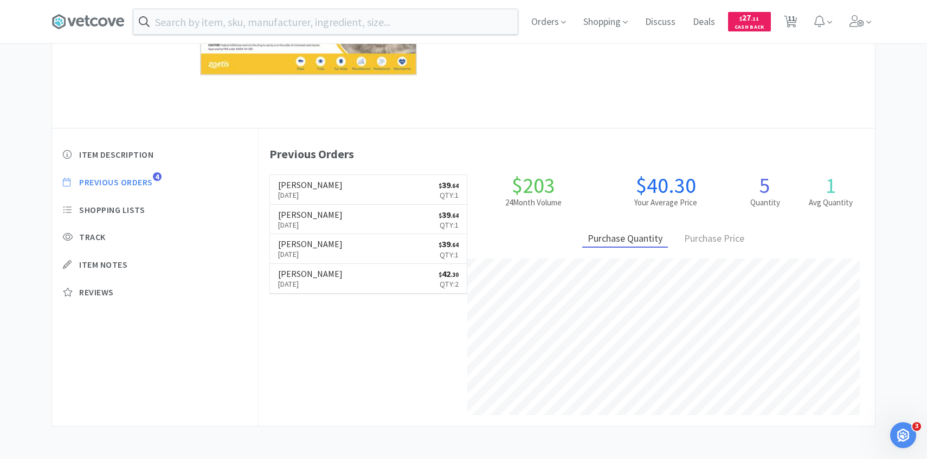
select select "1"
select select "2"
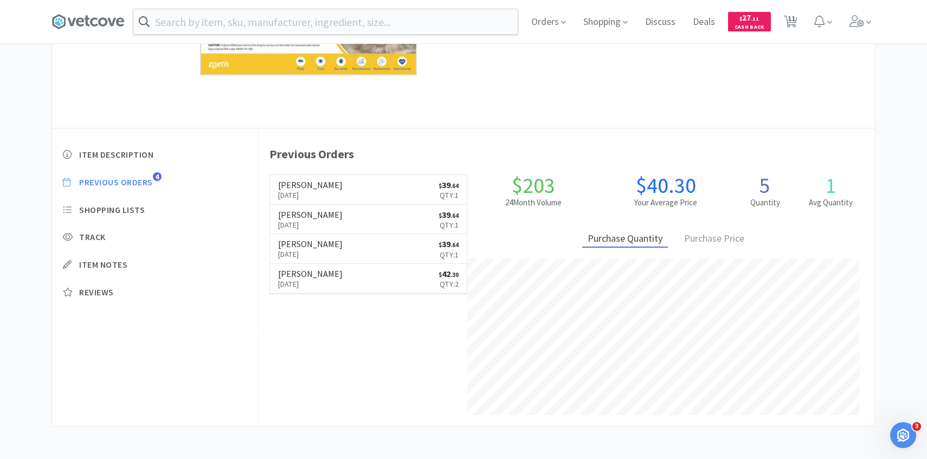
select select "2"
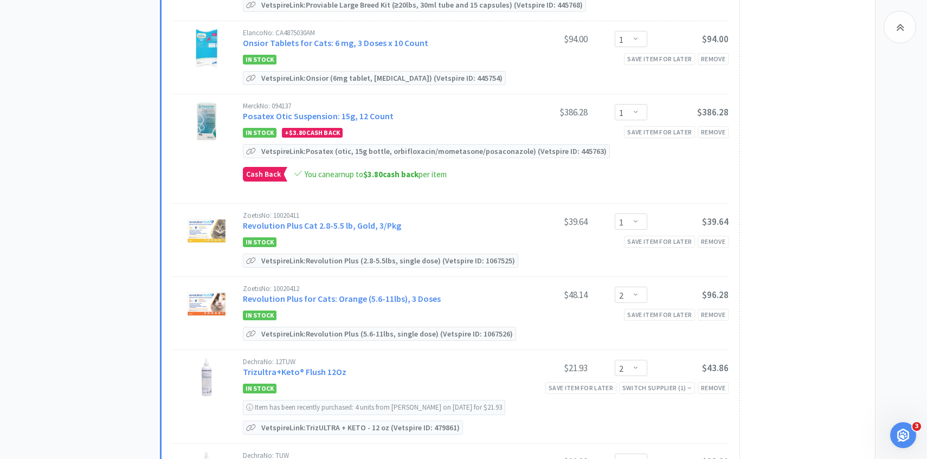
scroll to position [618, 0]
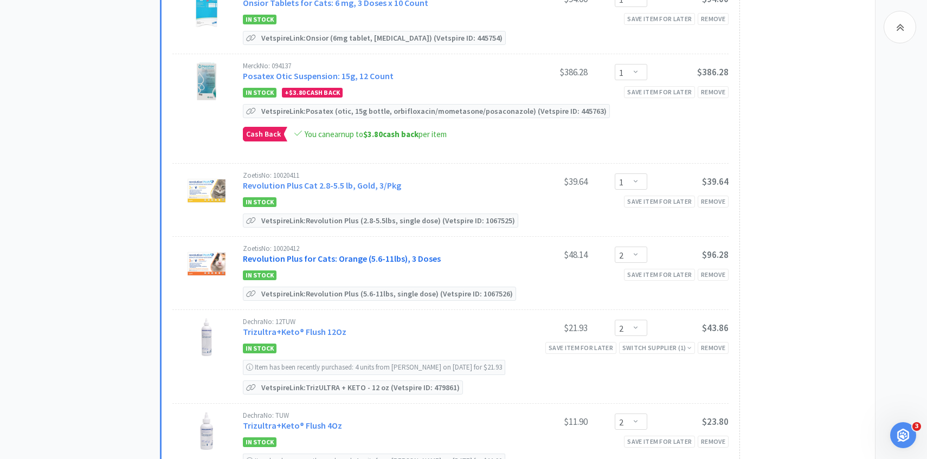
click at [340, 253] on link "Revolution Plus for Cats: Orange (5.6-11lbs), 3 Doses" at bounding box center [342, 258] width 198 height 11
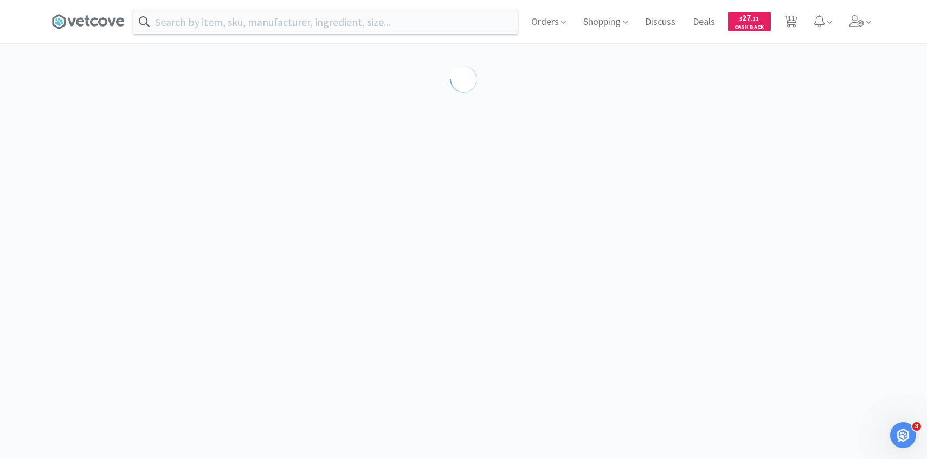
select select "286641"
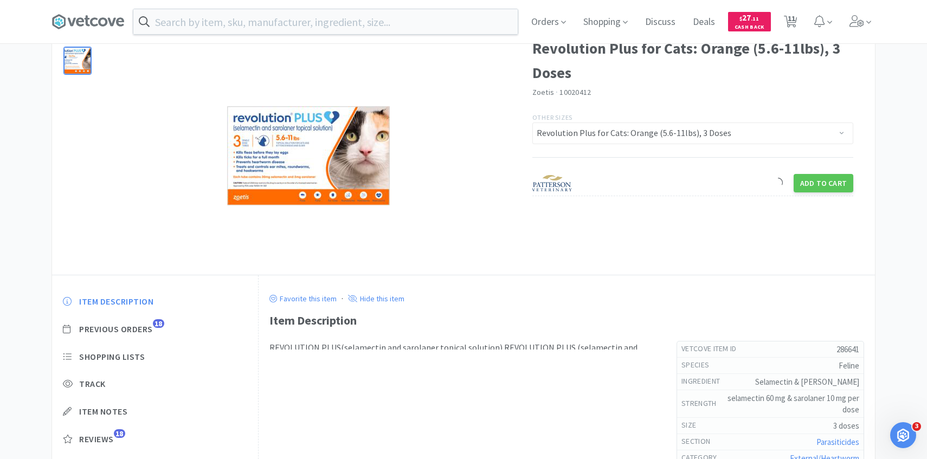
scroll to position [99, 0]
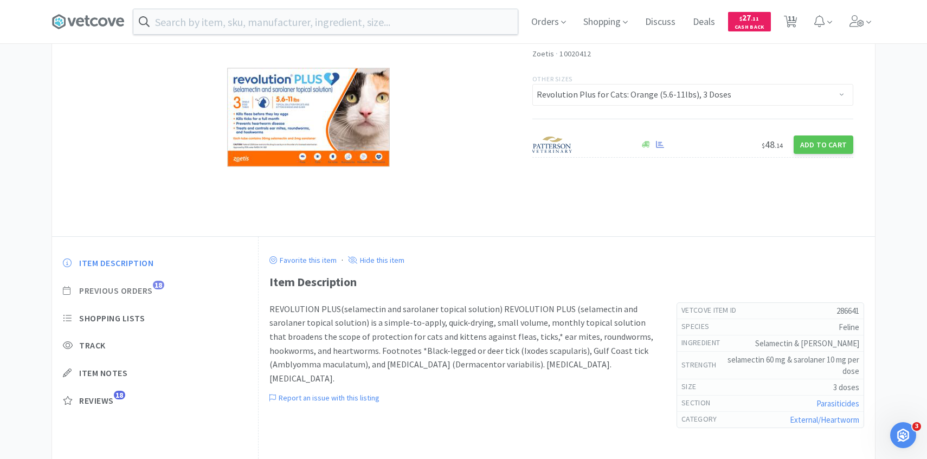
click at [153, 287] on span "Previous Orders" at bounding box center [116, 290] width 74 height 11
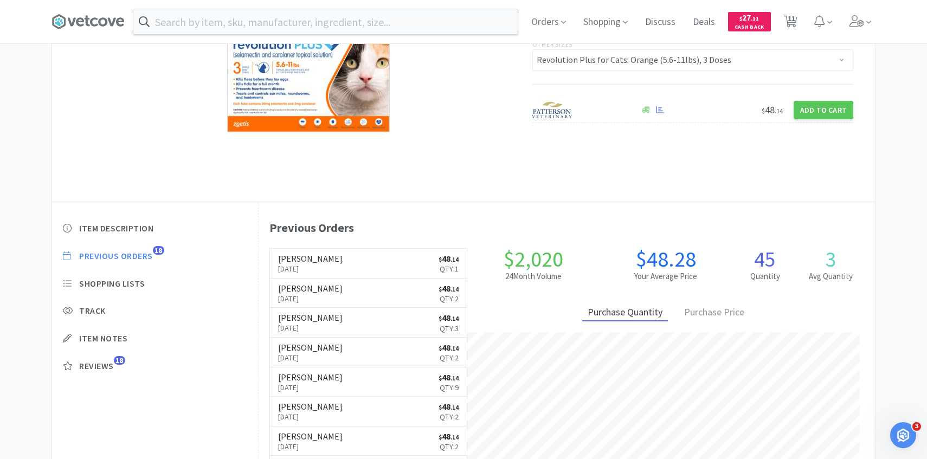
scroll to position [134, 0]
select select "4"
select select "2"
select select "3"
select select "1"
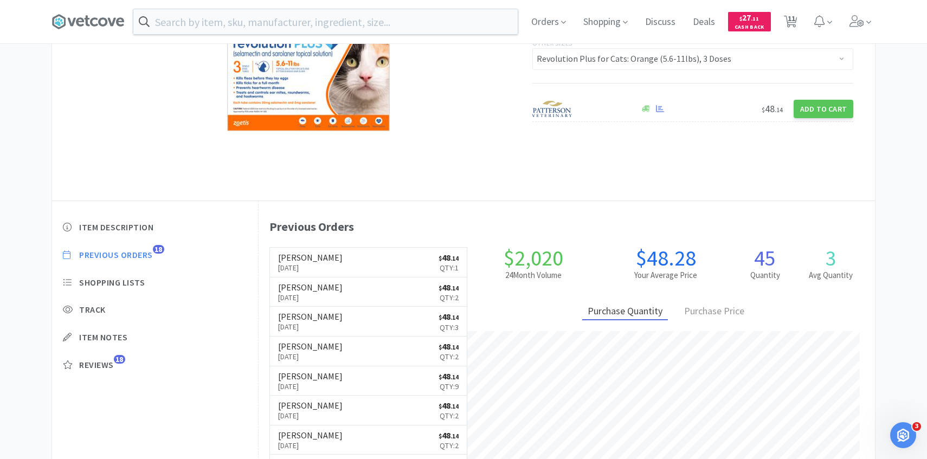
select select "1"
select select "2"
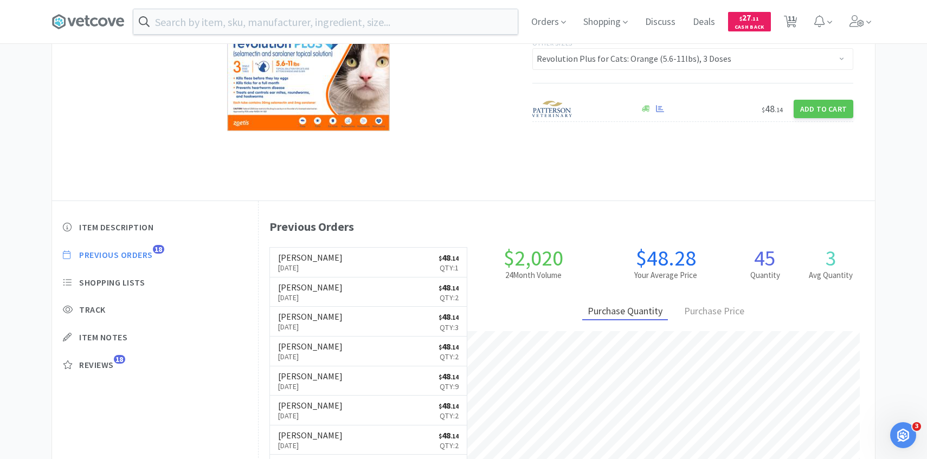
select select "2"
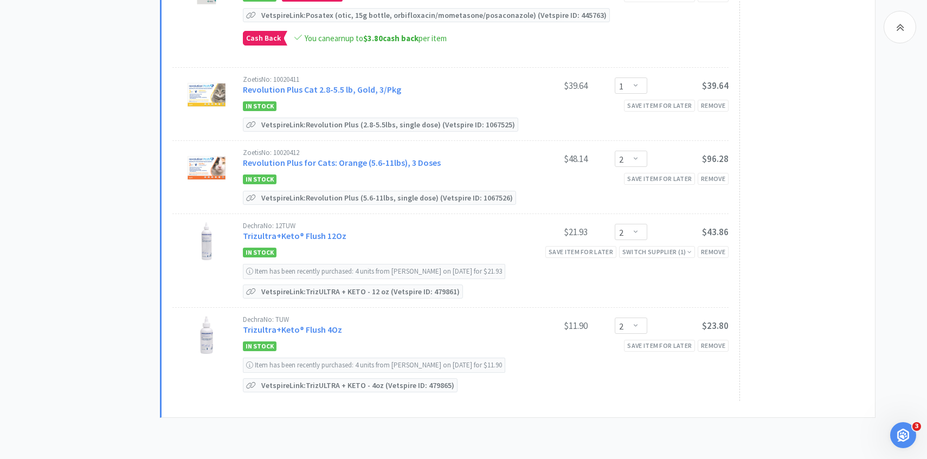
scroll to position [716, 0]
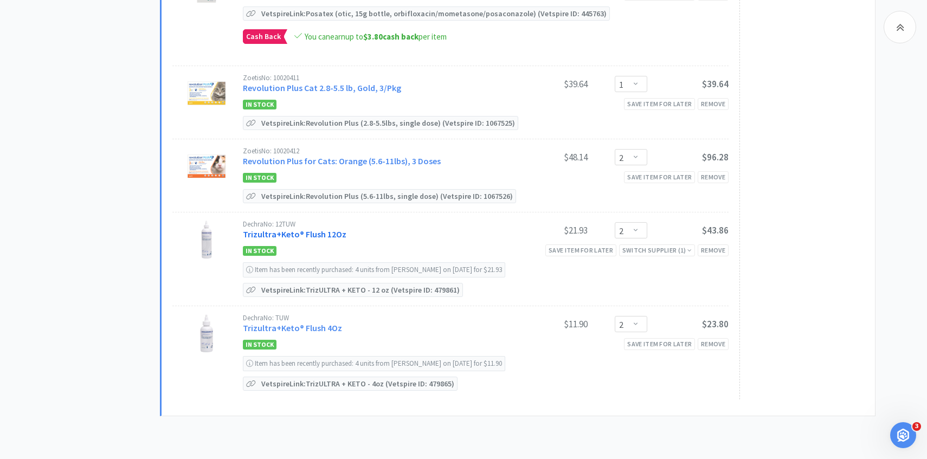
click at [330, 229] on link "Trizultra+Keto® Flush 12Oz" at bounding box center [295, 234] width 104 height 11
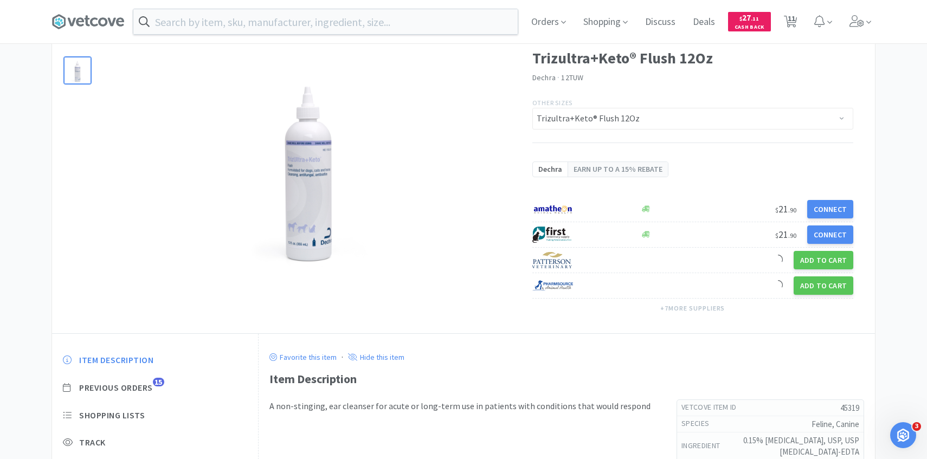
scroll to position [123, 0]
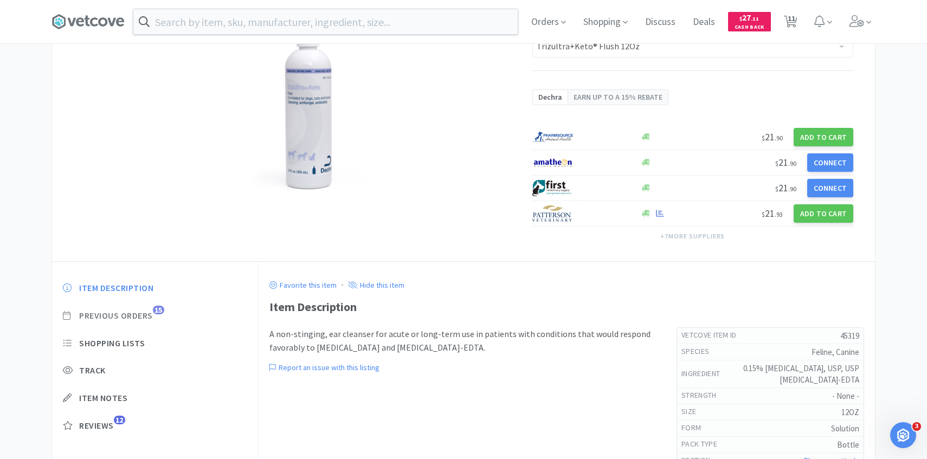
click at [153, 310] on span "Previous Orders" at bounding box center [116, 315] width 74 height 11
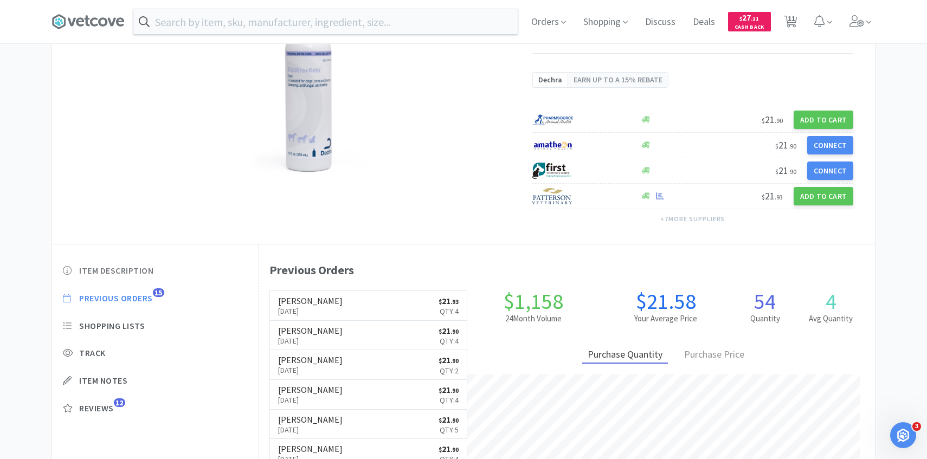
scroll to position [143, 0]
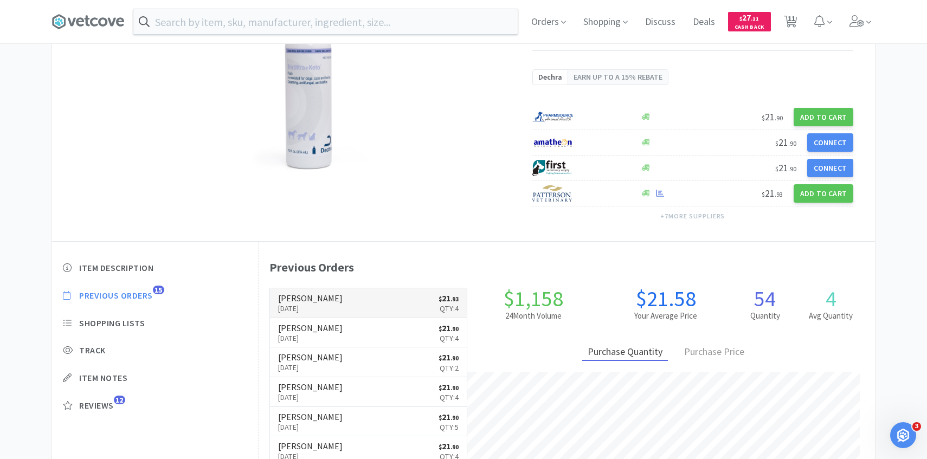
click at [299, 296] on h6 "[PERSON_NAME]" at bounding box center [310, 298] width 65 height 9
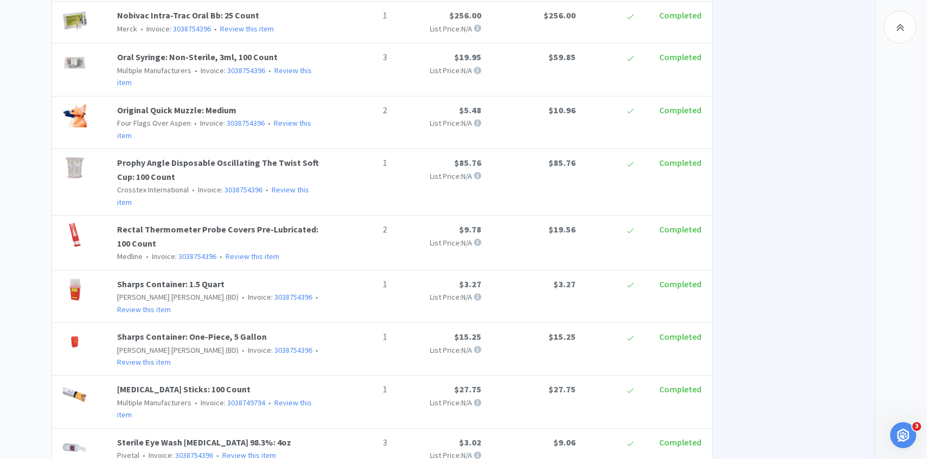
scroll to position [143, 0]
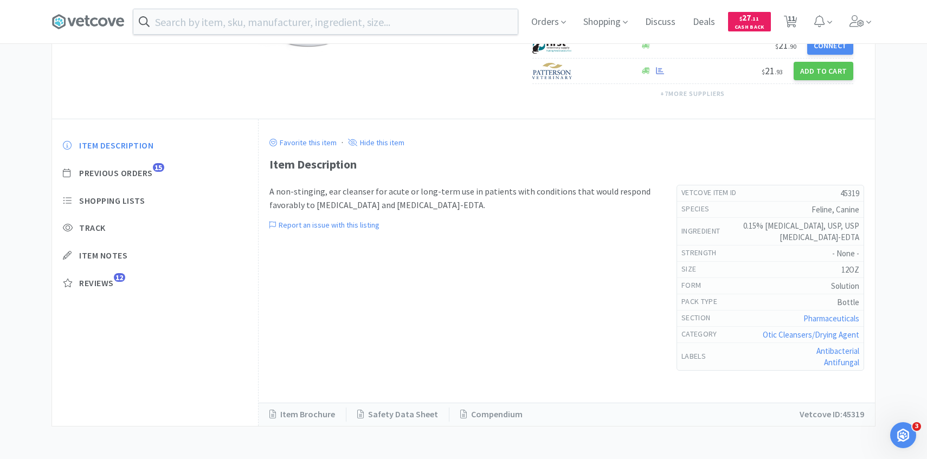
select select "4"
select select "2"
select select "3"
select select "1"
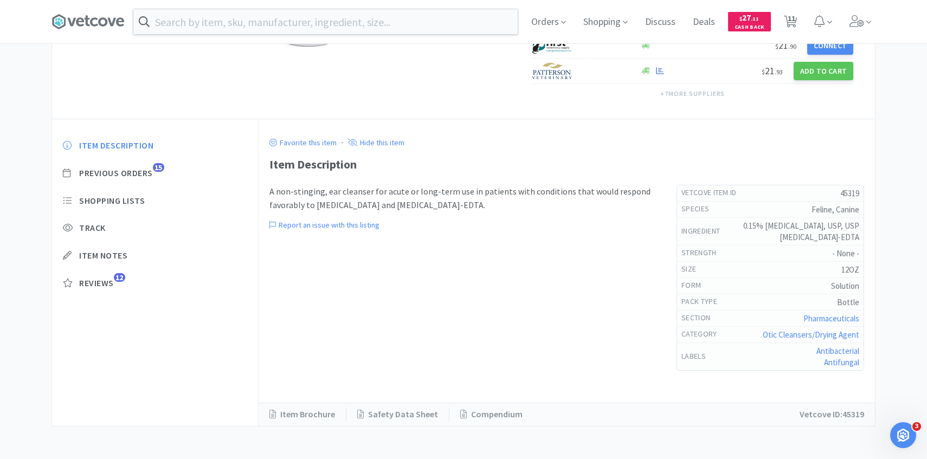
select select "1"
select select "2"
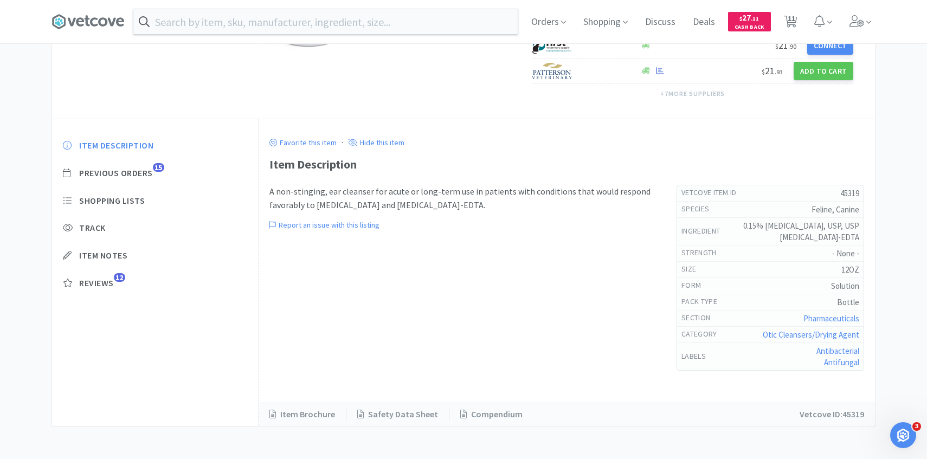
select select "2"
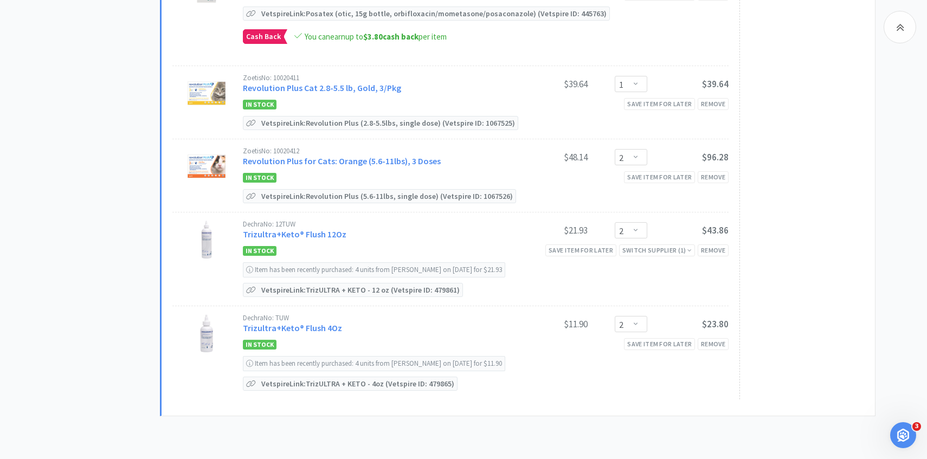
scroll to position [769, 0]
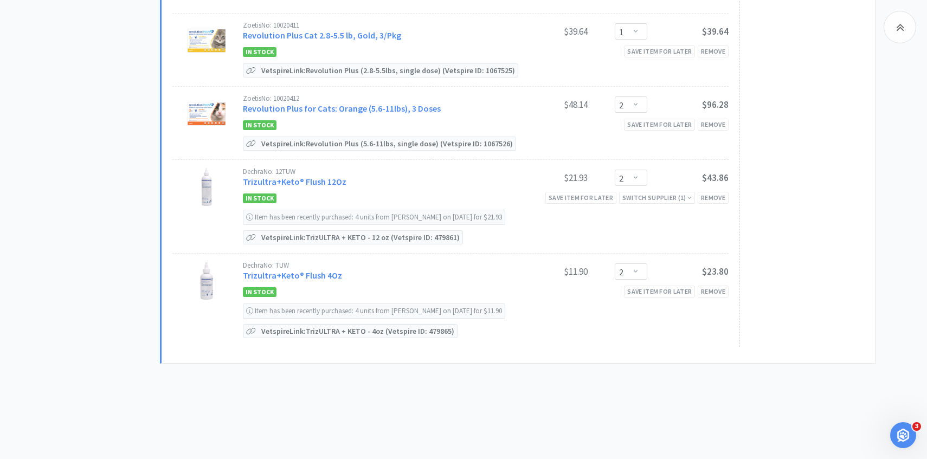
click at [325, 262] on div "Dechra No: TUW" at bounding box center [374, 265] width 263 height 7
click at [325, 270] on link "Trizultra+Keto® Flush 4Oz" at bounding box center [292, 275] width 99 height 11
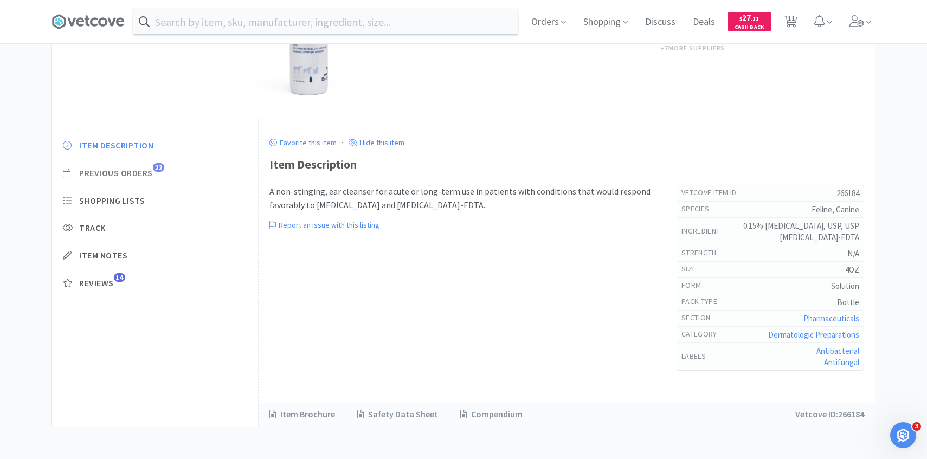
click at [144, 171] on span "Previous Orders" at bounding box center [116, 172] width 74 height 11
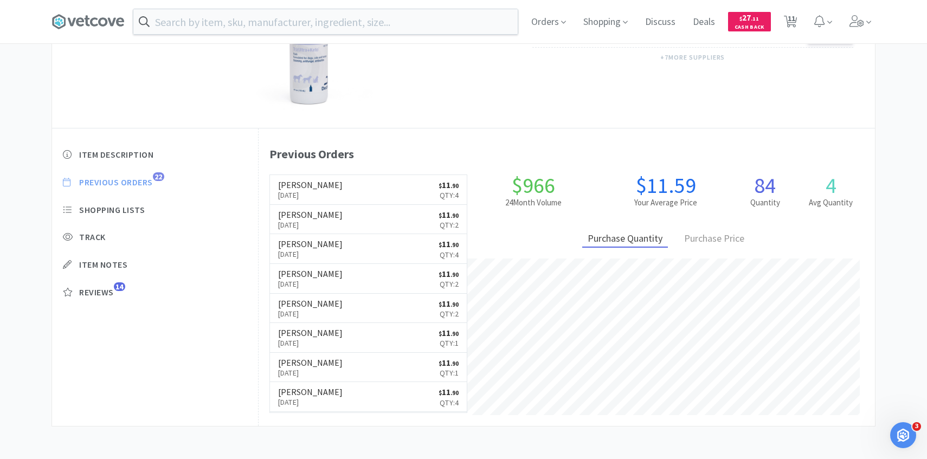
scroll to position [298, 616]
select select "4"
select select "2"
select select "3"
select select "1"
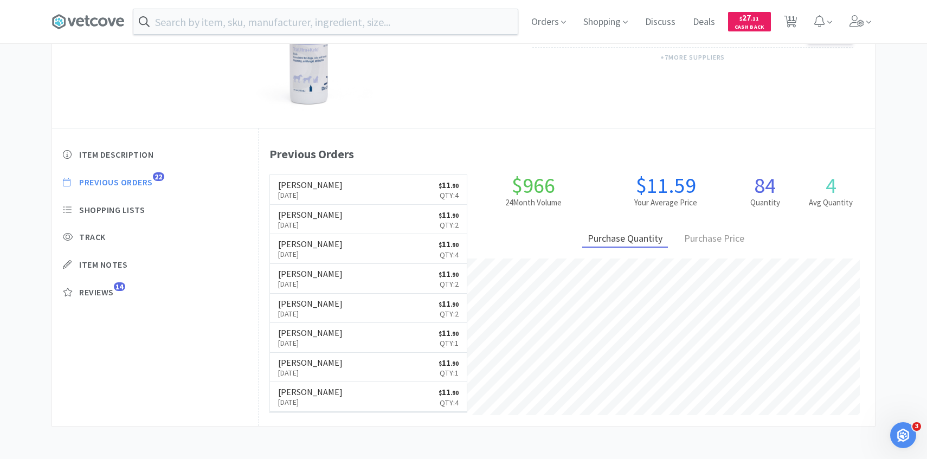
select select "1"
select select "2"
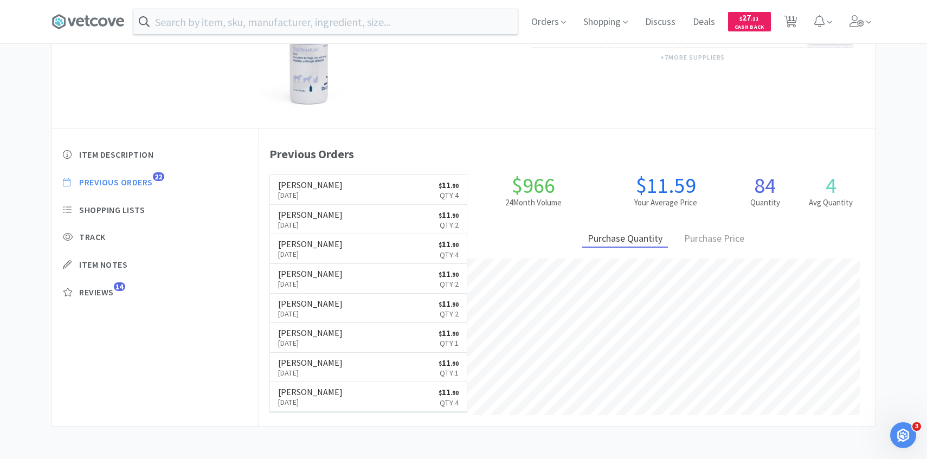
select select "2"
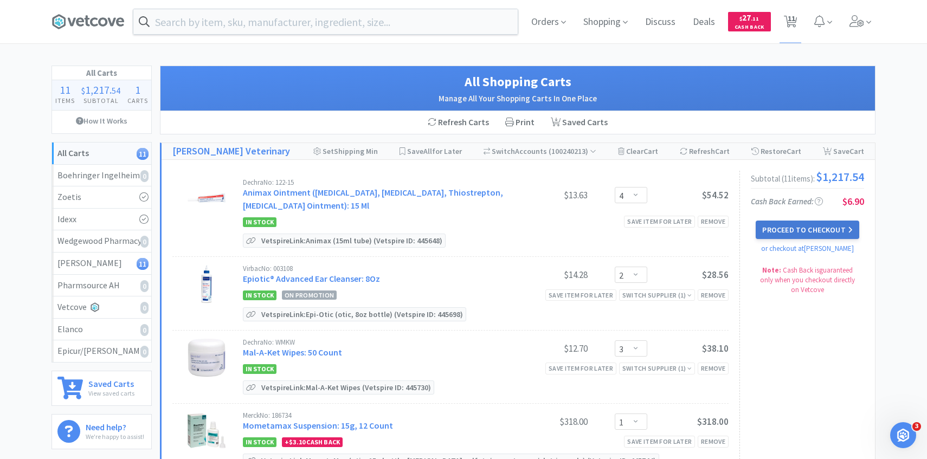
click at [831, 236] on button "Proceed to Checkout" at bounding box center [807, 230] width 103 height 18
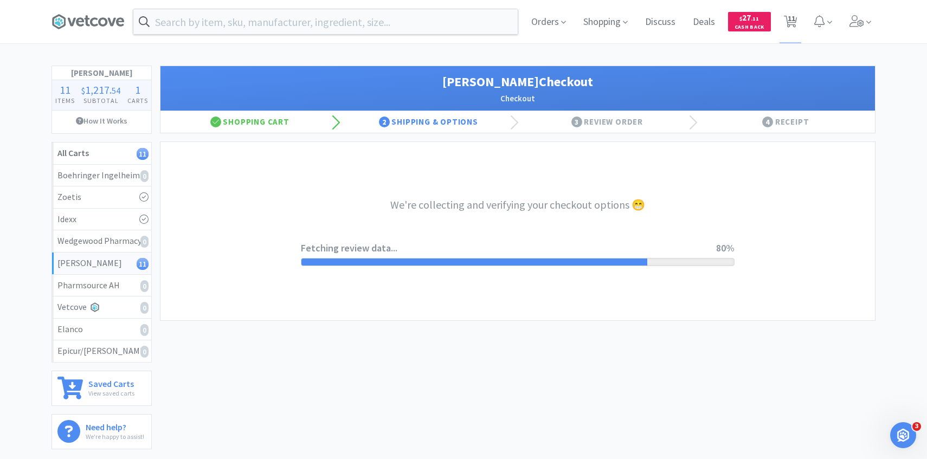
select select "1"
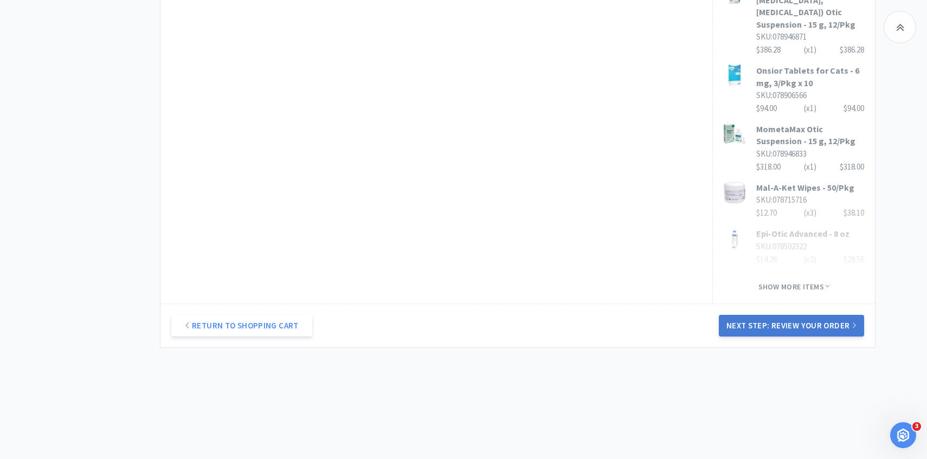
click at [737, 319] on button "Next Step: Review Your Order" at bounding box center [791, 326] width 145 height 22
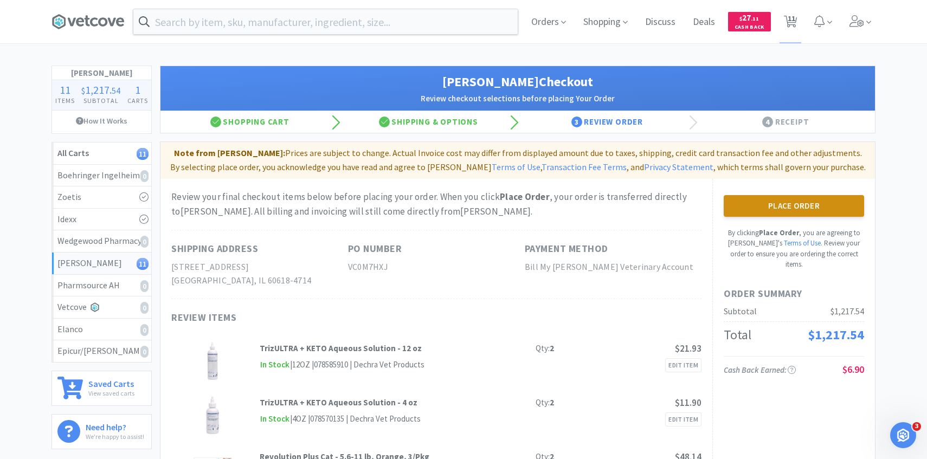
click at [748, 201] on button "Place Order" at bounding box center [794, 206] width 140 height 22
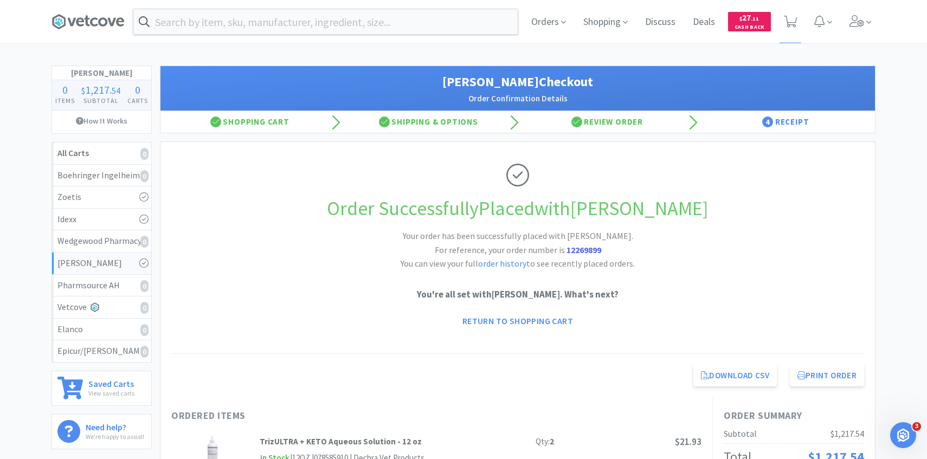
click at [876, 32] on div "Orders Shopping Discuss Discuss Deals Deals $ 27 . 11 Cash Back" at bounding box center [463, 21] width 835 height 43
click at [859, 23] on icon at bounding box center [856, 21] width 15 height 12
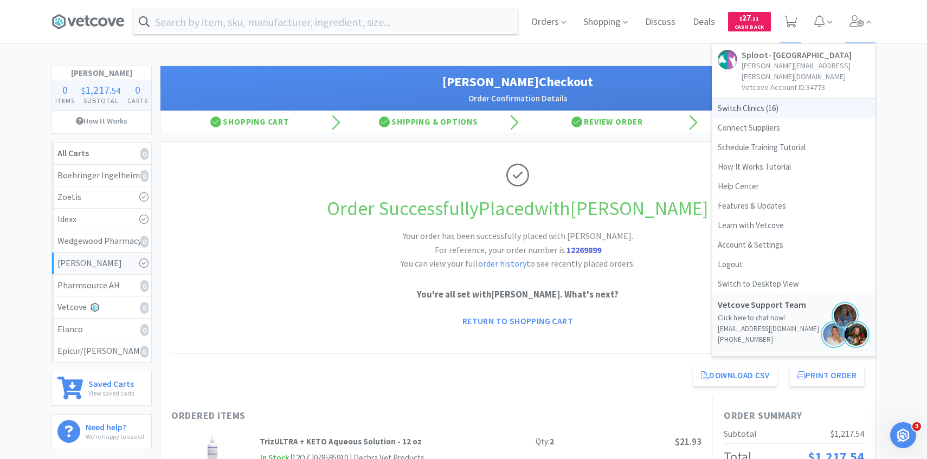
click at [757, 99] on span "Switch Clinics ( 16 )" at bounding box center [793, 109] width 163 height 20
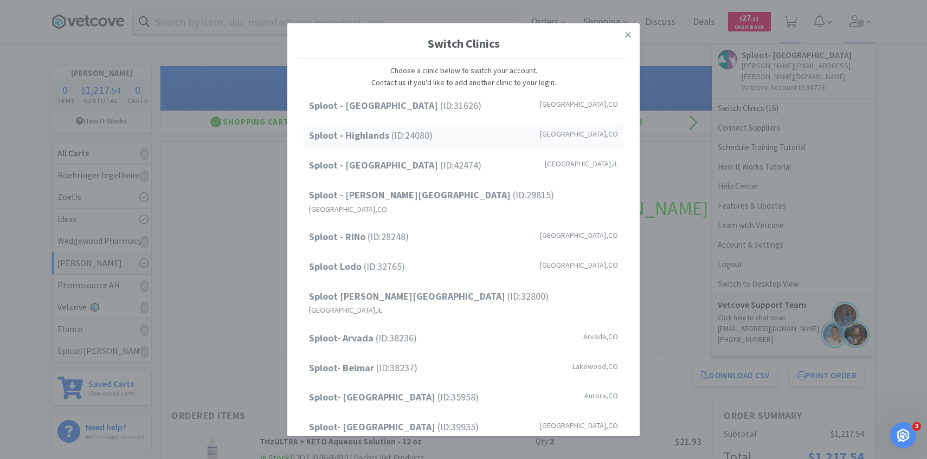
click at [382, 136] on strong "Sploot - Highlands" at bounding box center [350, 135] width 82 height 12
